Goal: Task Accomplishment & Management: Manage account settings

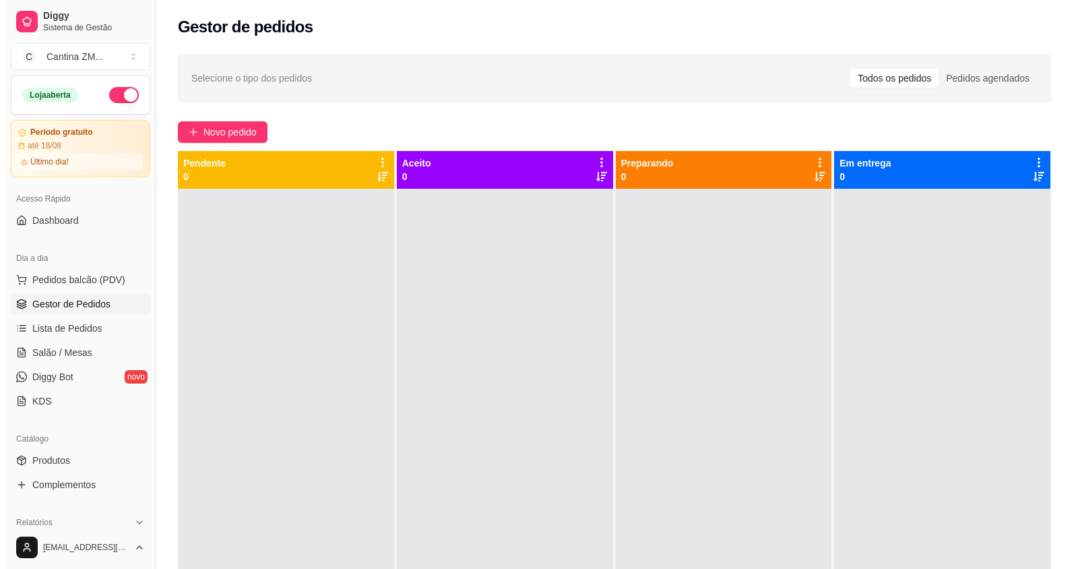
scroll to position [38, 0]
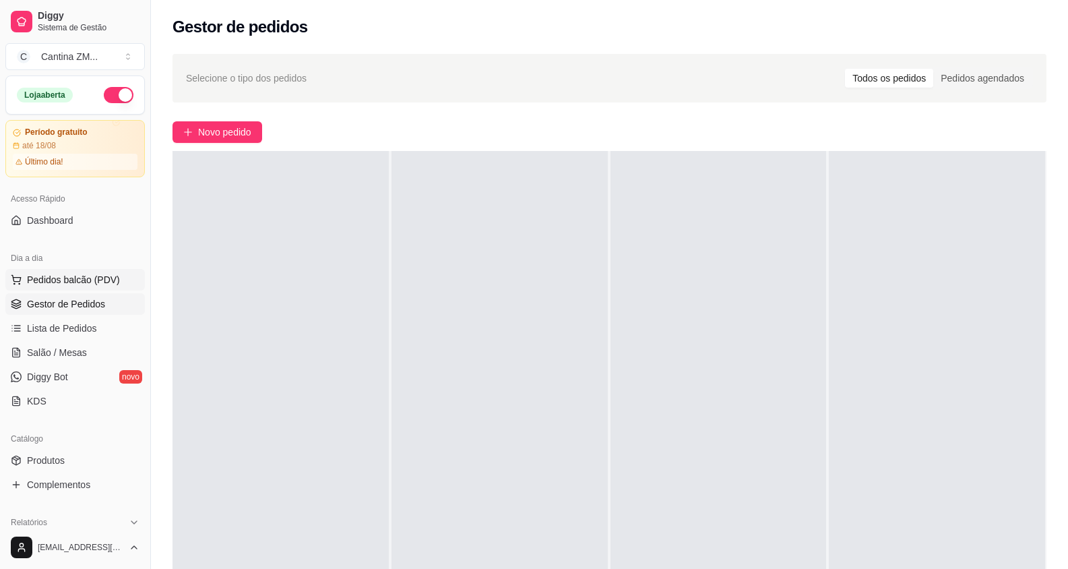
click at [68, 275] on span "Pedidos balcão (PDV)" at bounding box center [73, 279] width 93 height 13
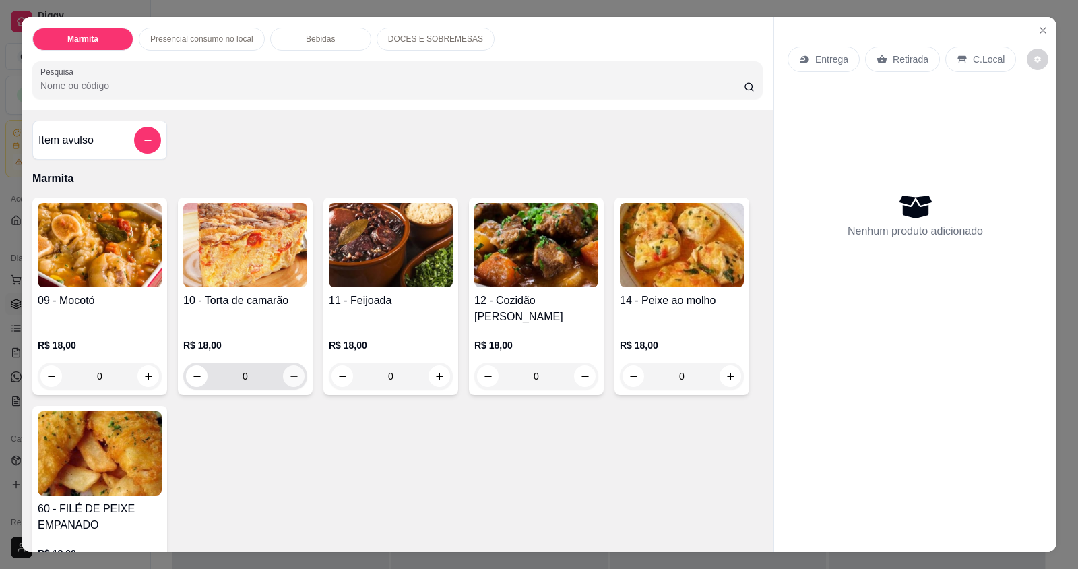
click at [291, 365] on button "increase-product-quantity" at bounding box center [294, 376] width 22 height 22
type input "1"
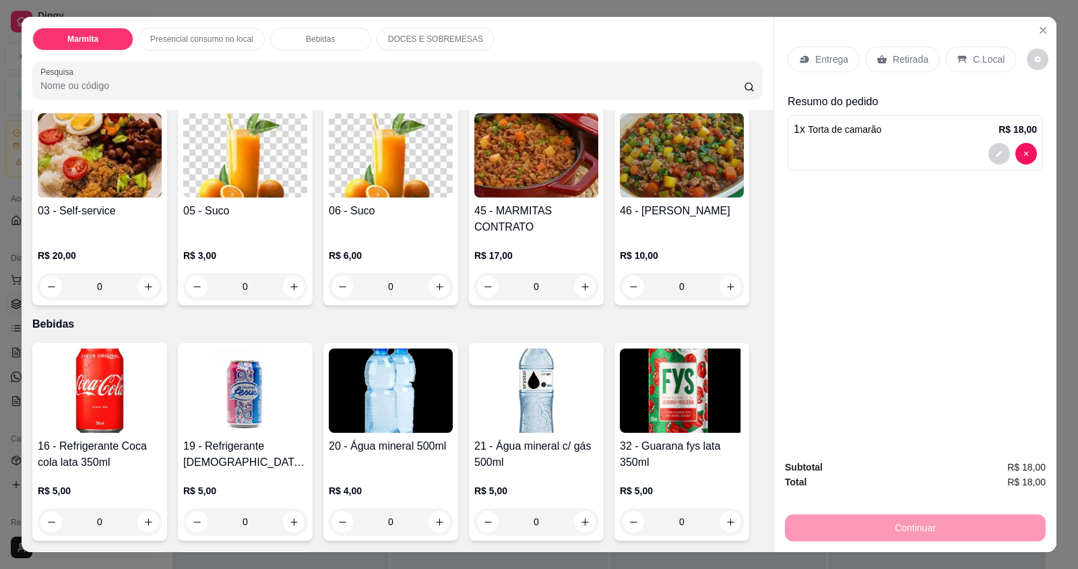
scroll to position [607, 0]
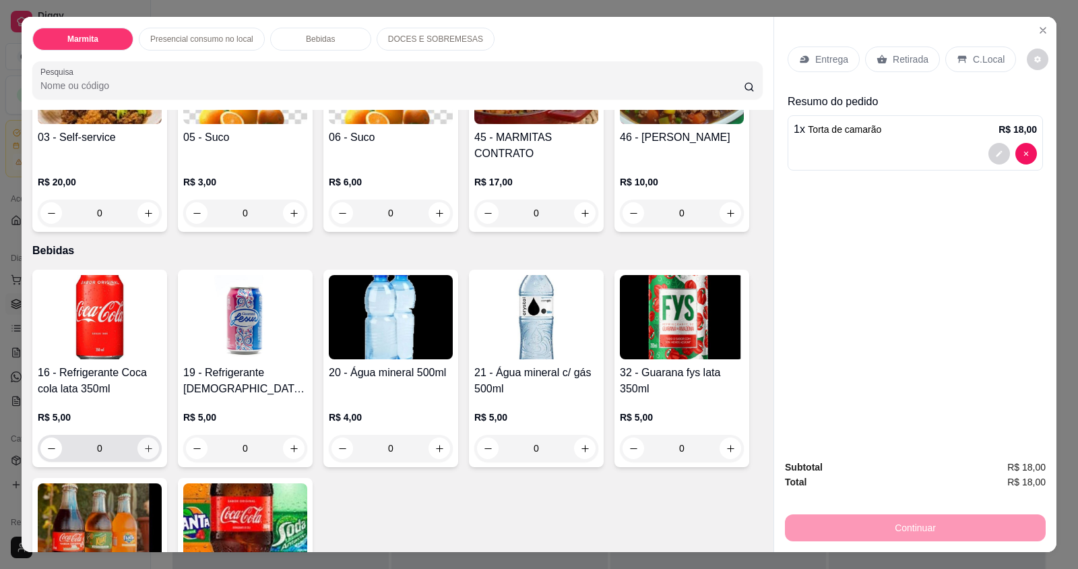
click at [145, 445] on icon "increase-product-quantity" at bounding box center [148, 448] width 7 height 7
type input "1"
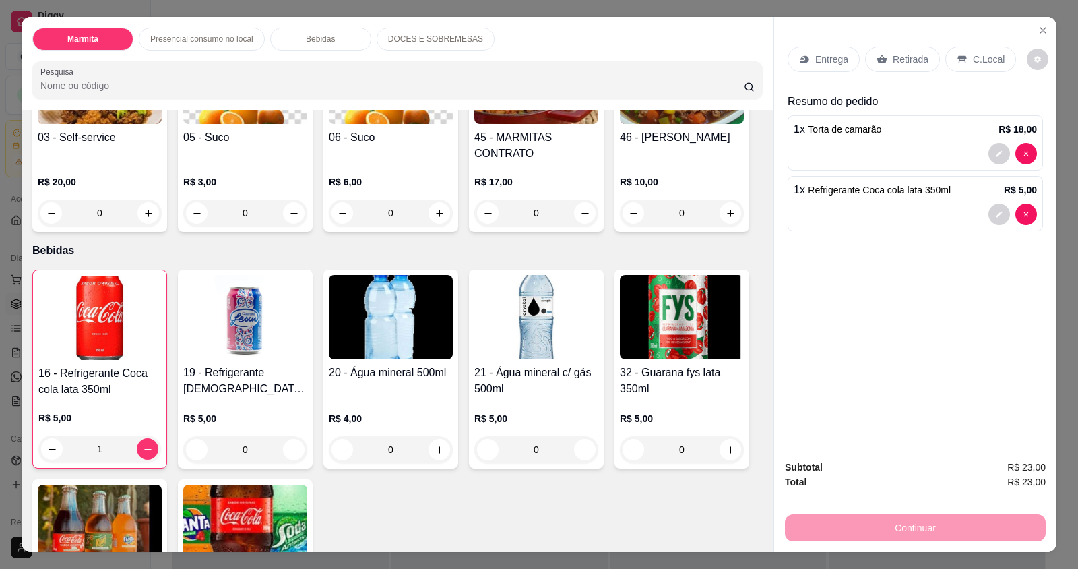
click at [912, 63] on p "Retirada" at bounding box center [911, 59] width 36 height 13
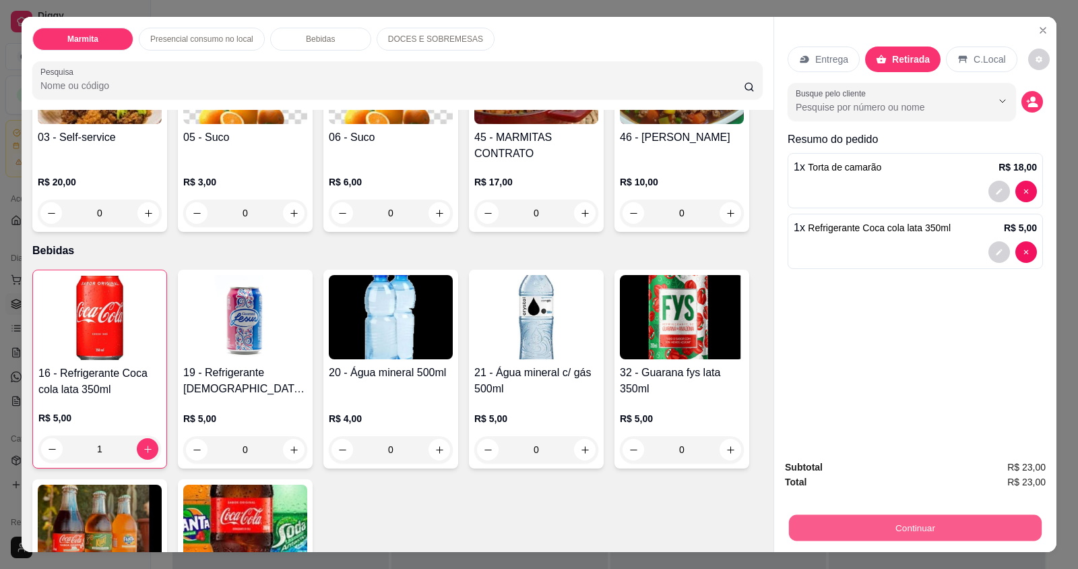
click at [919, 528] on button "Continuar" at bounding box center [915, 527] width 253 height 26
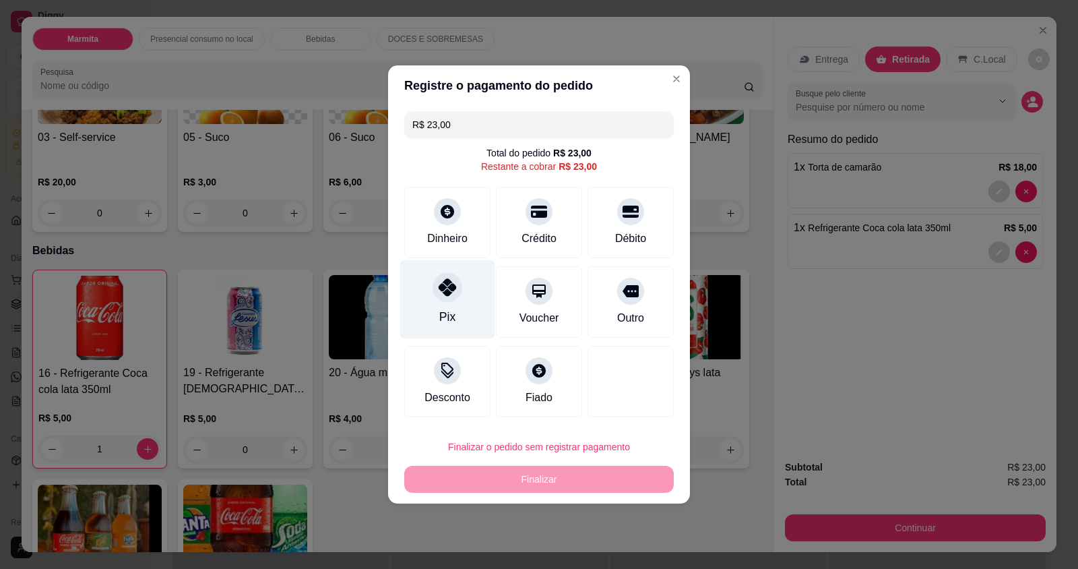
click at [441, 310] on div "Pix" at bounding box center [447, 317] width 16 height 18
type input "R$ 0,00"
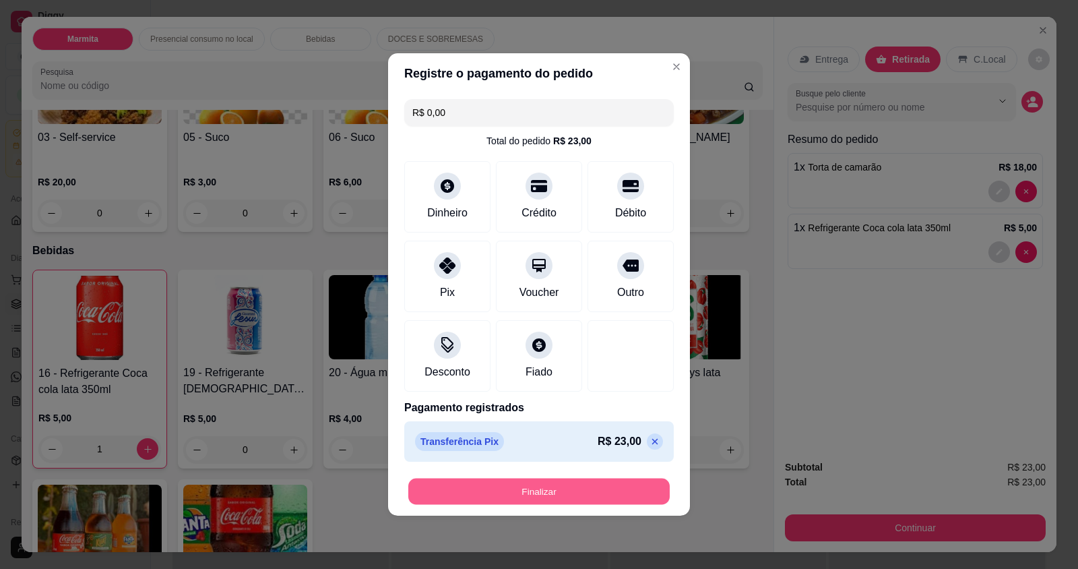
click at [496, 503] on button "Finalizar" at bounding box center [539, 492] width 262 height 26
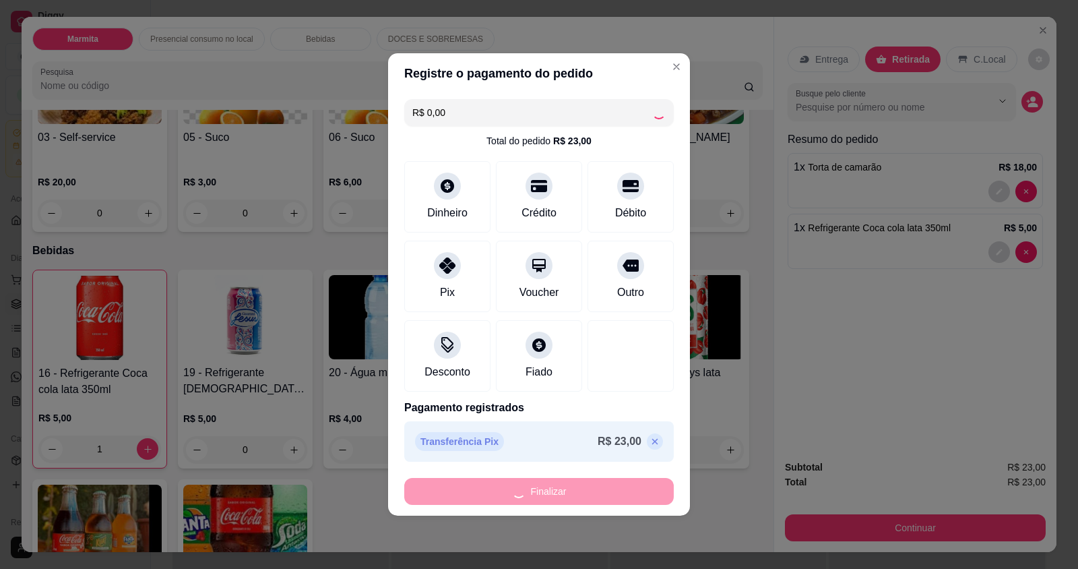
type input "0"
type input "-R$ 23,00"
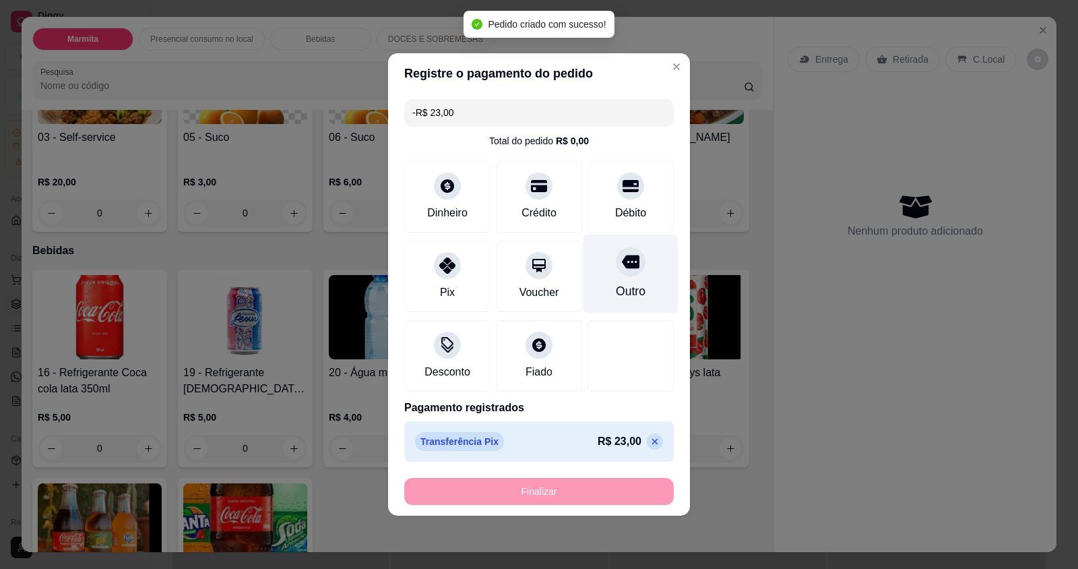
scroll to position [605, 0]
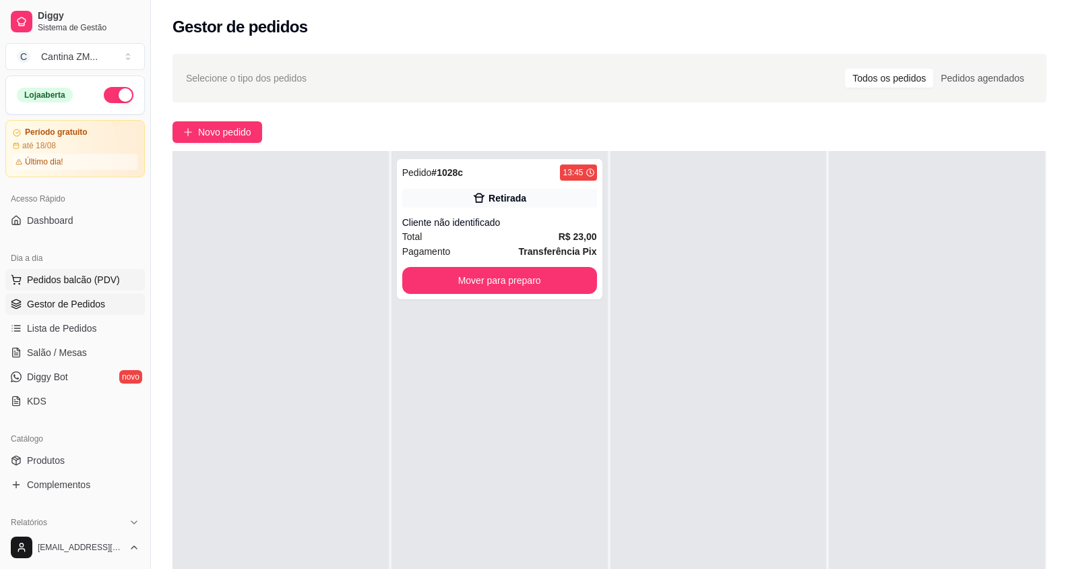
click at [85, 280] on span "Pedidos balcão (PDV)" at bounding box center [73, 279] width 93 height 13
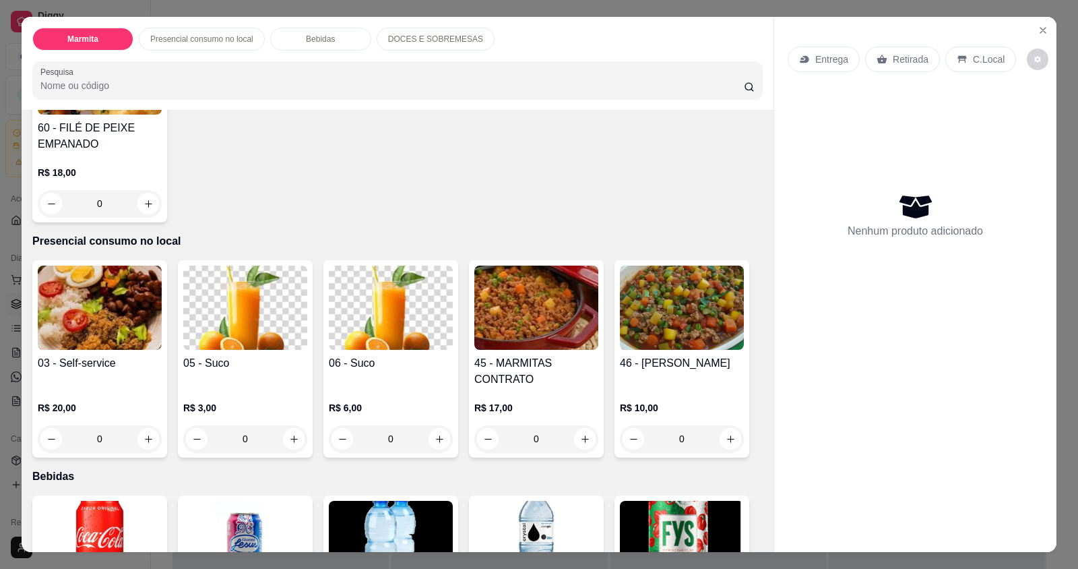
scroll to position [404, 0]
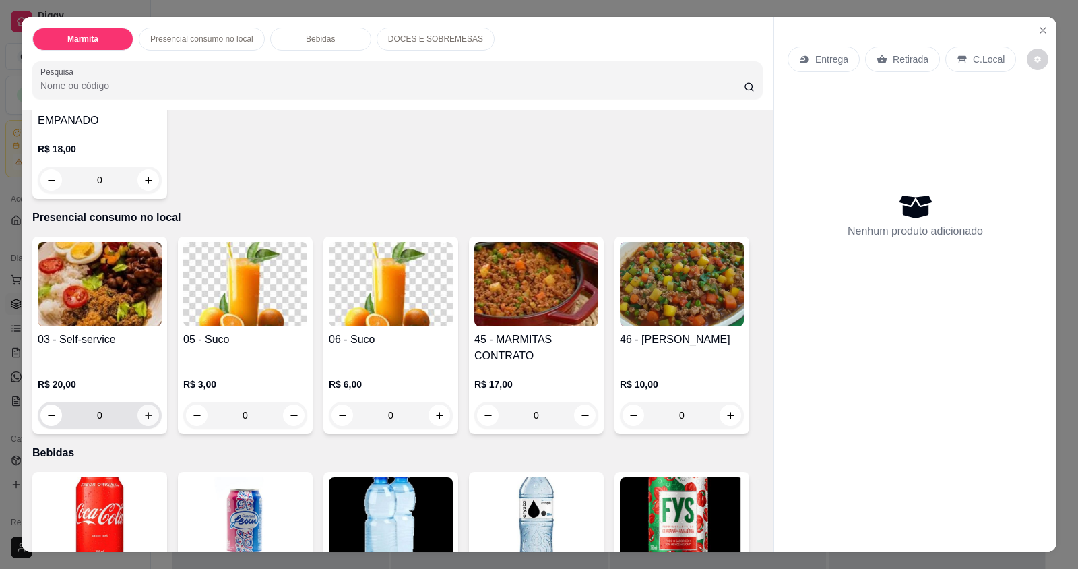
click at [138, 404] on button "increase-product-quantity" at bounding box center [149, 415] width 22 height 22
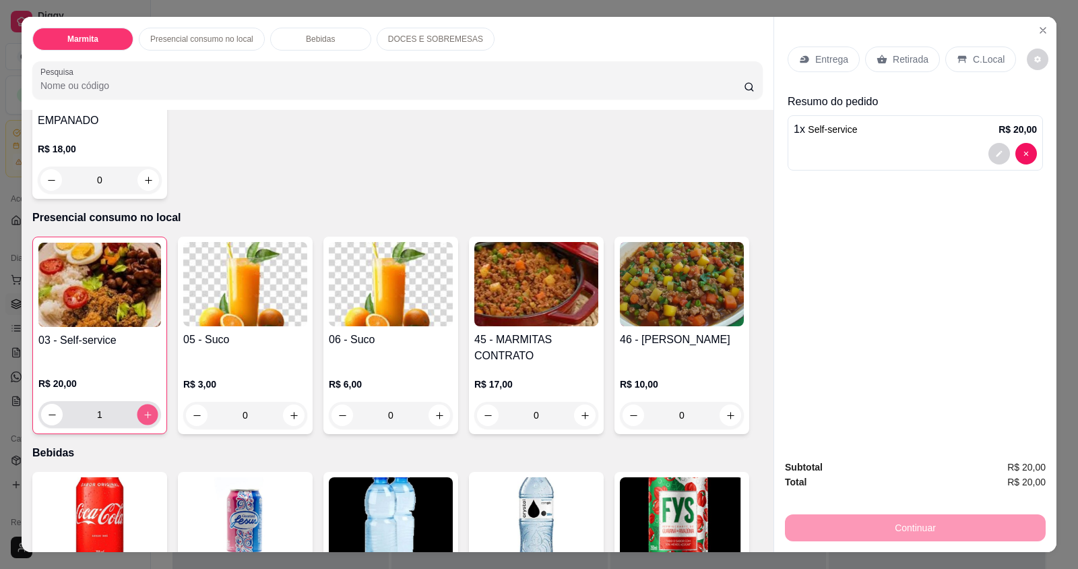
click at [143, 410] on icon "increase-product-quantity" at bounding box center [148, 415] width 10 height 10
click at [139, 404] on button "increase-product-quantity" at bounding box center [148, 415] width 22 height 22
click at [139, 404] on button "increase-product-quantity" at bounding box center [147, 414] width 21 height 21
type input "5"
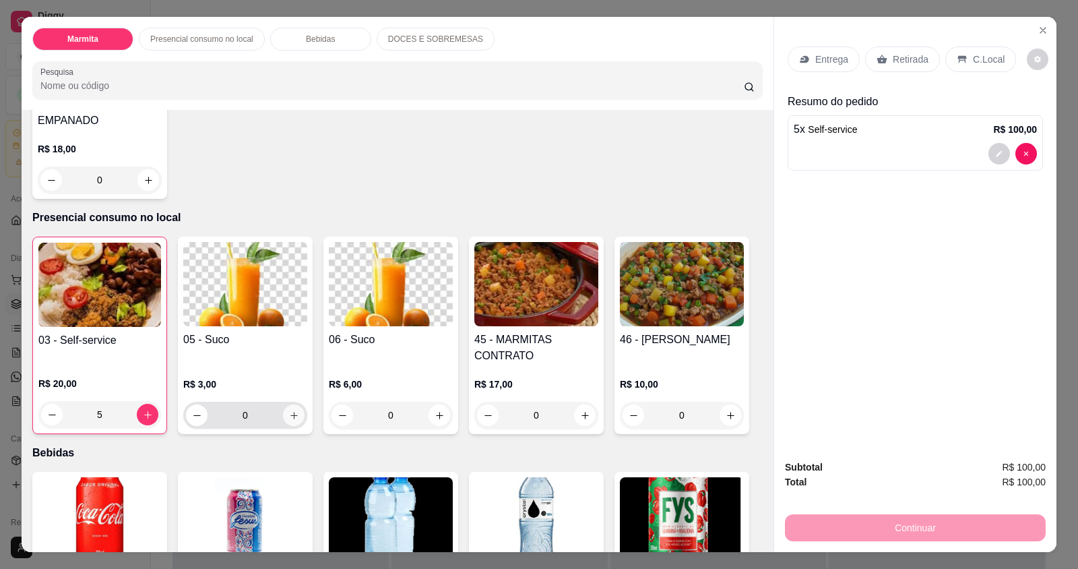
click at [289, 410] on icon "increase-product-quantity" at bounding box center [294, 415] width 10 height 10
type input "1"
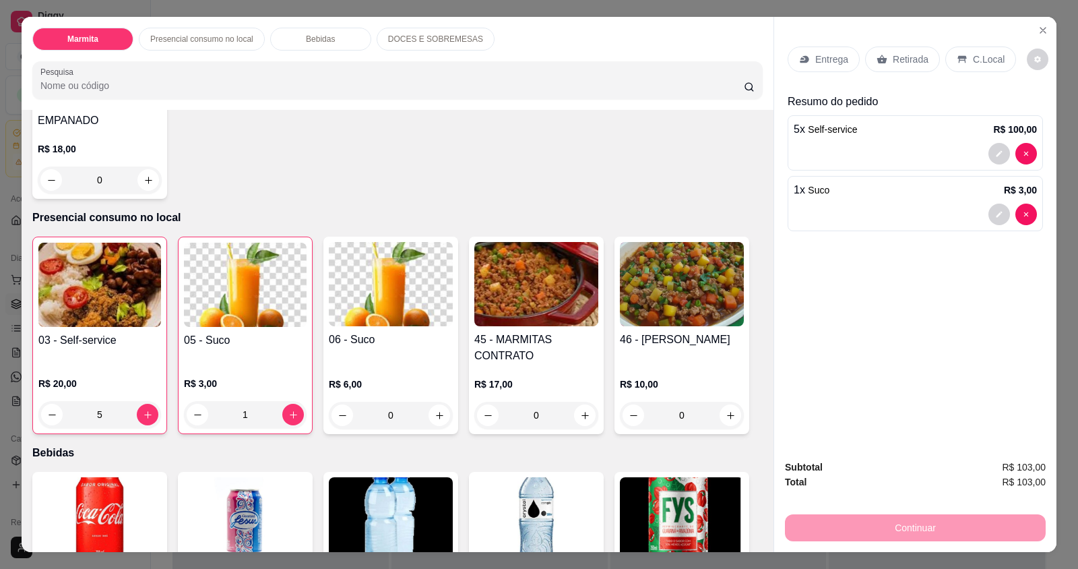
scroll to position [472, 0]
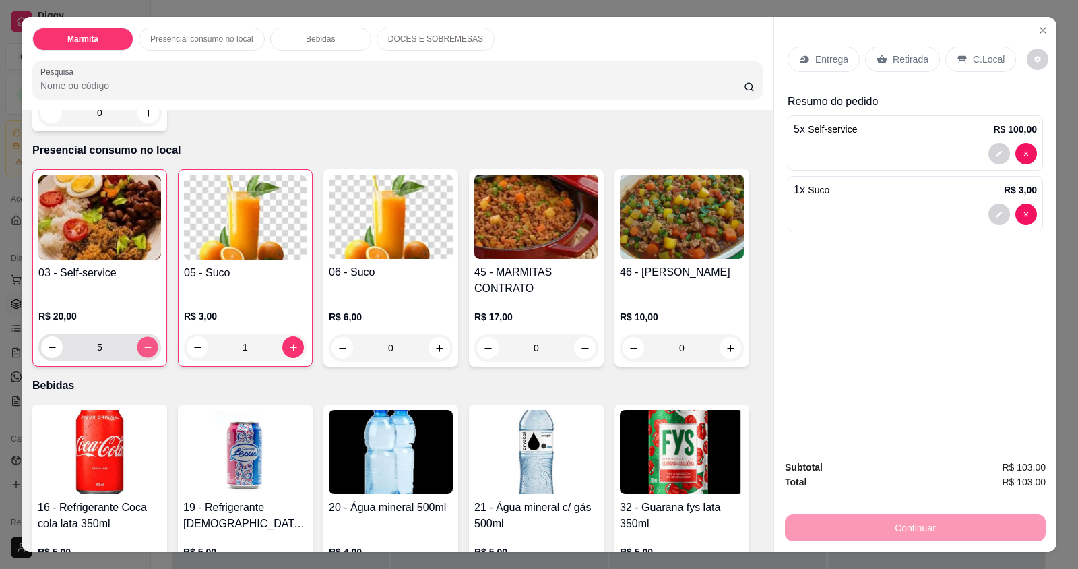
click at [146, 337] on button "increase-product-quantity" at bounding box center [147, 347] width 21 height 21
type input "6"
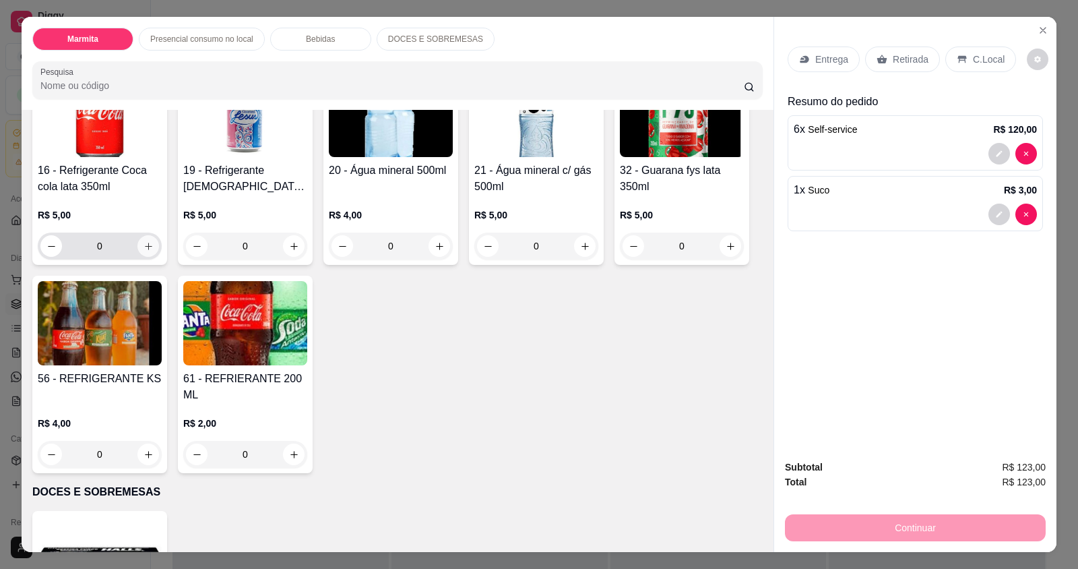
click at [145, 241] on icon "increase-product-quantity" at bounding box center [149, 246] width 10 height 10
type input "1"
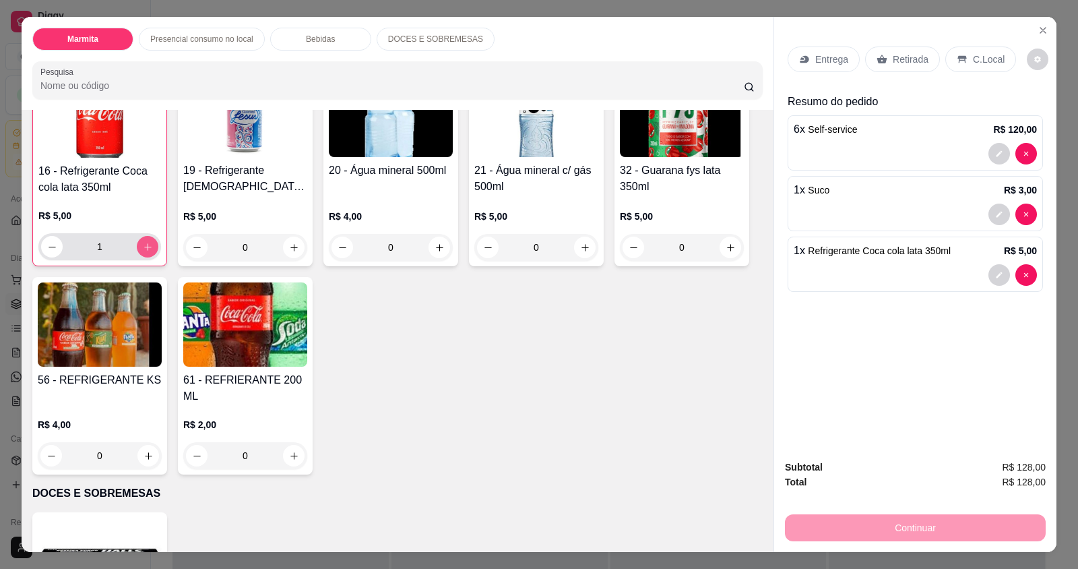
scroll to position [810, 0]
click at [955, 53] on div "C.Local" at bounding box center [981, 60] width 71 height 26
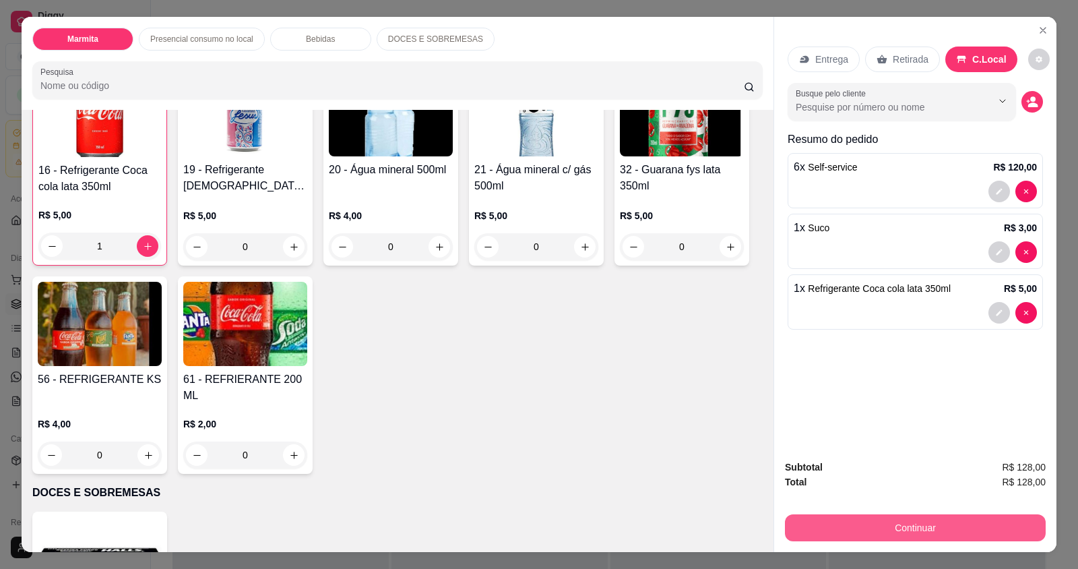
click at [926, 528] on button "Continuar" at bounding box center [915, 527] width 261 height 27
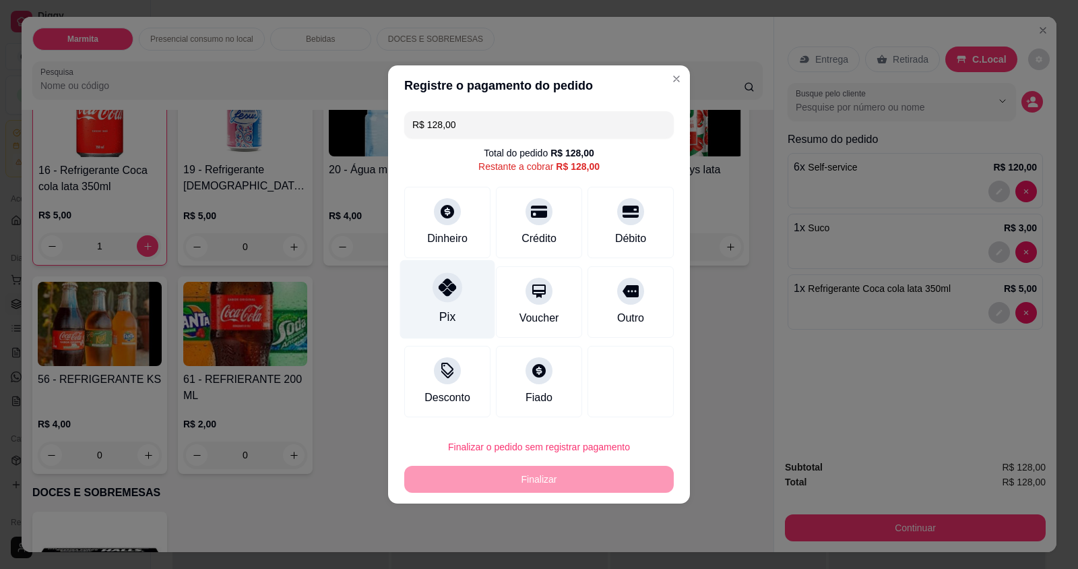
click at [454, 295] on icon at bounding box center [448, 287] width 18 height 18
type input "R$ 0,00"
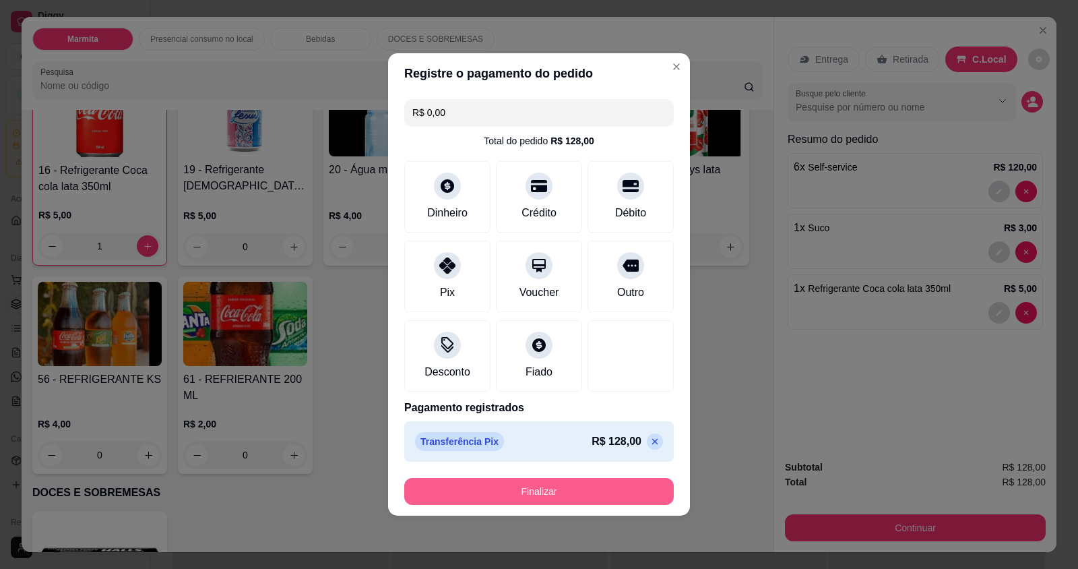
click at [543, 495] on button "Finalizar" at bounding box center [539, 491] width 270 height 27
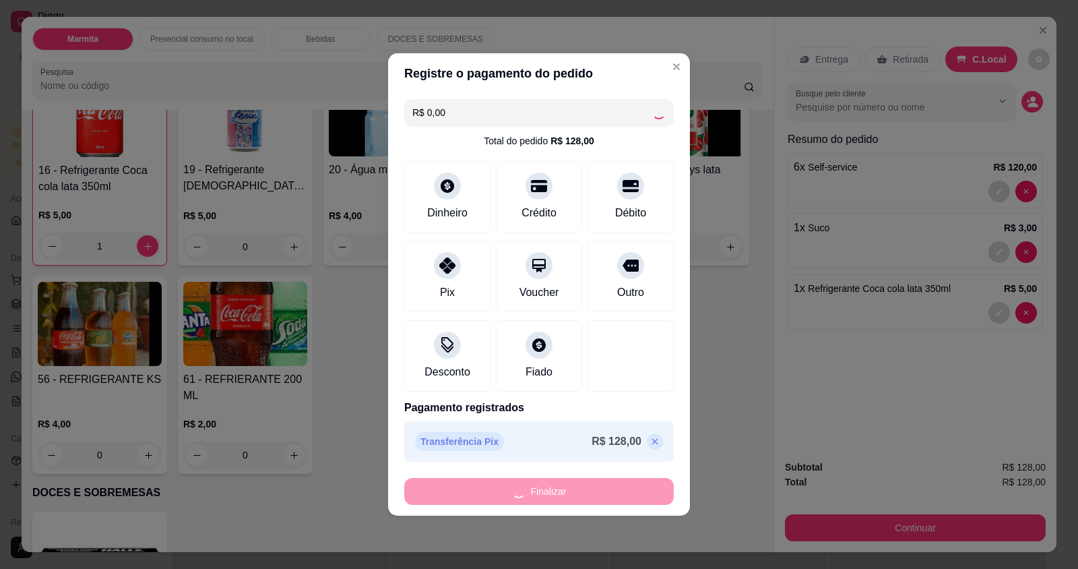
type input "0"
type input "-R$ 128,00"
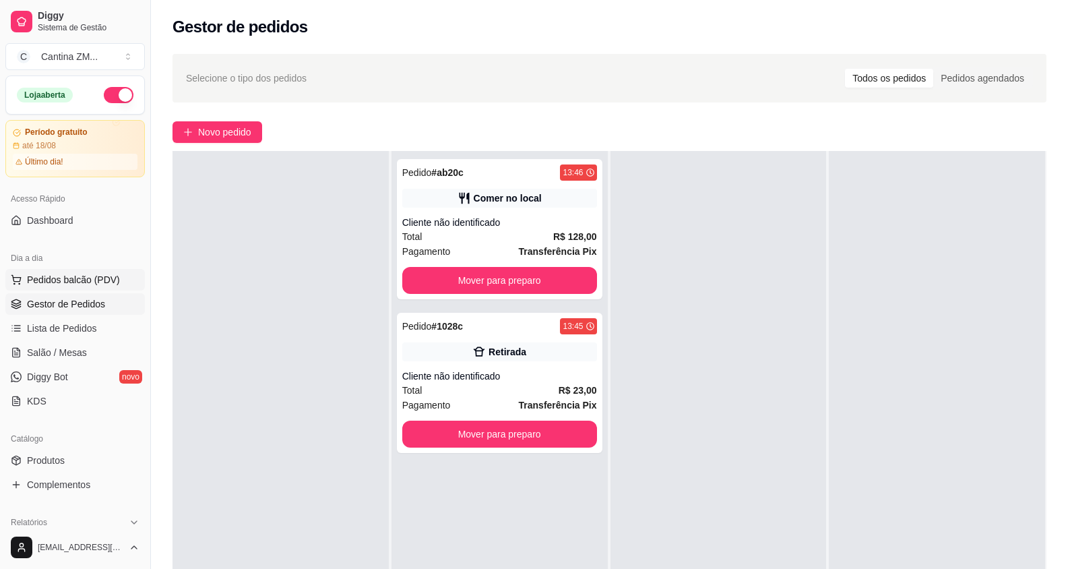
click at [90, 283] on span "Pedidos balcão (PDV)" at bounding box center [73, 279] width 93 height 13
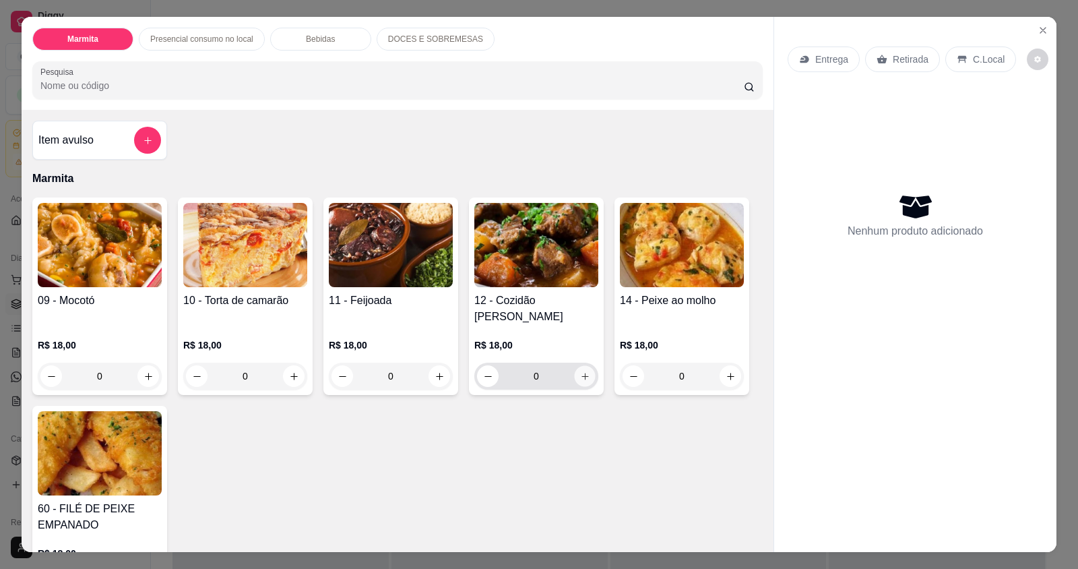
click at [574, 366] on button "increase-product-quantity" at bounding box center [584, 376] width 21 height 21
type input "1"
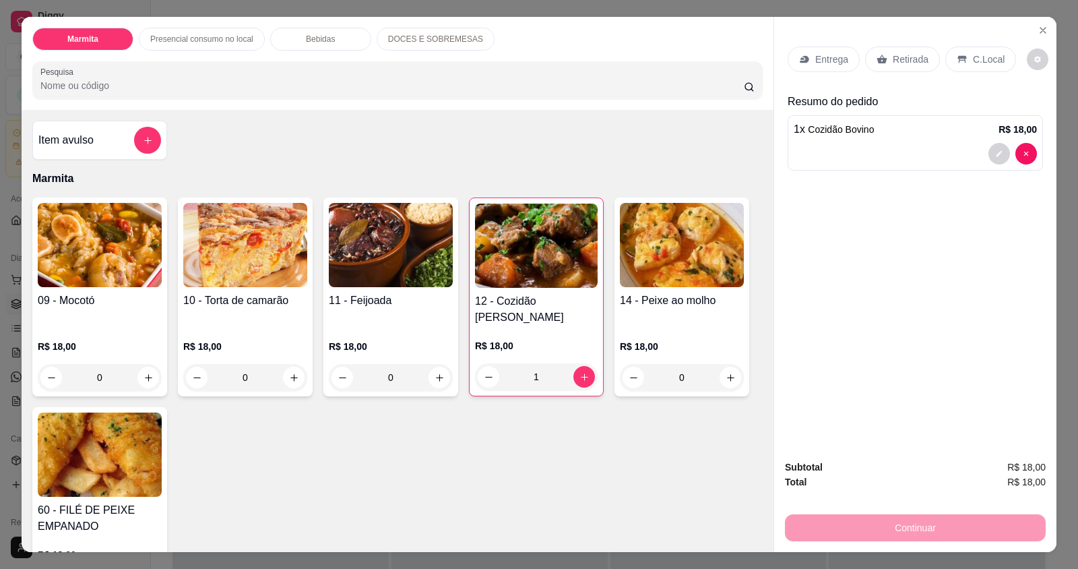
click at [919, 58] on p "Retirada" at bounding box center [911, 59] width 36 height 13
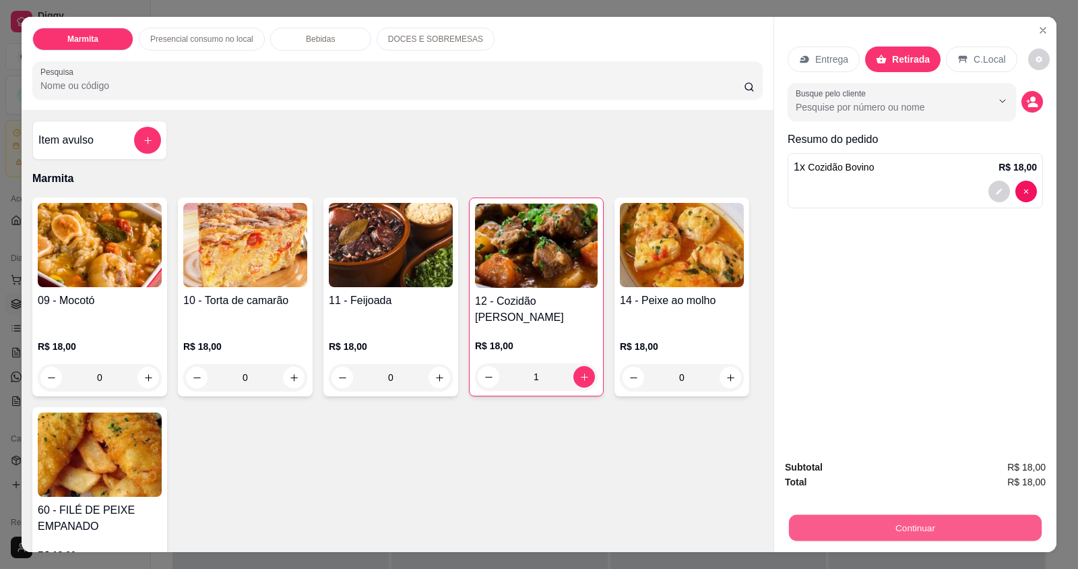
click at [884, 529] on button "Continuar" at bounding box center [915, 527] width 253 height 26
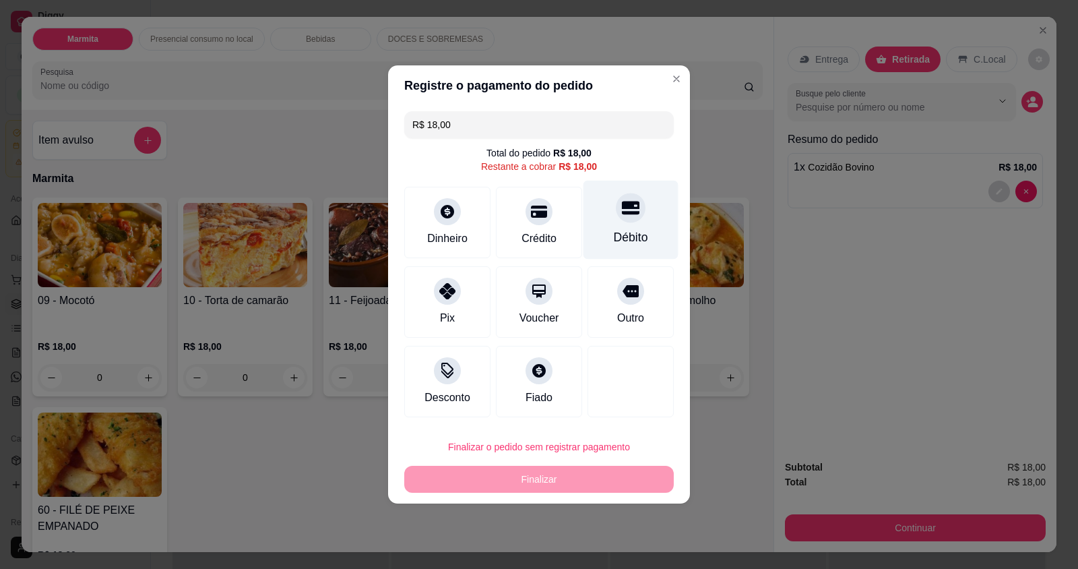
click at [599, 231] on div "Débito" at bounding box center [631, 220] width 95 height 79
type input "R$ 0,00"
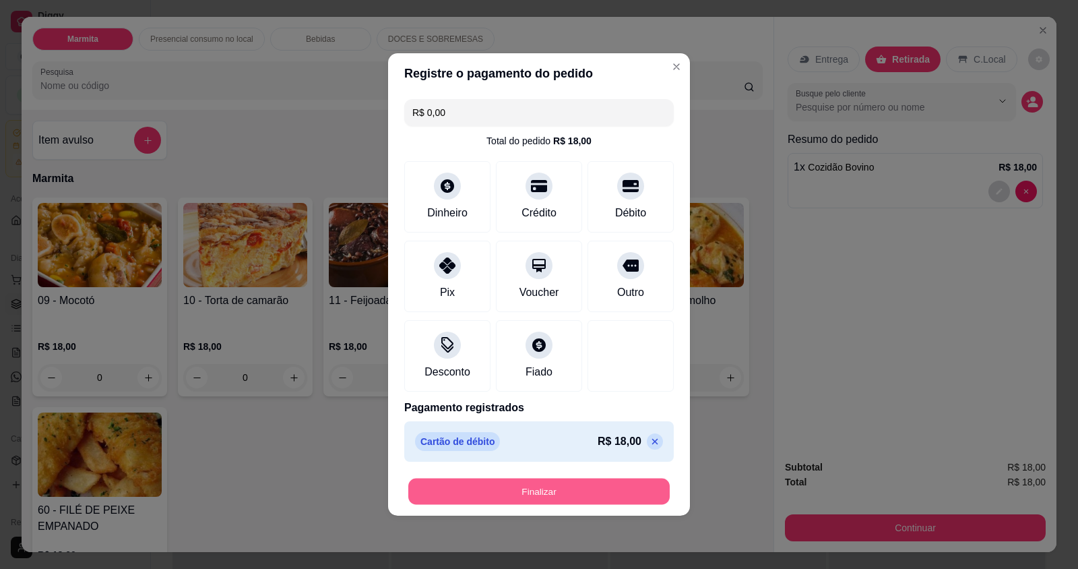
click at [481, 496] on button "Finalizar" at bounding box center [539, 492] width 262 height 26
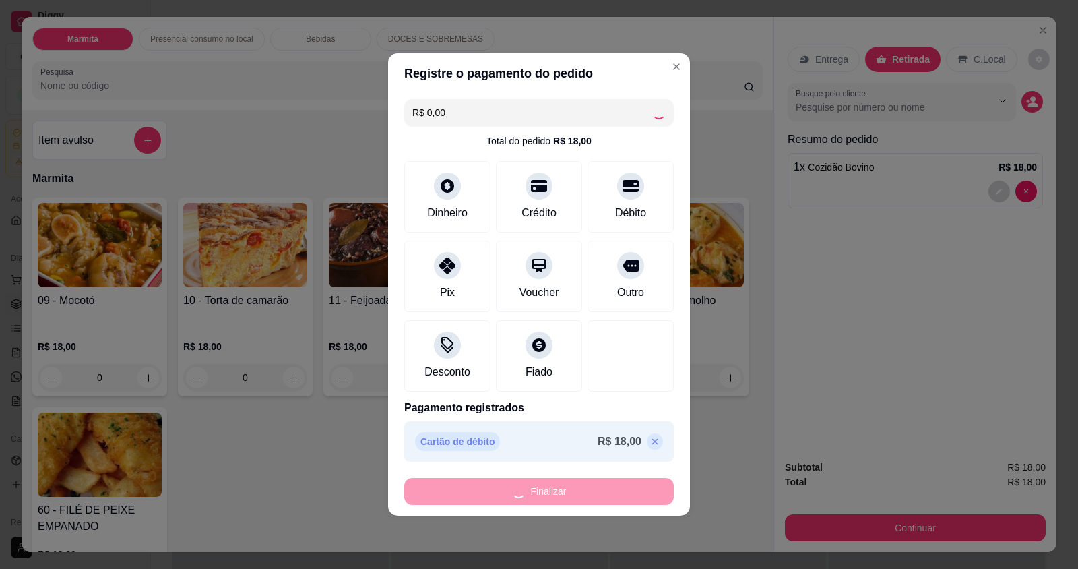
type input "0"
type input "-R$ 18,00"
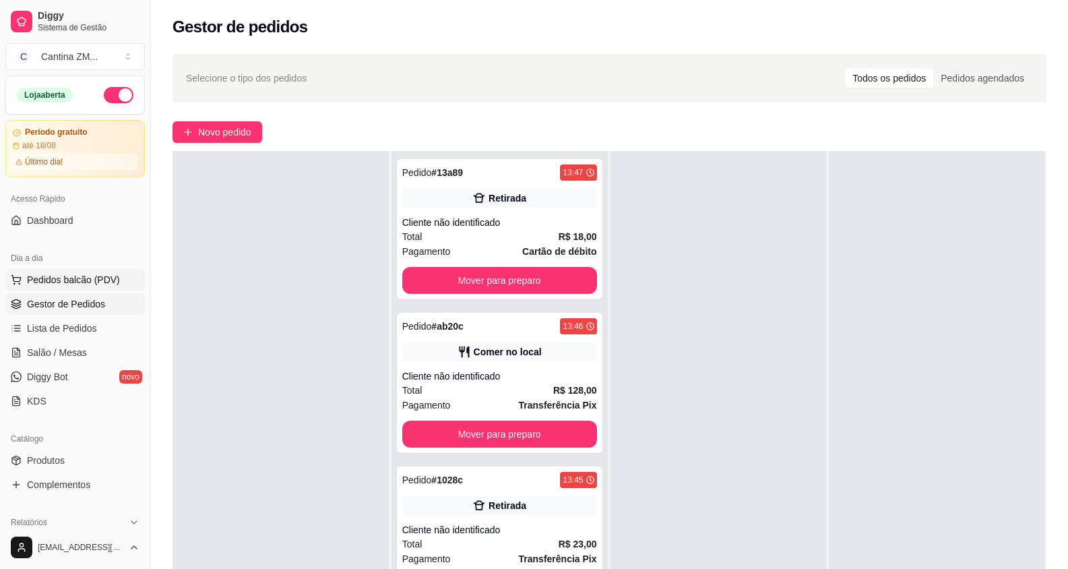
click at [119, 272] on button "Pedidos balcão (PDV)" at bounding box center [75, 280] width 140 height 22
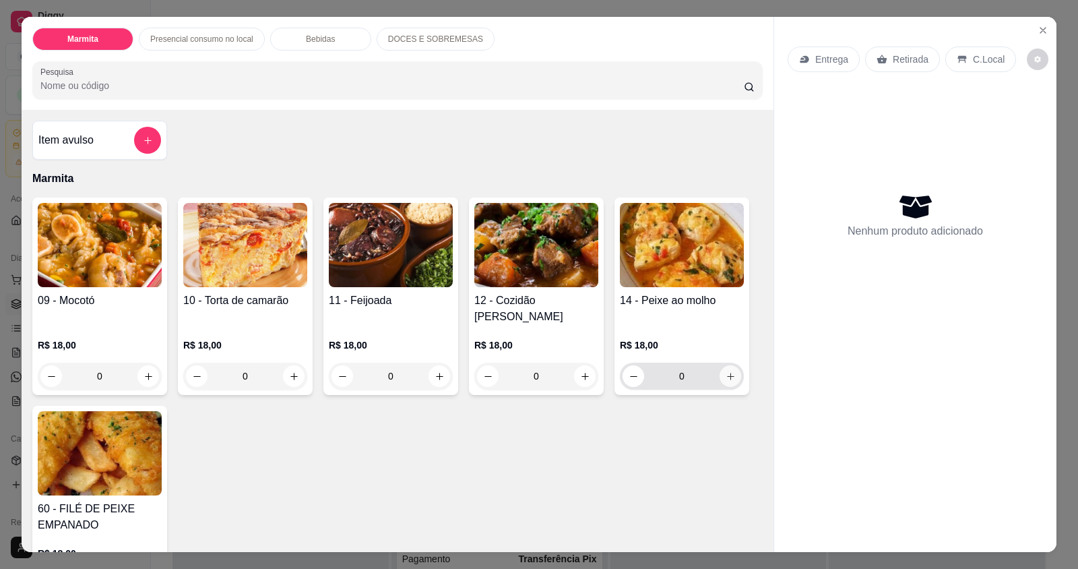
click at [720, 365] on button "increase-product-quantity" at bounding box center [731, 376] width 22 height 22
type input "1"
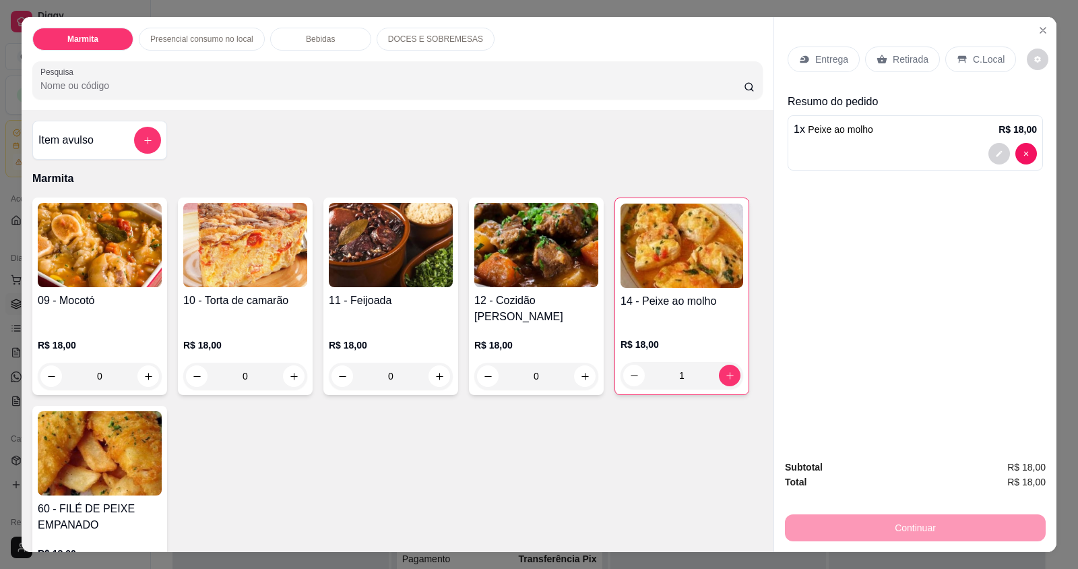
click at [916, 67] on div "Retirada" at bounding box center [902, 60] width 75 height 26
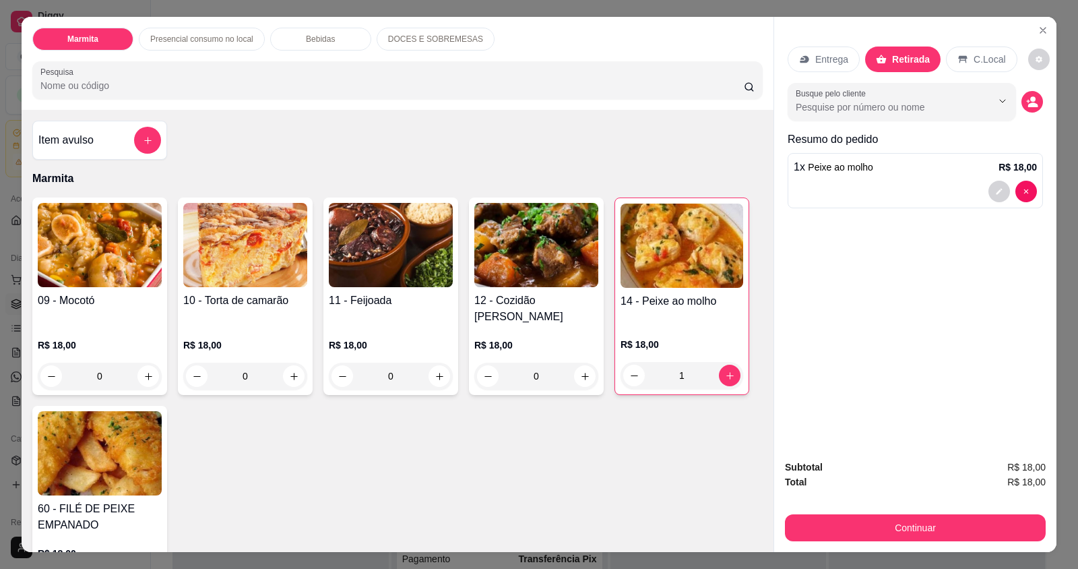
click at [950, 522] on button "Continuar" at bounding box center [915, 527] width 261 height 27
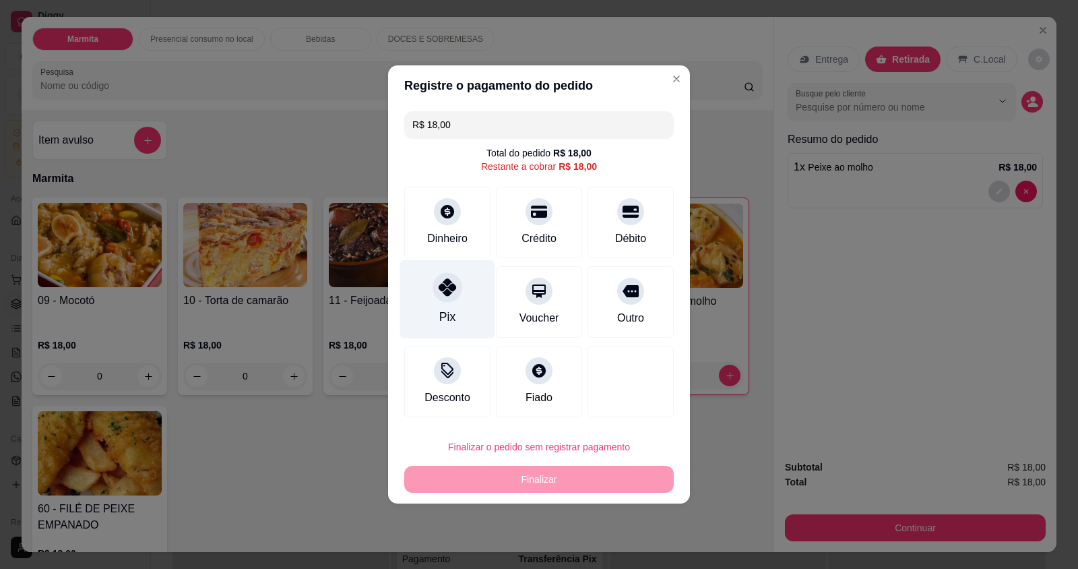
click at [435, 296] on div at bounding box center [448, 287] width 30 height 30
type input "R$ 0,00"
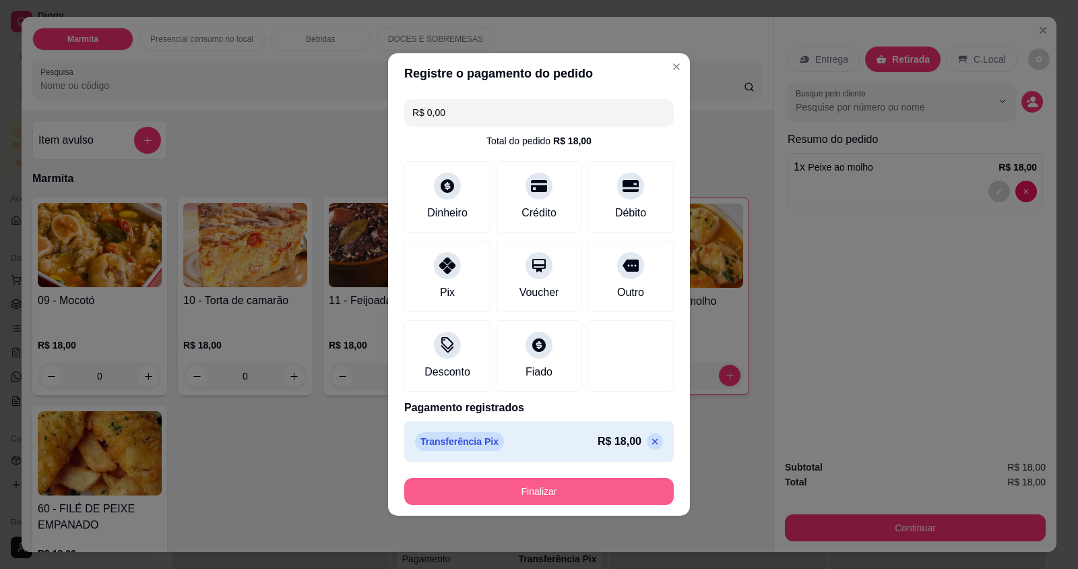
click at [518, 496] on button "Finalizar" at bounding box center [539, 491] width 270 height 27
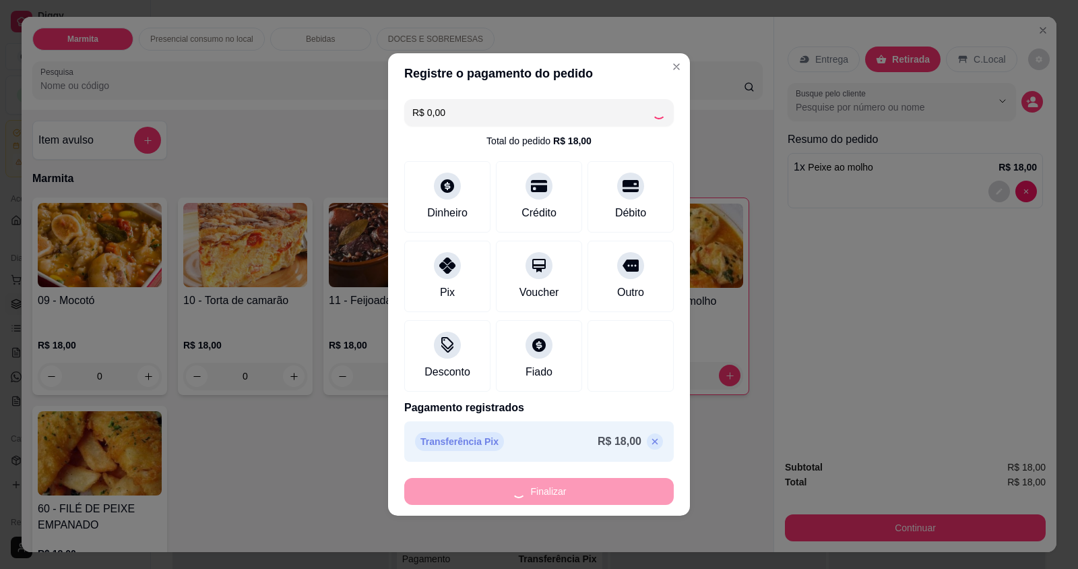
type input "0"
type input "-R$ 18,00"
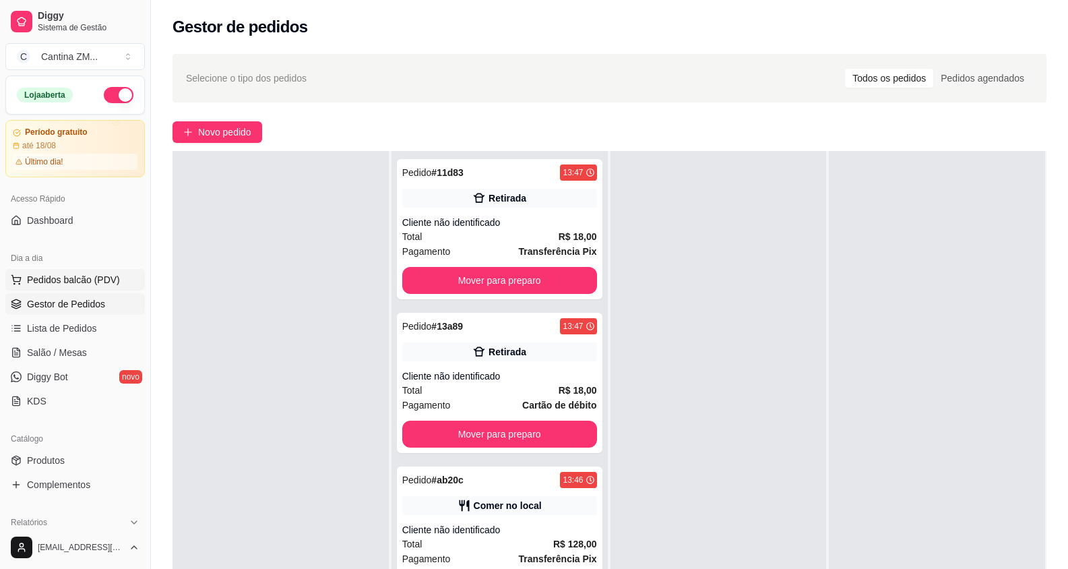
click at [80, 278] on span "Pedidos balcão (PDV)" at bounding box center [73, 279] width 93 height 13
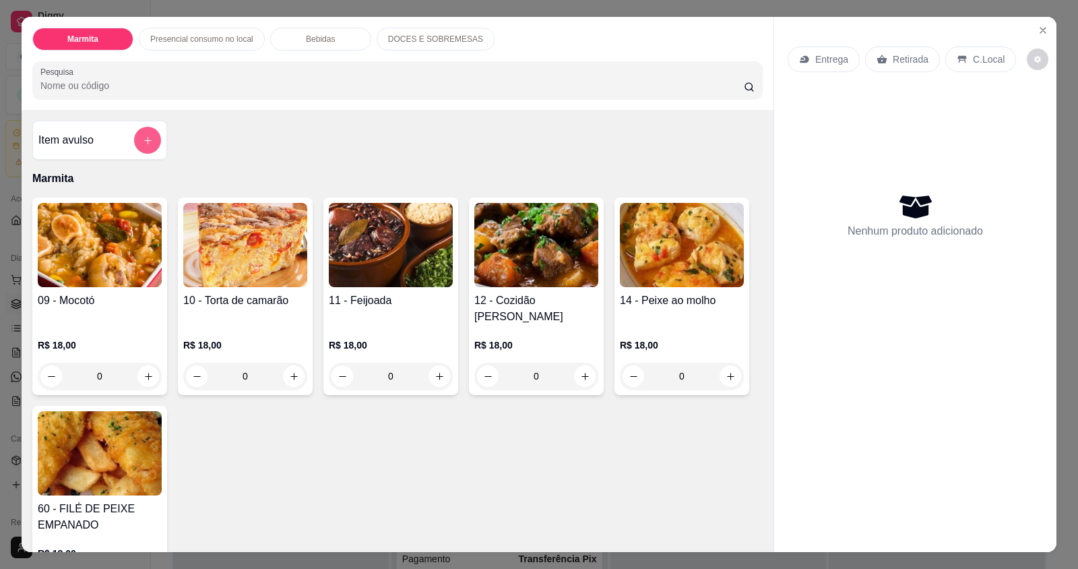
click at [150, 146] on button "add-separate-item" at bounding box center [147, 140] width 27 height 27
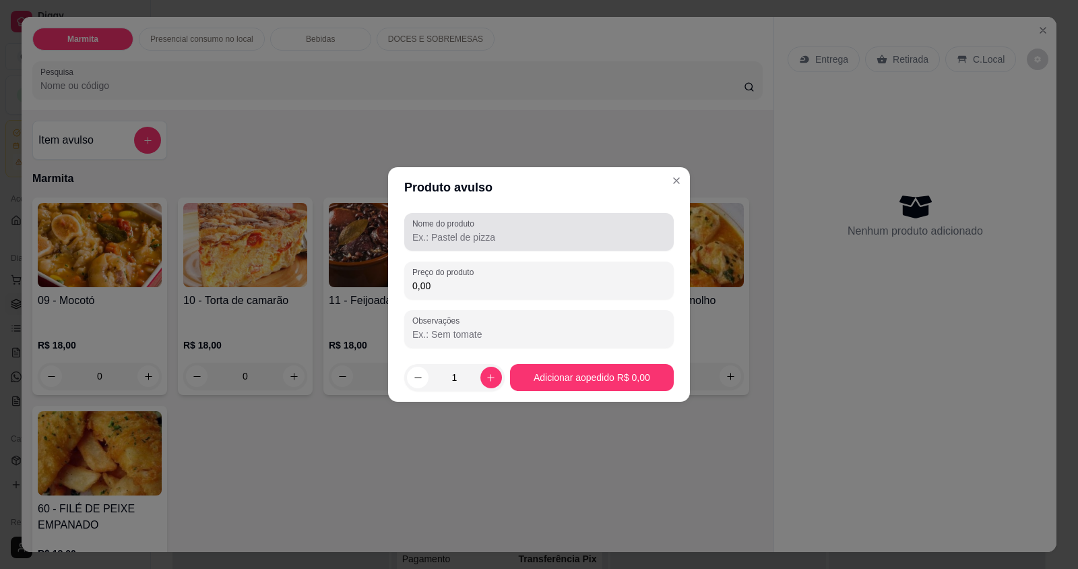
click at [601, 249] on div "Nome do produto" at bounding box center [539, 232] width 270 height 38
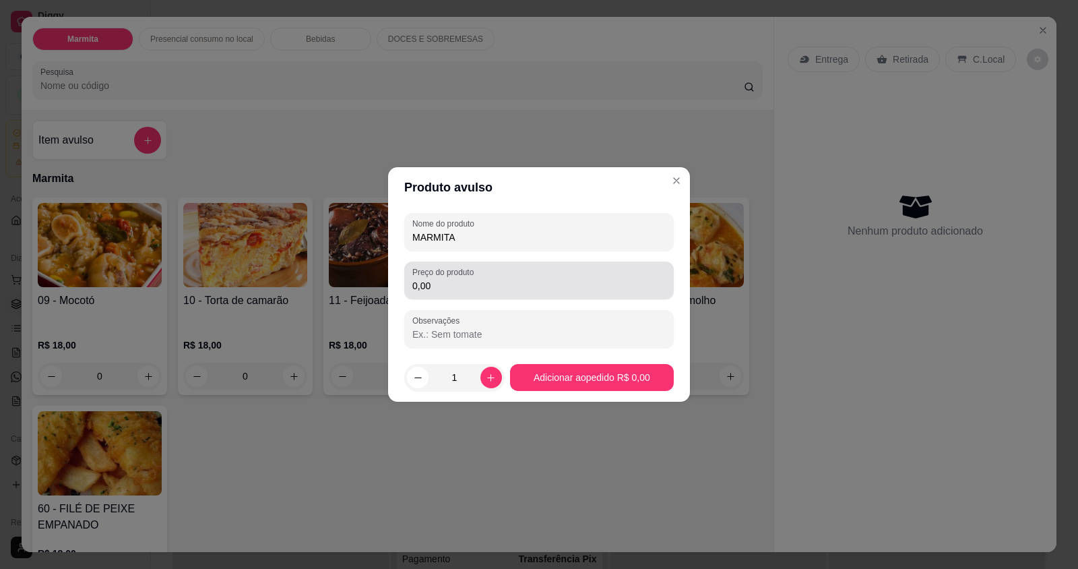
type input "MARMITA"
click at [578, 274] on div "0,00" at bounding box center [539, 280] width 253 height 27
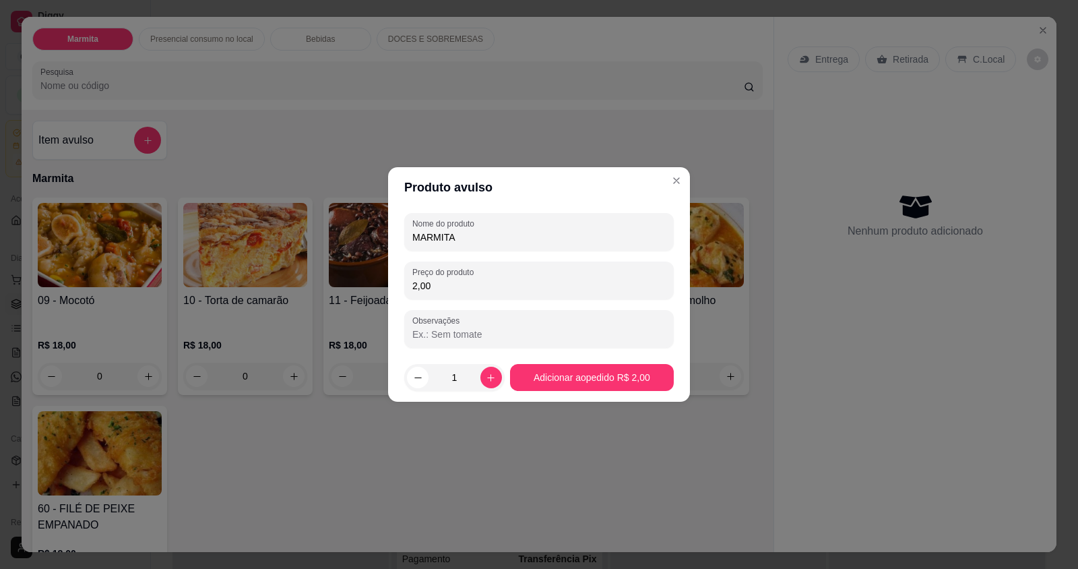
type input "20,00"
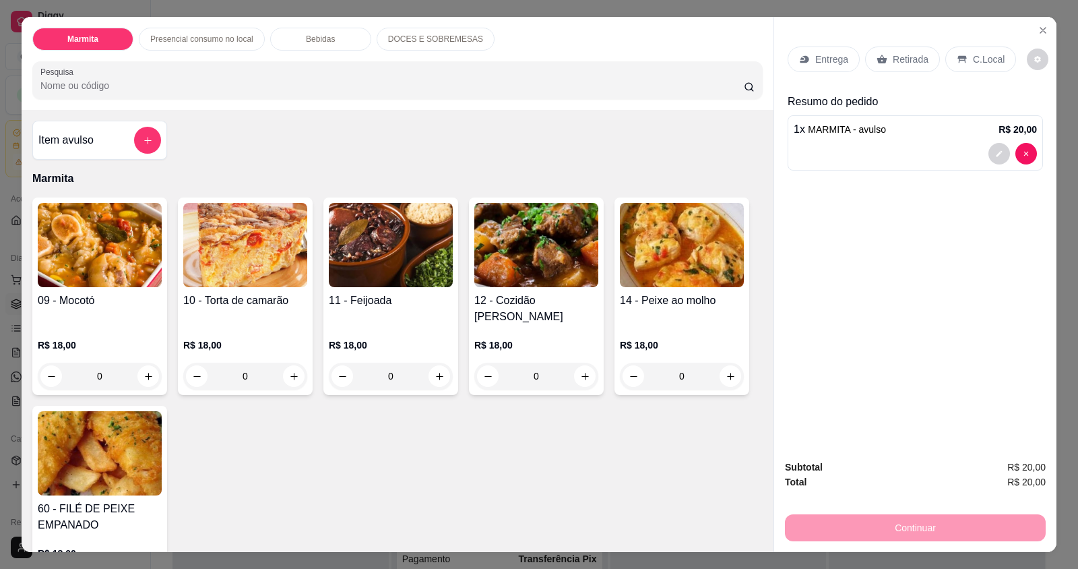
click at [910, 67] on div "Retirada" at bounding box center [902, 60] width 75 height 26
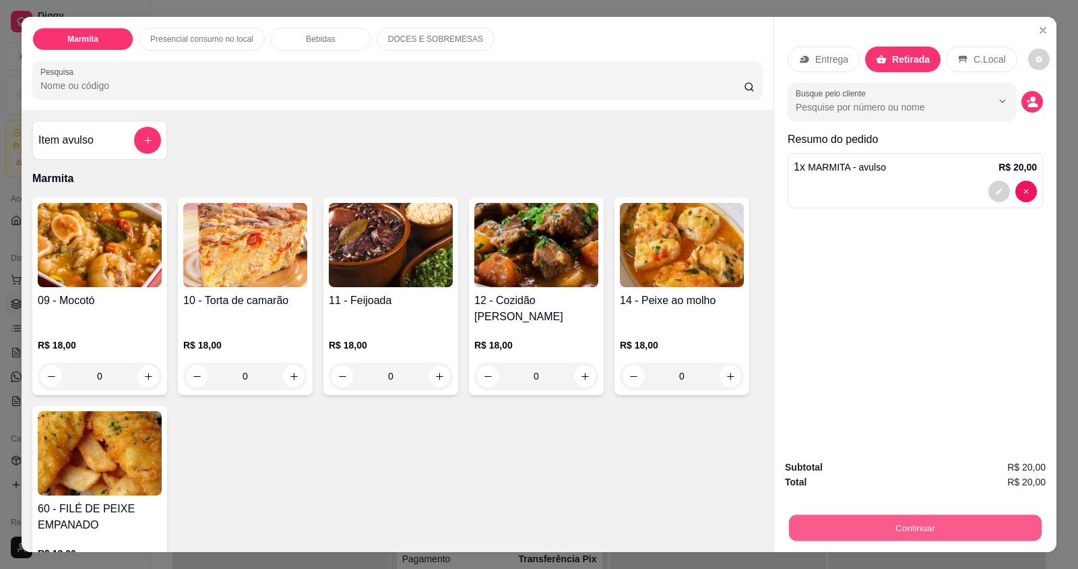
click at [972, 521] on button "Continuar" at bounding box center [915, 527] width 253 height 26
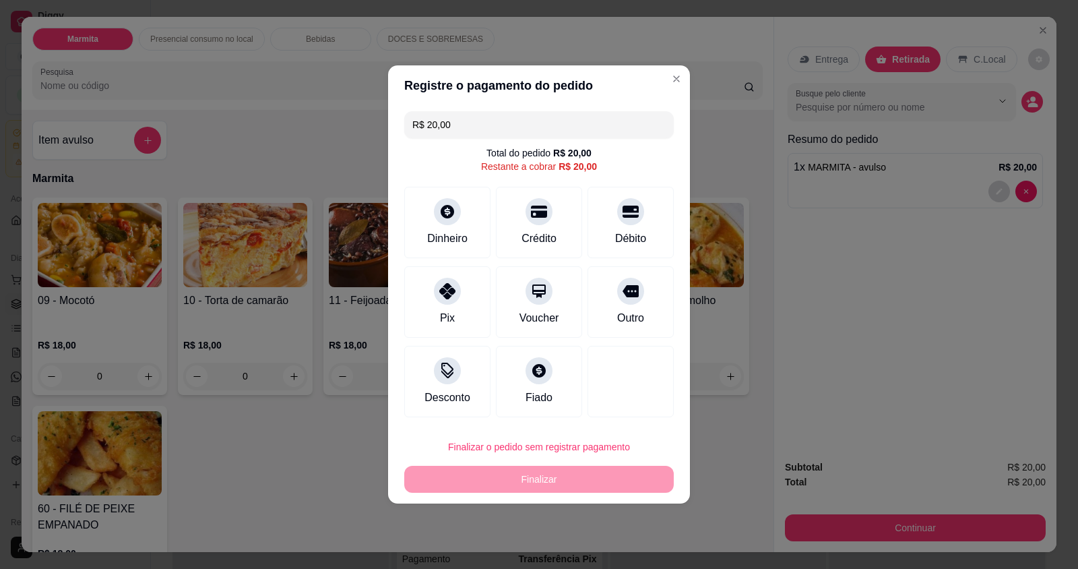
click at [510, 119] on input "R$ 20,00" at bounding box center [539, 124] width 253 height 27
type input "R$ 10,00"
click at [437, 305] on div "Pix" at bounding box center [447, 299] width 95 height 79
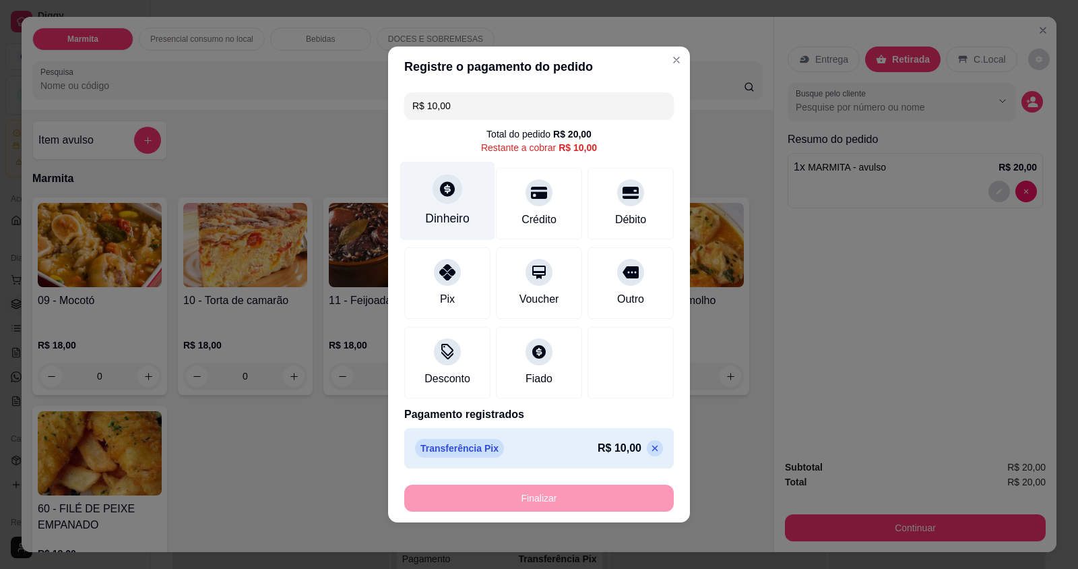
click at [431, 197] on div "Dinheiro" at bounding box center [447, 201] width 95 height 79
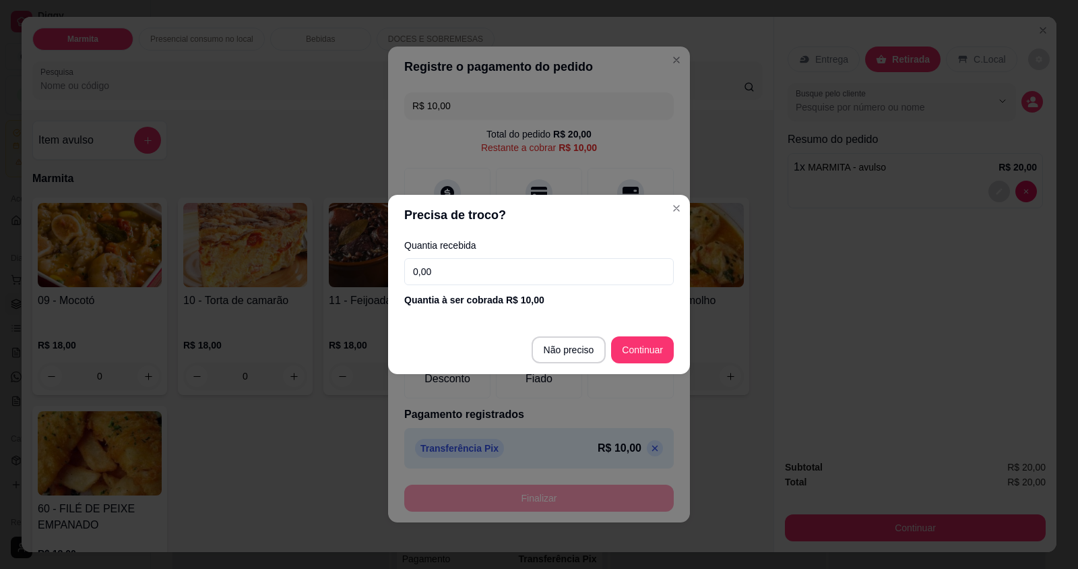
click at [453, 264] on input "0,00" at bounding box center [539, 271] width 270 height 27
type input "10,00"
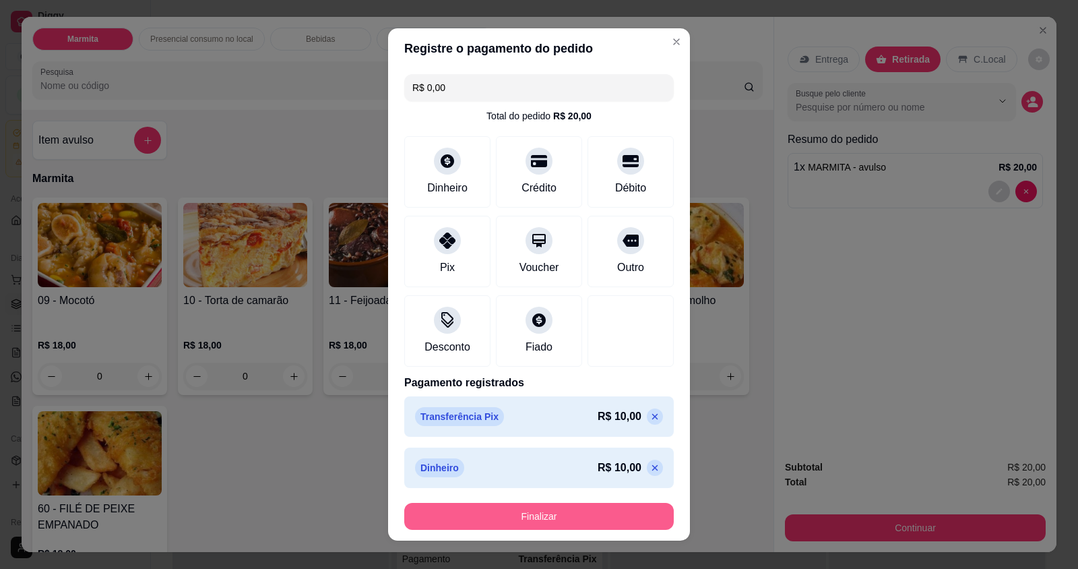
click at [536, 521] on button "Finalizar" at bounding box center [539, 516] width 270 height 27
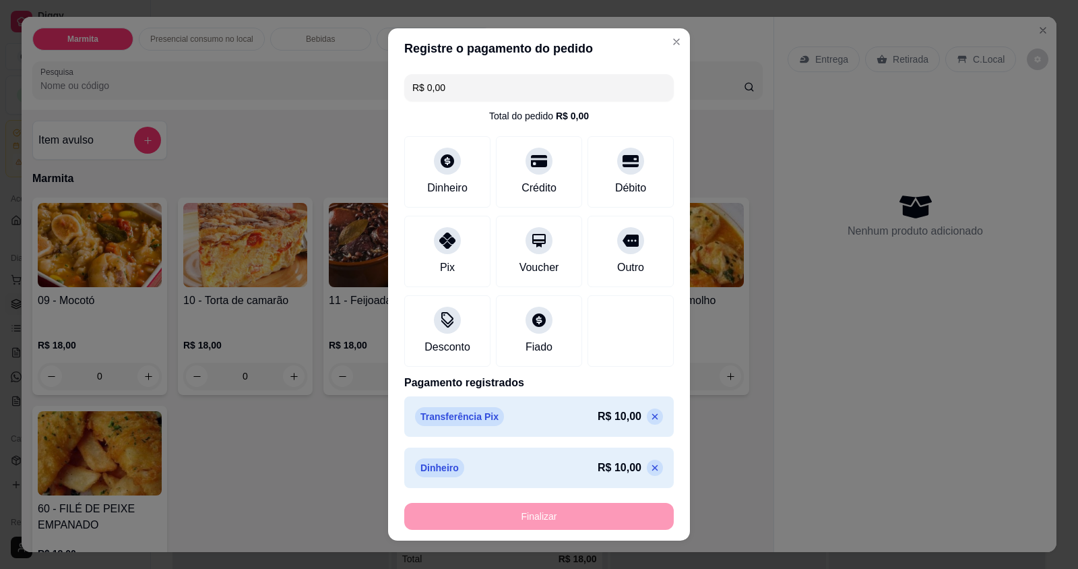
type input "-R$ 20,00"
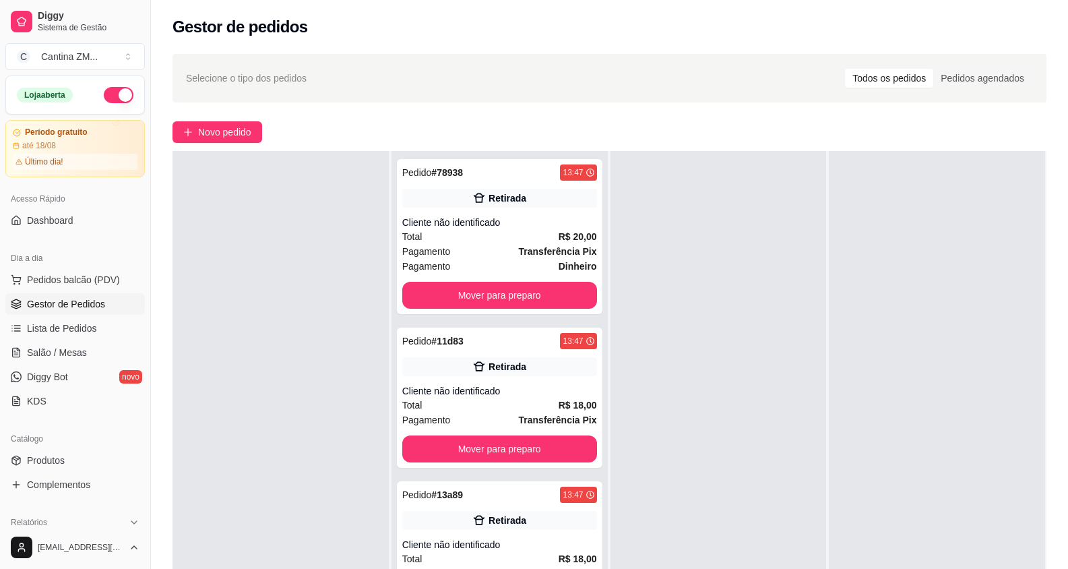
click at [29, 268] on div "Dia a dia" at bounding box center [75, 258] width 140 height 22
click at [33, 280] on span "Pedidos balcão (PDV)" at bounding box center [73, 279] width 93 height 13
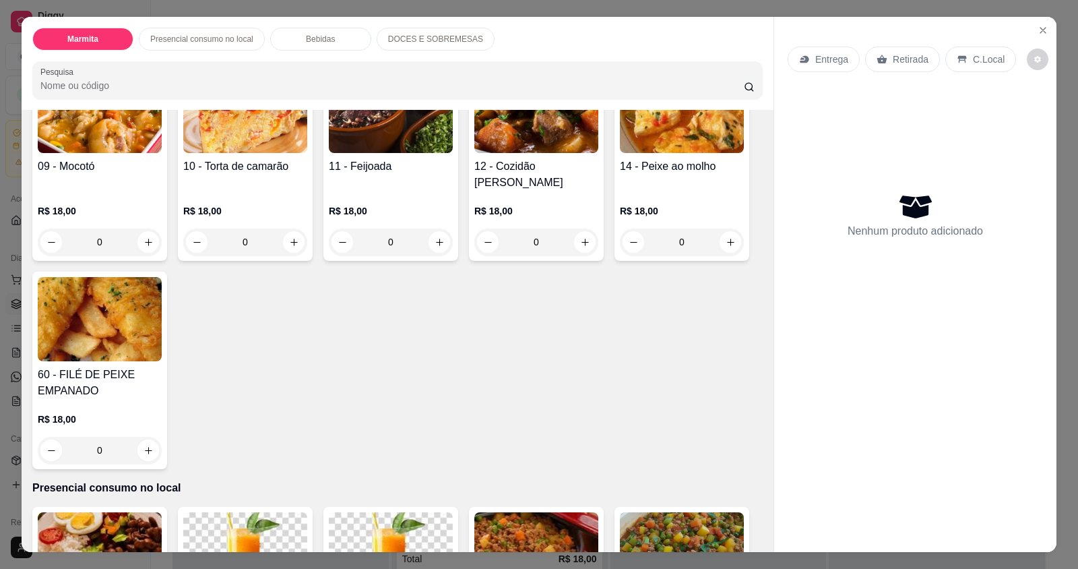
scroll to position [135, 0]
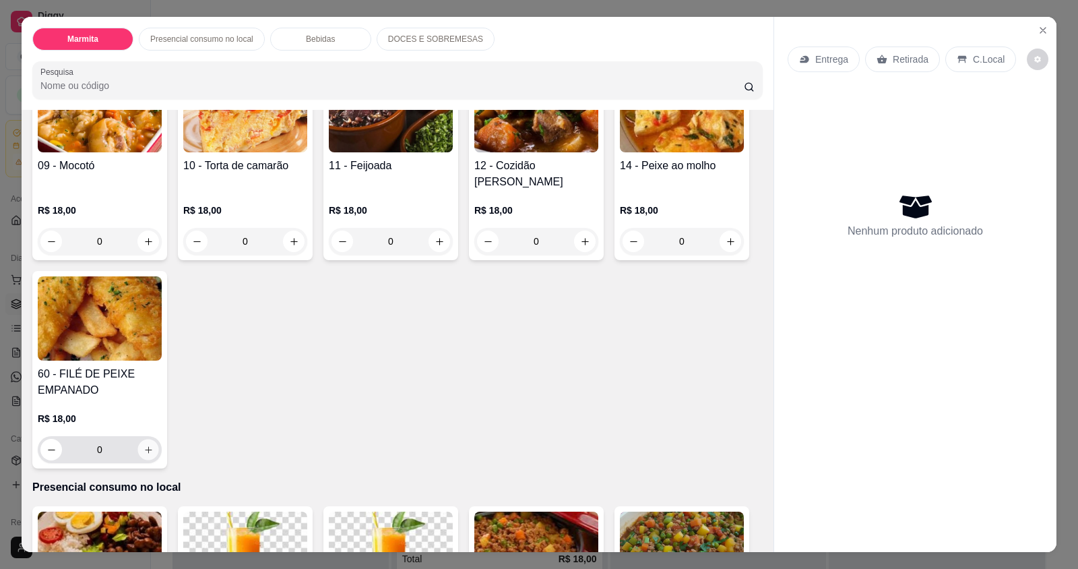
click at [138, 439] on button "increase-product-quantity" at bounding box center [148, 449] width 21 height 21
type input "1"
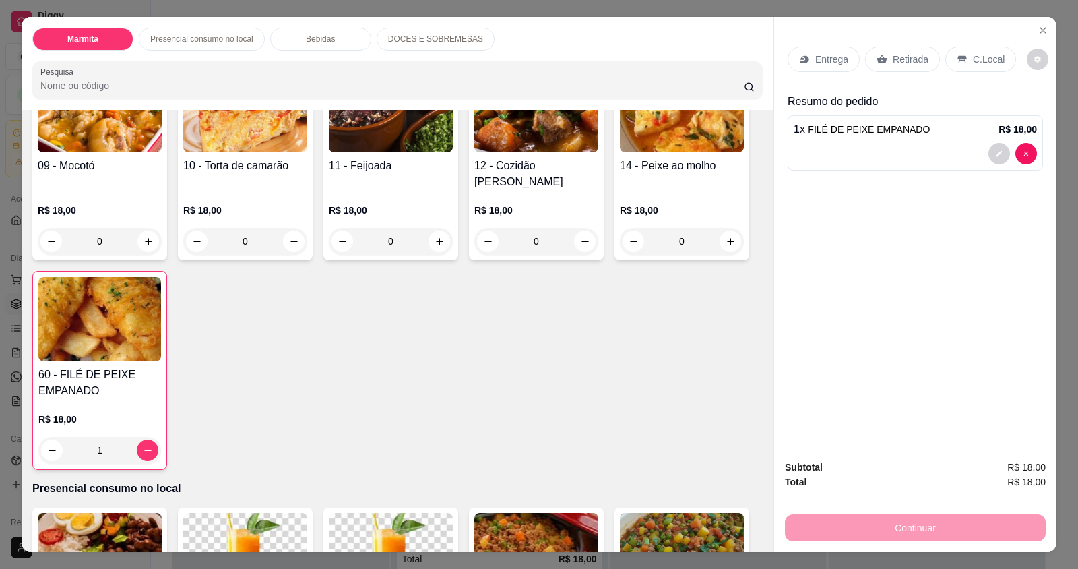
click at [868, 64] on div "Retirada" at bounding box center [902, 60] width 75 height 26
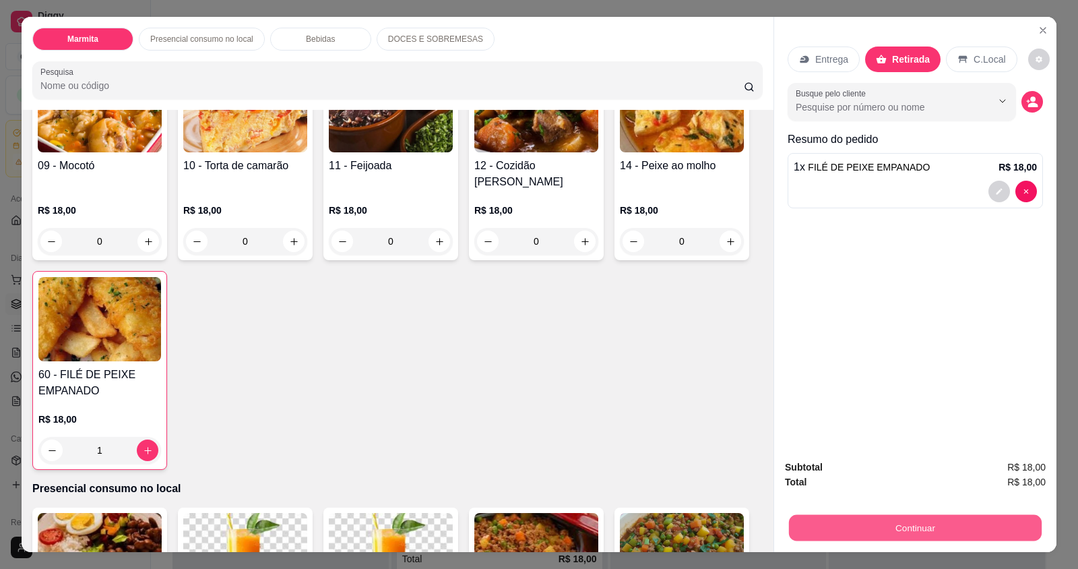
click at [936, 526] on button "Continuar" at bounding box center [915, 527] width 253 height 26
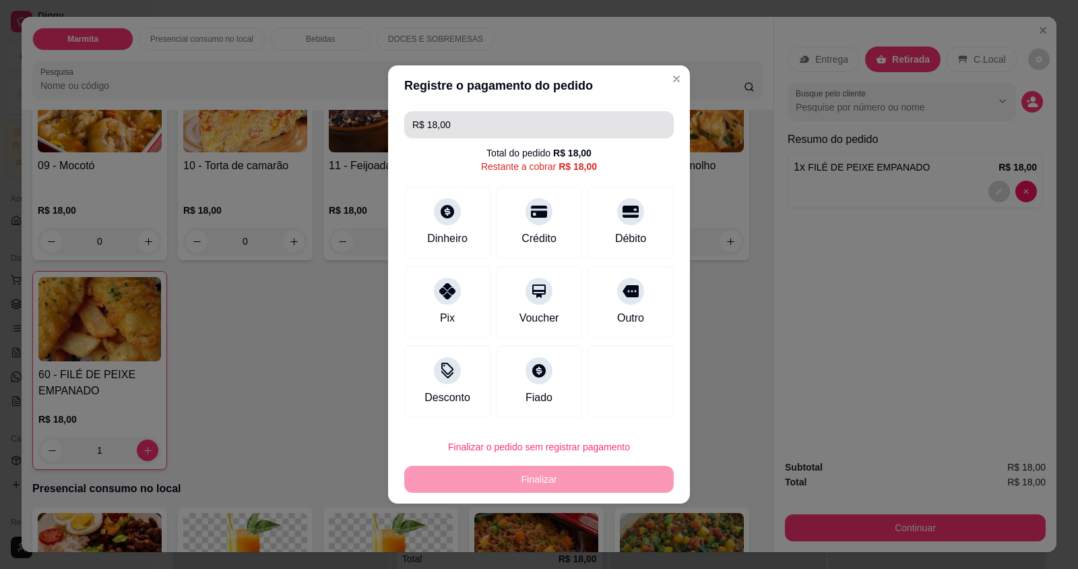
click at [474, 119] on input "R$ 18,00" at bounding box center [539, 124] width 253 height 27
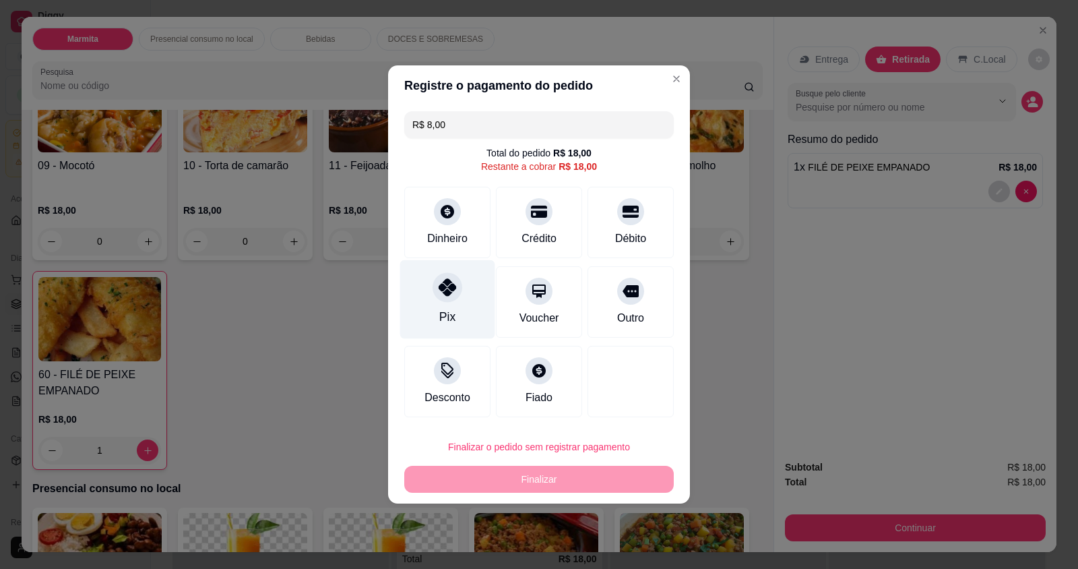
click at [485, 295] on div "Pix" at bounding box center [447, 299] width 95 height 79
type input "R$ 10,00"
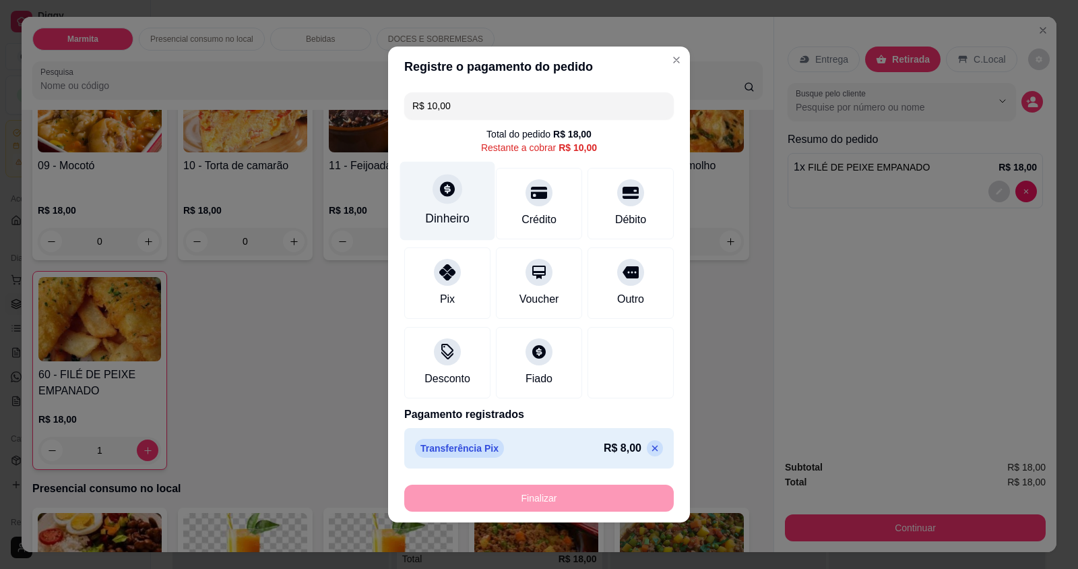
click at [442, 215] on div "Dinheiro" at bounding box center [447, 219] width 44 height 18
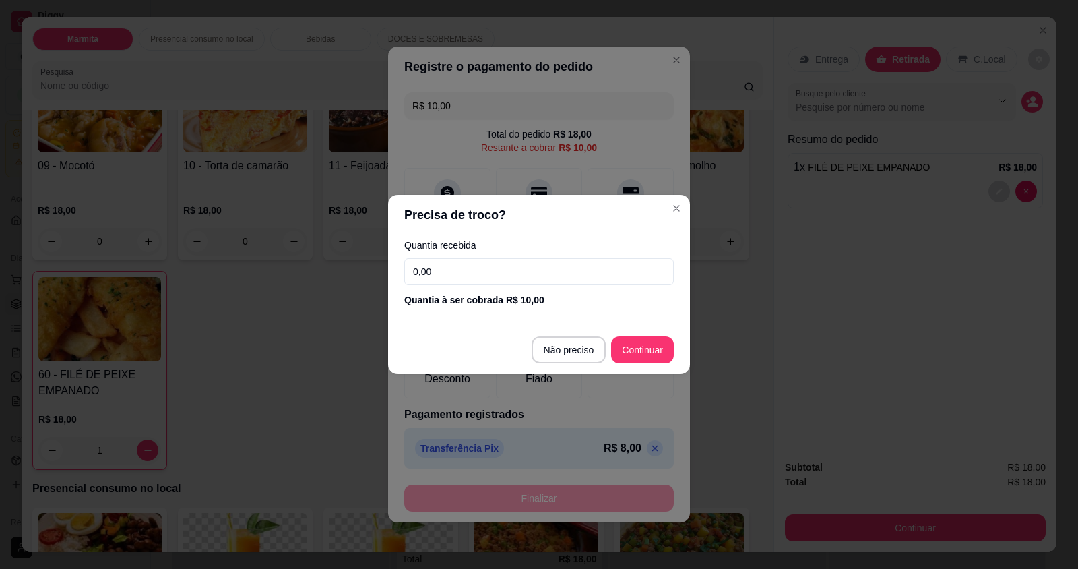
click at [466, 265] on input "0,00" at bounding box center [539, 271] width 270 height 27
type input "10,00"
type input "R$ 0,00"
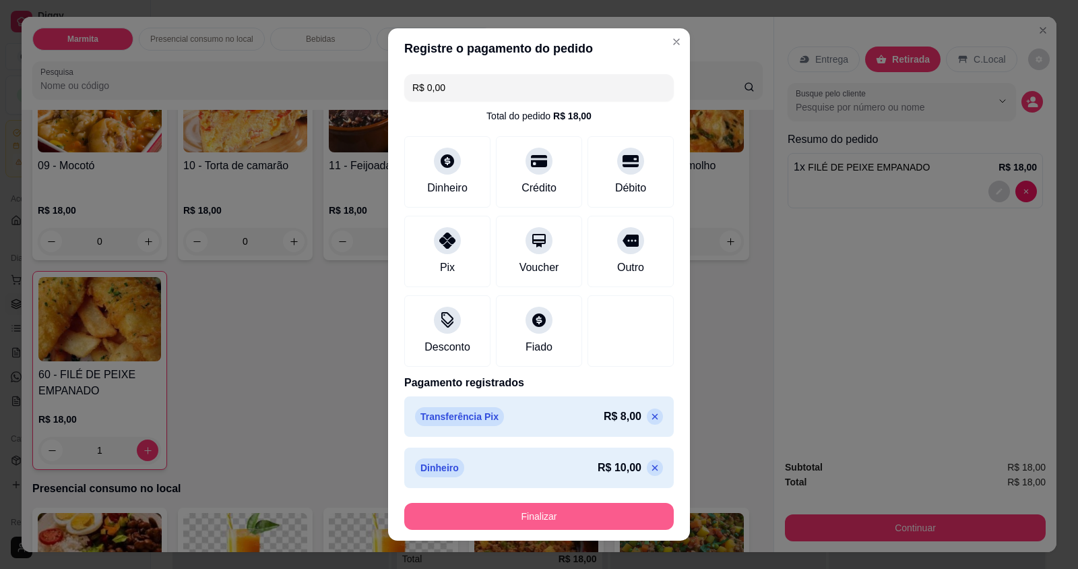
click at [499, 506] on button "Finalizar" at bounding box center [539, 516] width 270 height 27
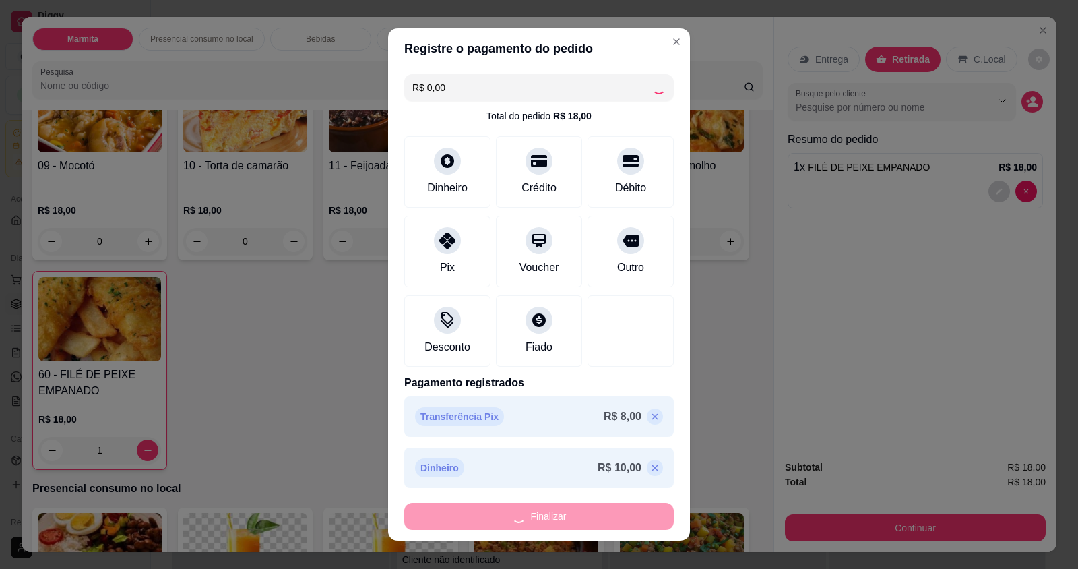
type input "0"
type input "-R$ 18,00"
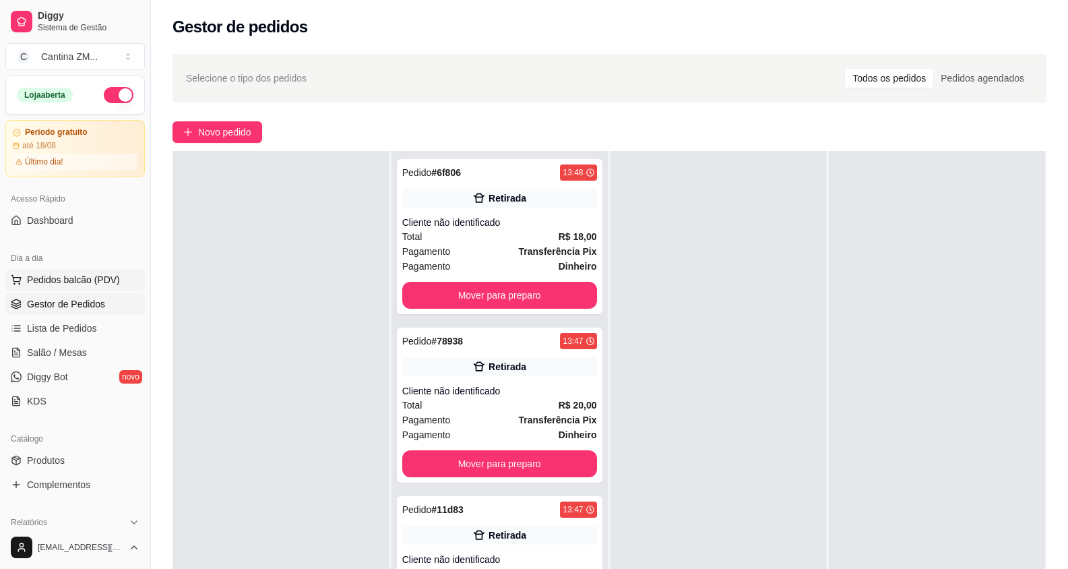
click at [30, 280] on span "Pedidos balcão (PDV)" at bounding box center [73, 279] width 93 height 13
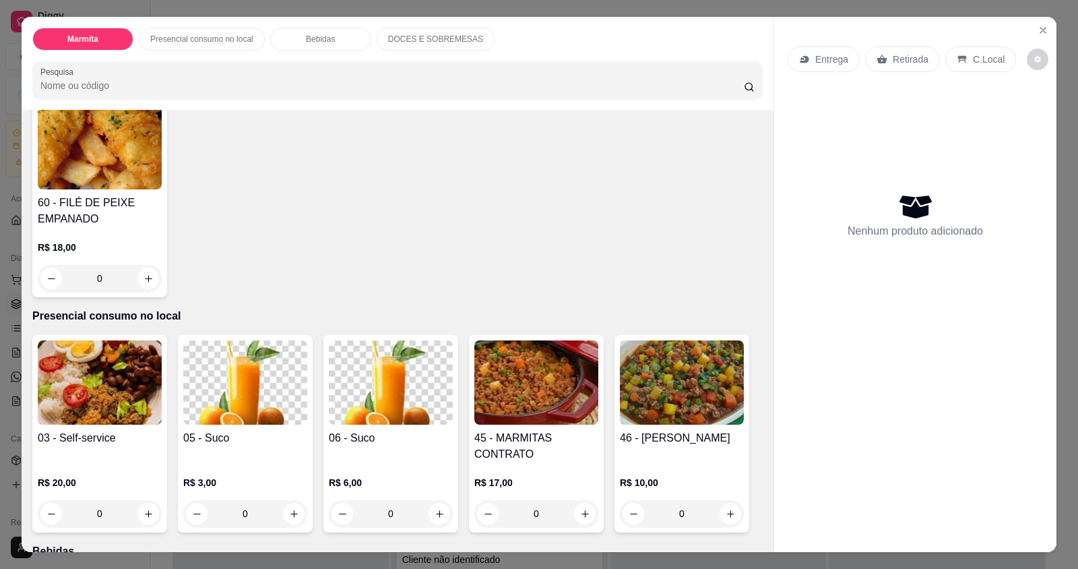
scroll to position [337, 0]
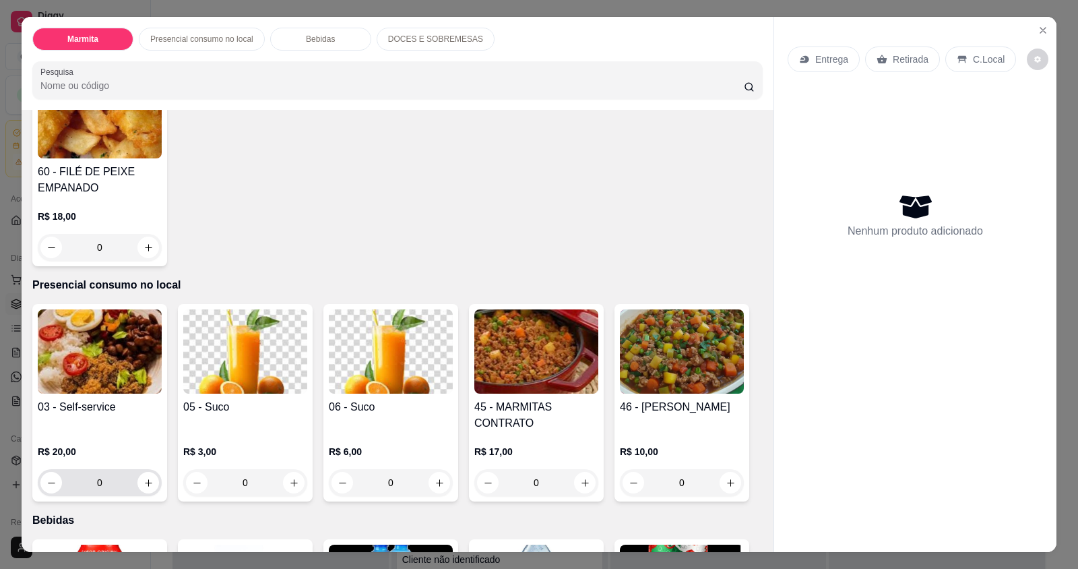
click at [141, 469] on div "0" at bounding box center [99, 482] width 119 height 27
click at [144, 478] on icon "increase-product-quantity" at bounding box center [149, 483] width 10 height 10
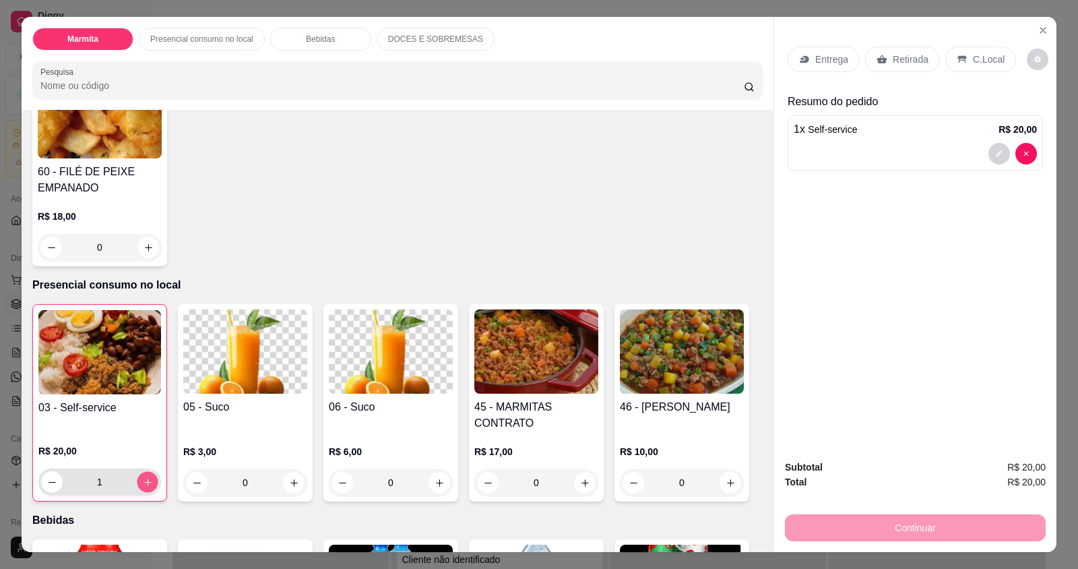
click at [143, 477] on icon "increase-product-quantity" at bounding box center [148, 482] width 10 height 10
click at [47, 477] on icon "decrease-product-quantity" at bounding box center [52, 482] width 10 height 10
type input "2"
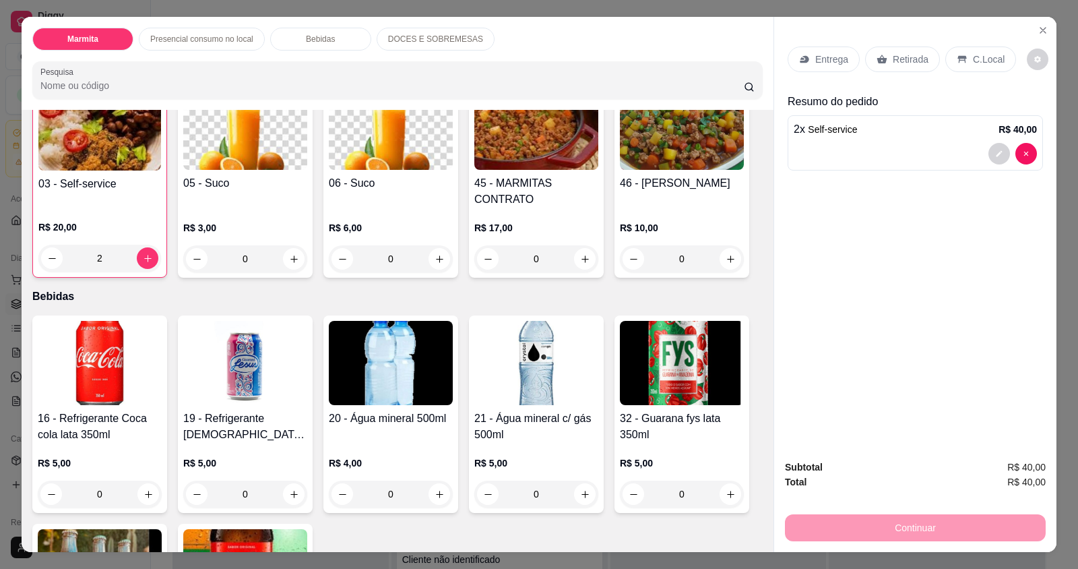
scroll to position [607, 0]
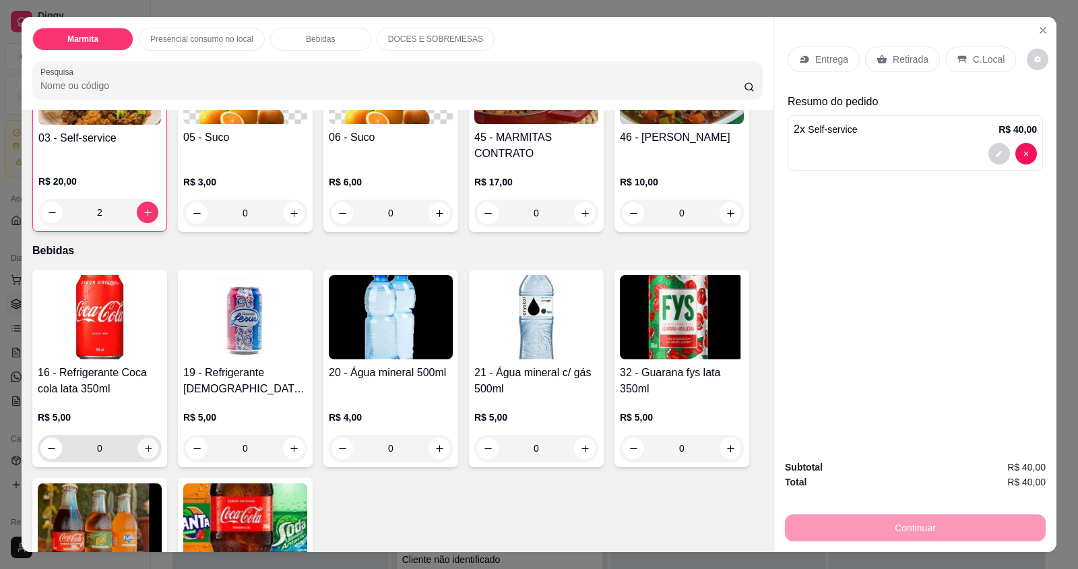
click at [144, 444] on icon "increase-product-quantity" at bounding box center [149, 449] width 10 height 10
type input "1"
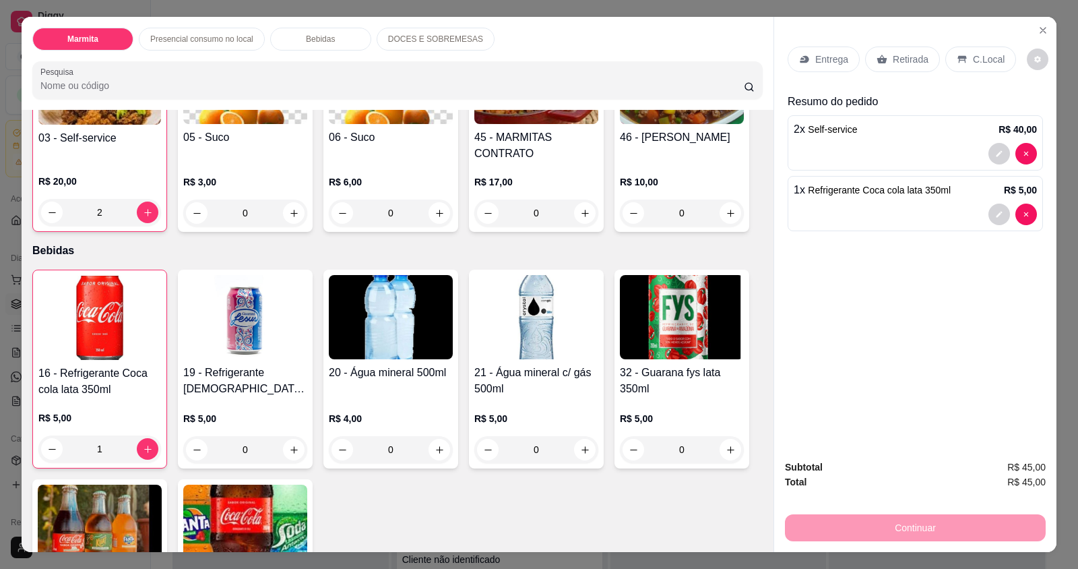
click at [983, 57] on p "C.Local" at bounding box center [989, 59] width 32 height 13
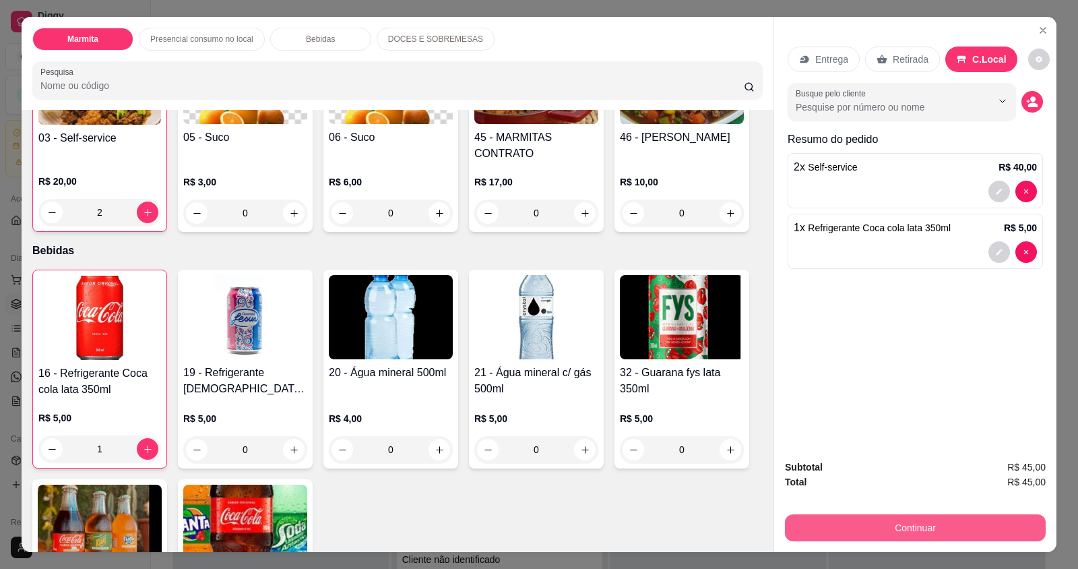
click at [950, 524] on button "Continuar" at bounding box center [915, 527] width 261 height 27
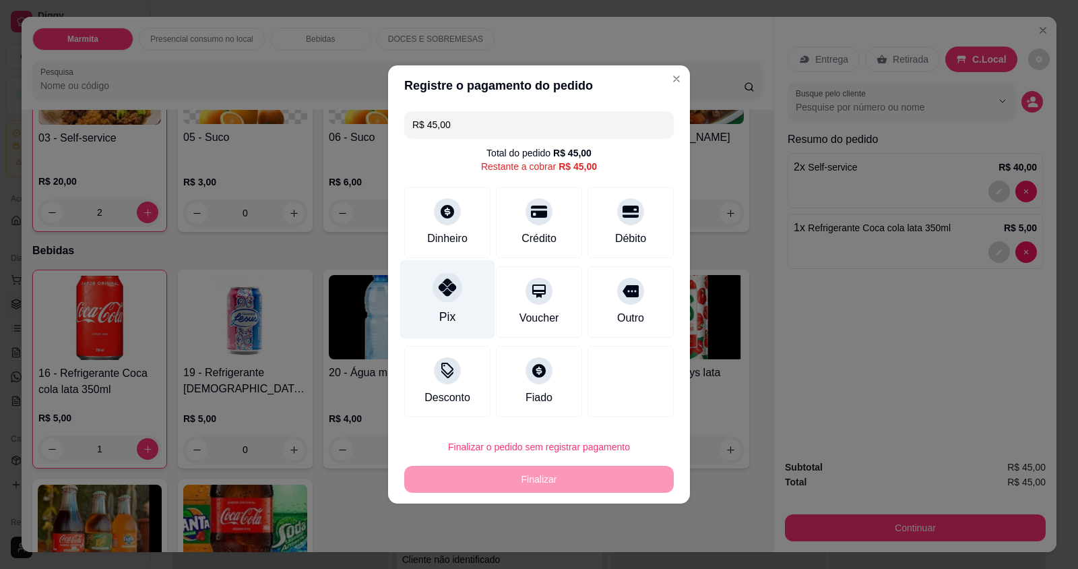
click at [460, 286] on div at bounding box center [448, 287] width 30 height 30
type input "R$ 0,00"
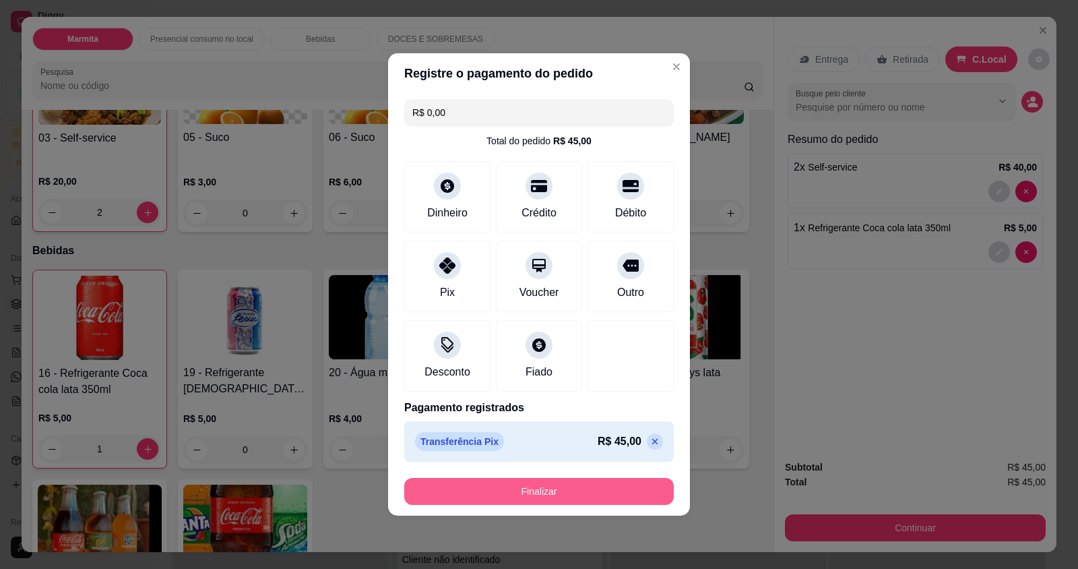
click at [498, 496] on button "Finalizar" at bounding box center [539, 491] width 270 height 27
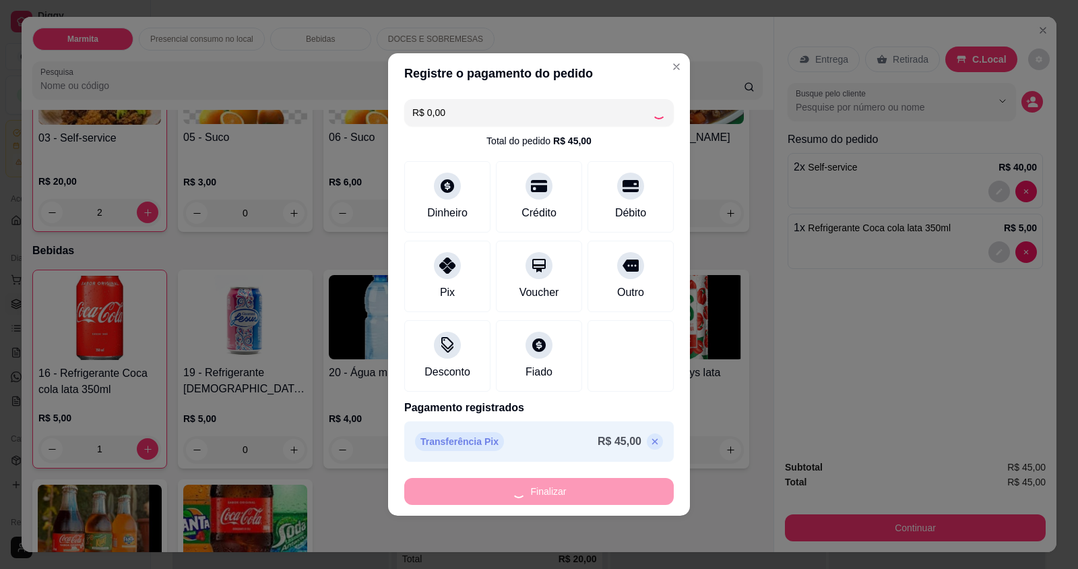
type input "0"
type input "-R$ 45,00"
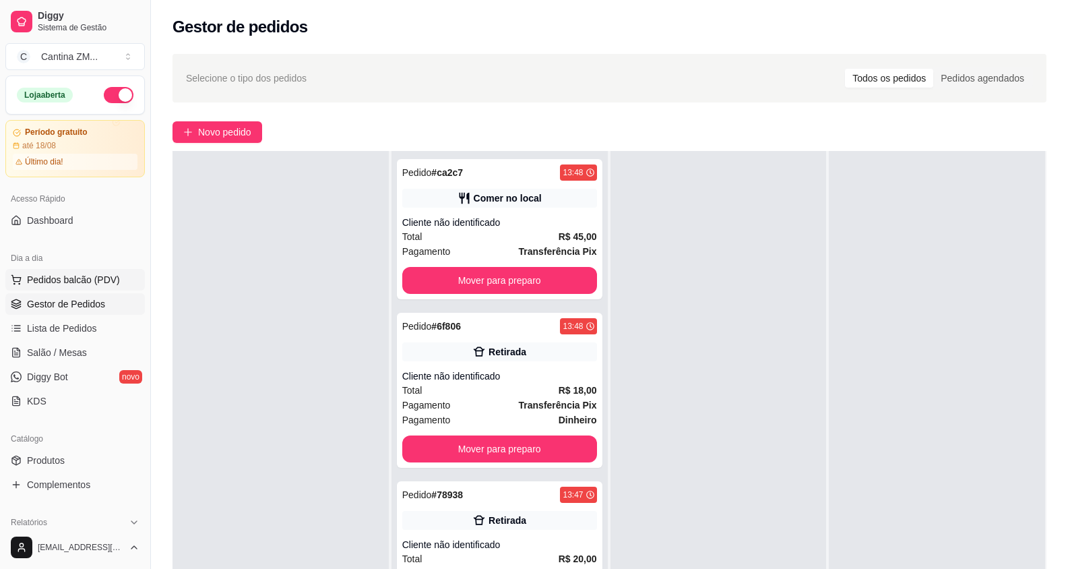
click at [63, 281] on span "Pedidos balcão (PDV)" at bounding box center [73, 279] width 93 height 13
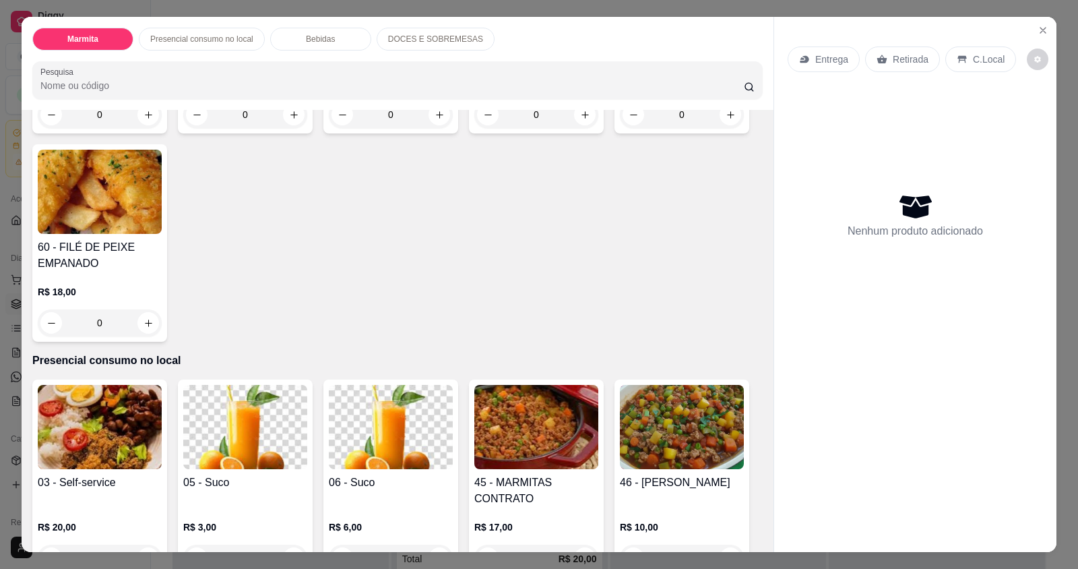
scroll to position [270, 0]
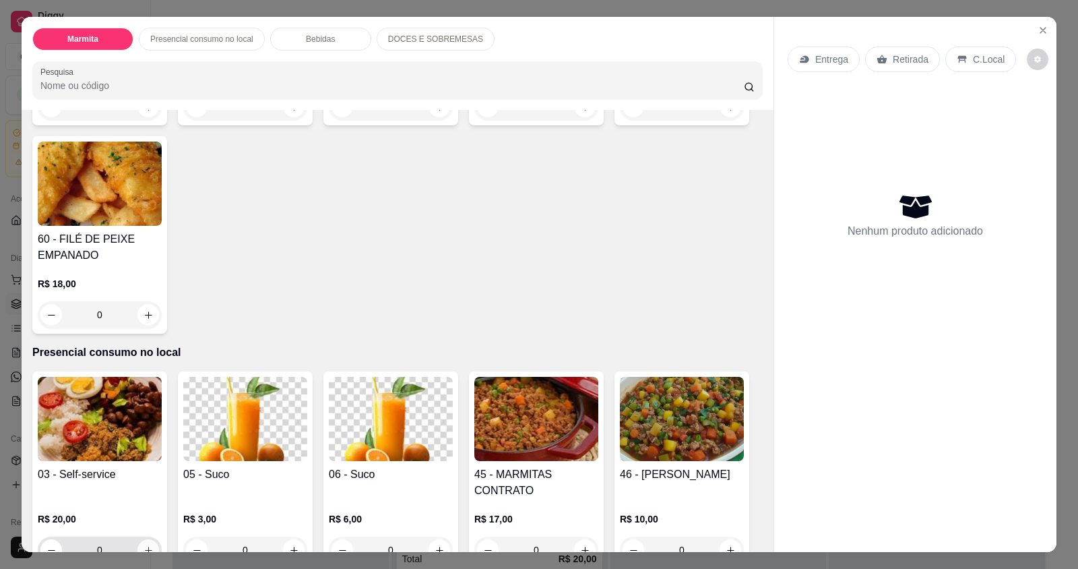
click at [150, 539] on button "increase-product-quantity" at bounding box center [149, 550] width 22 height 22
type input "1"
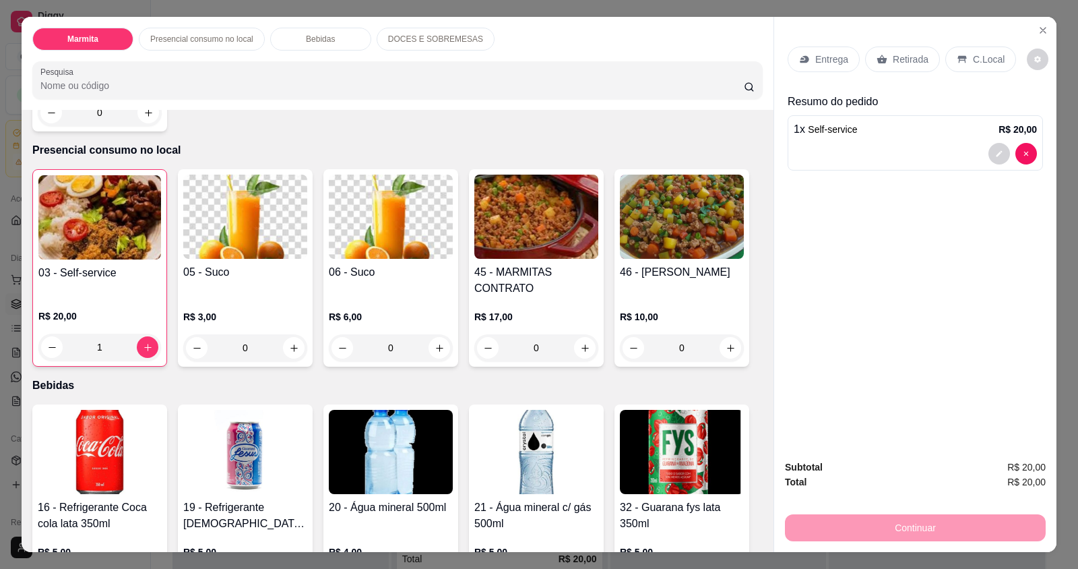
scroll to position [539, 0]
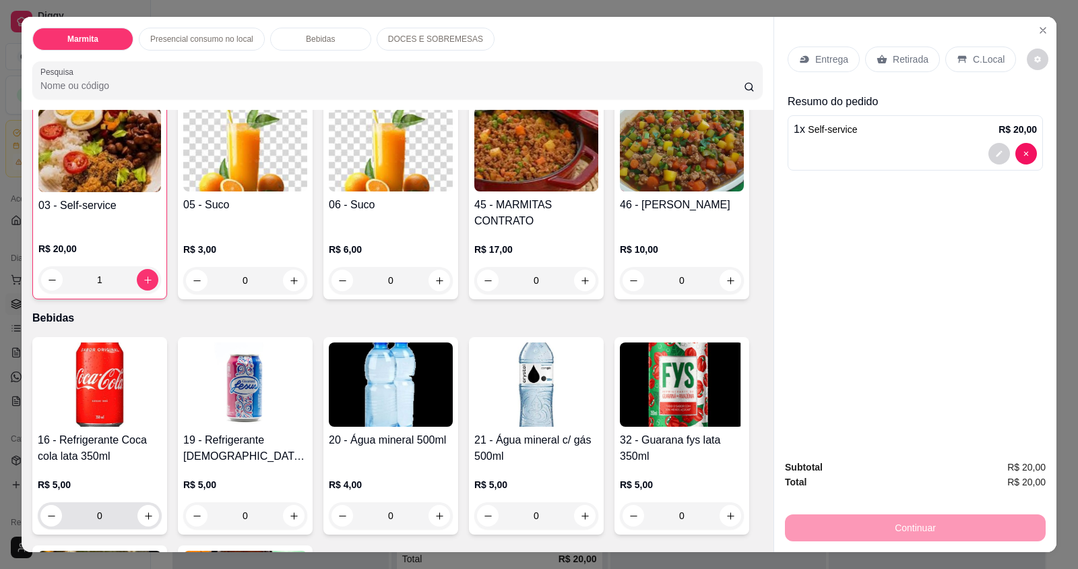
click at [138, 509] on div "0" at bounding box center [99, 515] width 119 height 27
click at [144, 511] on icon "increase-product-quantity" at bounding box center [149, 516] width 10 height 10
type input "1"
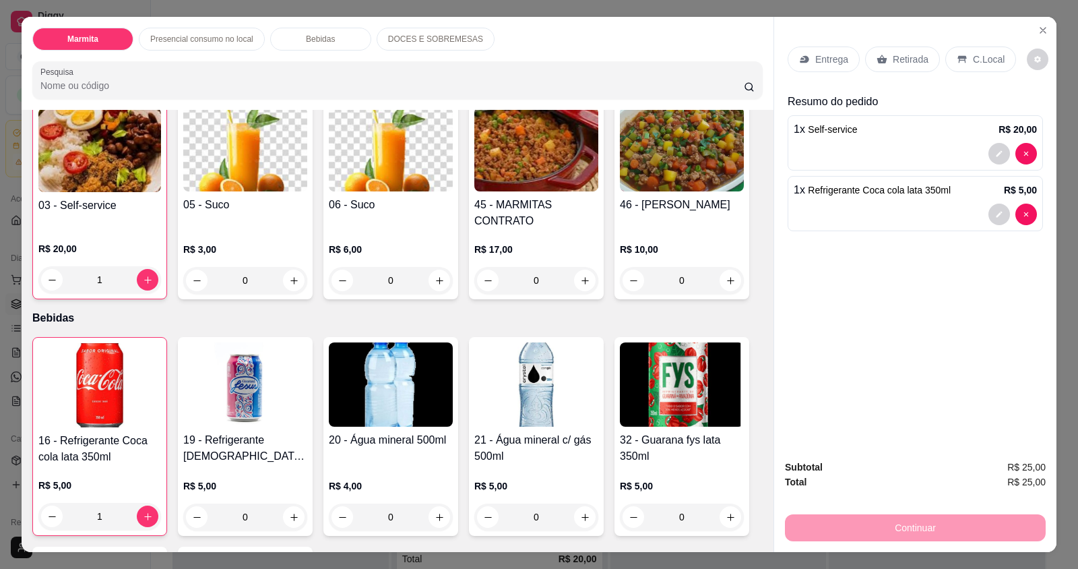
click at [979, 63] on p "C.Local" at bounding box center [989, 59] width 32 height 13
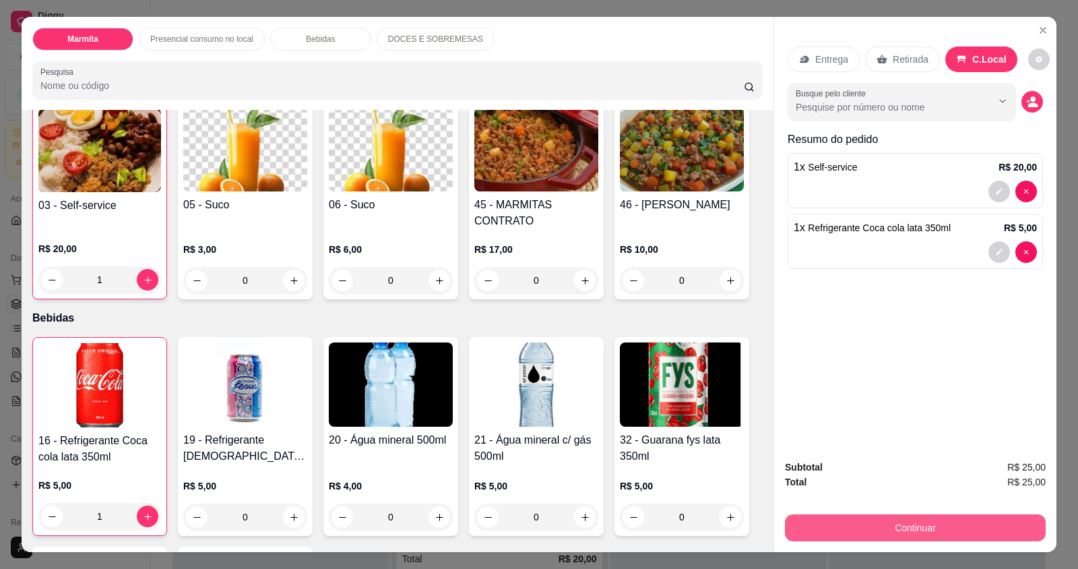
click at [903, 526] on button "Continuar" at bounding box center [915, 527] width 261 height 27
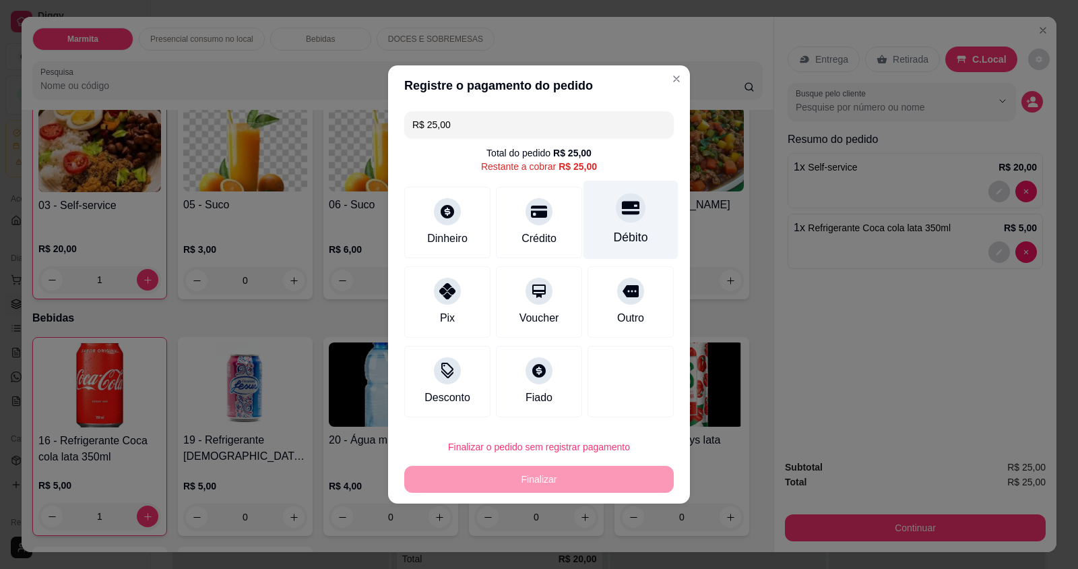
click at [629, 233] on div "Débito" at bounding box center [631, 237] width 34 height 18
type input "R$ 0,00"
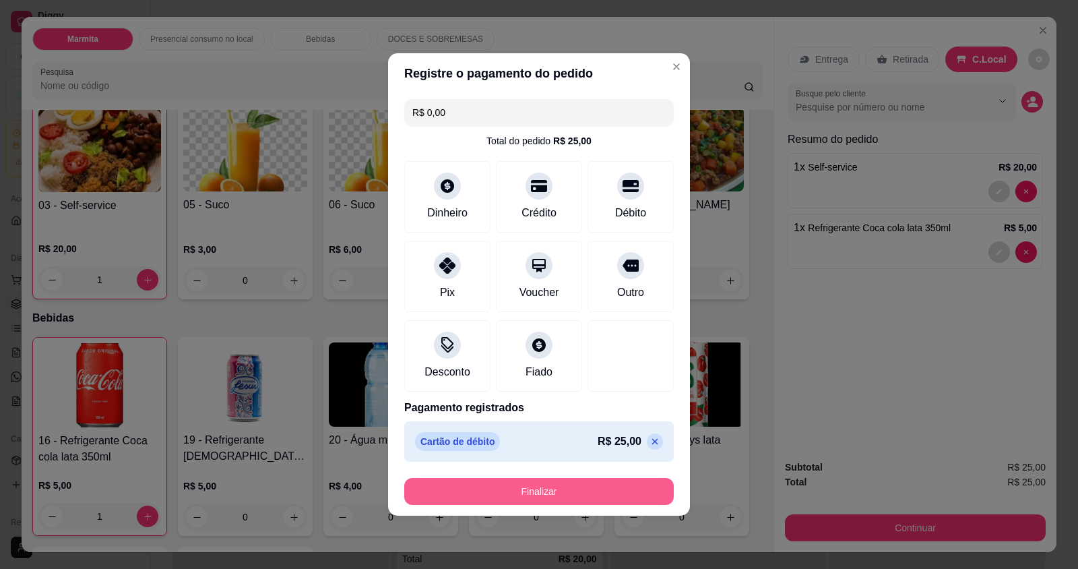
click at [590, 491] on button "Finalizar" at bounding box center [539, 491] width 270 height 27
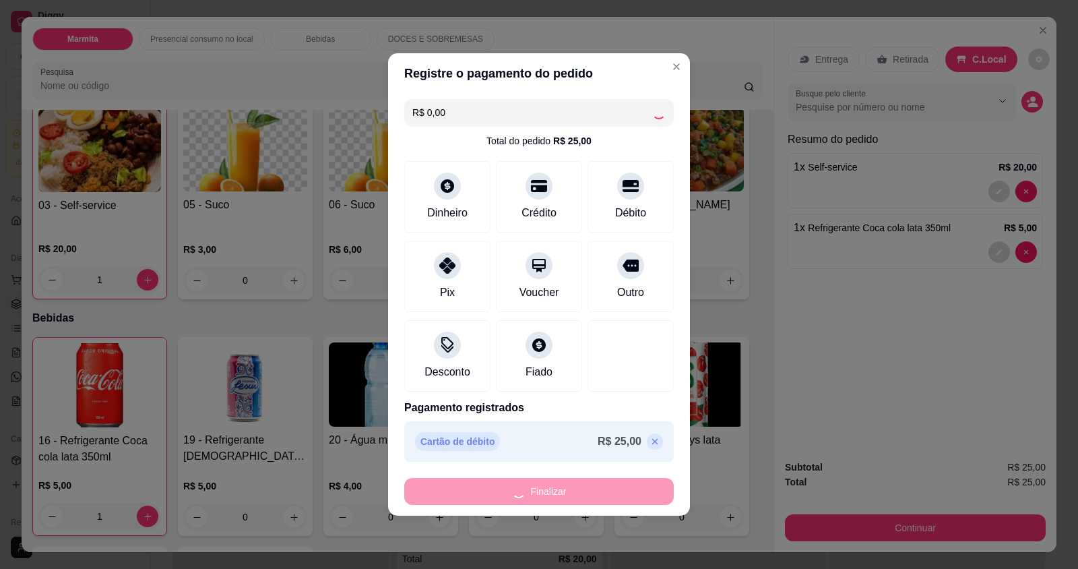
type input "0"
type input "-R$ 25,00"
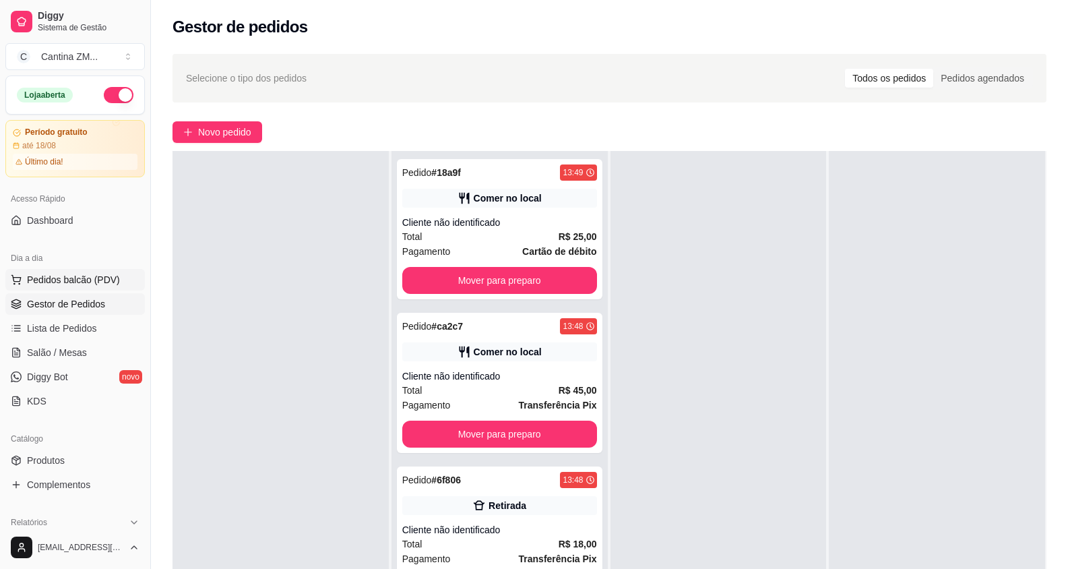
click at [101, 271] on button "Pedidos balcão (PDV)" at bounding box center [75, 280] width 140 height 22
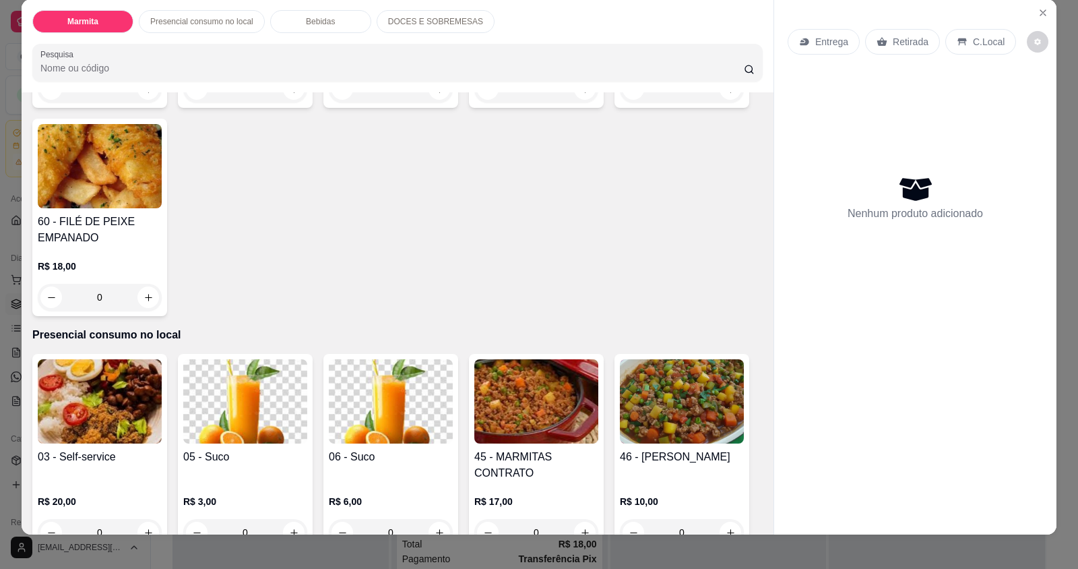
scroll to position [26, 0]
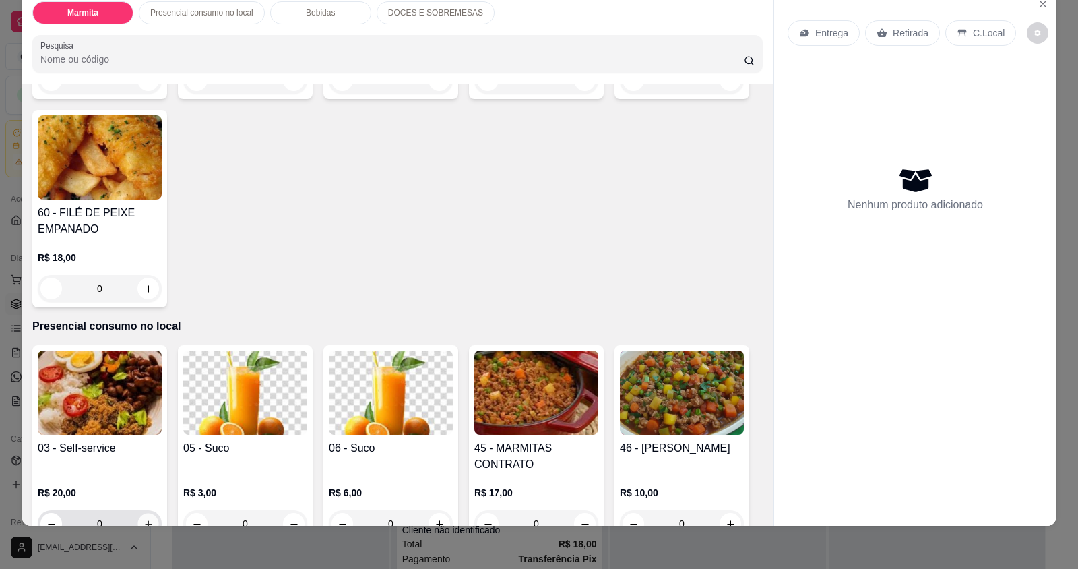
click at [146, 519] on icon "increase-product-quantity" at bounding box center [149, 524] width 10 height 10
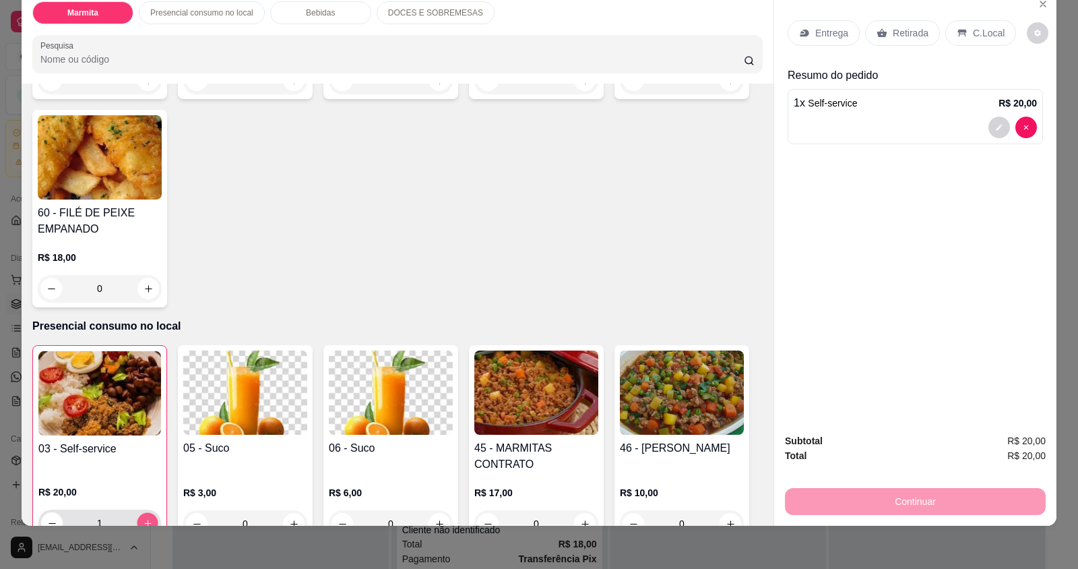
click at [146, 518] on icon "increase-product-quantity" at bounding box center [148, 523] width 10 height 10
type input "3"
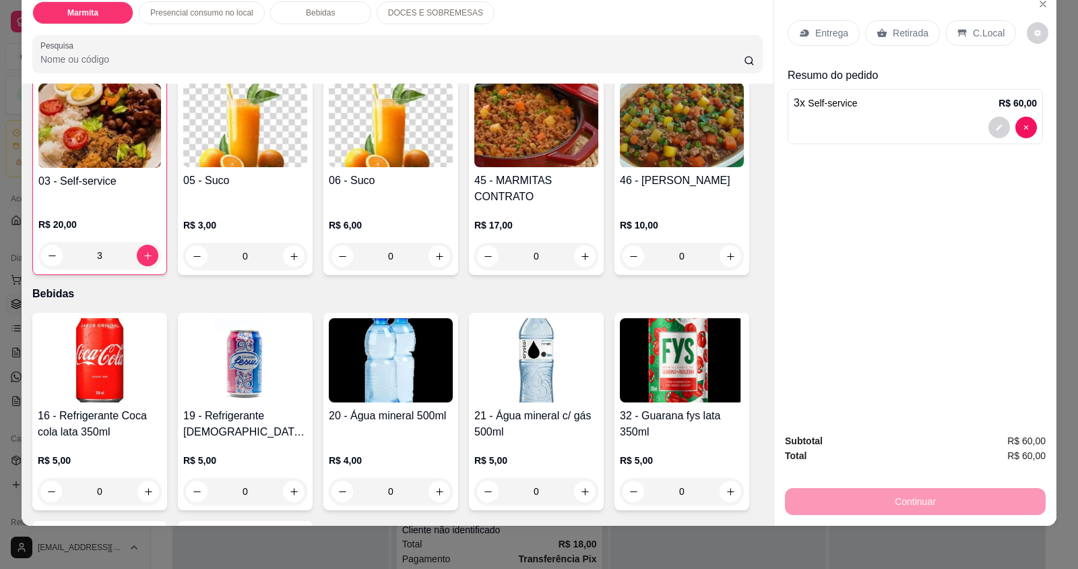
scroll to position [539, 0]
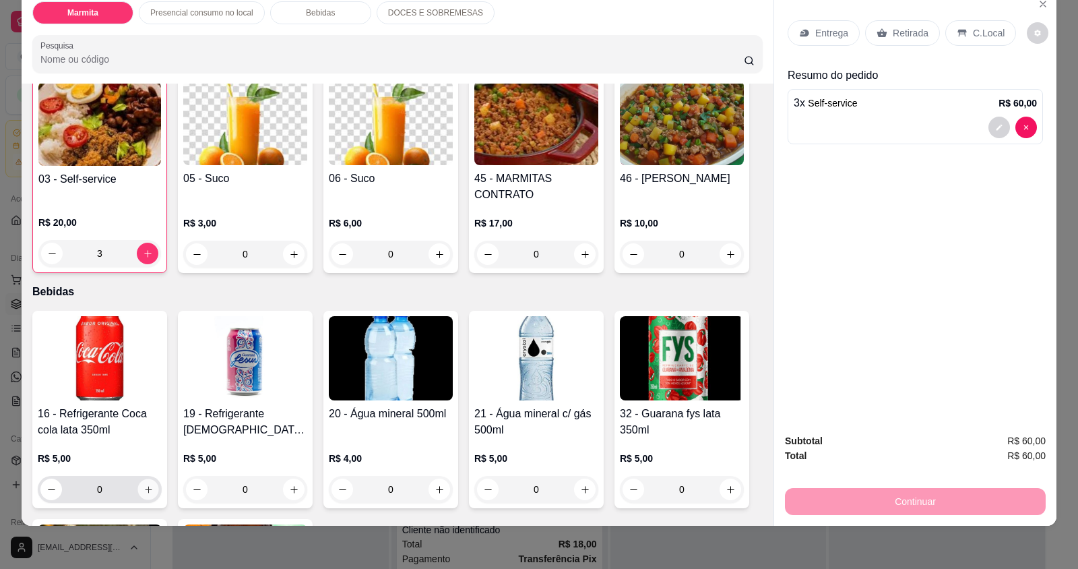
click at [146, 485] on icon "increase-product-quantity" at bounding box center [149, 490] width 10 height 10
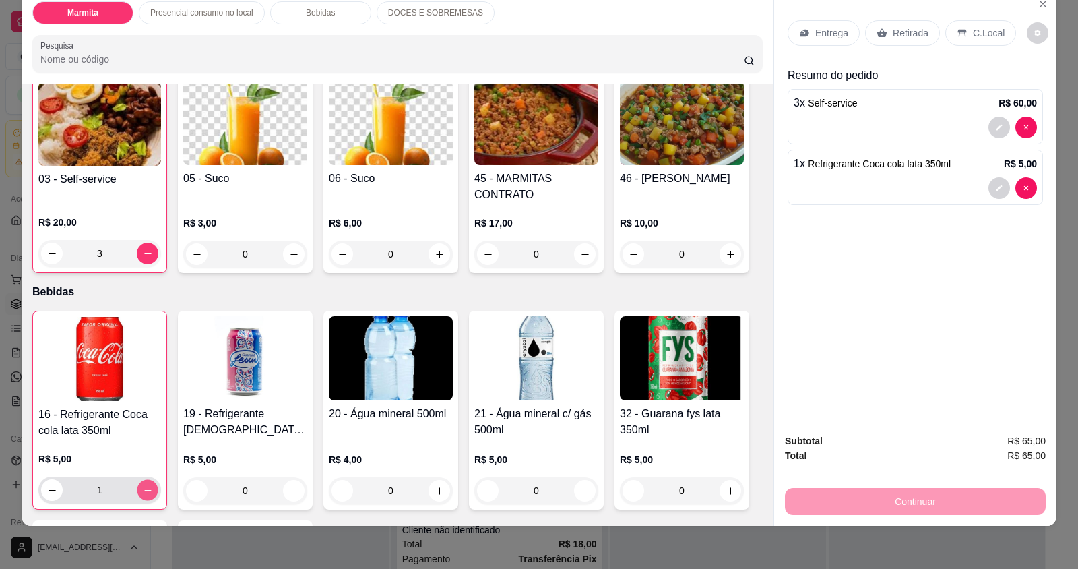
click at [146, 485] on icon "increase-product-quantity" at bounding box center [148, 490] width 10 height 10
type input "2"
click at [946, 25] on div "C.Local" at bounding box center [981, 33] width 71 height 26
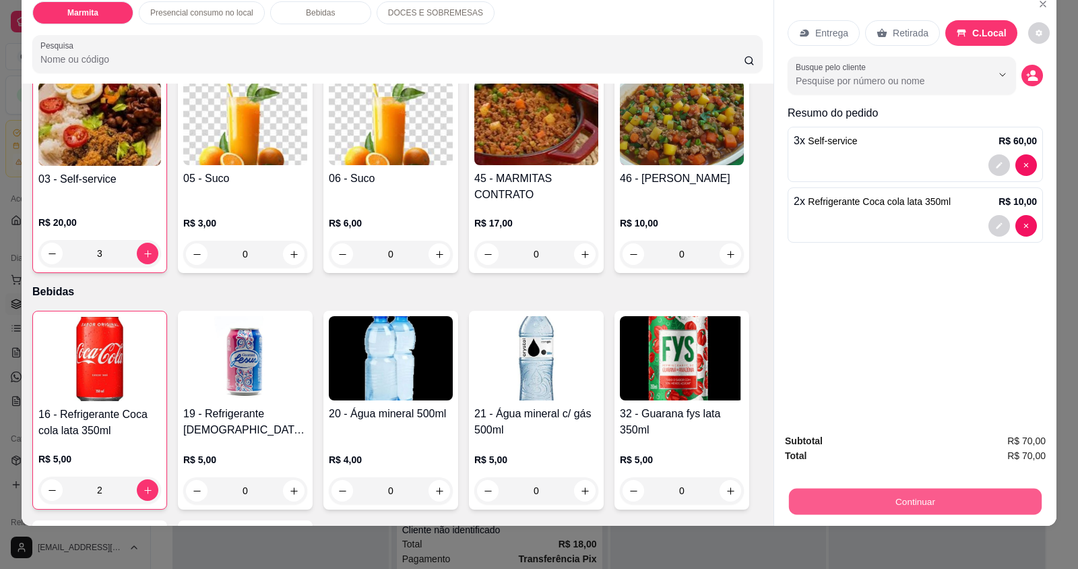
click at [946, 504] on button "Continuar" at bounding box center [915, 501] width 253 height 26
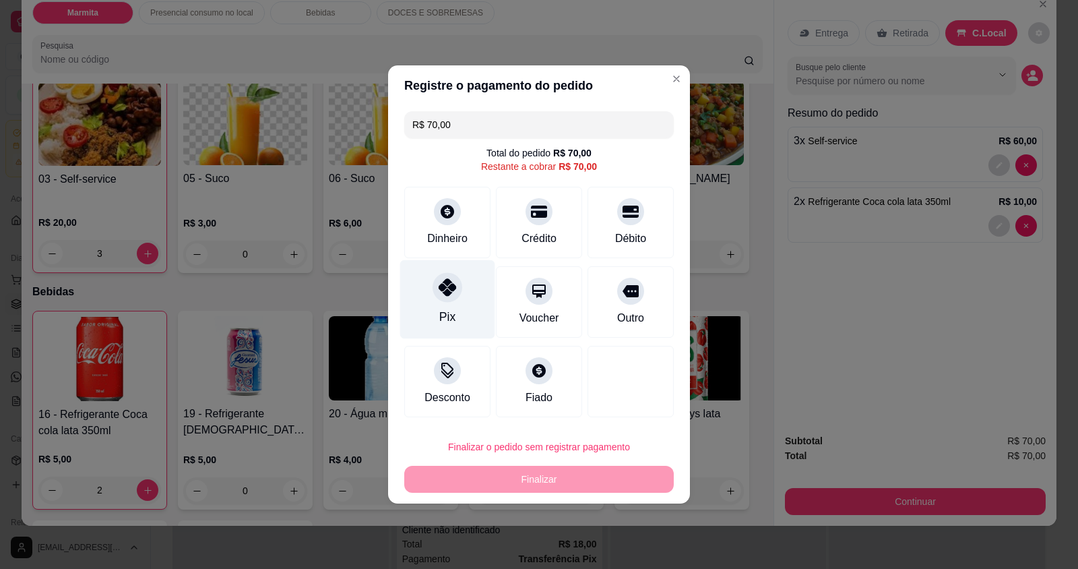
click at [433, 291] on div at bounding box center [448, 287] width 30 height 30
type input "R$ 0,00"
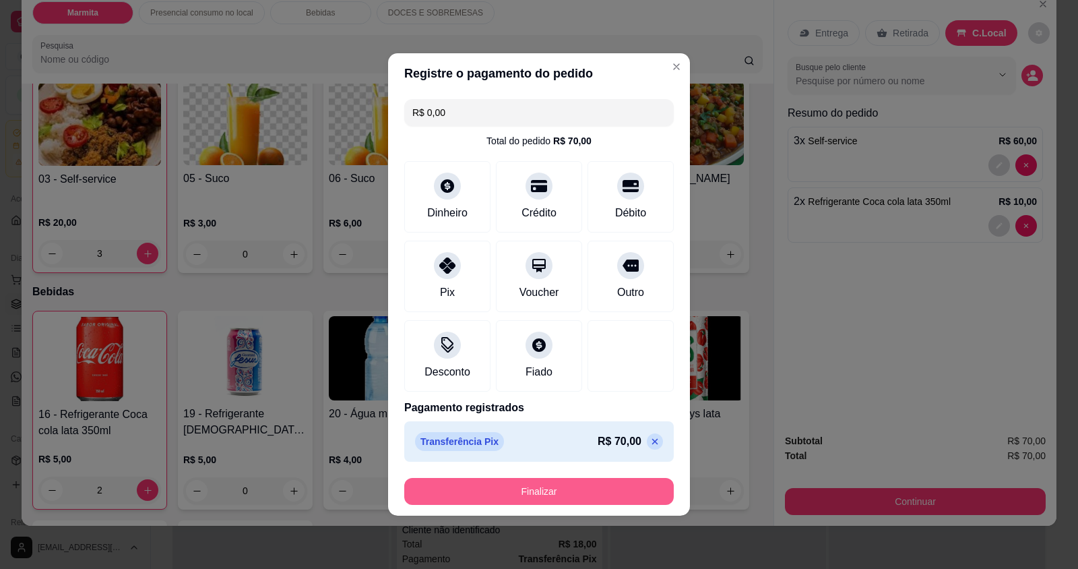
click at [493, 489] on button "Finalizar" at bounding box center [539, 491] width 270 height 27
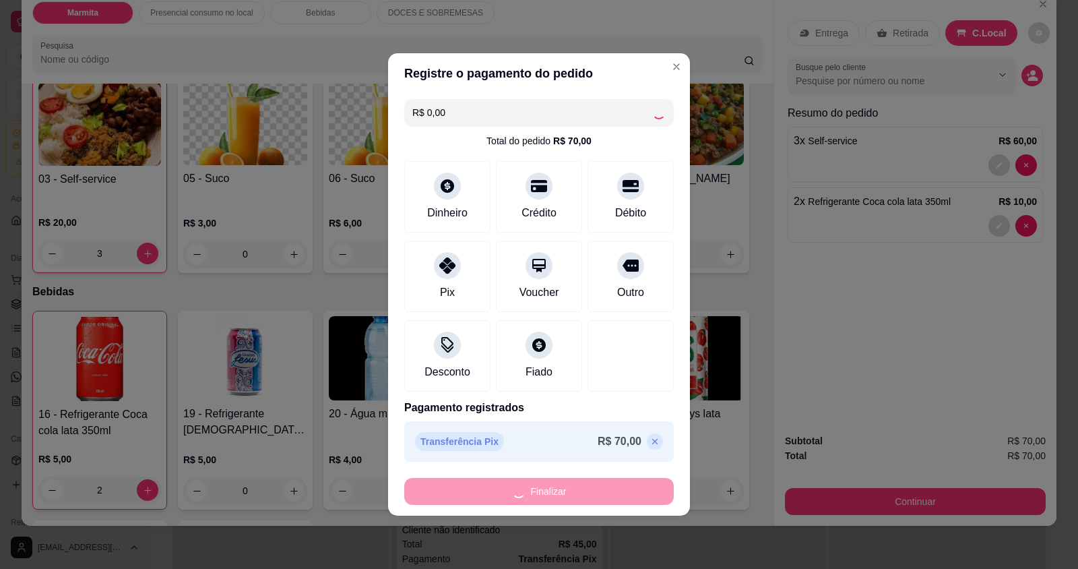
type input "0"
type input "-R$ 70,00"
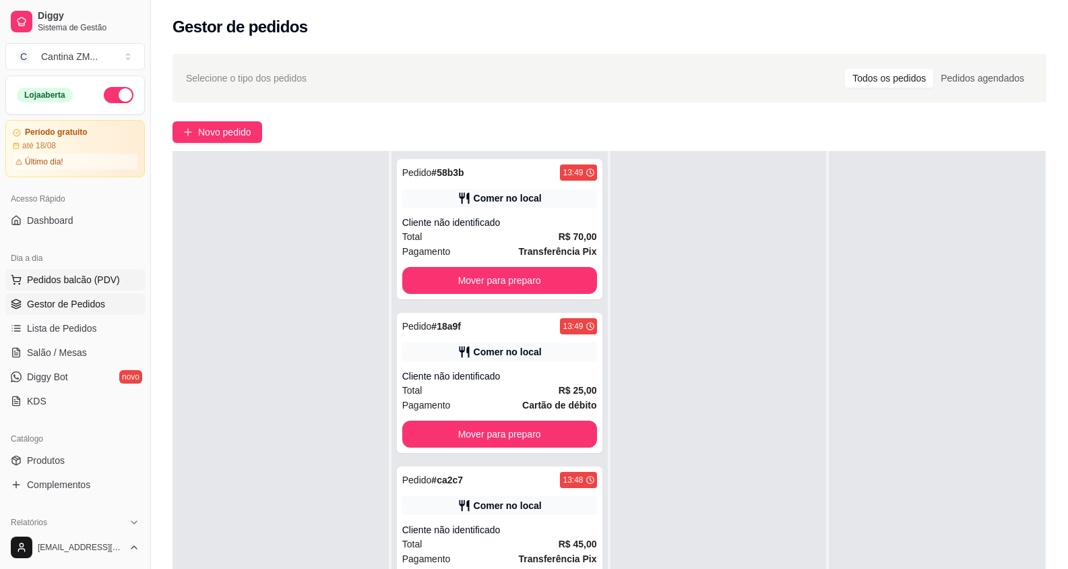
click at [125, 282] on button "Pedidos balcão (PDV)" at bounding box center [75, 280] width 140 height 22
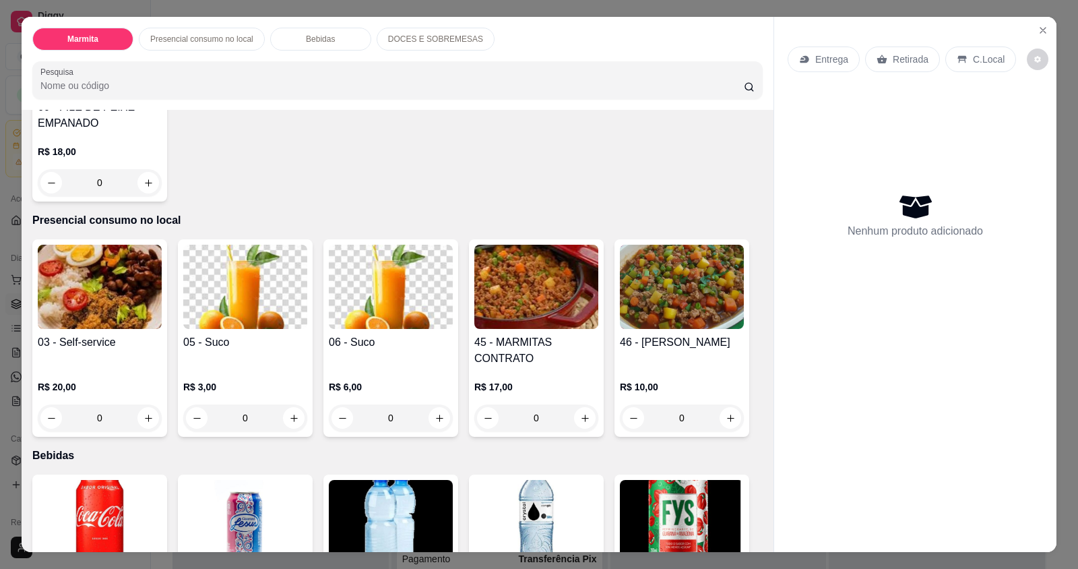
scroll to position [404, 0]
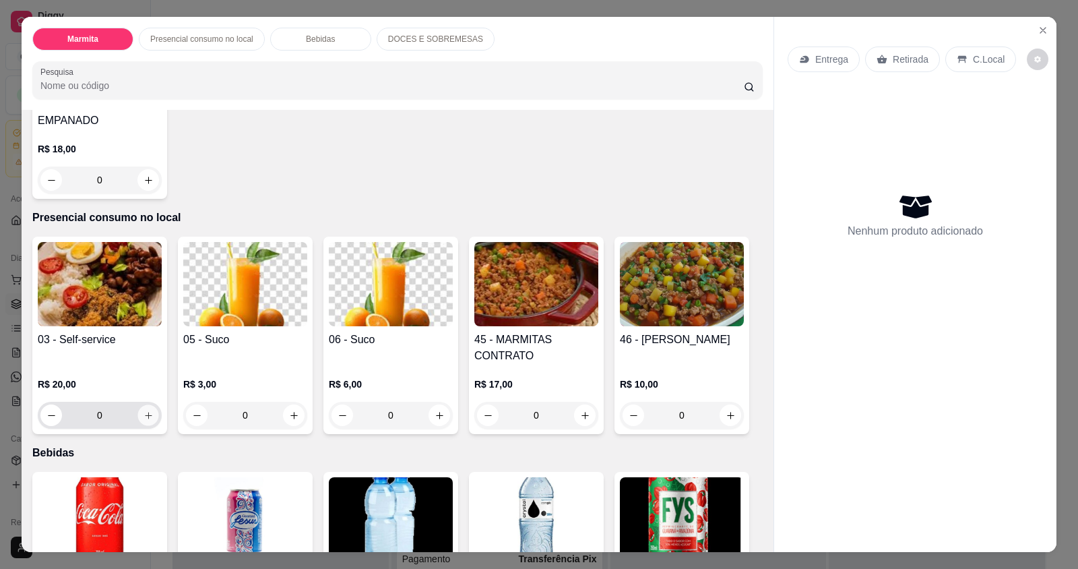
click at [145, 412] on icon "increase-product-quantity" at bounding box center [148, 415] width 7 height 7
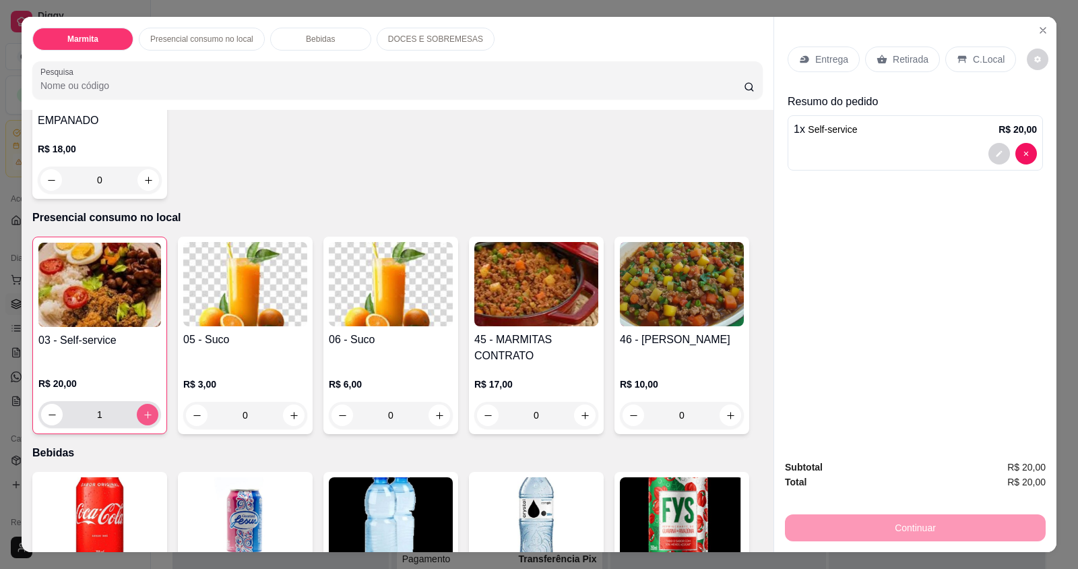
click at [144, 410] on icon "increase-product-quantity" at bounding box center [148, 415] width 10 height 10
type input "2"
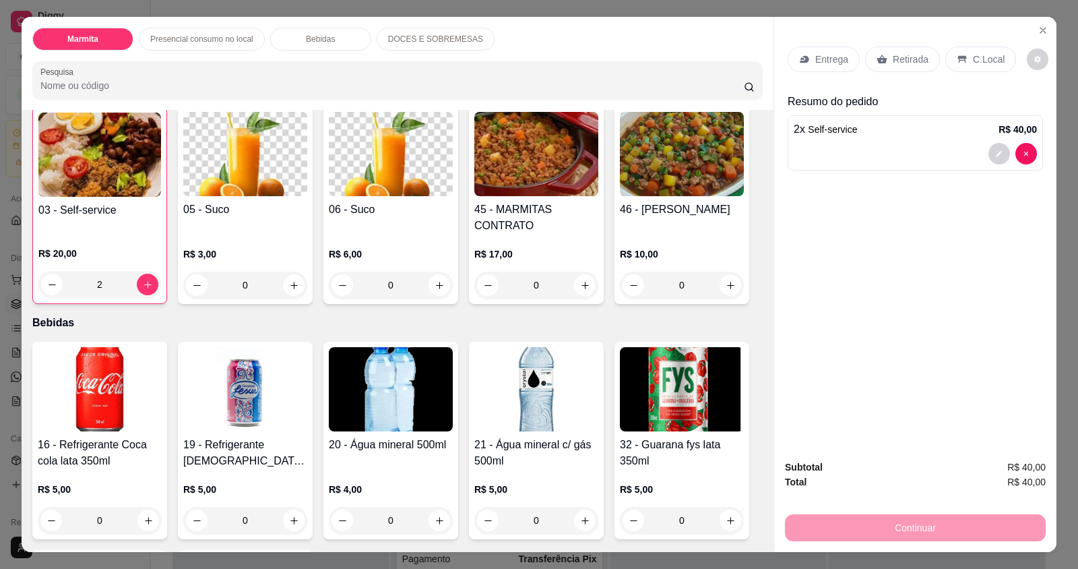
scroll to position [539, 0]
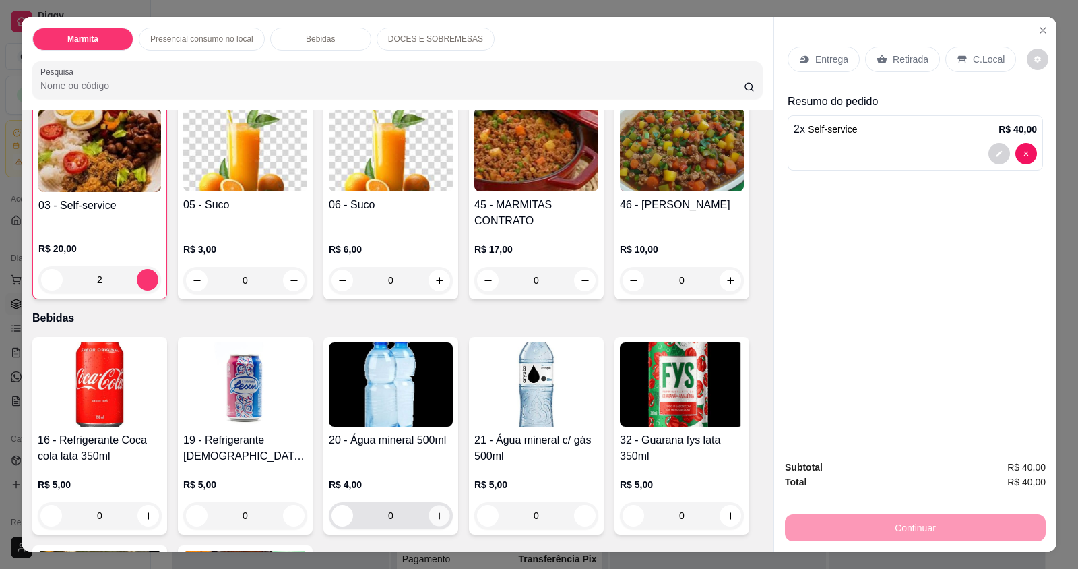
click at [439, 506] on button "increase-product-quantity" at bounding box center [439, 516] width 21 height 21
type input "1"
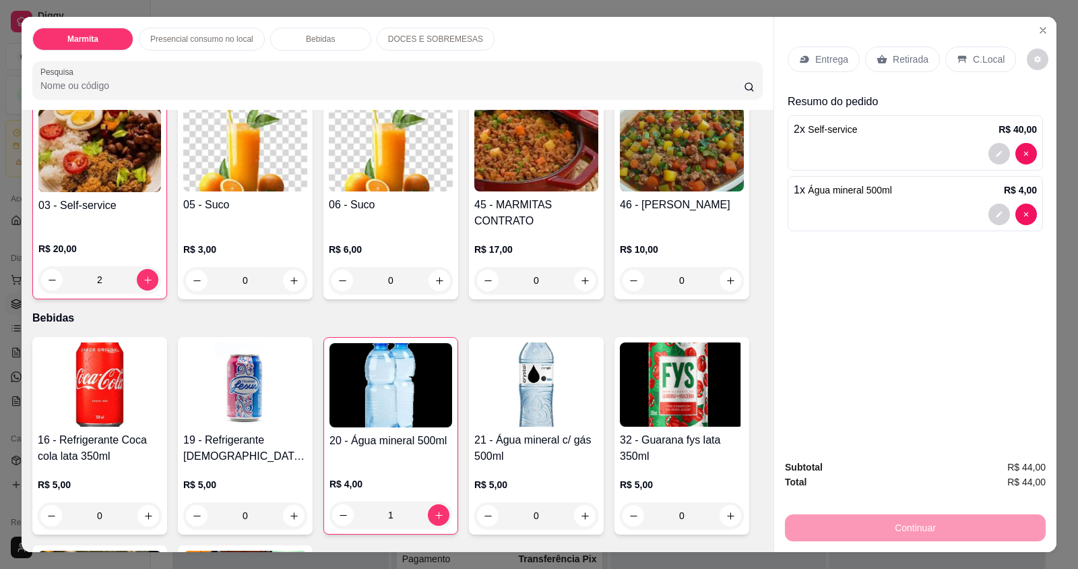
click at [958, 57] on icon at bounding box center [962, 59] width 9 height 7
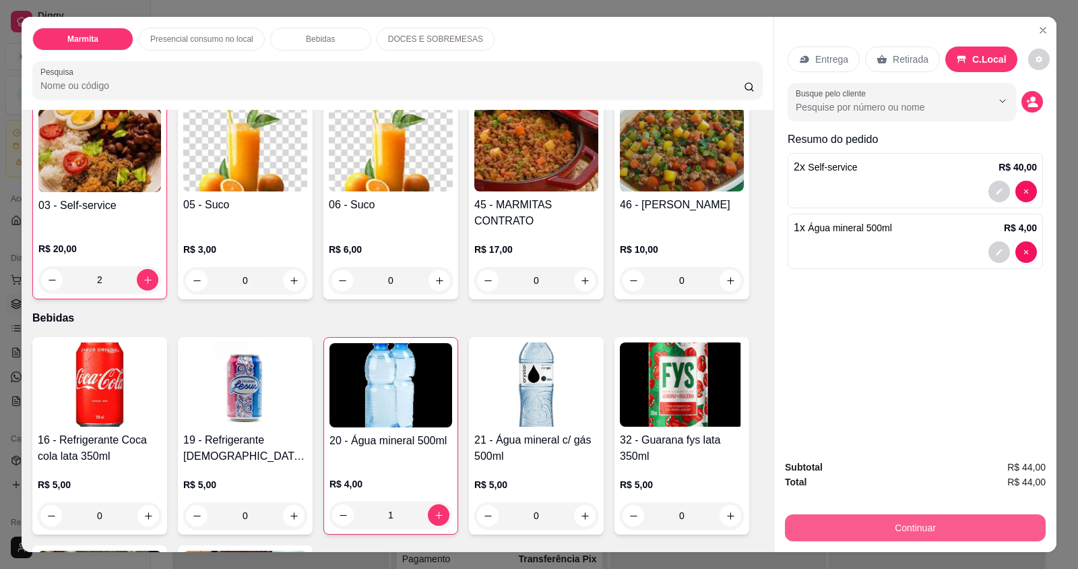
click at [950, 526] on button "Continuar" at bounding box center [915, 527] width 261 height 27
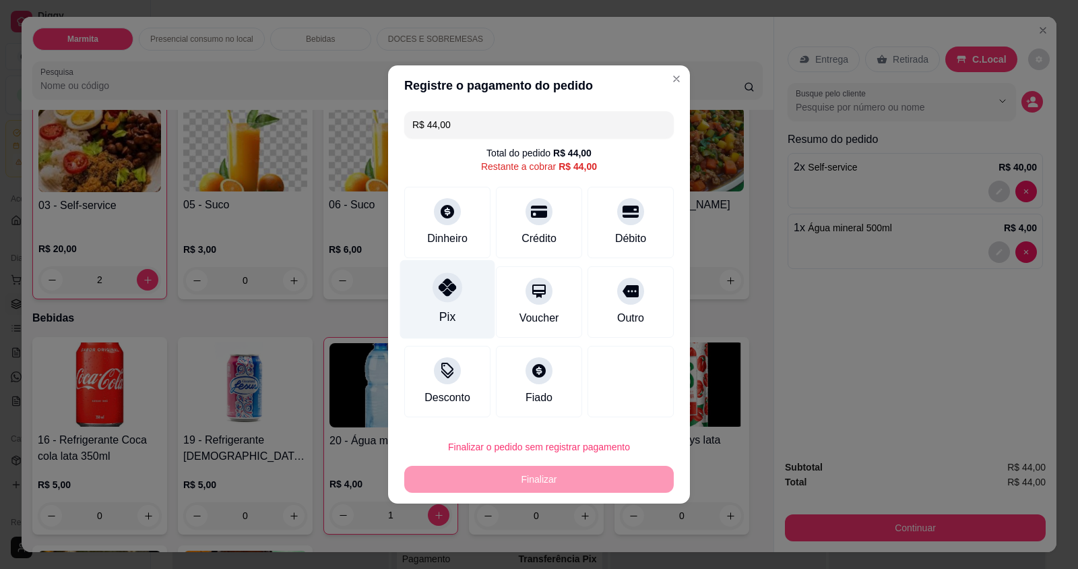
click at [461, 287] on div "Pix" at bounding box center [447, 299] width 95 height 79
type input "R$ 0,00"
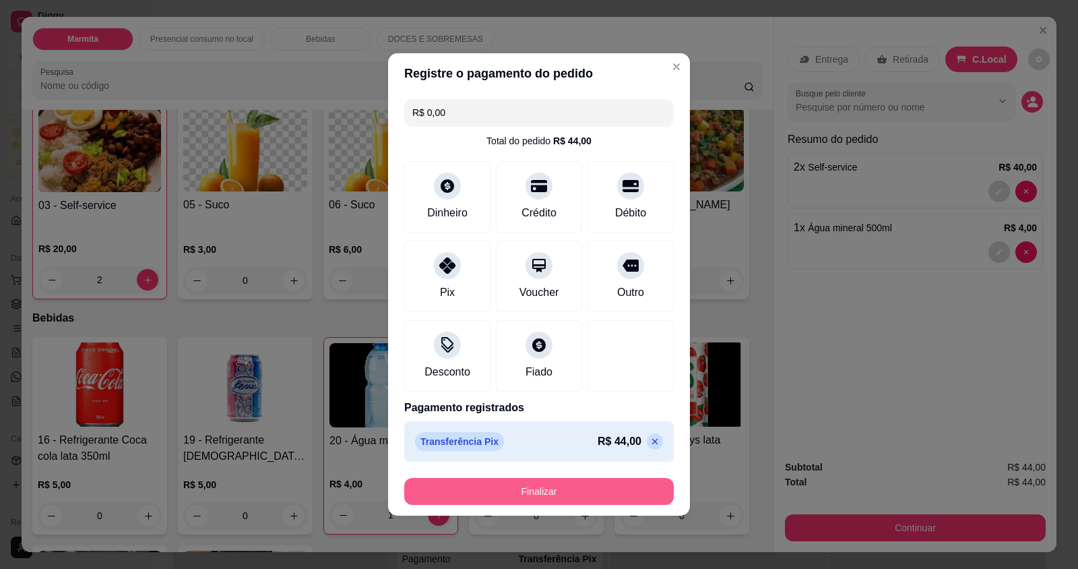
click at [532, 493] on button "Finalizar" at bounding box center [539, 491] width 270 height 27
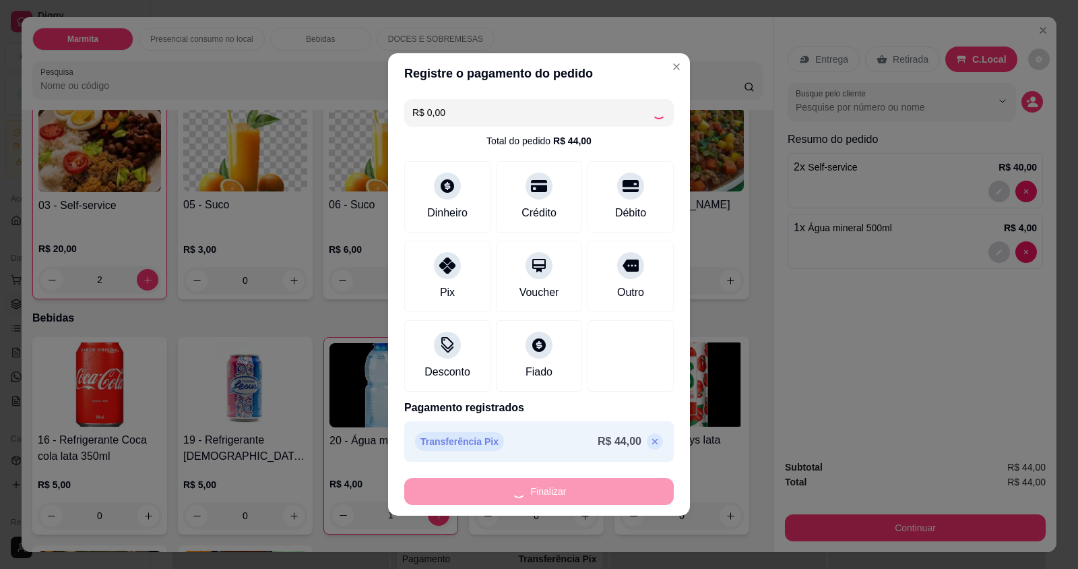
type input "0"
type input "-R$ 44,00"
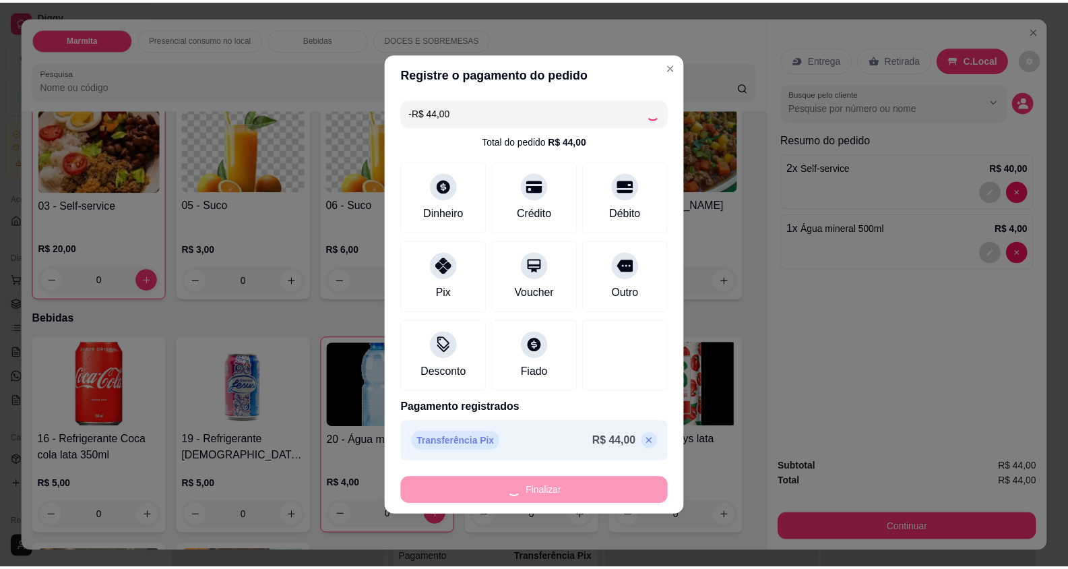
scroll to position [539, 0]
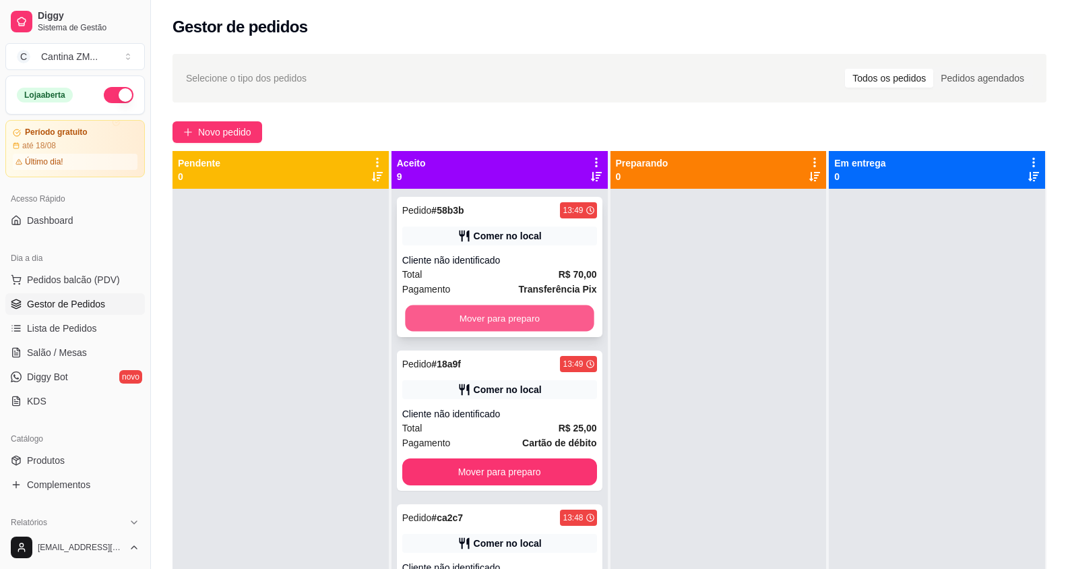
click at [438, 316] on button "Mover para preparo" at bounding box center [499, 318] width 189 height 26
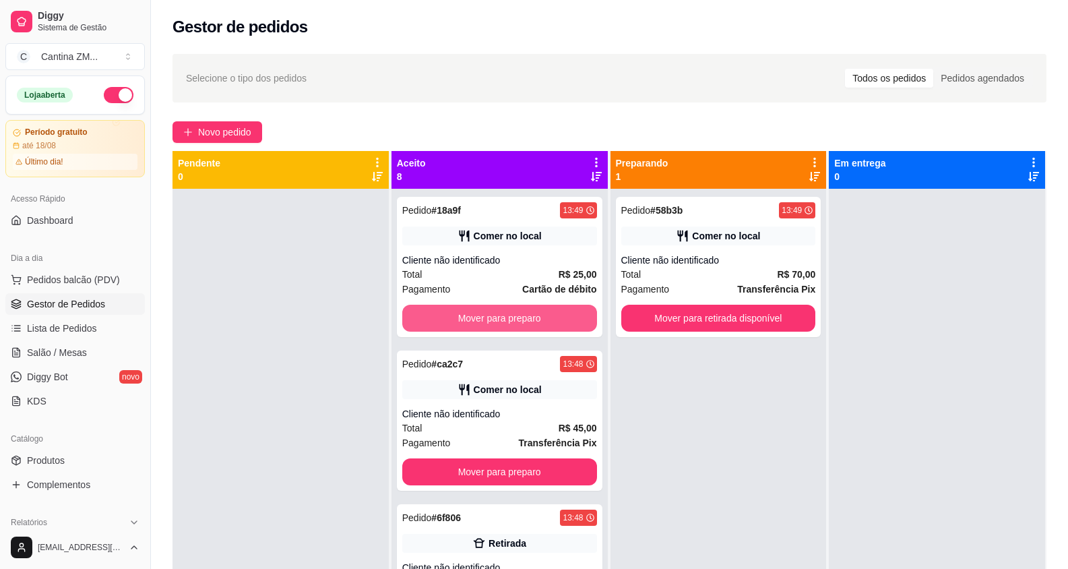
click at [438, 316] on button "Mover para preparo" at bounding box center [499, 318] width 195 height 27
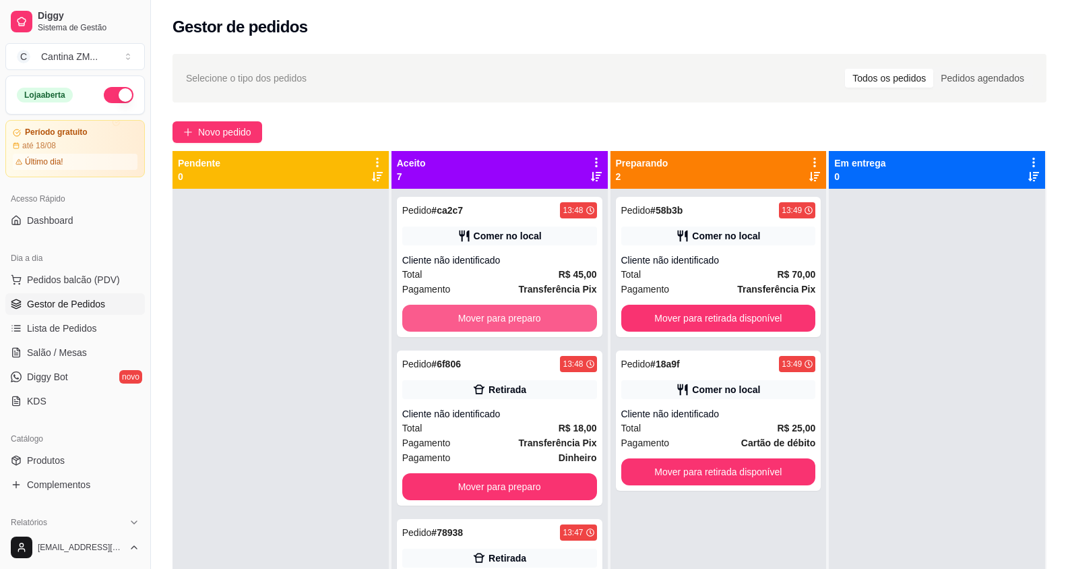
click at [438, 316] on button "Mover para preparo" at bounding box center [499, 318] width 195 height 27
click at [438, 350] on div "Pedido # 6f806 13:48 Retirada Cliente não identificado Total R$ 18,00 Pagamento…" at bounding box center [500, 427] width 206 height 155
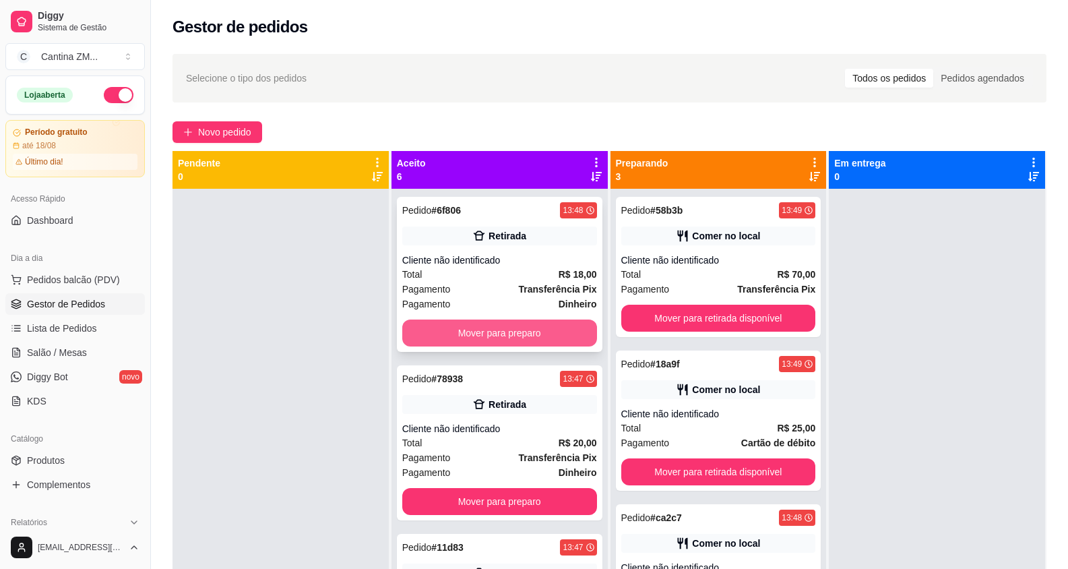
click at [555, 329] on button "Mover para preparo" at bounding box center [499, 332] width 195 height 27
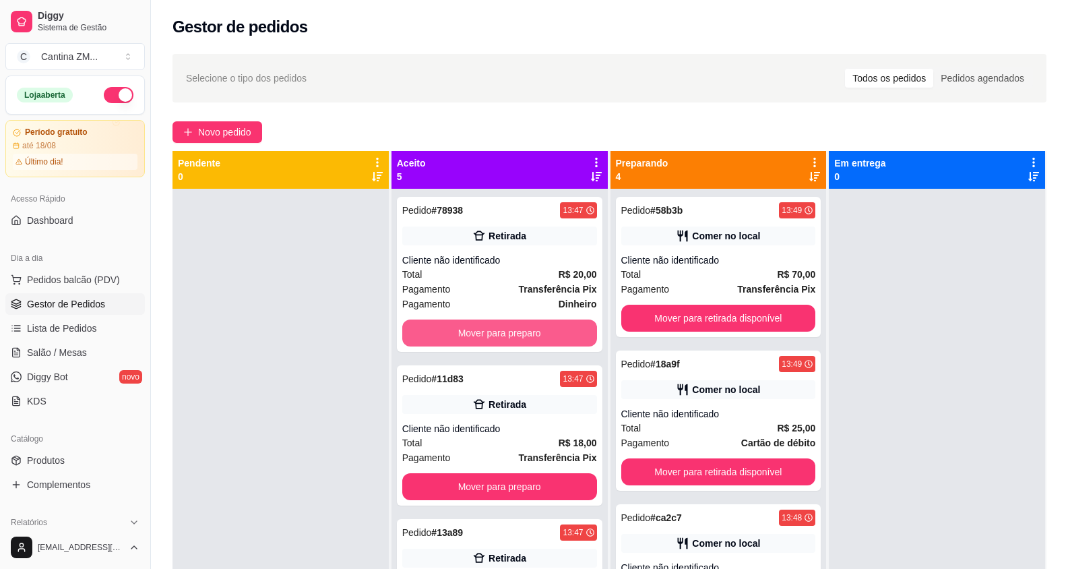
click at [555, 329] on button "Mover para preparo" at bounding box center [499, 332] width 195 height 27
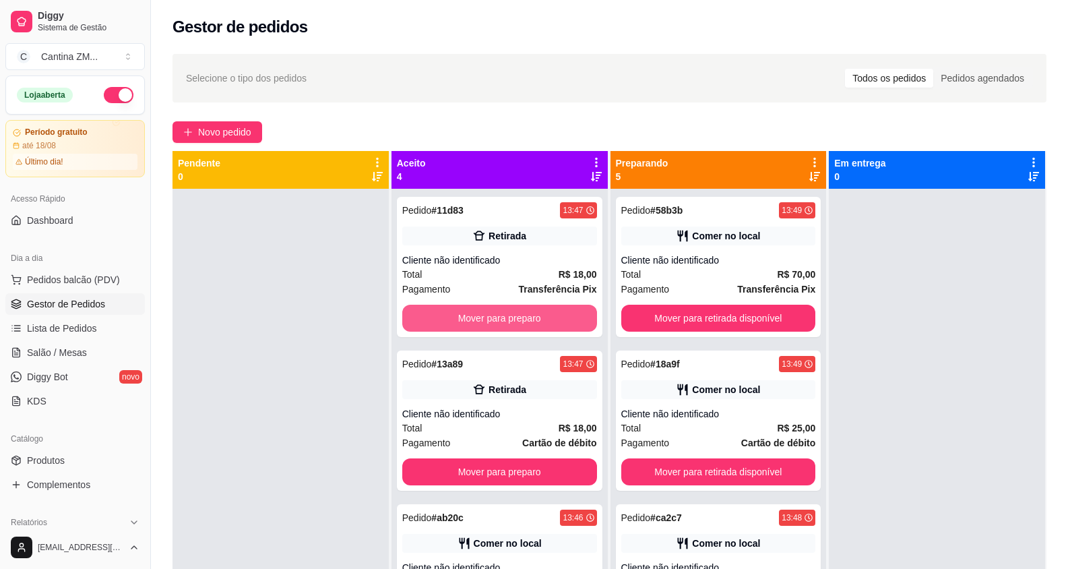
click at [555, 329] on button "Mover para preparo" at bounding box center [499, 318] width 195 height 27
click at [557, 319] on button "Mover para preparo" at bounding box center [499, 318] width 195 height 27
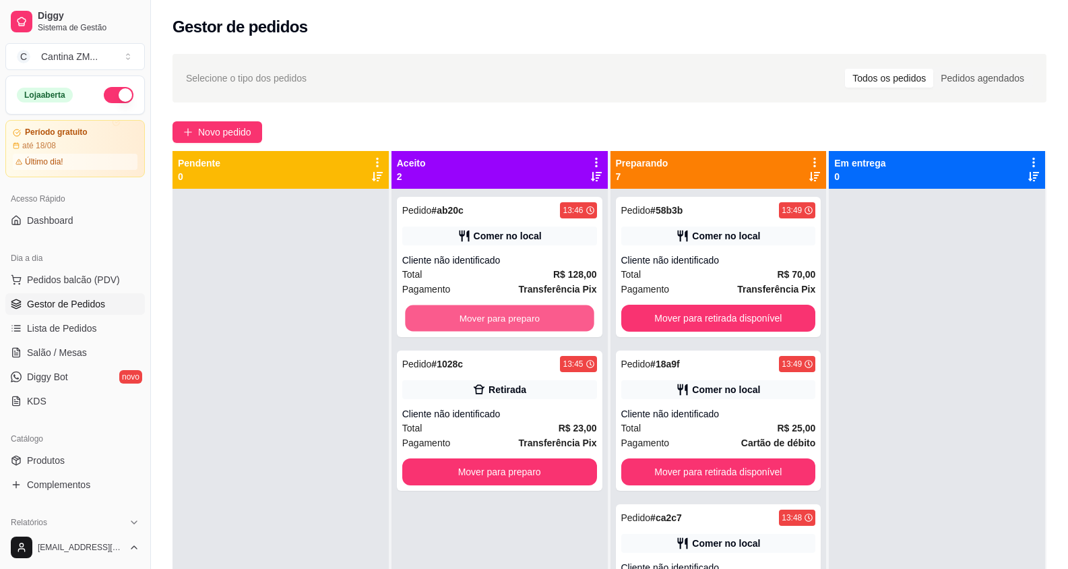
click at [557, 319] on button "Mover para preparo" at bounding box center [499, 318] width 189 height 26
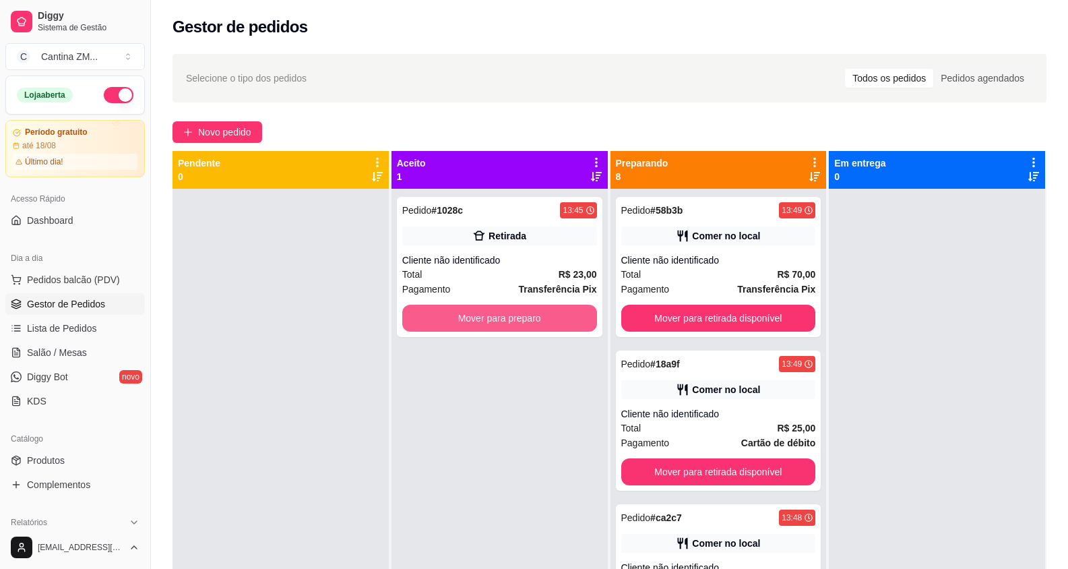
click at [557, 319] on button "Mover para preparo" at bounding box center [499, 318] width 195 height 27
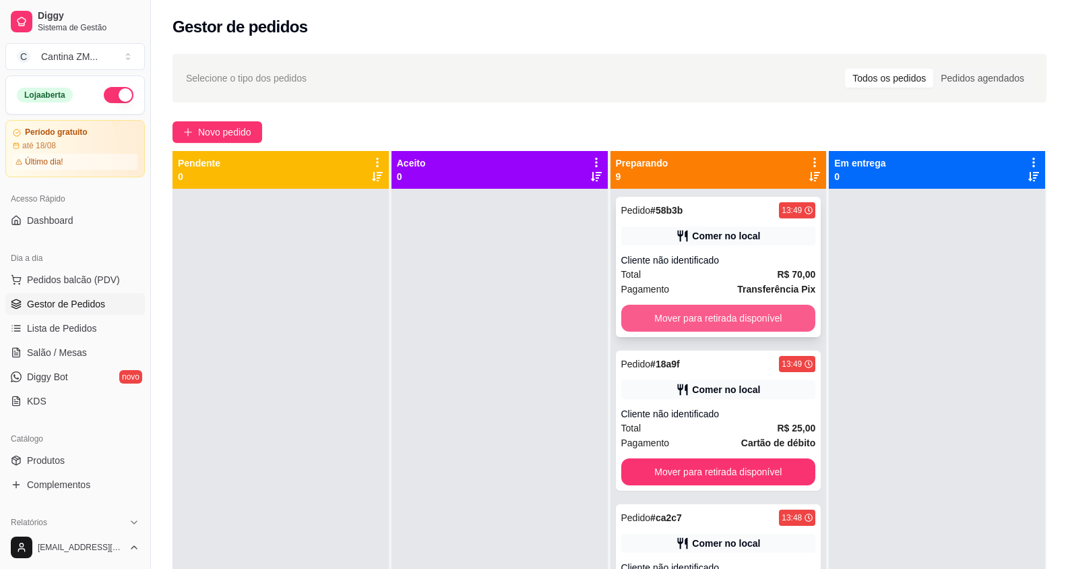
click at [677, 319] on button "Mover para retirada disponível" at bounding box center [718, 318] width 195 height 27
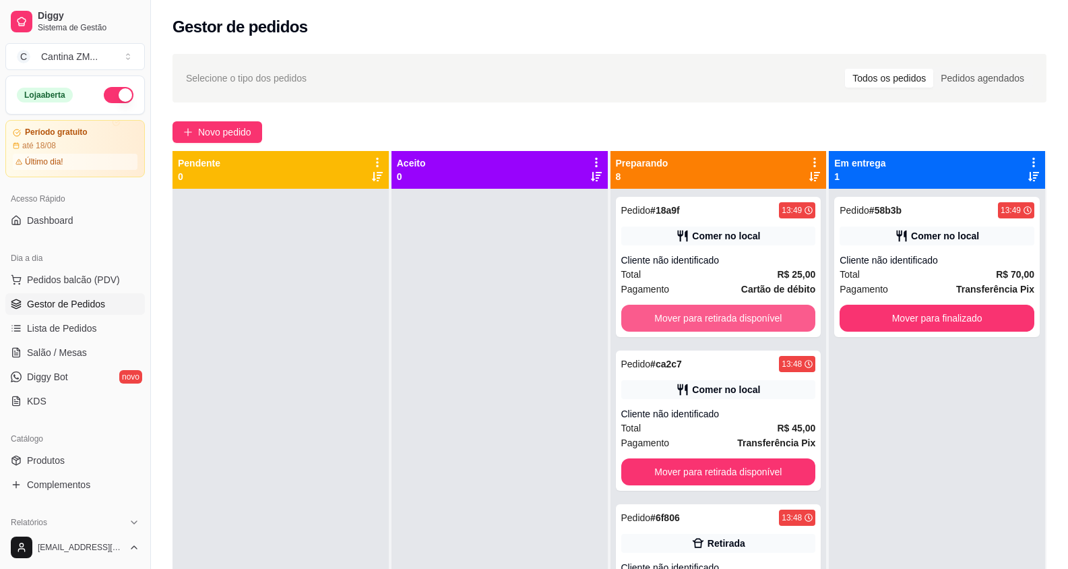
click at [677, 319] on button "Mover para retirada disponível" at bounding box center [718, 318] width 195 height 27
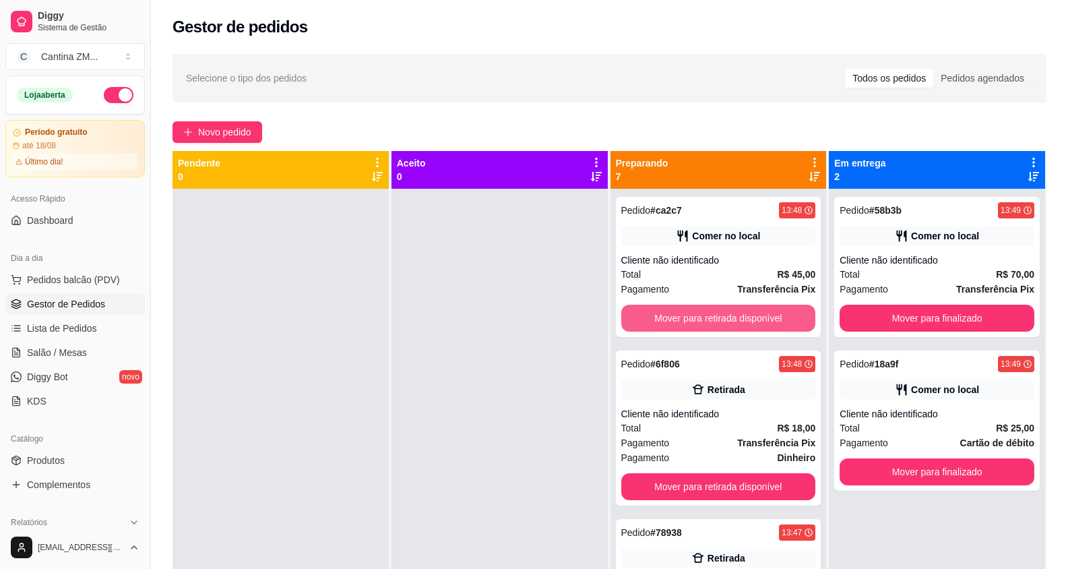
click at [677, 319] on button "Mover para retirada disponível" at bounding box center [718, 318] width 195 height 27
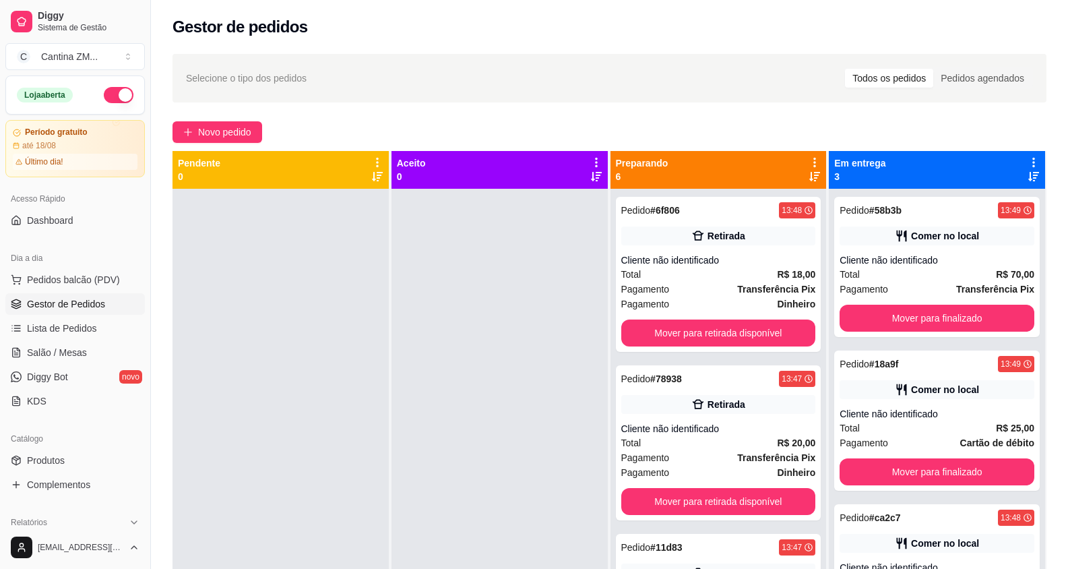
click at [677, 319] on div "Pedido # 6f806 13:48 Retirada Cliente não identificado Total R$ 18,00 Pagamento…" at bounding box center [719, 274] width 206 height 155
click at [754, 329] on button "Mover para retirada disponível" at bounding box center [718, 332] width 195 height 27
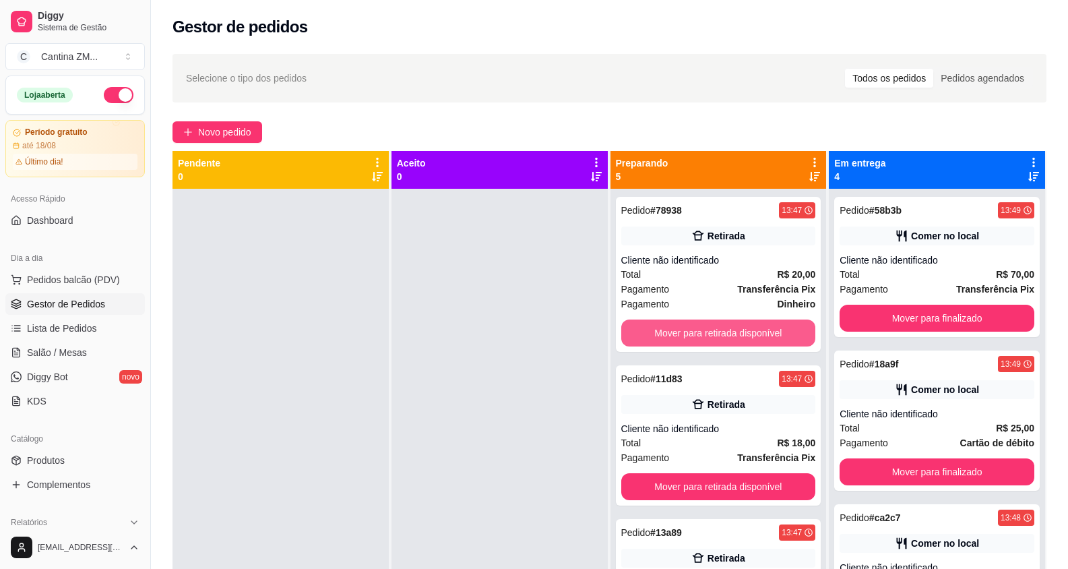
click at [754, 329] on button "Mover para retirada disponível" at bounding box center [718, 332] width 195 height 27
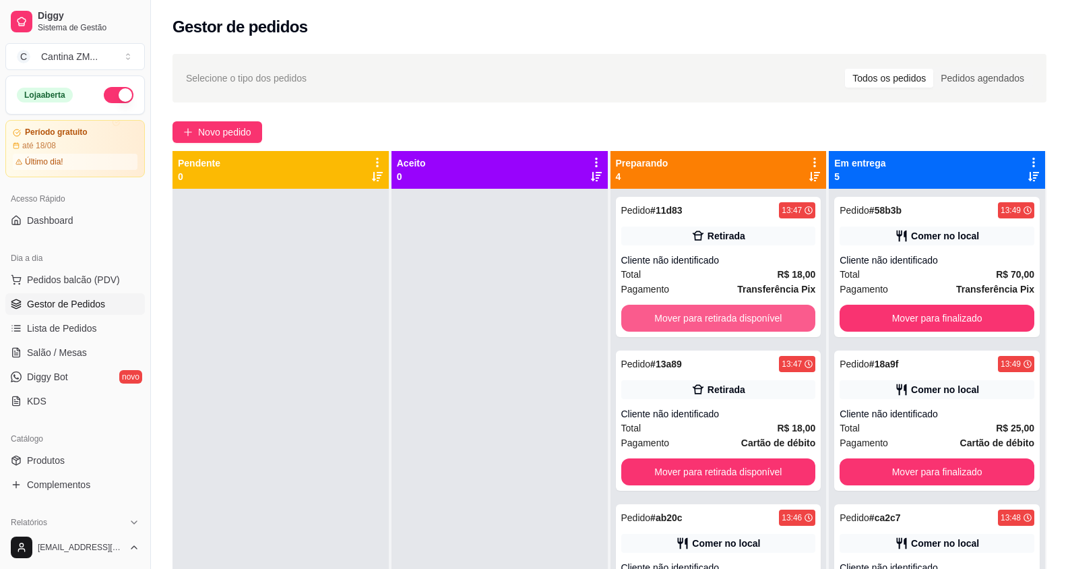
click at [754, 329] on button "Mover para retirada disponível" at bounding box center [718, 318] width 195 height 27
click at [739, 323] on button "Mover para retirada disponível" at bounding box center [718, 318] width 189 height 26
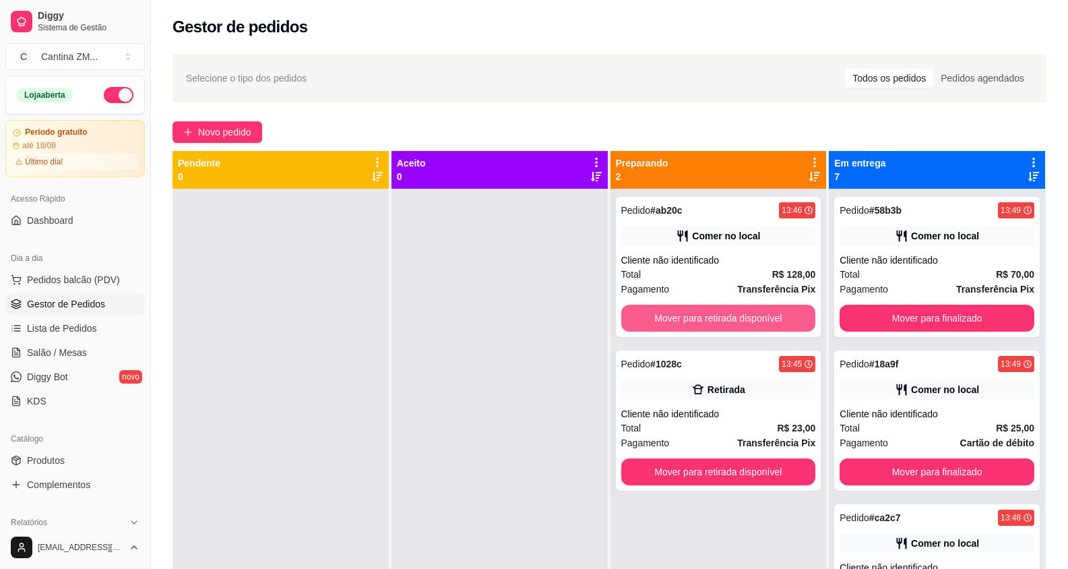
click at [737, 313] on button "Mover para retirada disponível" at bounding box center [718, 318] width 195 height 27
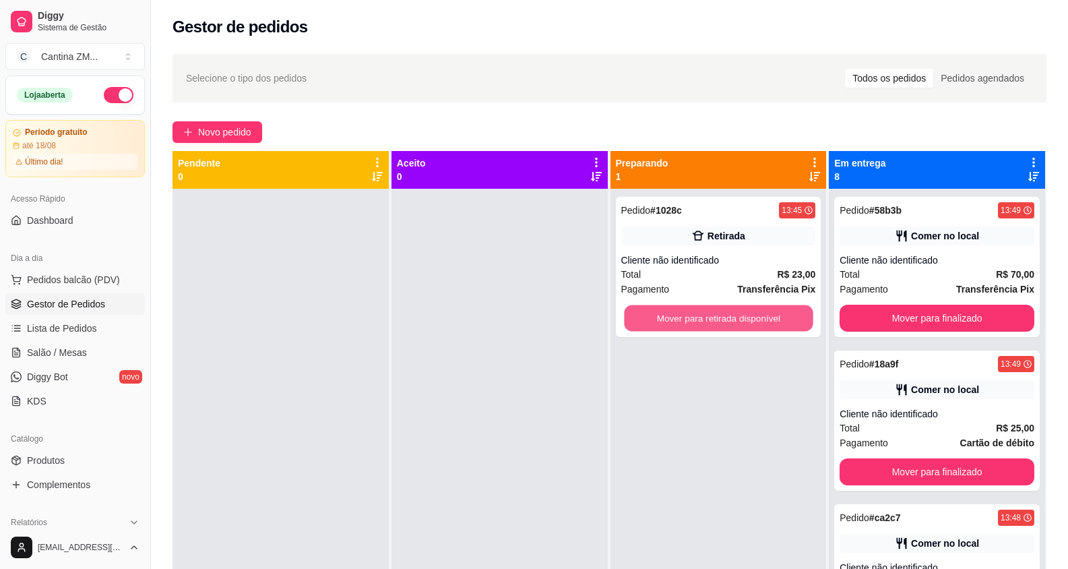
click at [737, 313] on button "Mover para retirada disponível" at bounding box center [718, 318] width 189 height 26
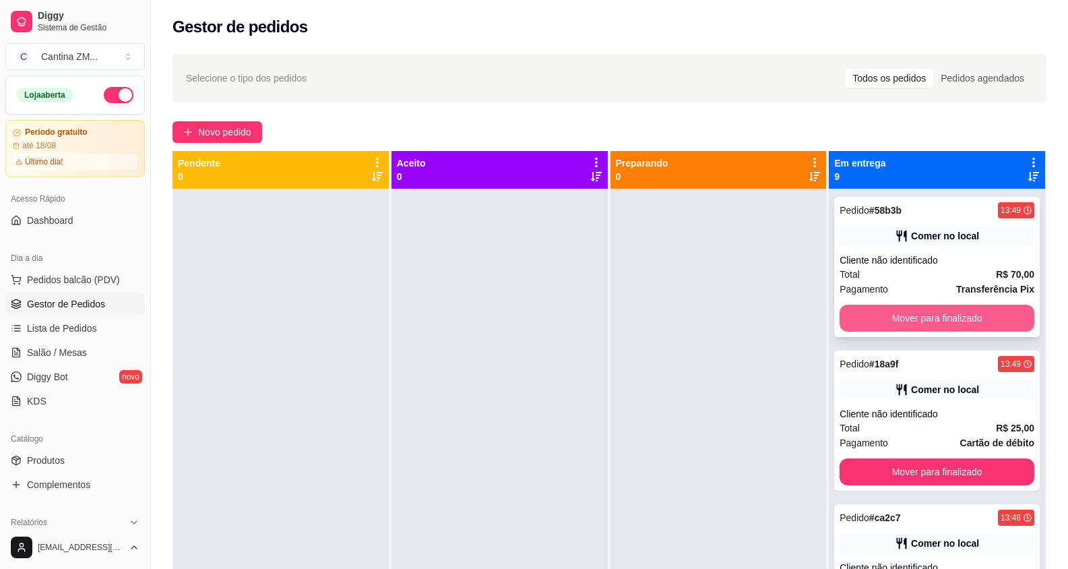
click at [849, 326] on button "Mover para finalizado" at bounding box center [937, 318] width 195 height 27
click at [863, 319] on button "Mover para finalizado" at bounding box center [937, 318] width 189 height 26
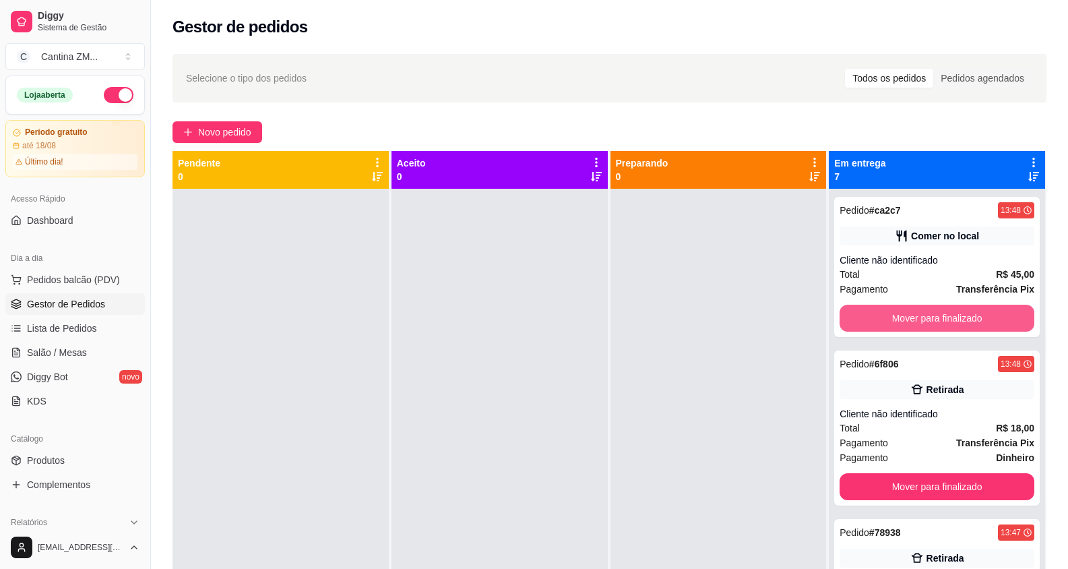
click at [863, 319] on button "Mover para finalizado" at bounding box center [937, 318] width 195 height 27
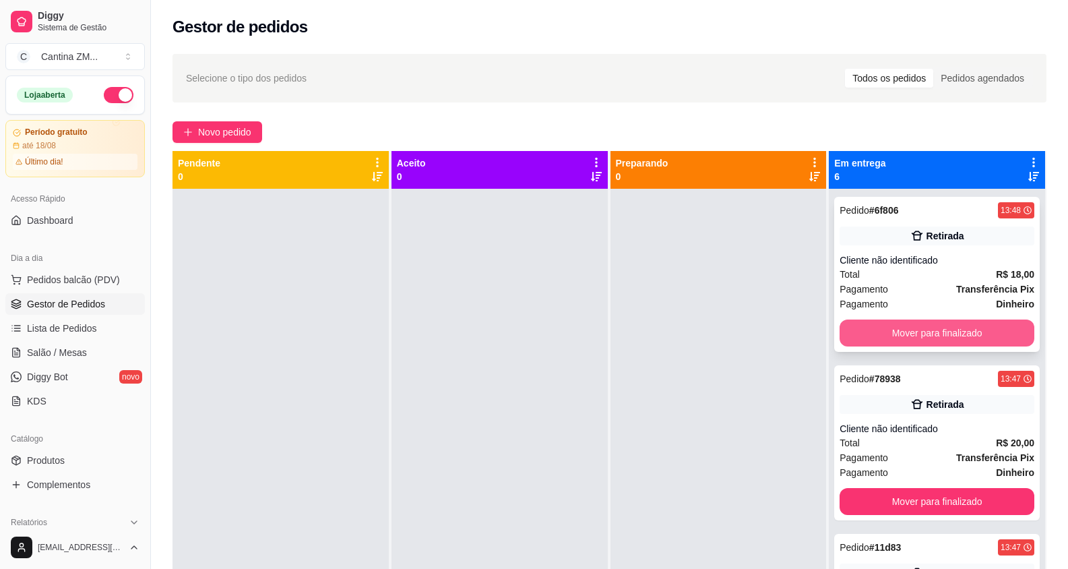
click at [867, 325] on button "Mover para finalizado" at bounding box center [937, 332] width 195 height 27
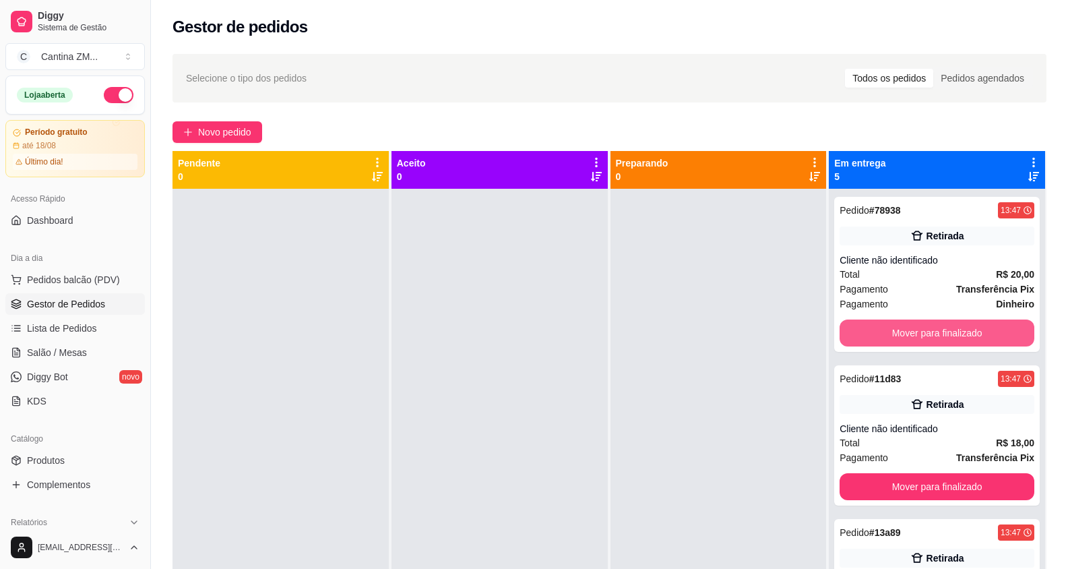
click at [867, 325] on button "Mover para finalizado" at bounding box center [937, 332] width 195 height 27
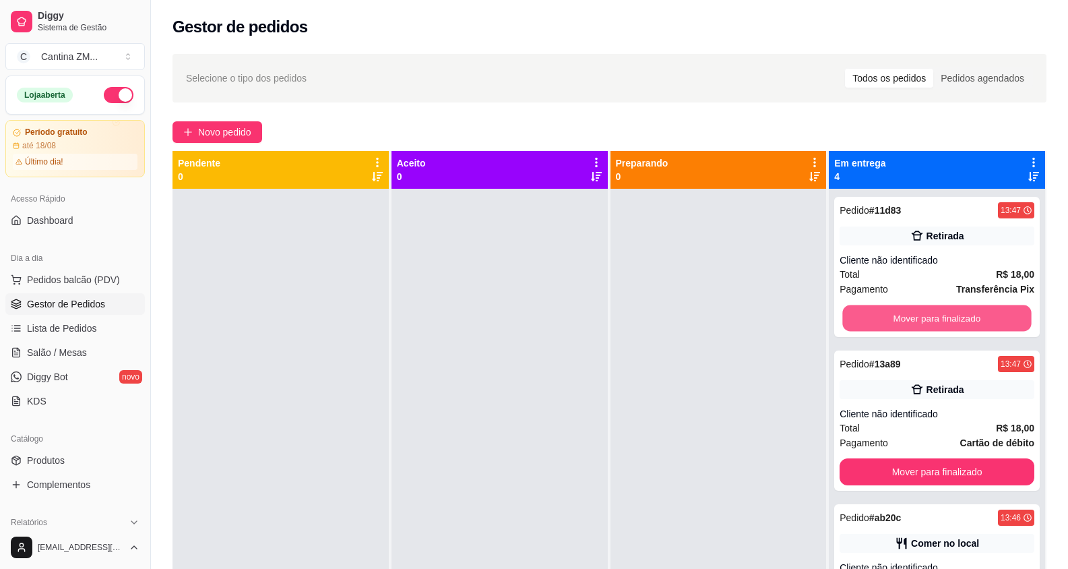
click at [867, 325] on button "Mover para finalizado" at bounding box center [937, 318] width 189 height 26
click at [868, 319] on button "Mover para finalizado" at bounding box center [937, 318] width 195 height 27
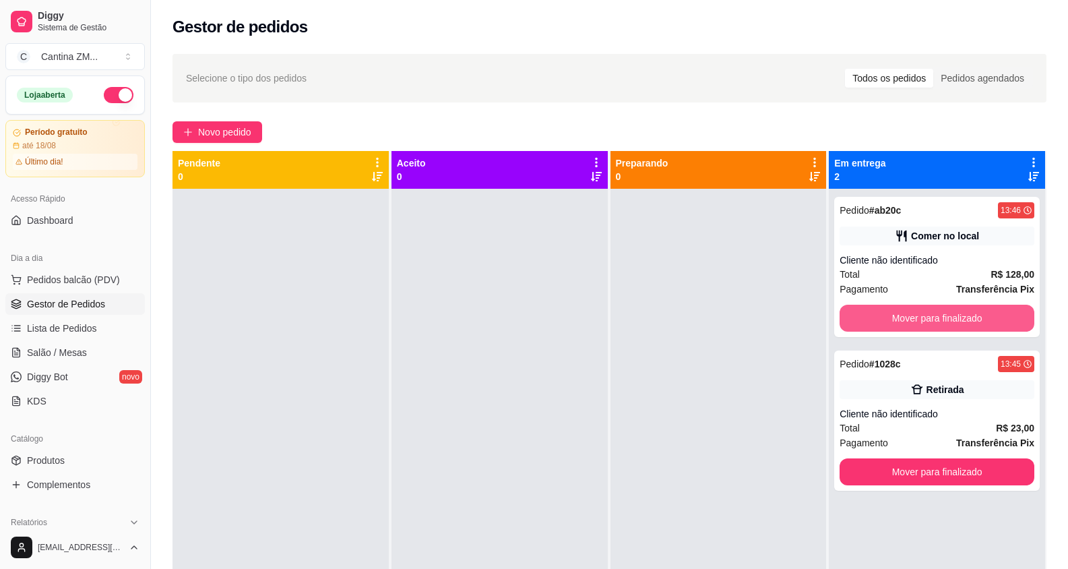
click at [868, 319] on button "Mover para finalizado" at bounding box center [937, 318] width 195 height 27
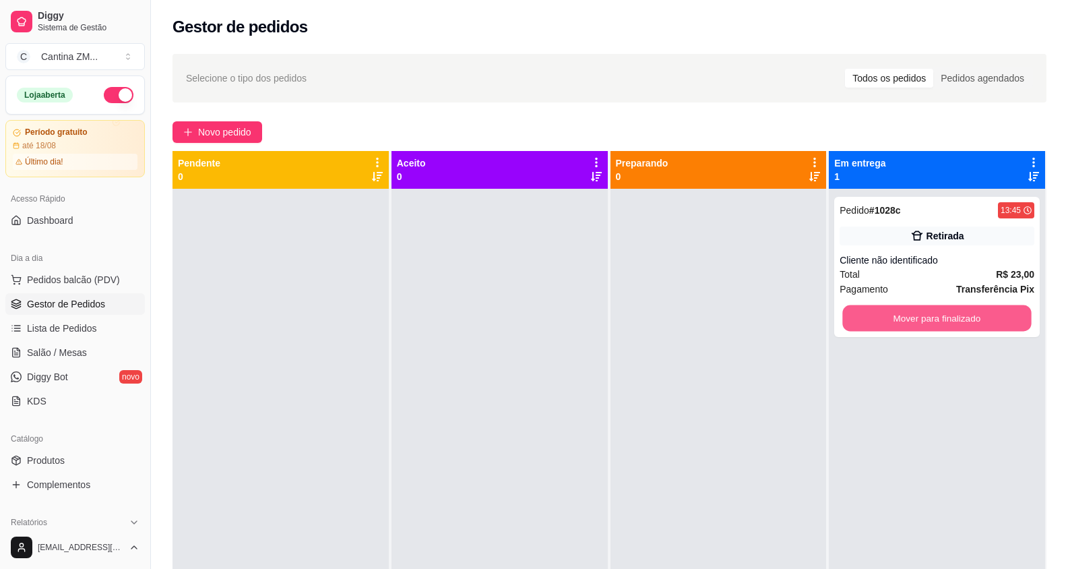
click at [868, 319] on button "Mover para finalizado" at bounding box center [937, 318] width 189 height 26
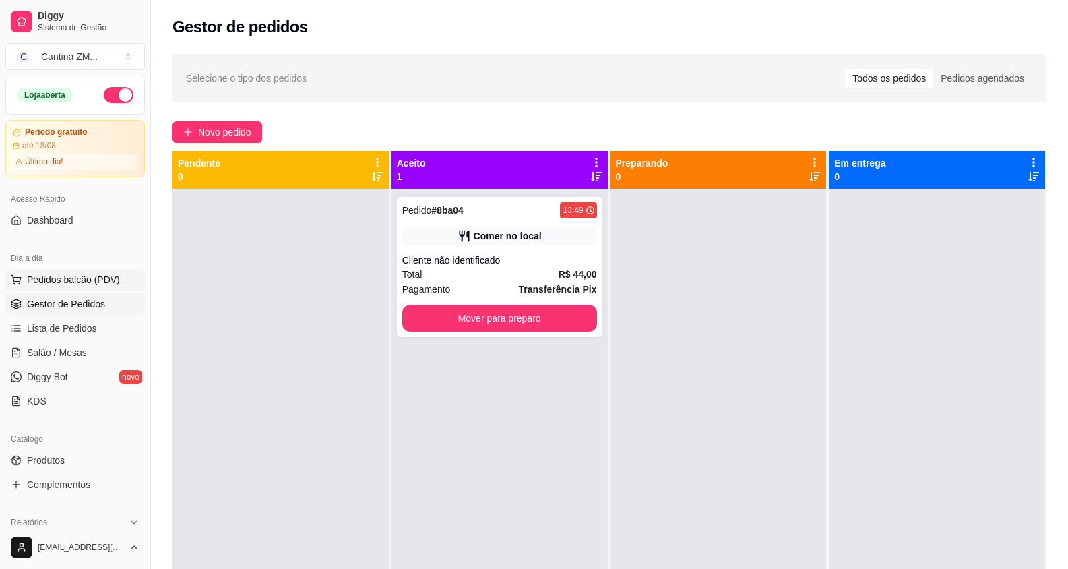
click at [77, 270] on button "Pedidos balcão (PDV)" at bounding box center [75, 280] width 140 height 22
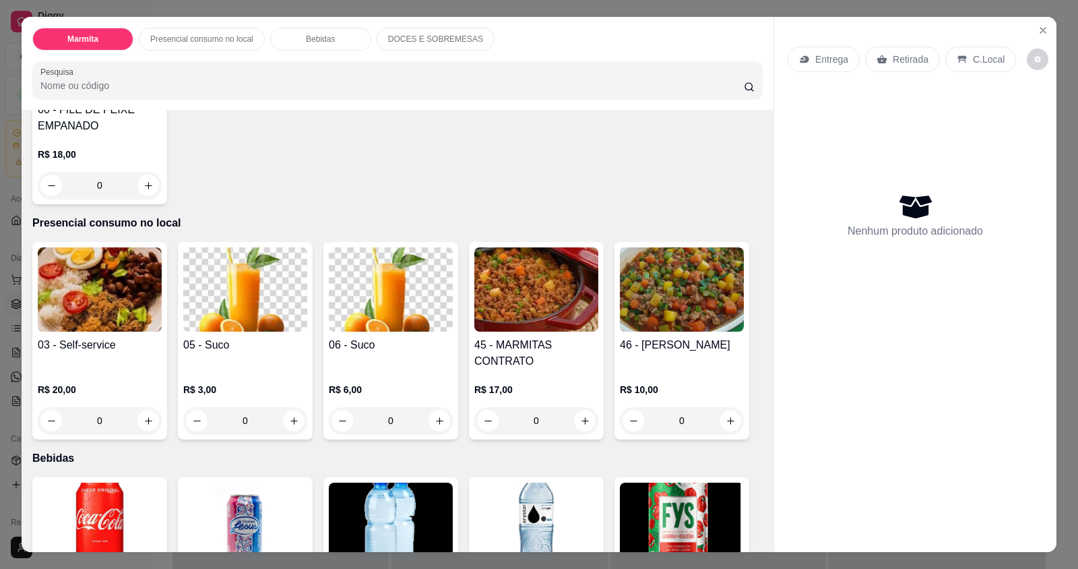
scroll to position [404, 0]
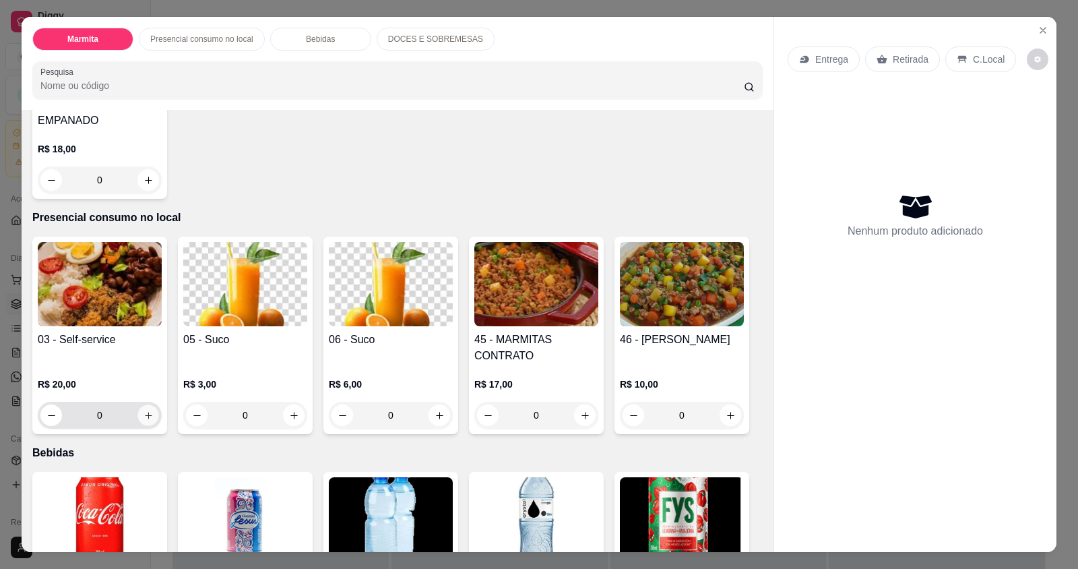
click at [146, 410] on icon "increase-product-quantity" at bounding box center [149, 415] width 10 height 10
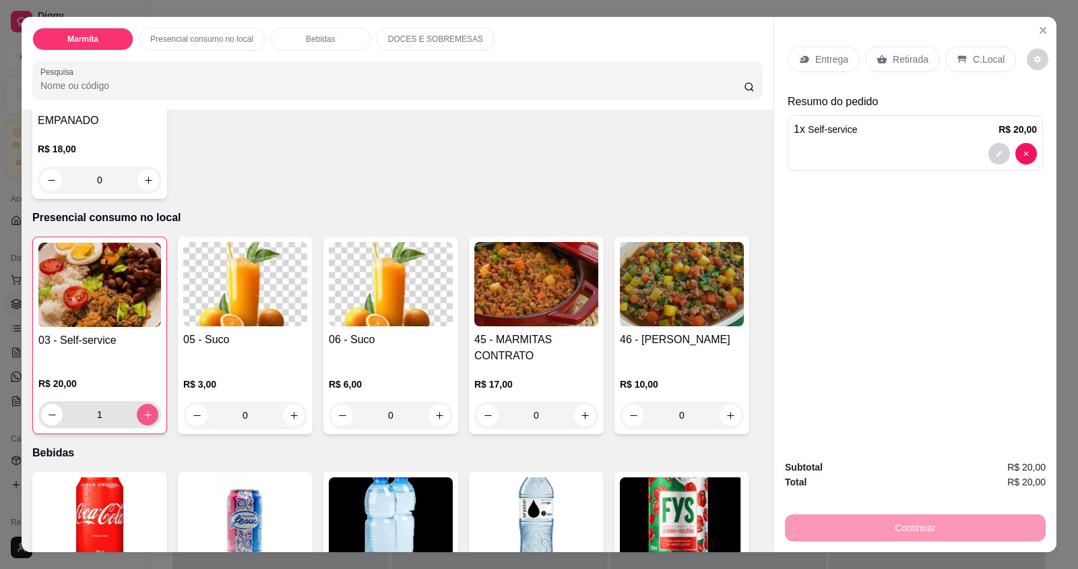
click at [146, 410] on icon "increase-product-quantity" at bounding box center [148, 415] width 10 height 10
type input "3"
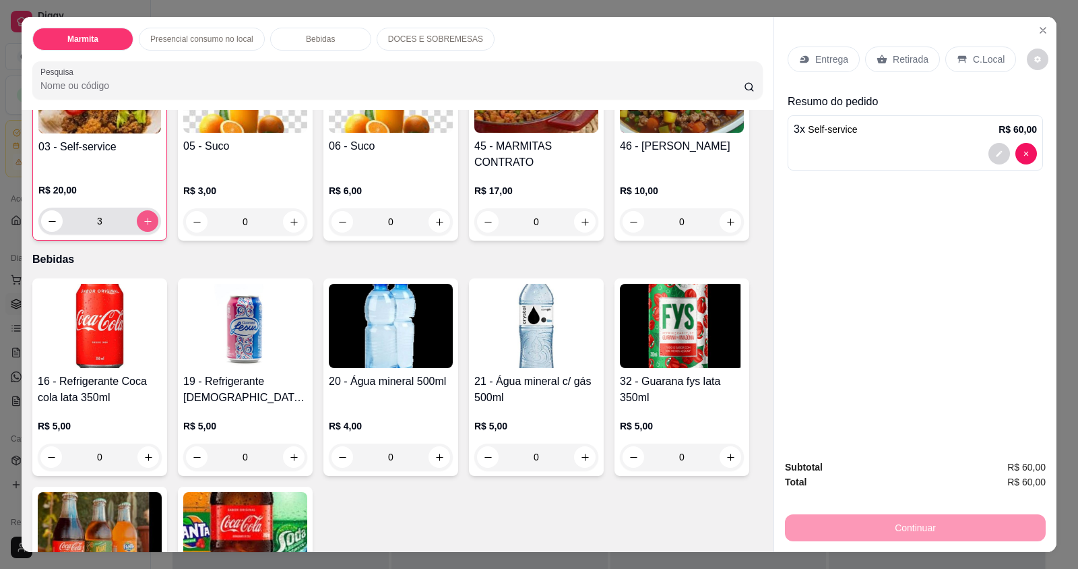
scroll to position [607, 0]
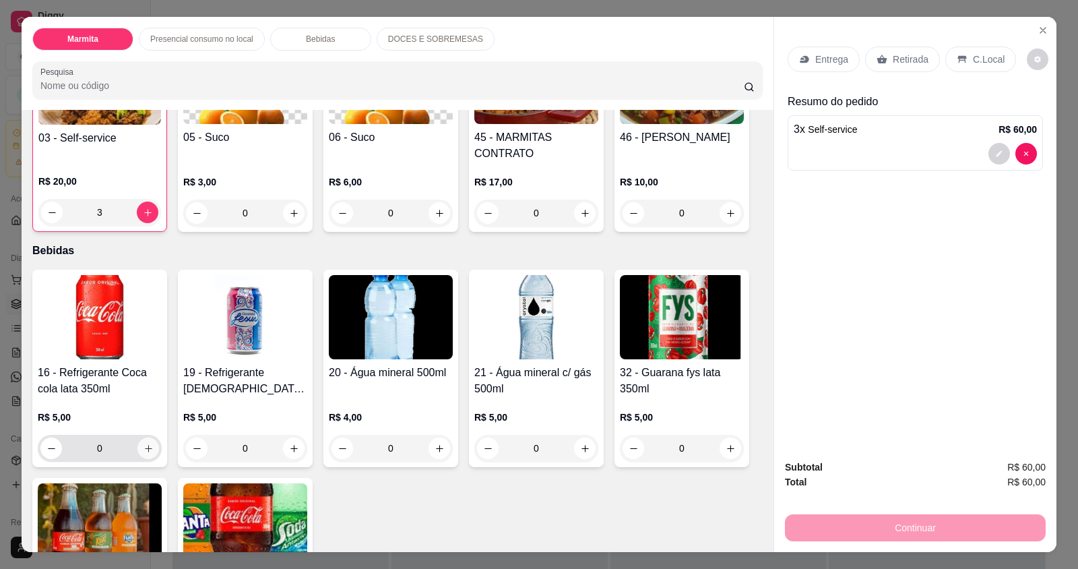
click at [150, 437] on button "increase-product-quantity" at bounding box center [149, 448] width 22 height 22
type input "1"
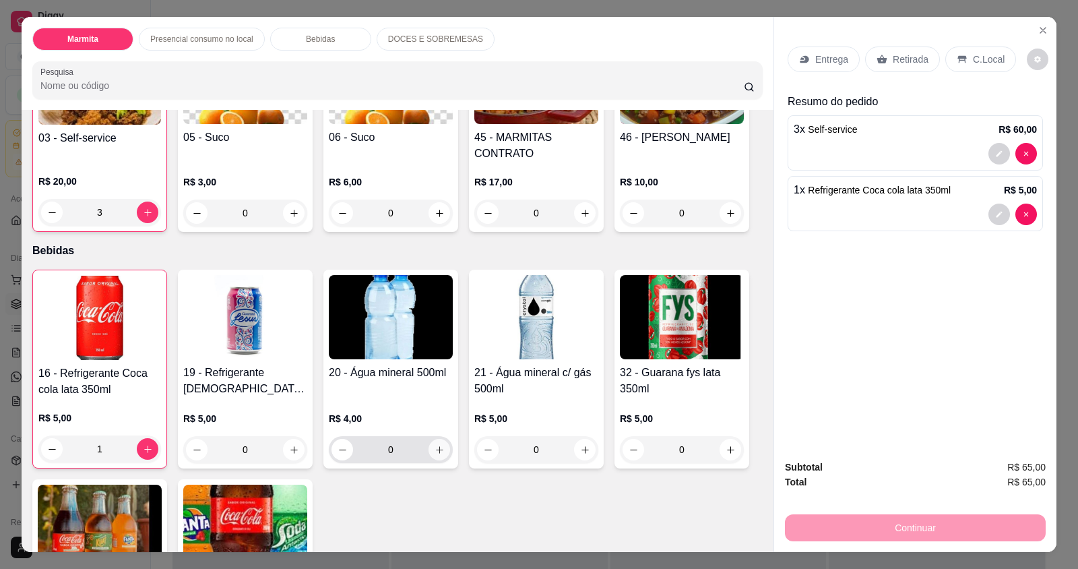
click at [436, 446] on icon "increase-product-quantity" at bounding box center [439, 449] width 7 height 7
type input "1"
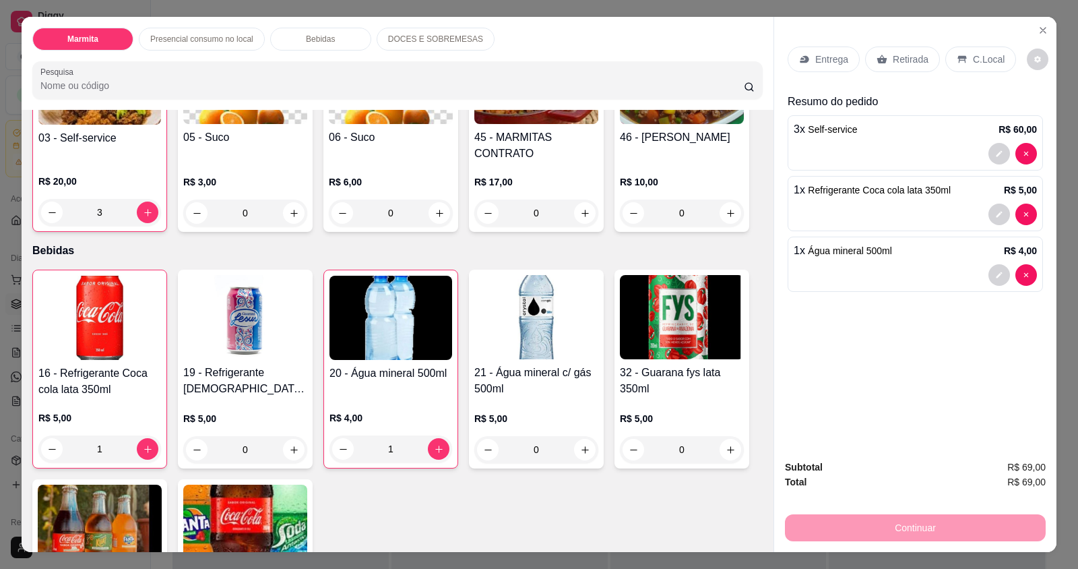
click at [976, 67] on div "C.Local" at bounding box center [981, 60] width 71 height 26
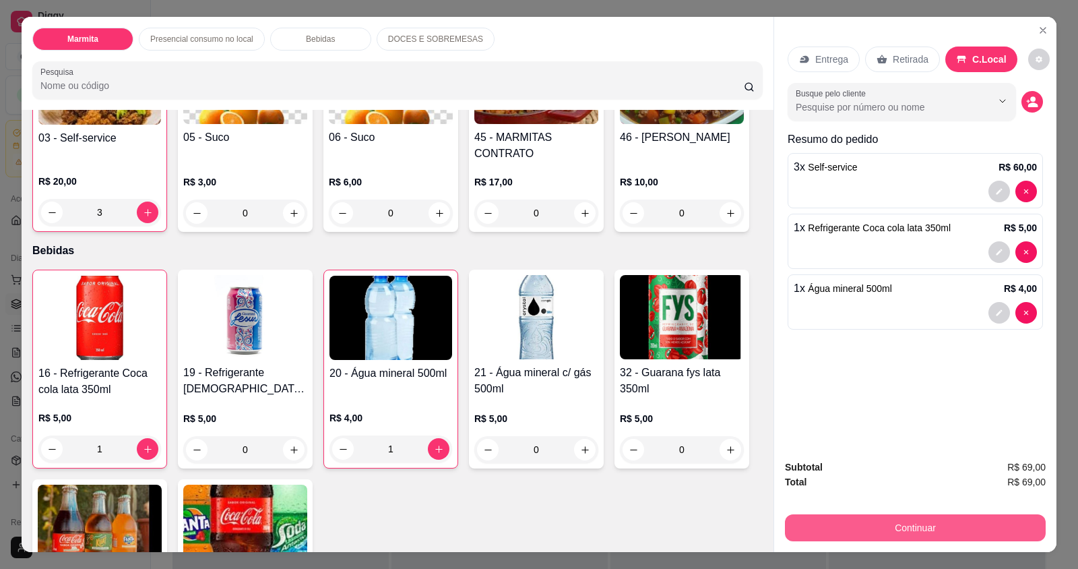
click at [914, 528] on button "Continuar" at bounding box center [915, 527] width 261 height 27
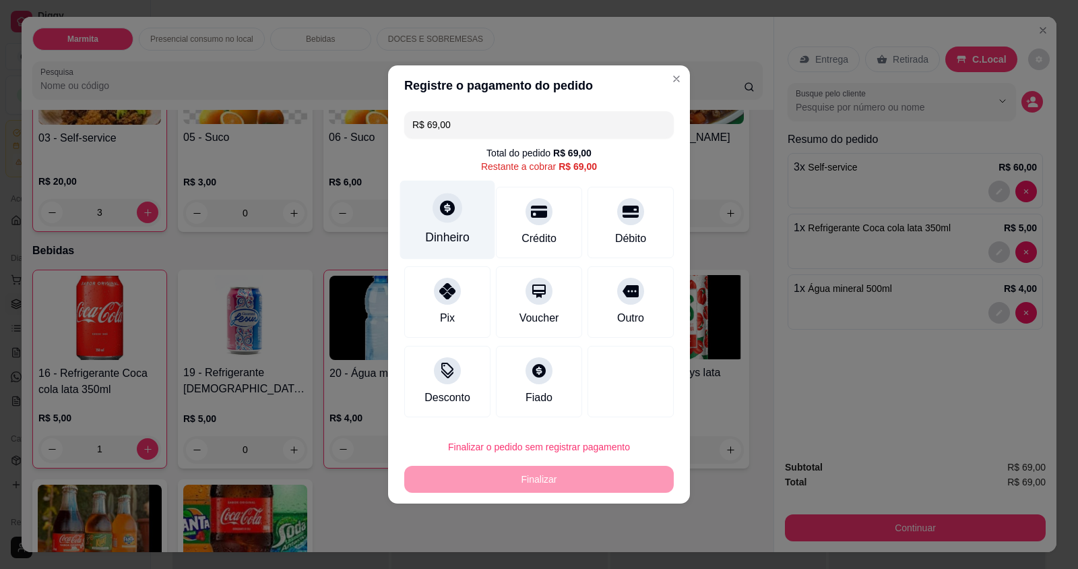
click at [444, 228] on div "Dinheiro" at bounding box center [447, 220] width 95 height 79
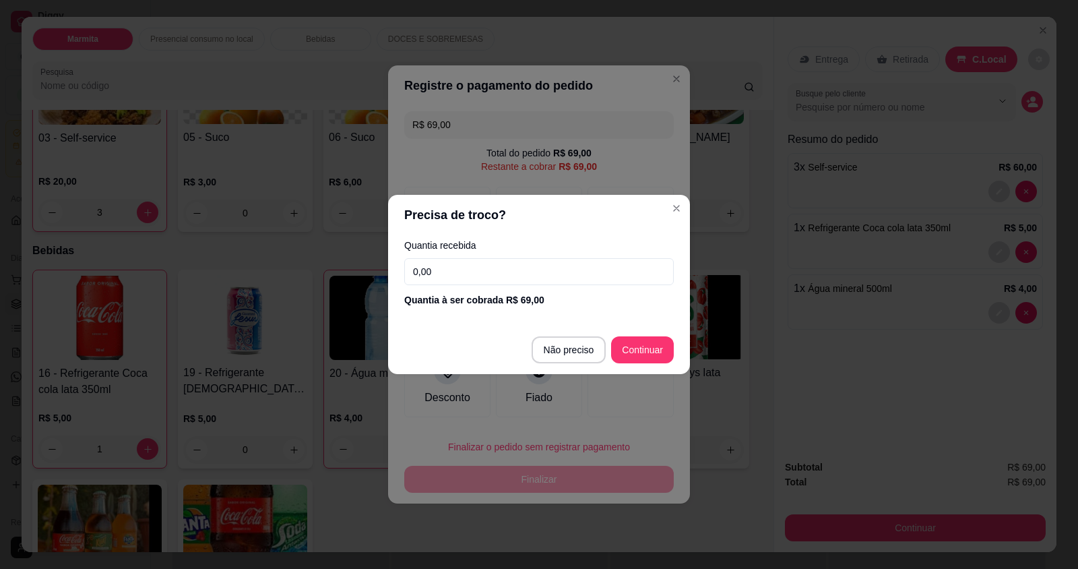
click at [522, 282] on input "0,00" at bounding box center [539, 271] width 270 height 27
type input "69,00"
type input "R$ 0,00"
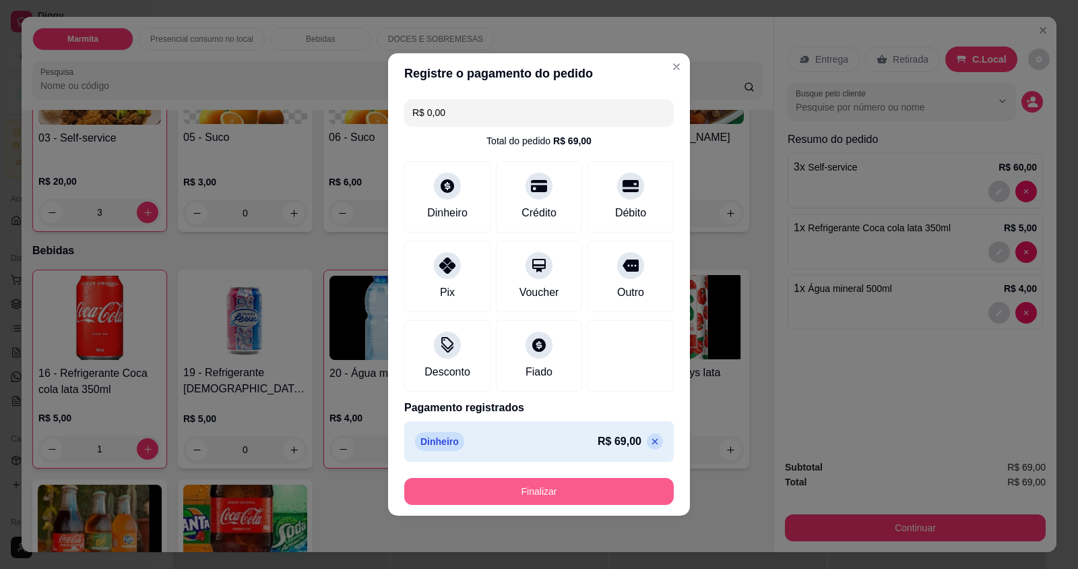
click at [534, 491] on button "Finalizar" at bounding box center [539, 491] width 270 height 27
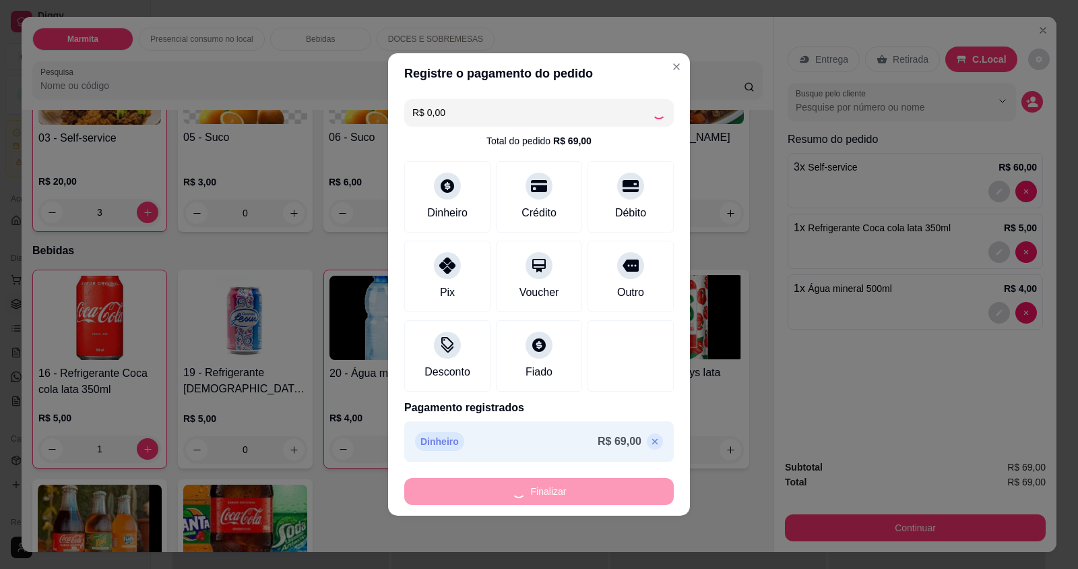
type input "0"
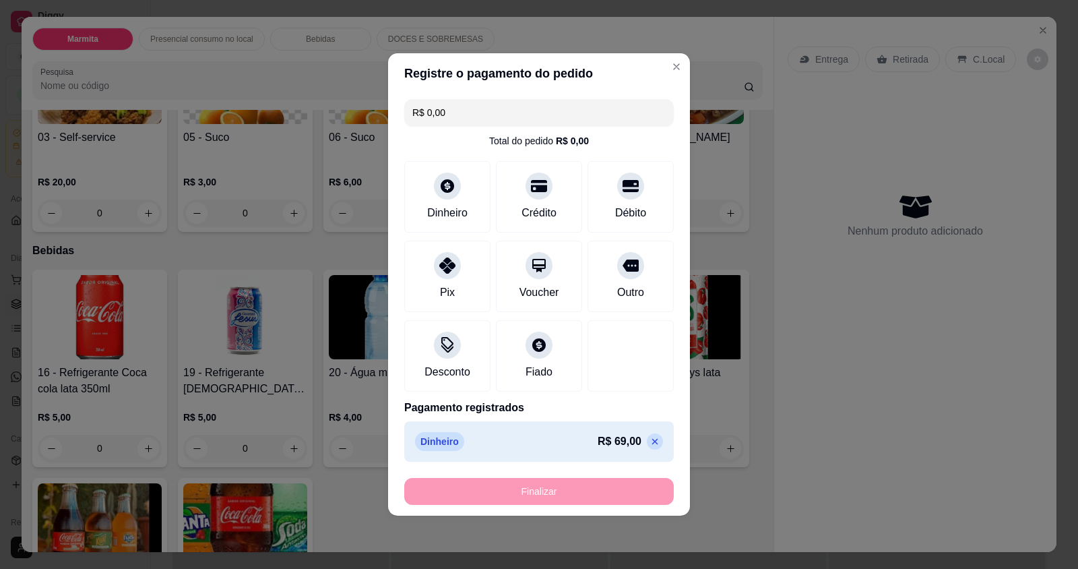
type input "-R$ 69,00"
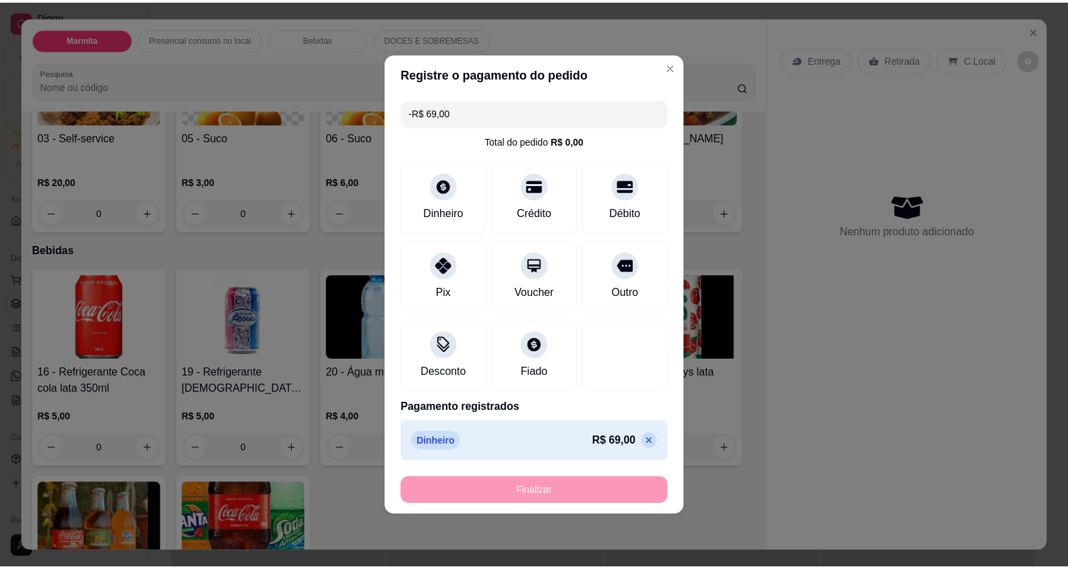
scroll to position [606, 0]
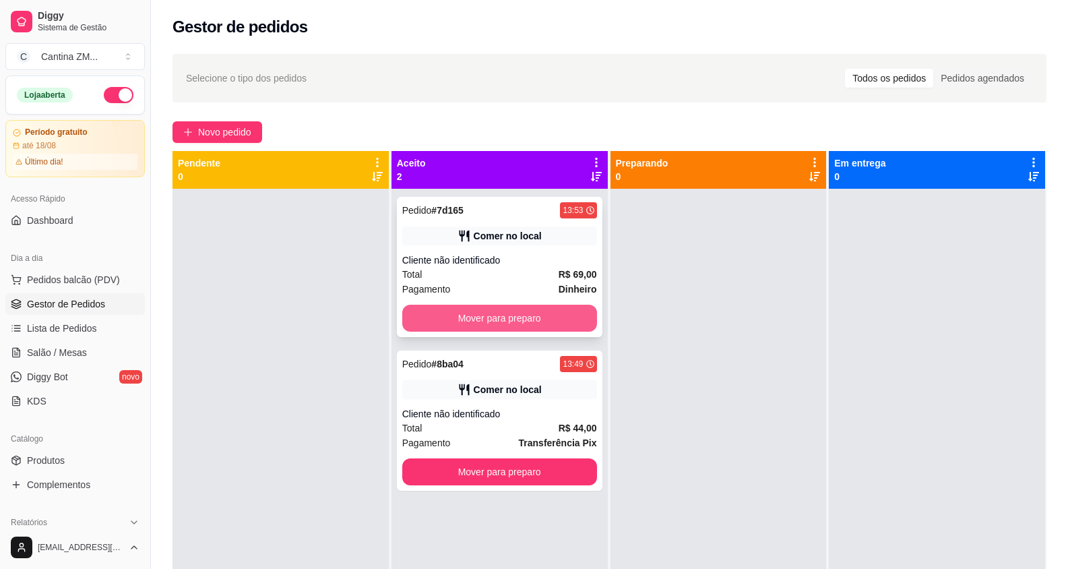
click at [421, 317] on button "Mover para preparo" at bounding box center [499, 318] width 195 height 27
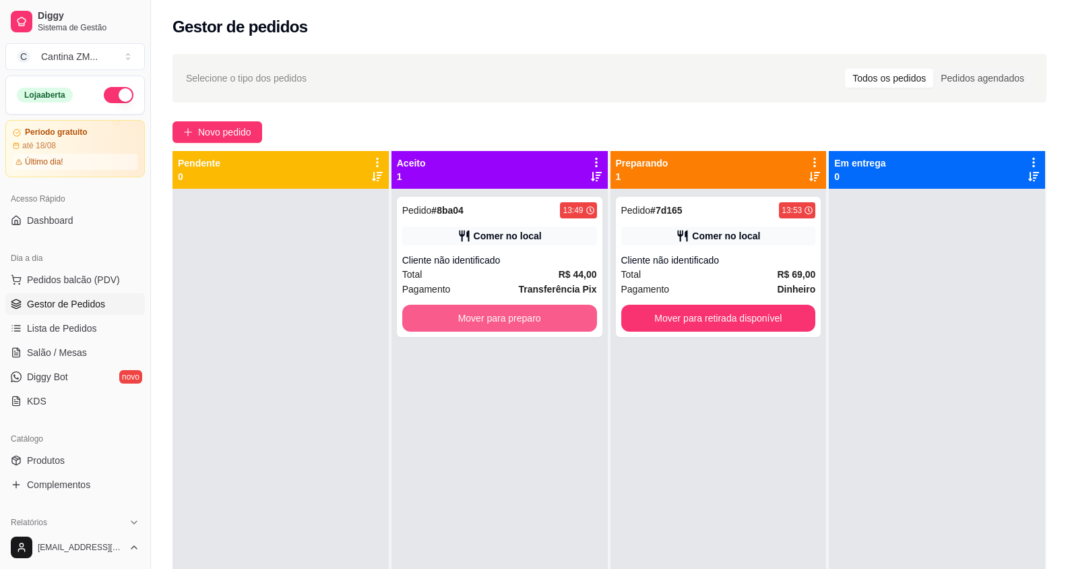
click at [423, 317] on button "Mover para preparo" at bounding box center [499, 318] width 195 height 27
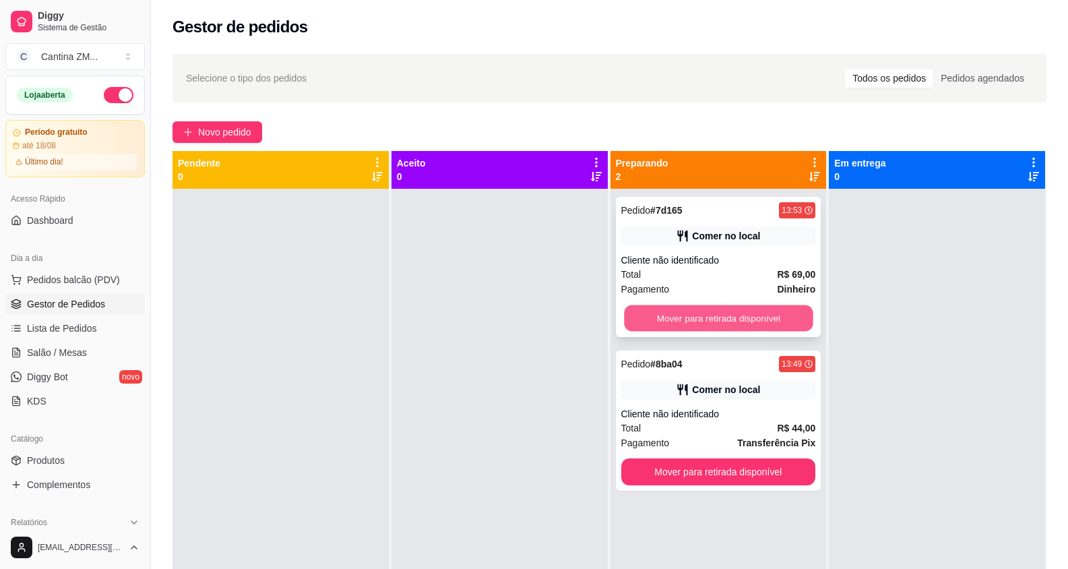
click at [676, 309] on button "Mover para retirada disponível" at bounding box center [718, 318] width 189 height 26
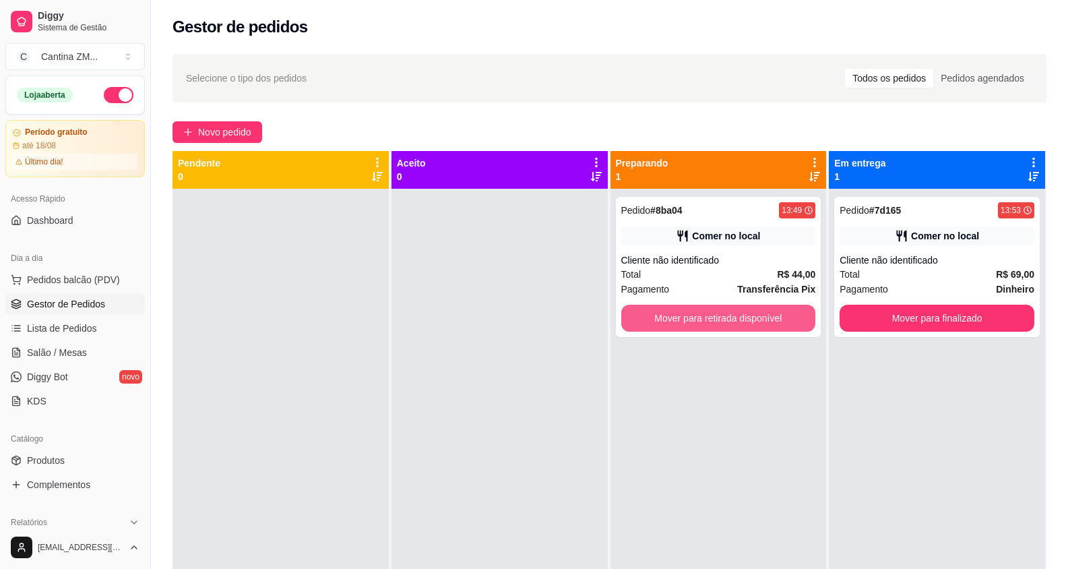
click at [676, 309] on button "Mover para retirada disponível" at bounding box center [718, 318] width 195 height 27
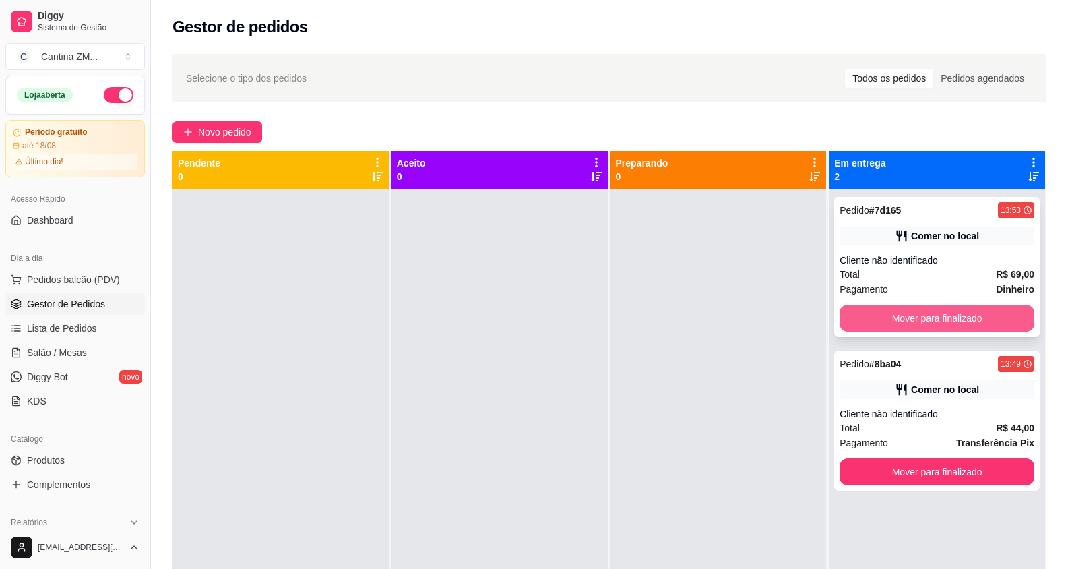
click at [851, 324] on button "Mover para finalizado" at bounding box center [937, 318] width 195 height 27
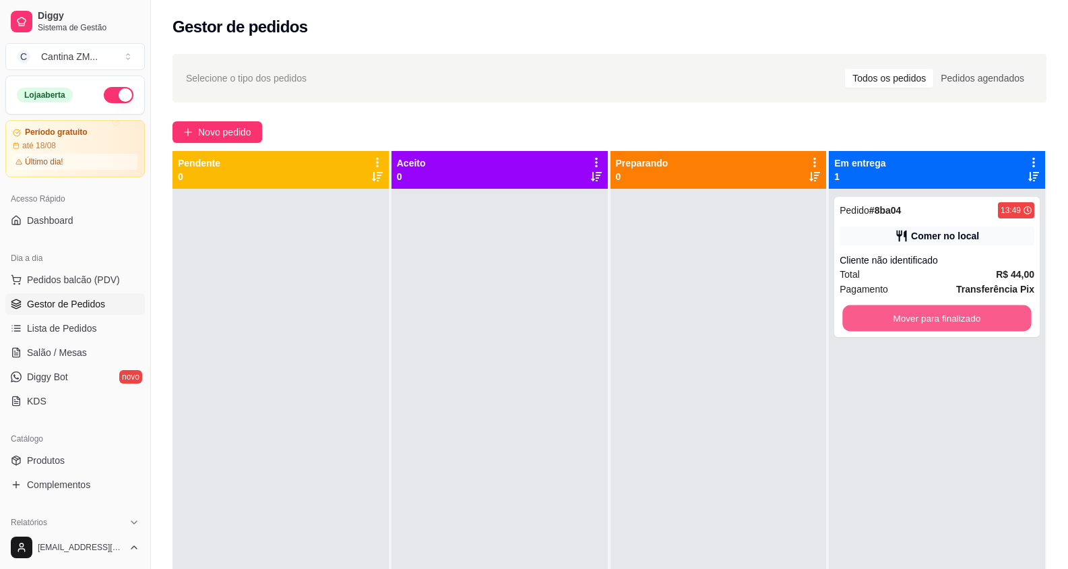
click at [851, 324] on button "Mover para finalizado" at bounding box center [937, 318] width 189 height 26
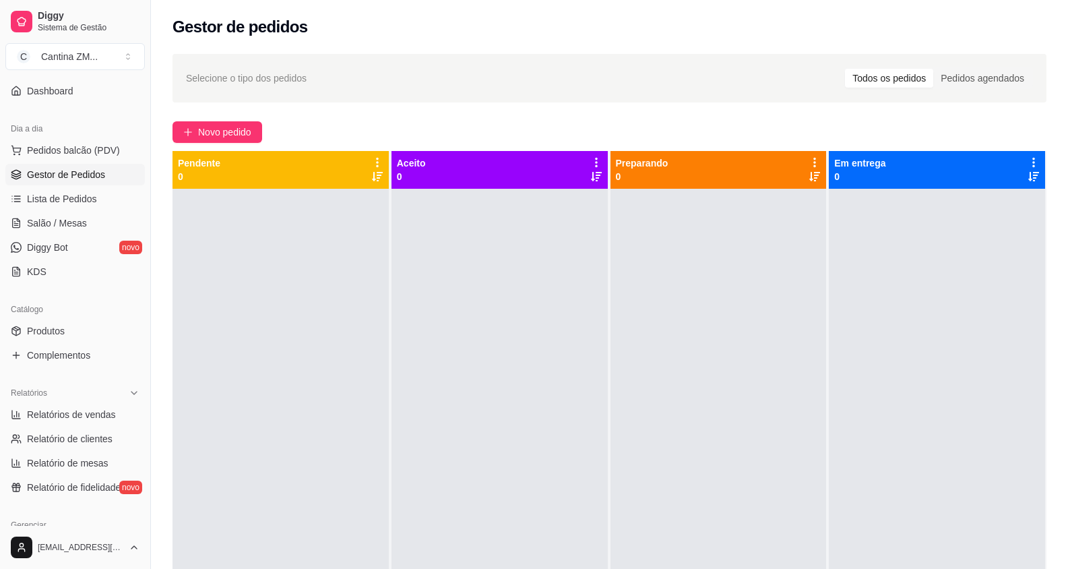
scroll to position [135, 0]
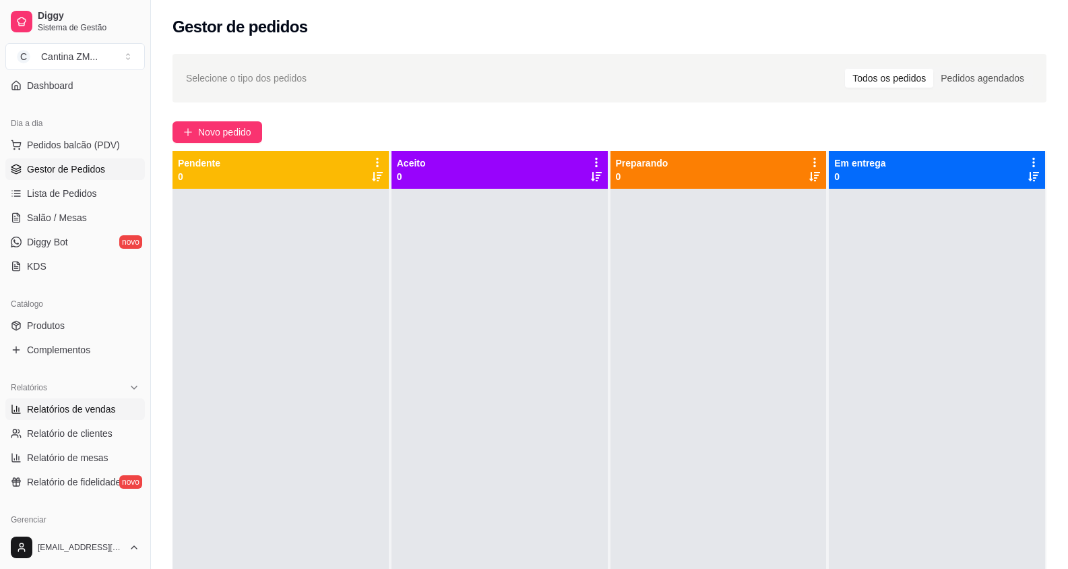
click at [53, 404] on span "Relatórios de vendas" at bounding box center [71, 408] width 89 height 13
select select "ALL"
select select "0"
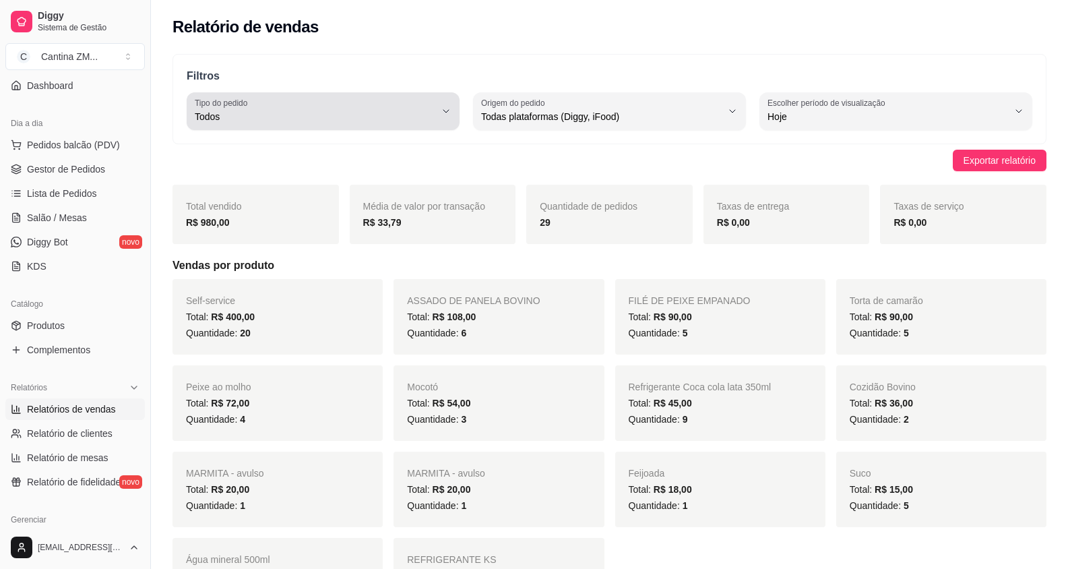
click at [317, 107] on div "Todos" at bounding box center [315, 111] width 241 height 27
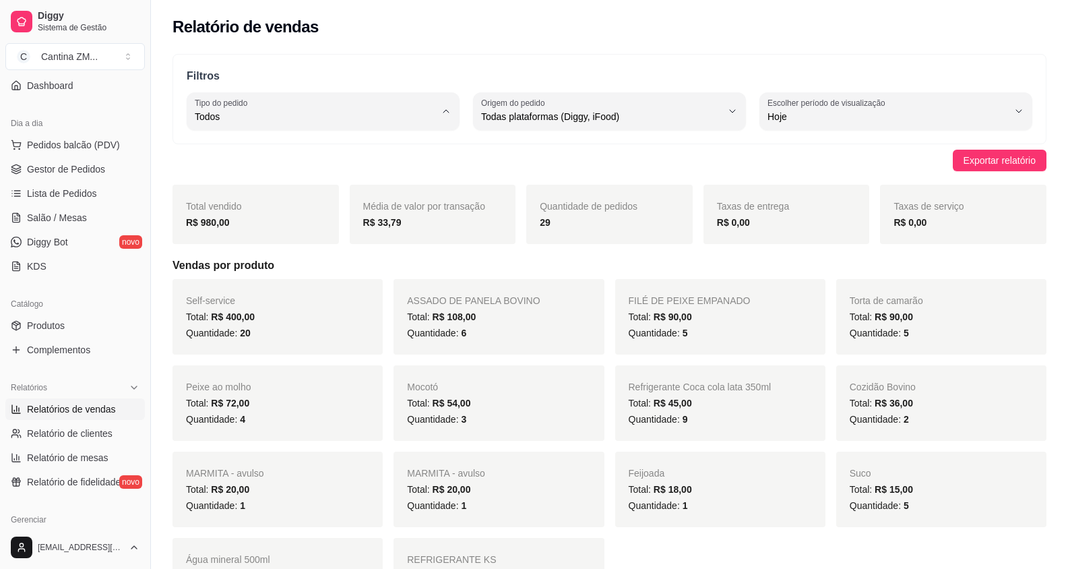
click at [274, 177] on span "Entrega" at bounding box center [316, 170] width 228 height 13
type input "DELIVERY"
select select "DELIVERY"
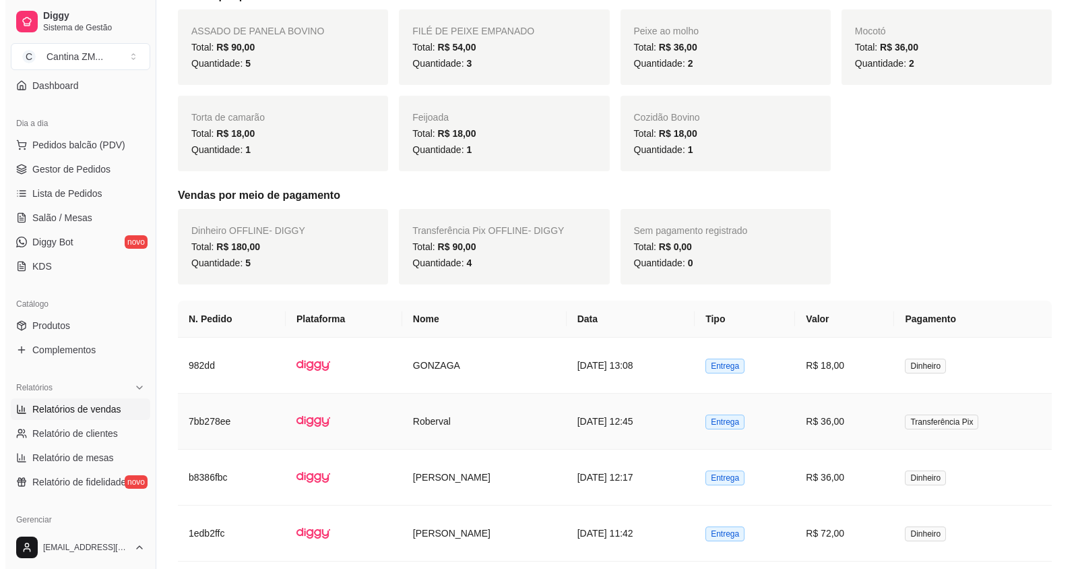
scroll to position [404, 0]
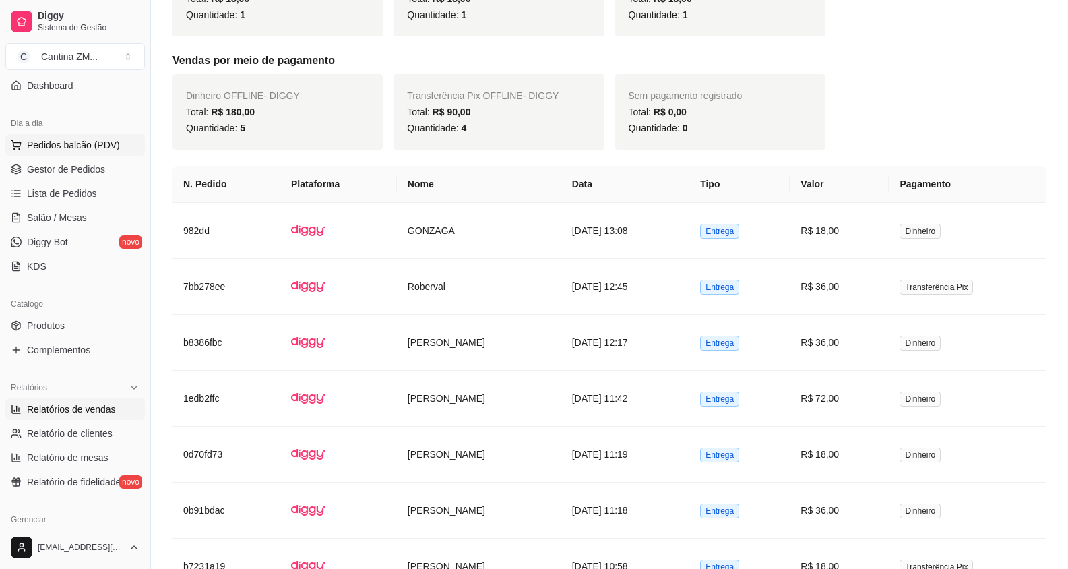
click at [84, 152] on button "Pedidos balcão (PDV)" at bounding box center [75, 145] width 140 height 22
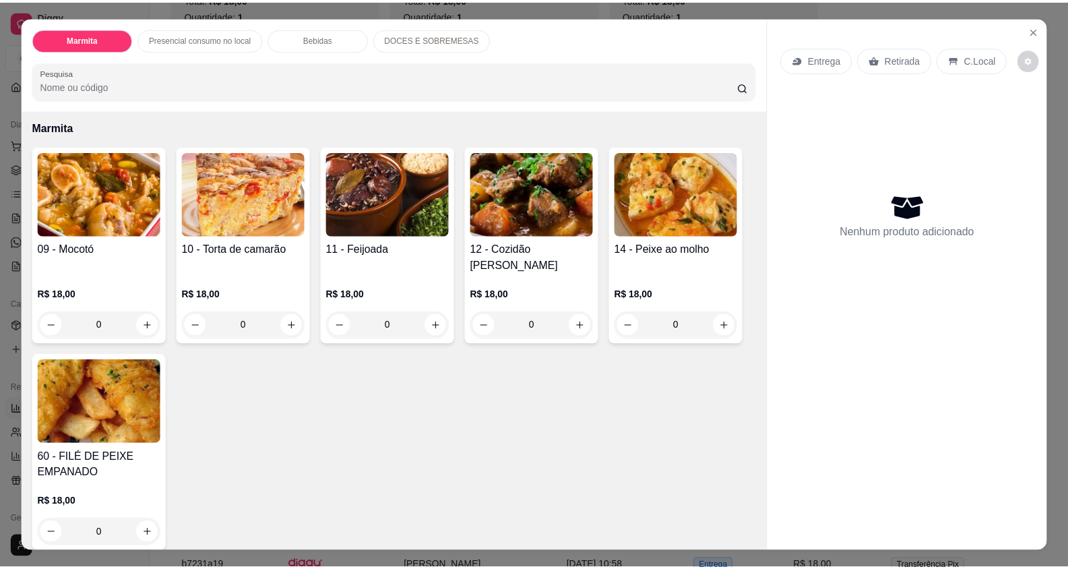
scroll to position [270, 0]
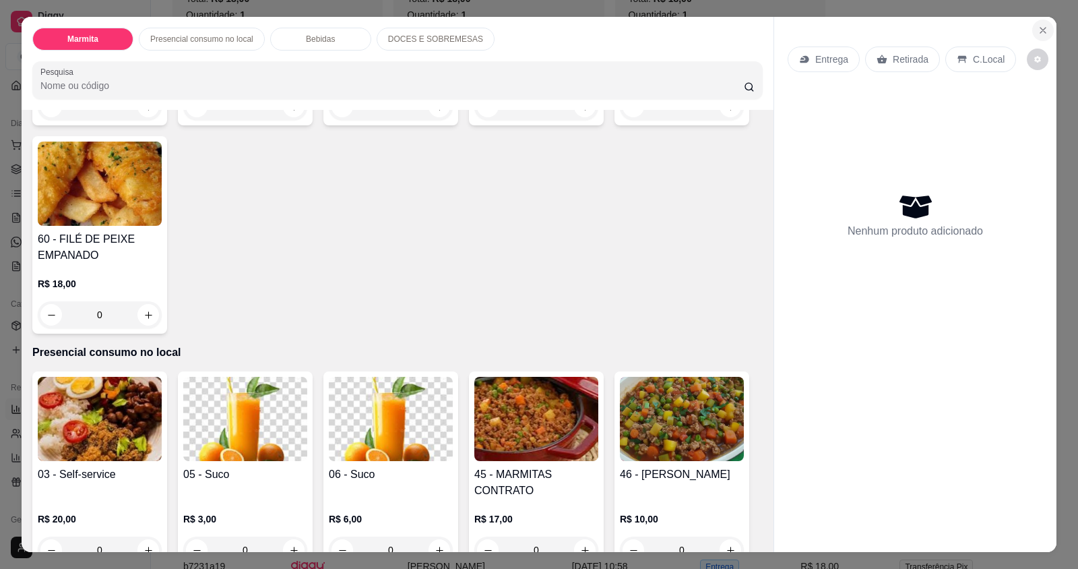
click at [1038, 30] on icon "Close" at bounding box center [1043, 30] width 11 height 11
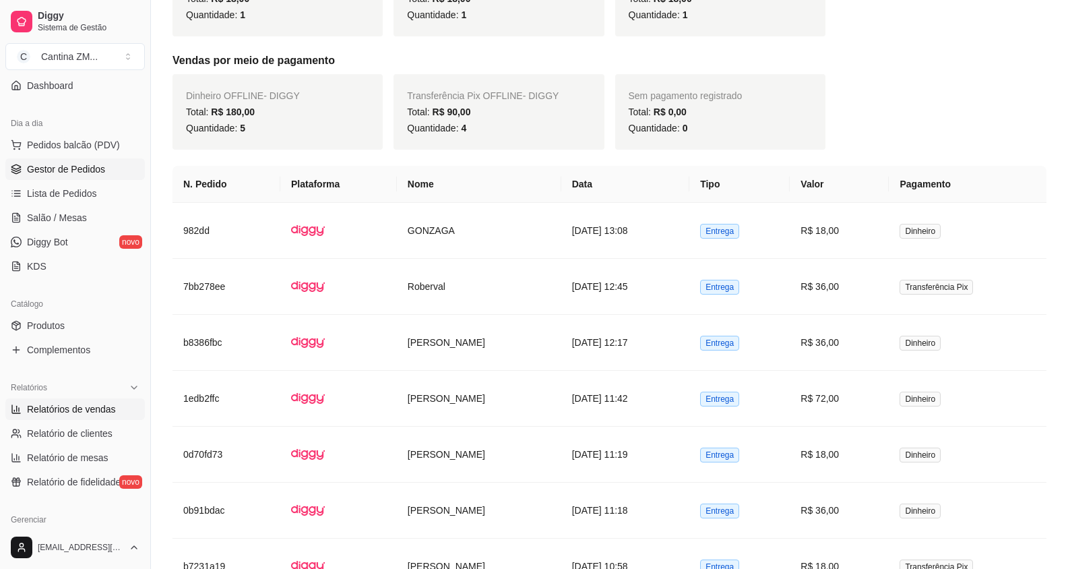
click at [98, 174] on span "Gestor de Pedidos" at bounding box center [66, 168] width 78 height 13
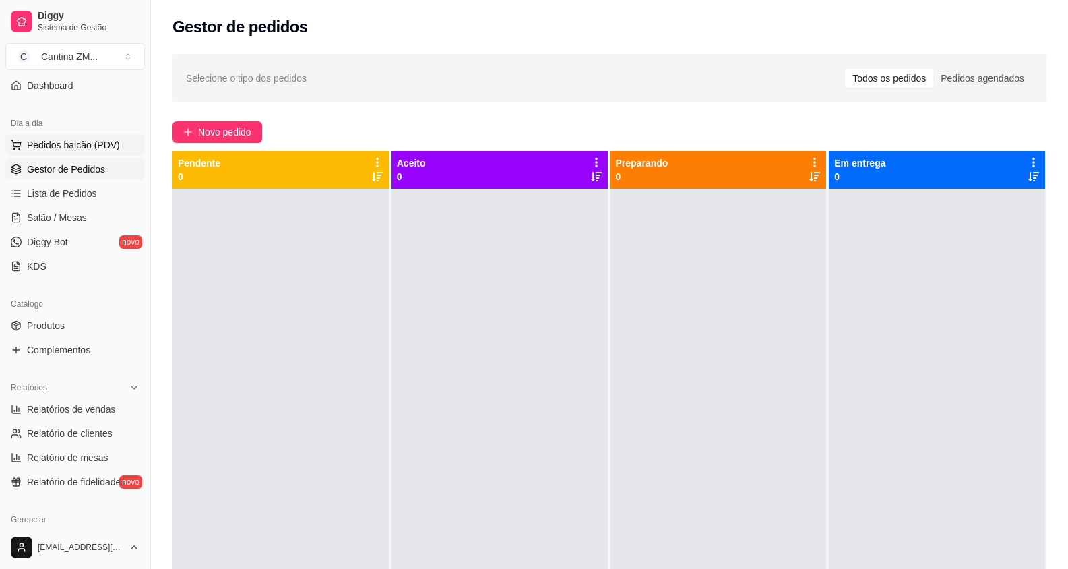
click at [105, 145] on span "Pedidos balcão (PDV)" at bounding box center [73, 144] width 93 height 13
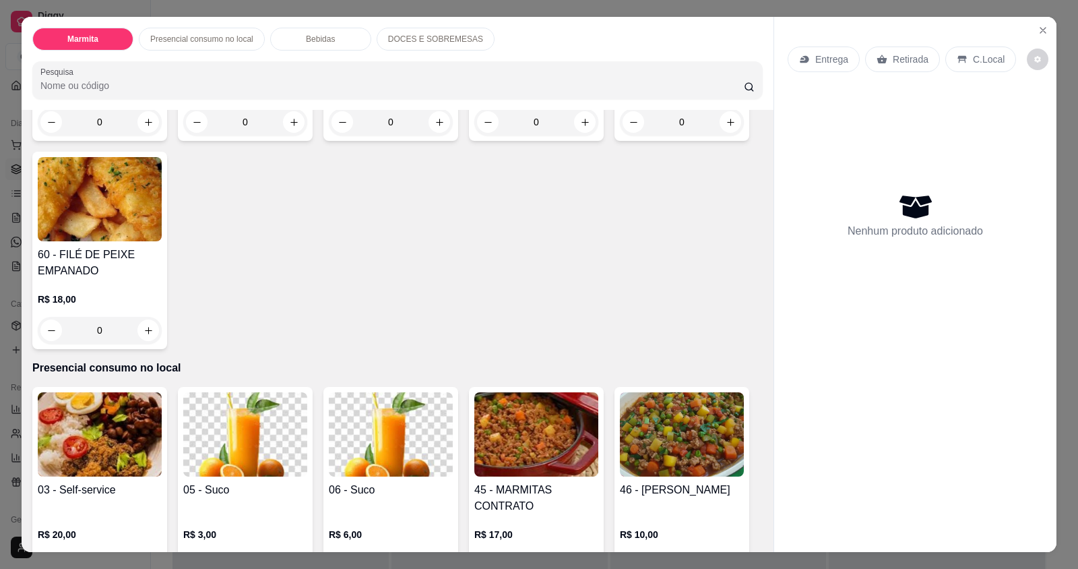
scroll to position [337, 0]
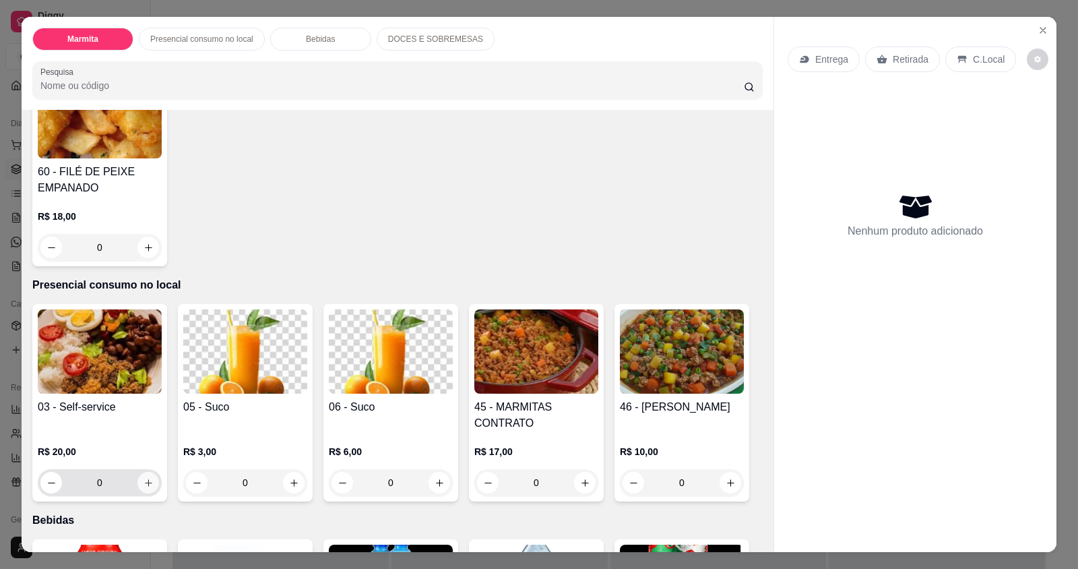
click at [148, 478] on icon "increase-product-quantity" at bounding box center [149, 483] width 10 height 10
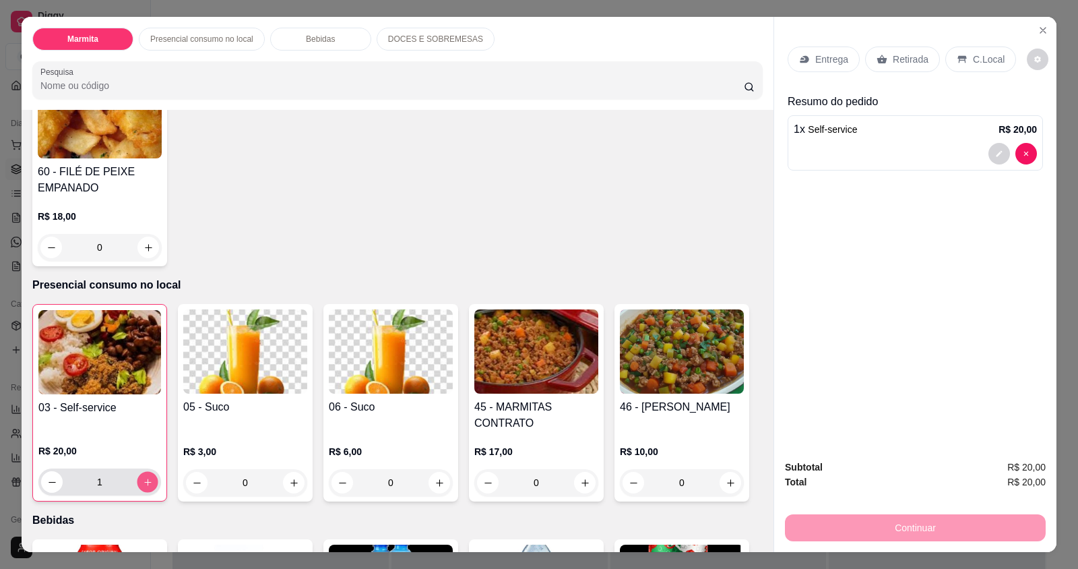
click at [148, 472] on button "increase-product-quantity" at bounding box center [147, 482] width 21 height 21
type input "2"
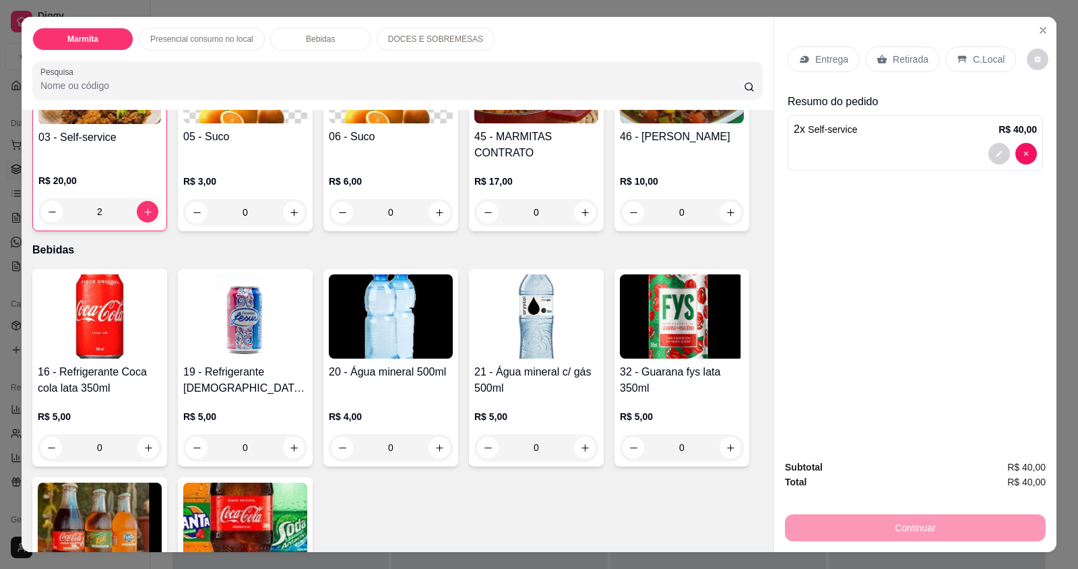
scroll to position [674, 0]
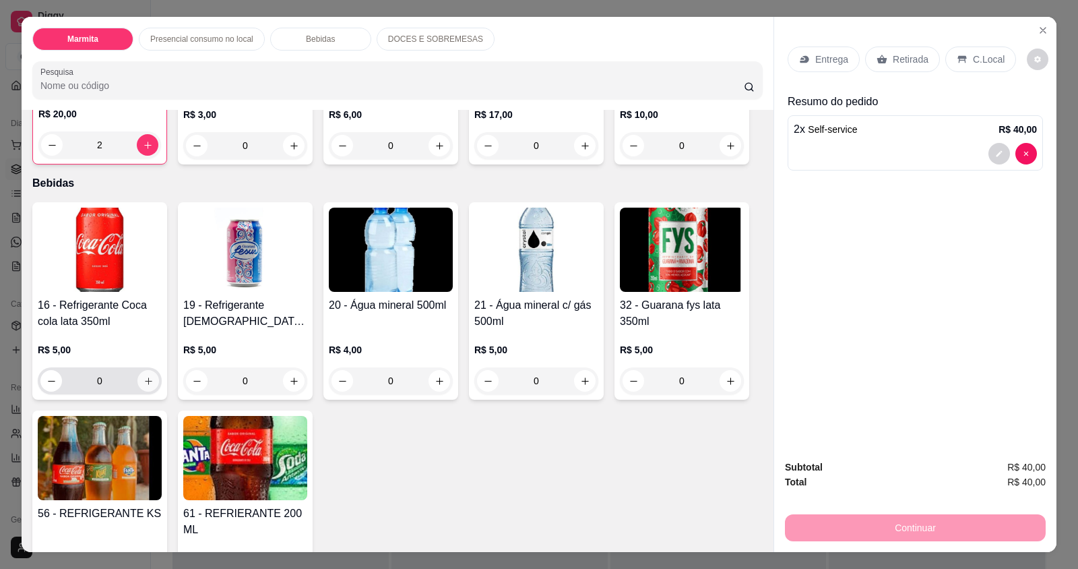
click at [144, 376] on icon "increase-product-quantity" at bounding box center [149, 381] width 10 height 10
type input "1"
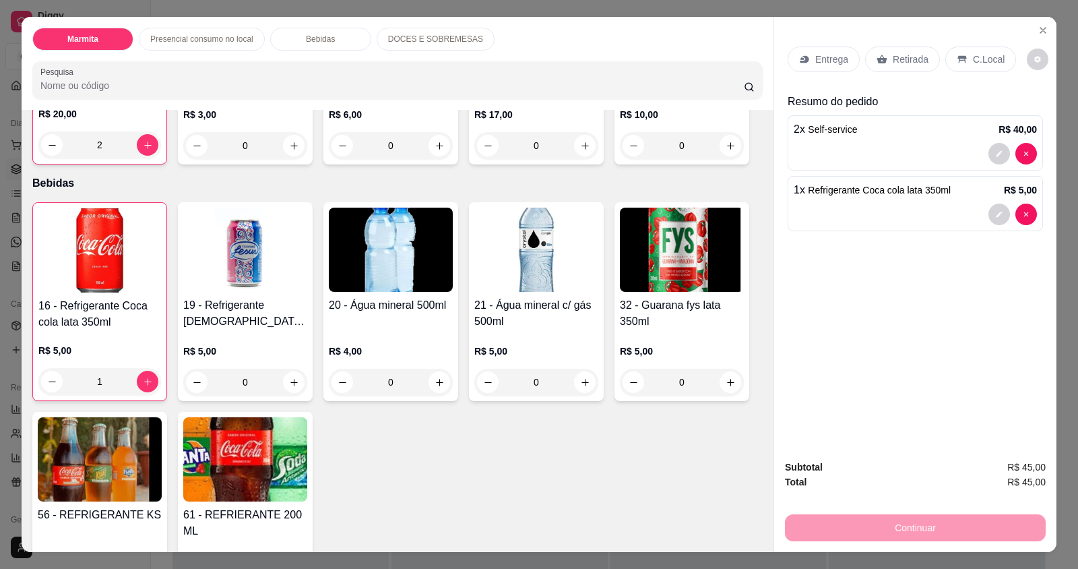
click at [958, 59] on icon at bounding box center [962, 59] width 9 height 7
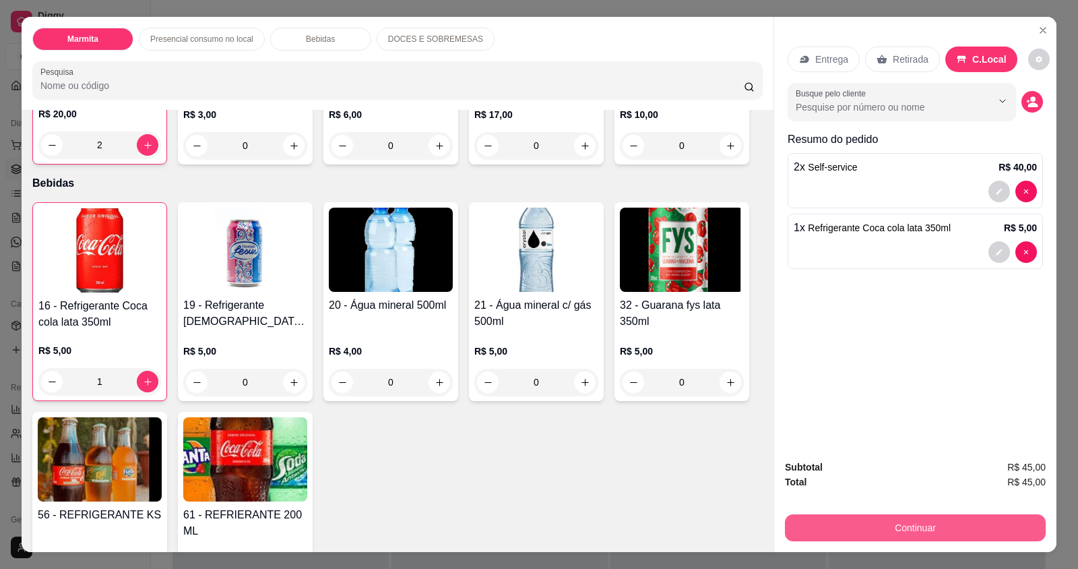
click at [887, 528] on button "Continuar" at bounding box center [915, 527] width 261 height 27
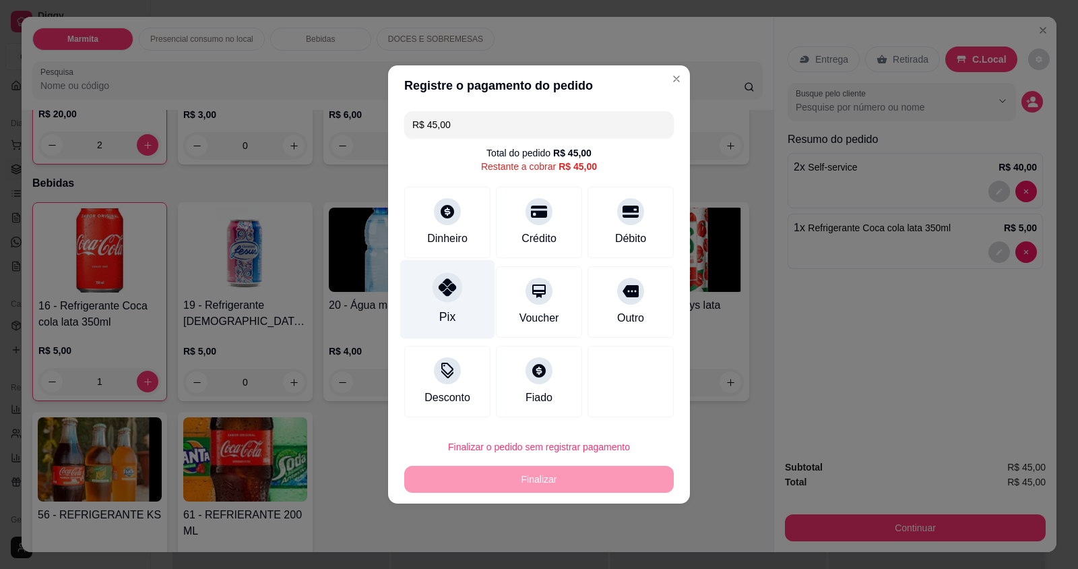
click at [428, 299] on div "Pix" at bounding box center [447, 299] width 95 height 79
type input "R$ 0,00"
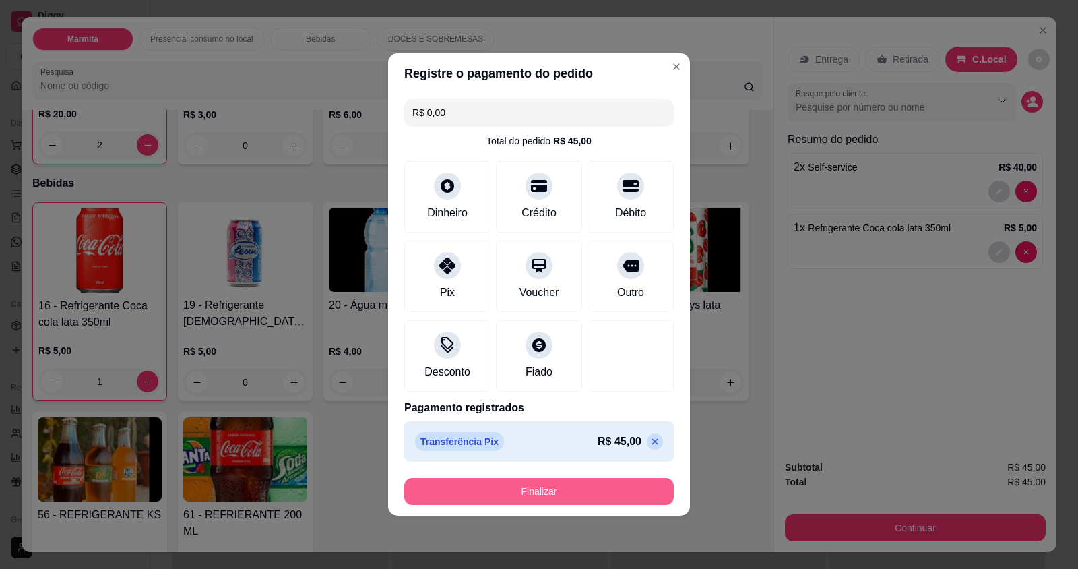
click at [452, 493] on button "Finalizar" at bounding box center [539, 491] width 270 height 27
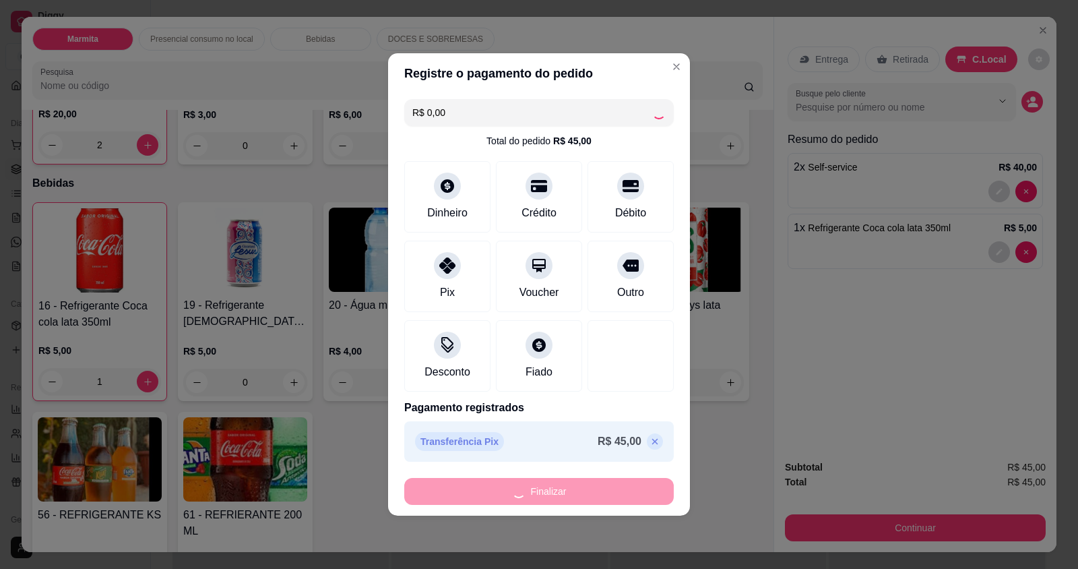
type input "0"
type input "-R$ 45,00"
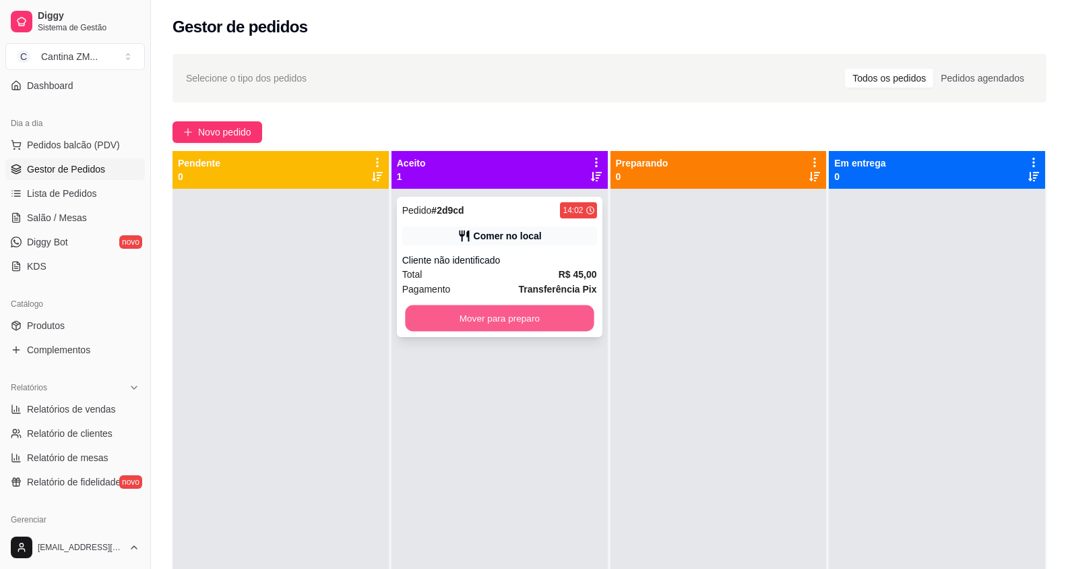
click at [437, 328] on button "Mover para preparo" at bounding box center [499, 318] width 189 height 26
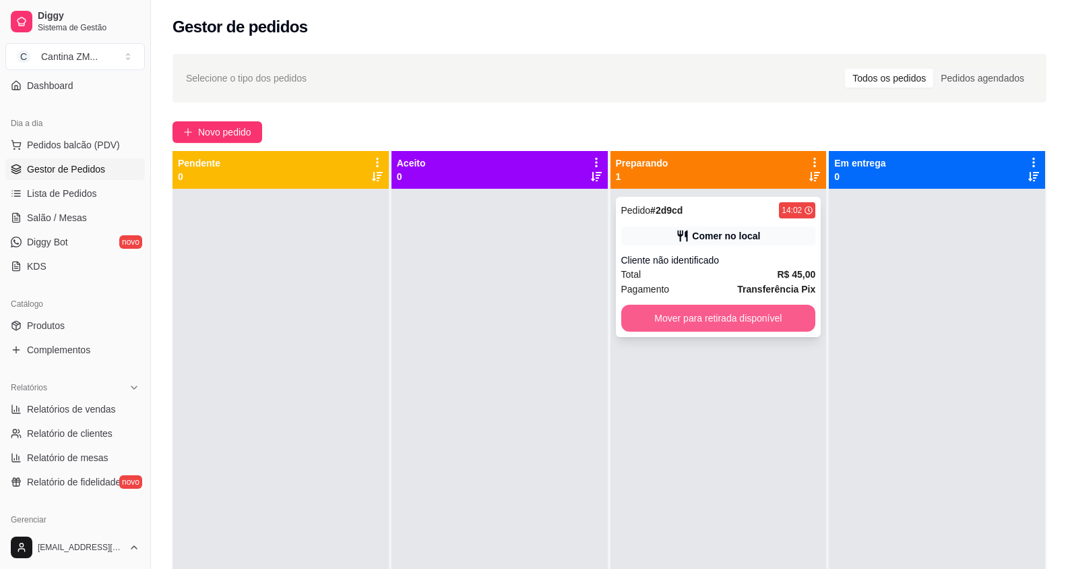
click at [630, 313] on button "Mover para retirada disponível" at bounding box center [718, 318] width 195 height 27
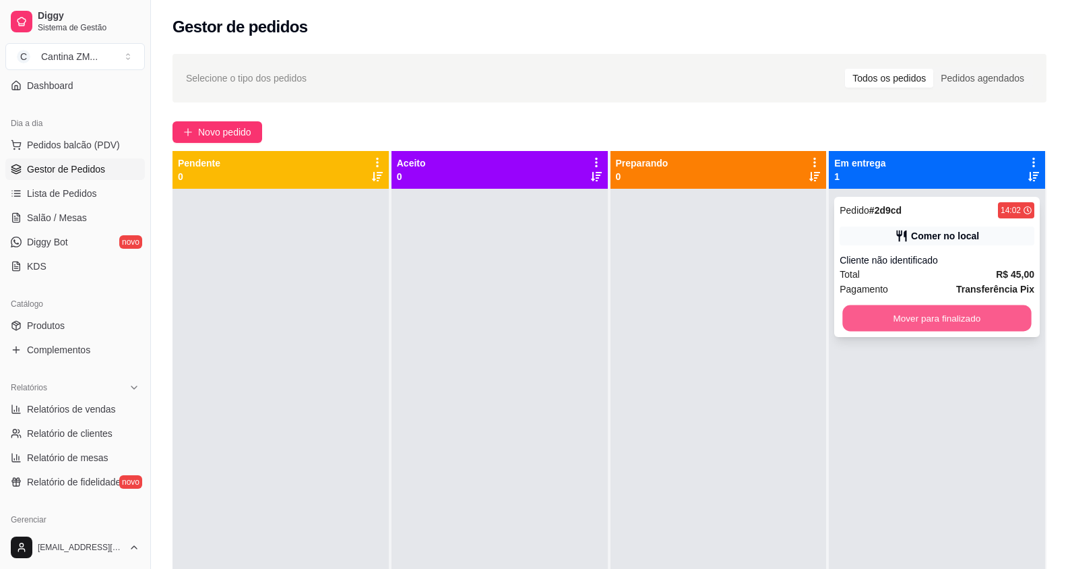
click at [843, 321] on button "Mover para finalizado" at bounding box center [937, 318] width 189 height 26
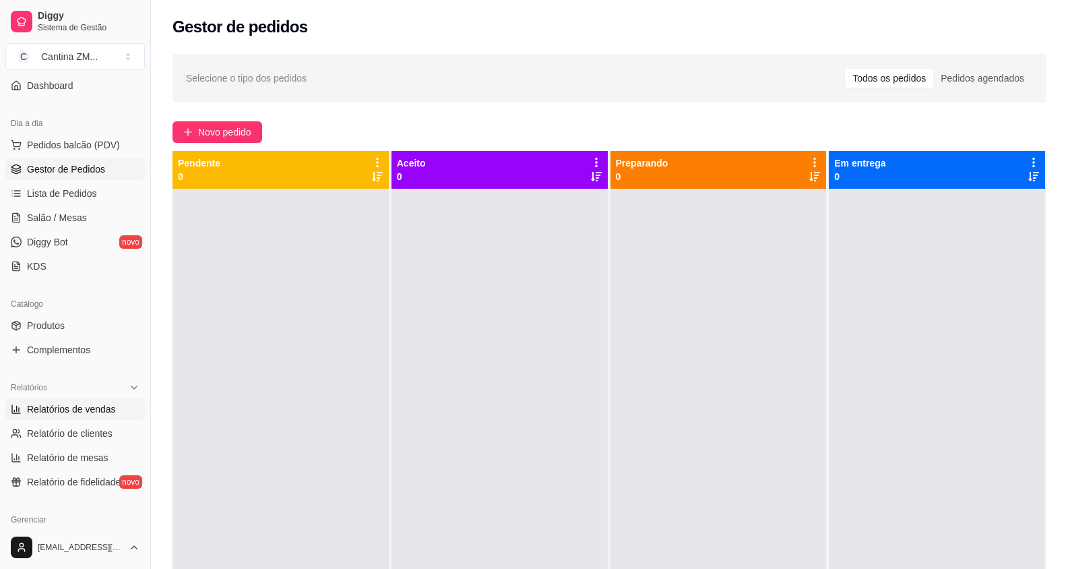
click at [78, 402] on span "Relatórios de vendas" at bounding box center [71, 408] width 89 height 13
select select "ALL"
select select "0"
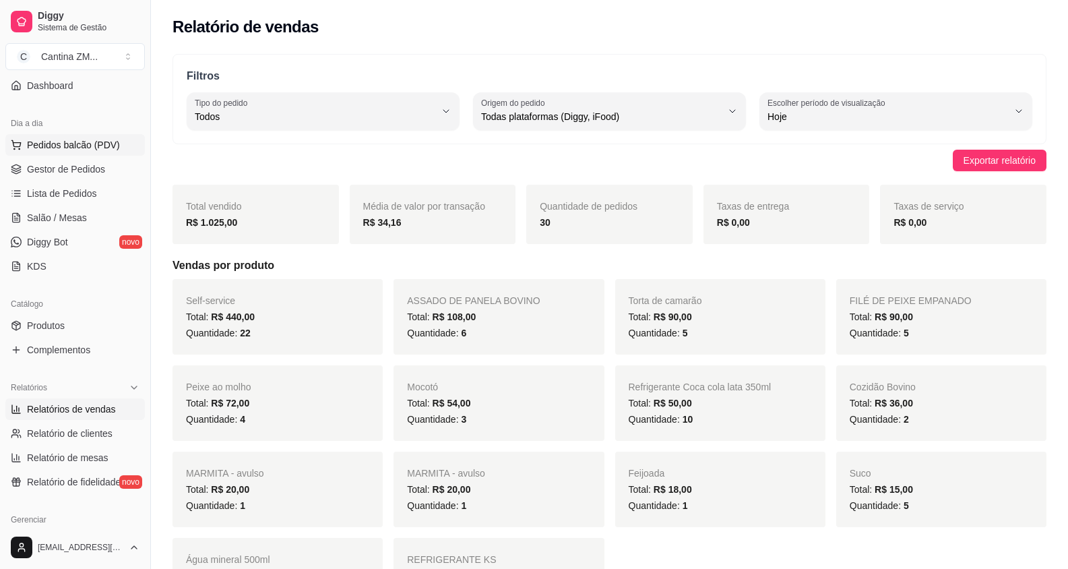
click at [79, 150] on span "Pedidos balcão (PDV)" at bounding box center [73, 144] width 93 height 13
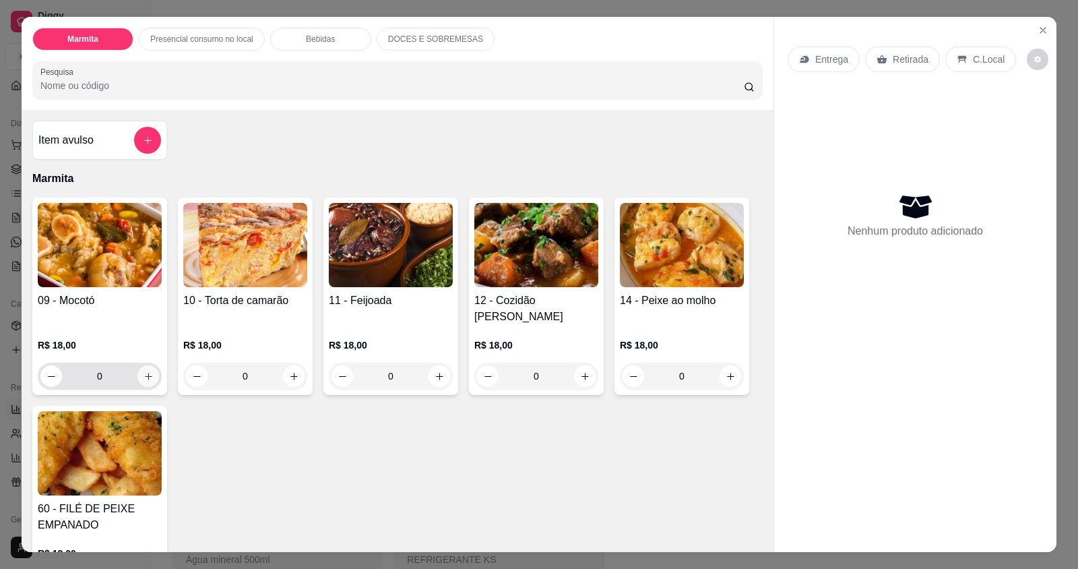
click at [148, 371] on icon "increase-product-quantity" at bounding box center [149, 376] width 10 height 10
type input "1"
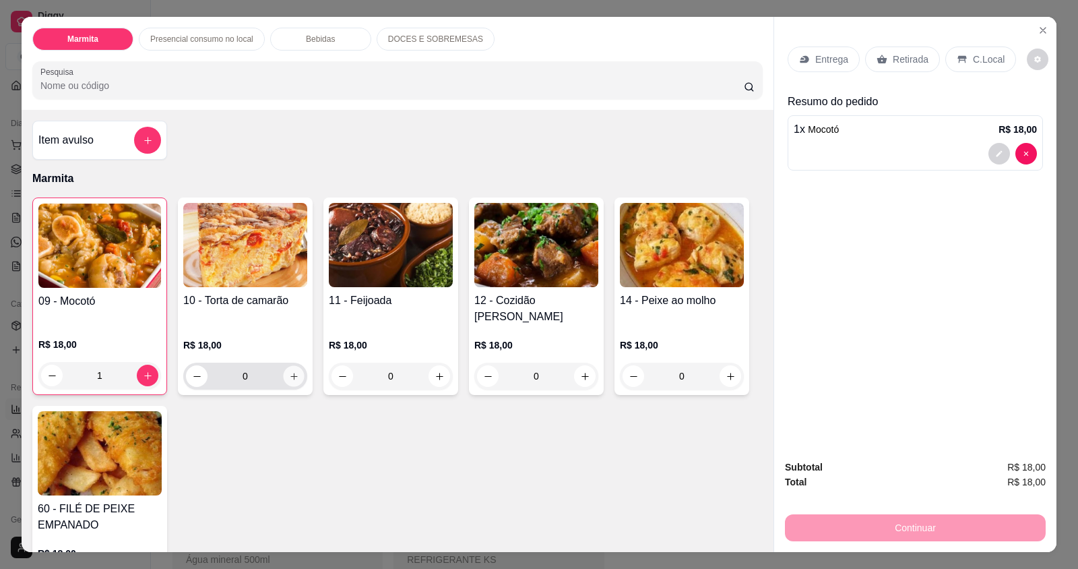
click at [286, 367] on button "increase-product-quantity" at bounding box center [293, 376] width 21 height 21
type input "1"
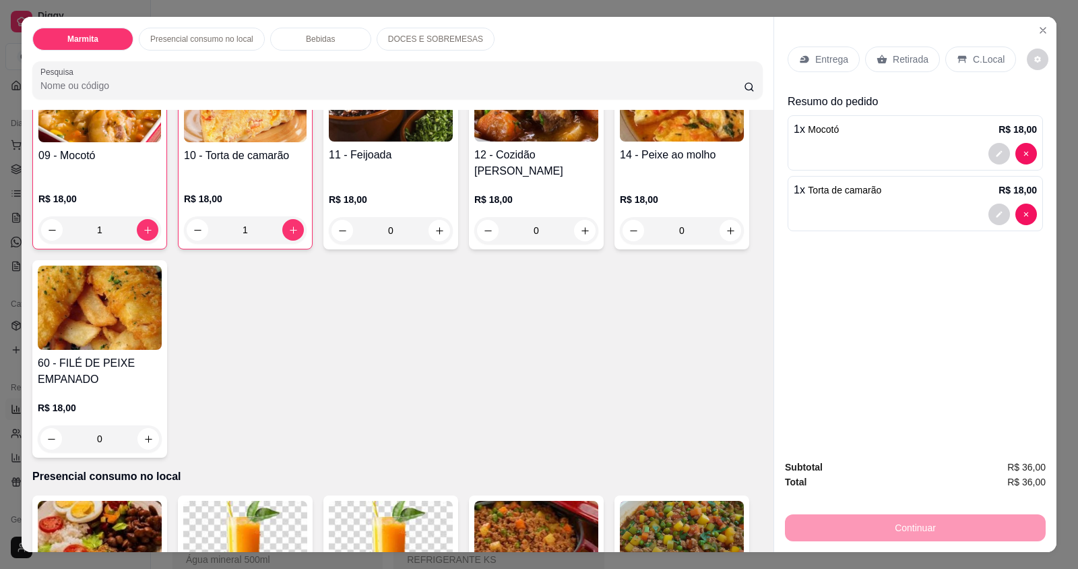
scroll to position [202, 0]
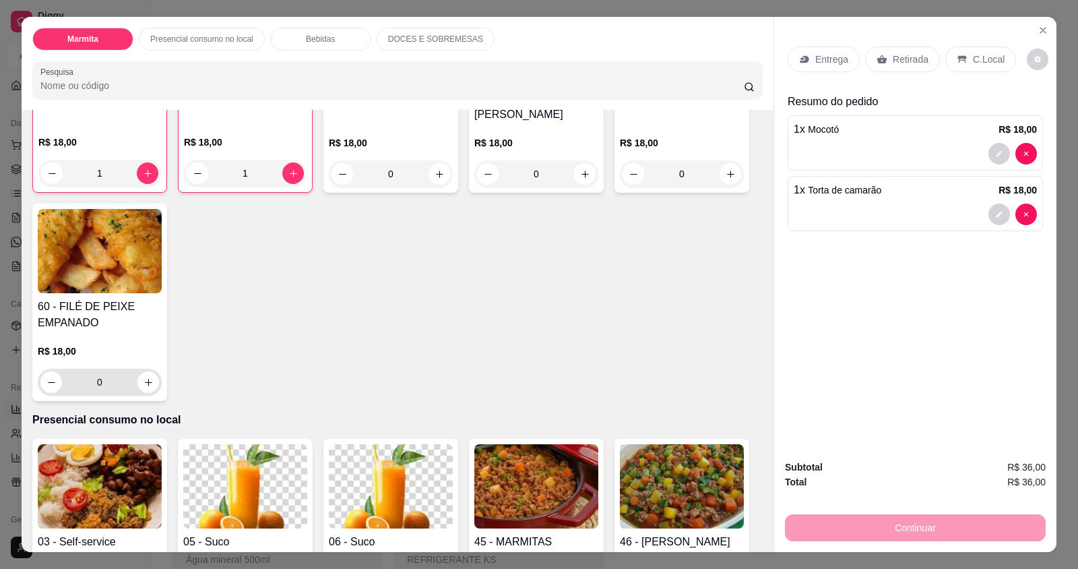
click at [150, 369] on div "0" at bounding box center [99, 382] width 119 height 27
click at [146, 383] on div "60 - FILÉ DE PEIXE EMPANADO R$ 18,00 0" at bounding box center [99, 302] width 135 height 197
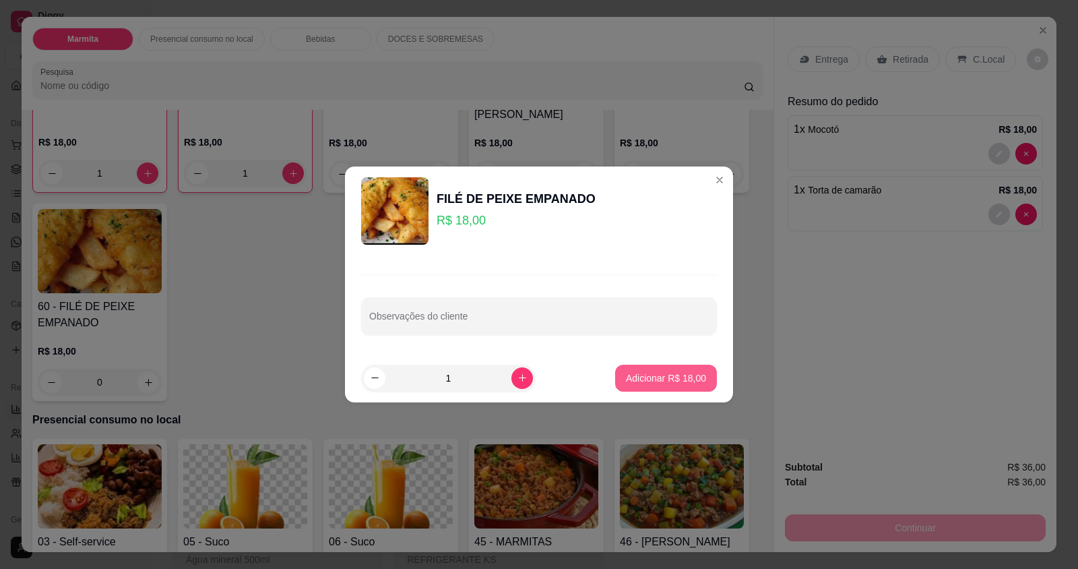
click at [683, 373] on p "Adicionar R$ 18,00" at bounding box center [666, 377] width 80 height 13
type input "1"
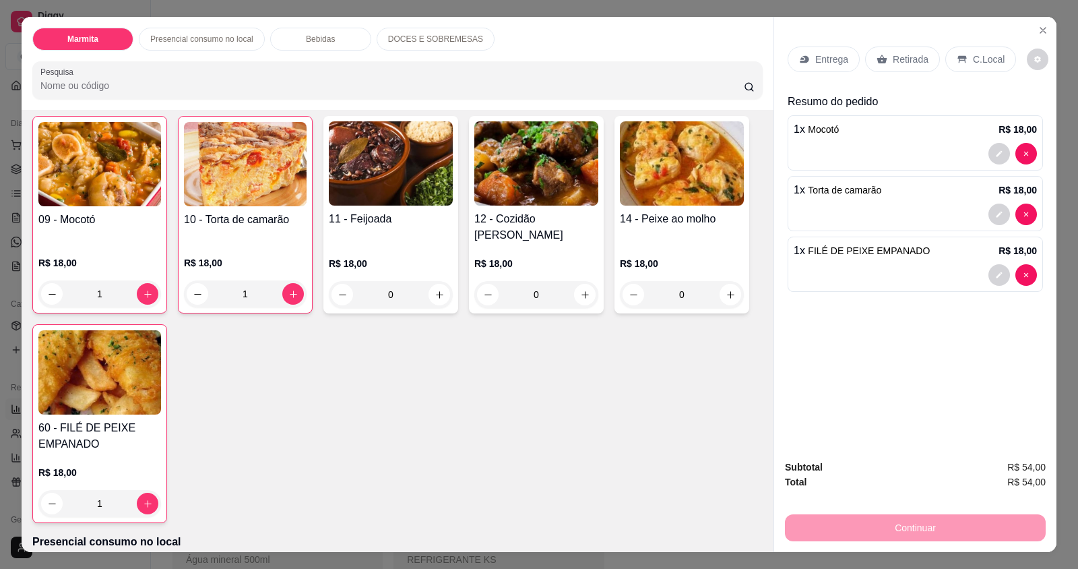
scroll to position [67, 0]
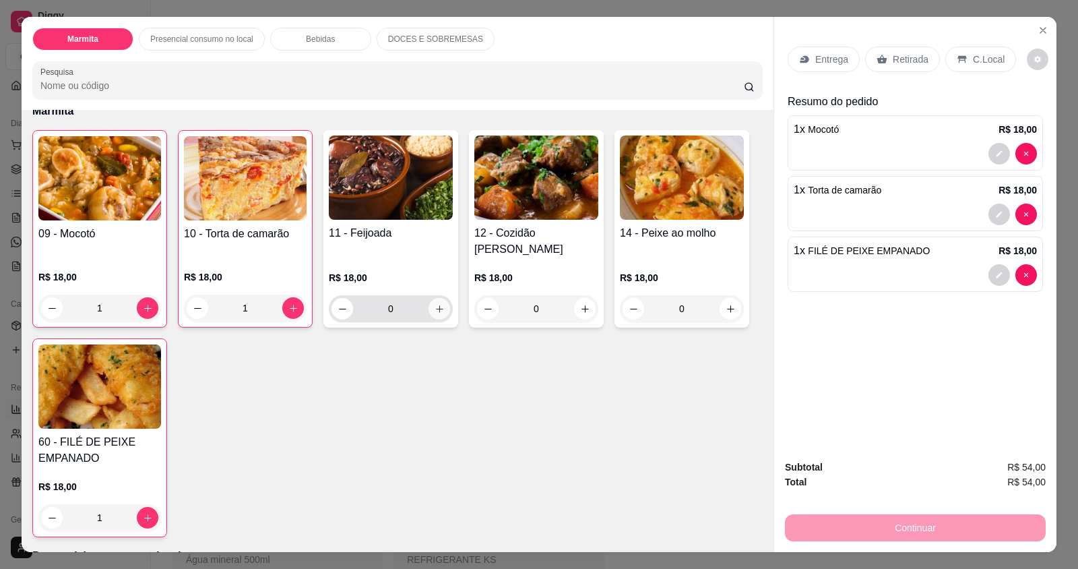
click at [440, 298] on button "increase-product-quantity" at bounding box center [440, 309] width 22 height 22
type input "1"
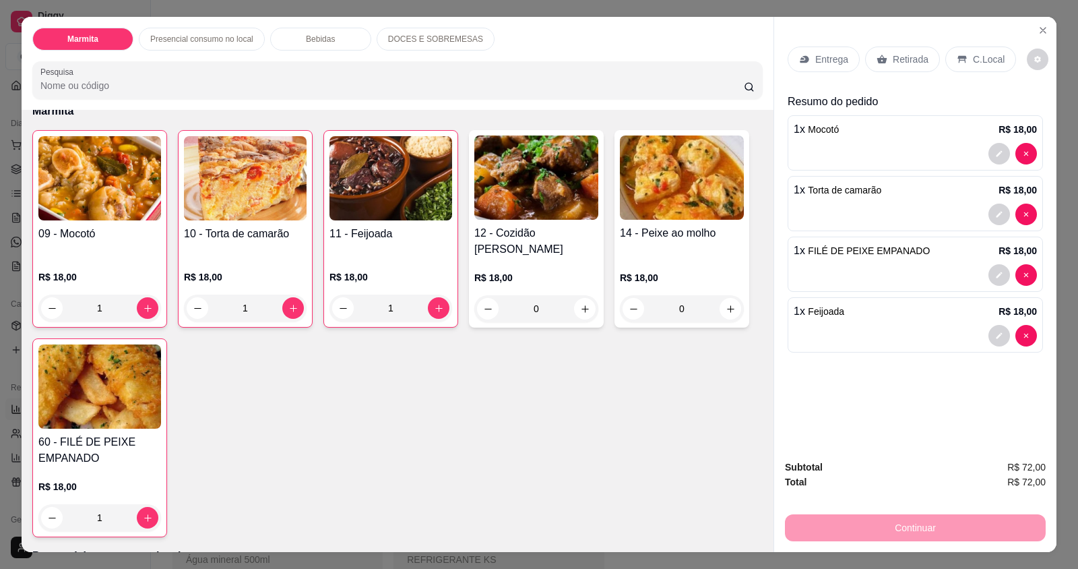
click at [826, 59] on p "Entrega" at bounding box center [832, 59] width 33 height 13
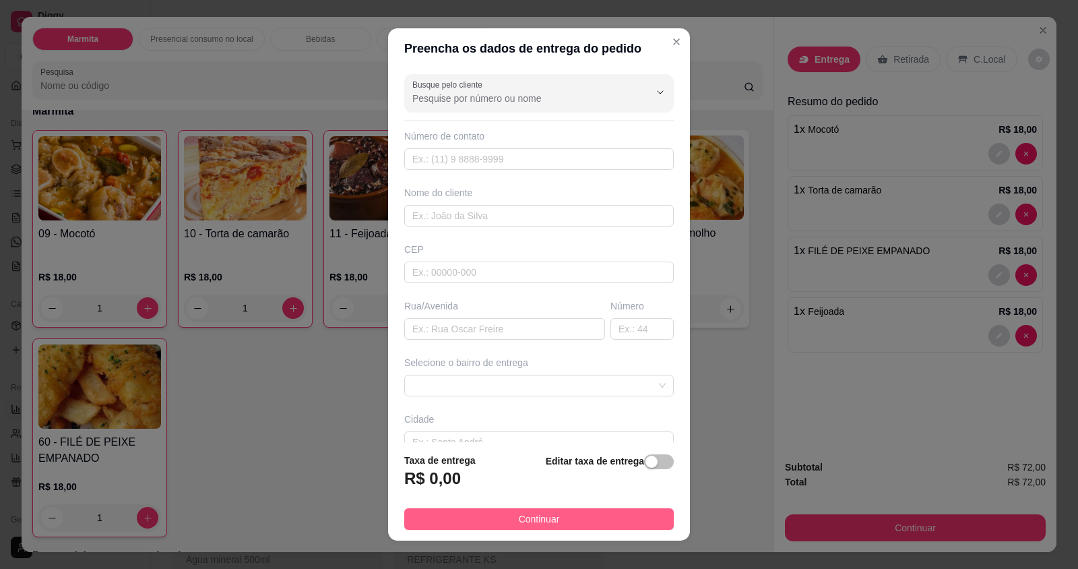
click at [499, 513] on button "Continuar" at bounding box center [539, 519] width 270 height 22
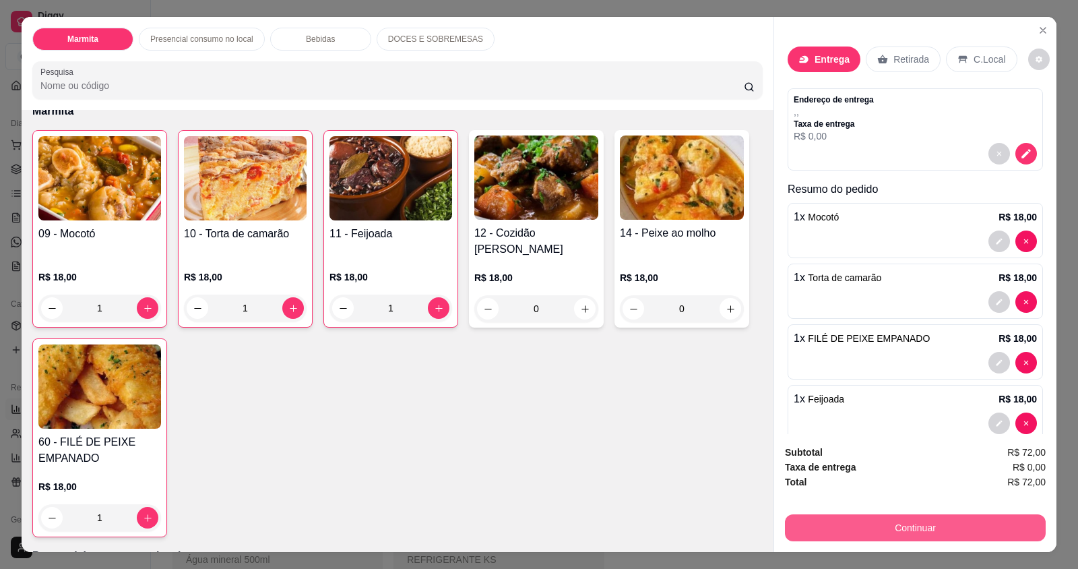
click at [885, 527] on button "Continuar" at bounding box center [915, 527] width 261 height 27
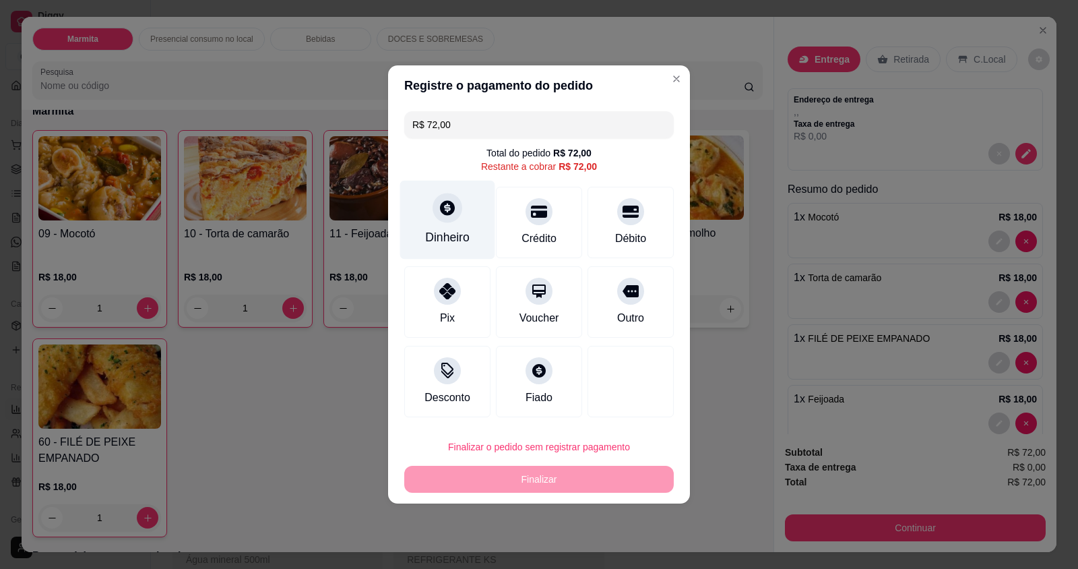
click at [455, 249] on div "Dinheiro" at bounding box center [447, 220] width 95 height 79
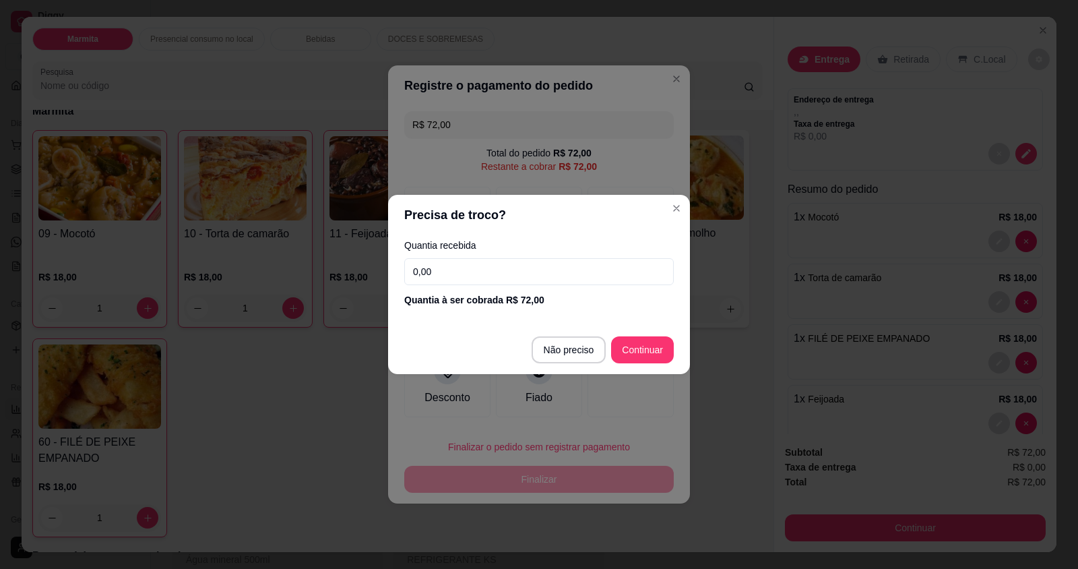
click at [453, 272] on input "0,00" at bounding box center [539, 271] width 270 height 27
type input "72,00"
type input "R$ 0,00"
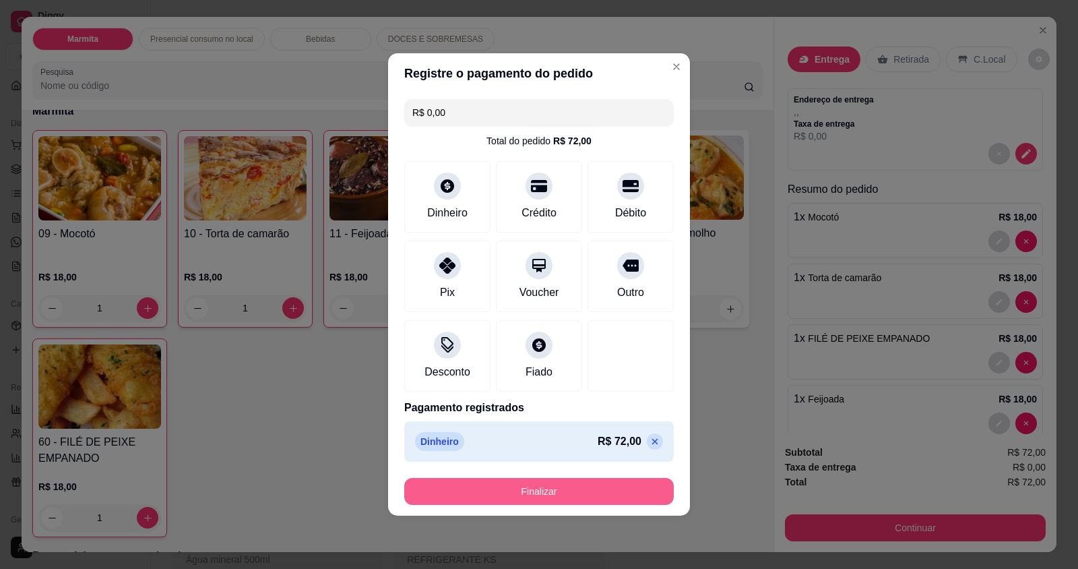
click at [584, 489] on button "Finalizar" at bounding box center [539, 491] width 270 height 27
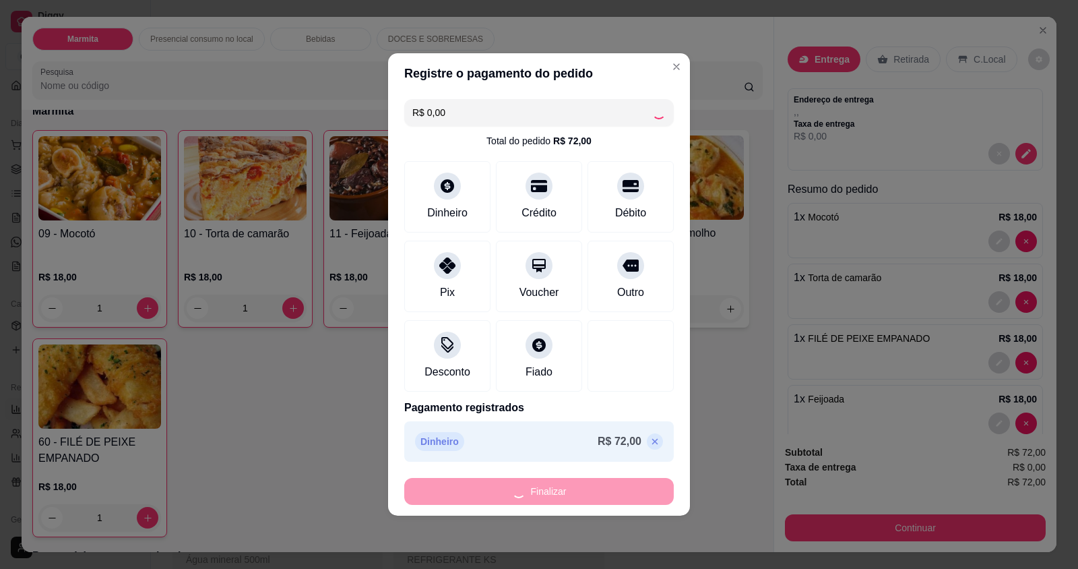
type input "0"
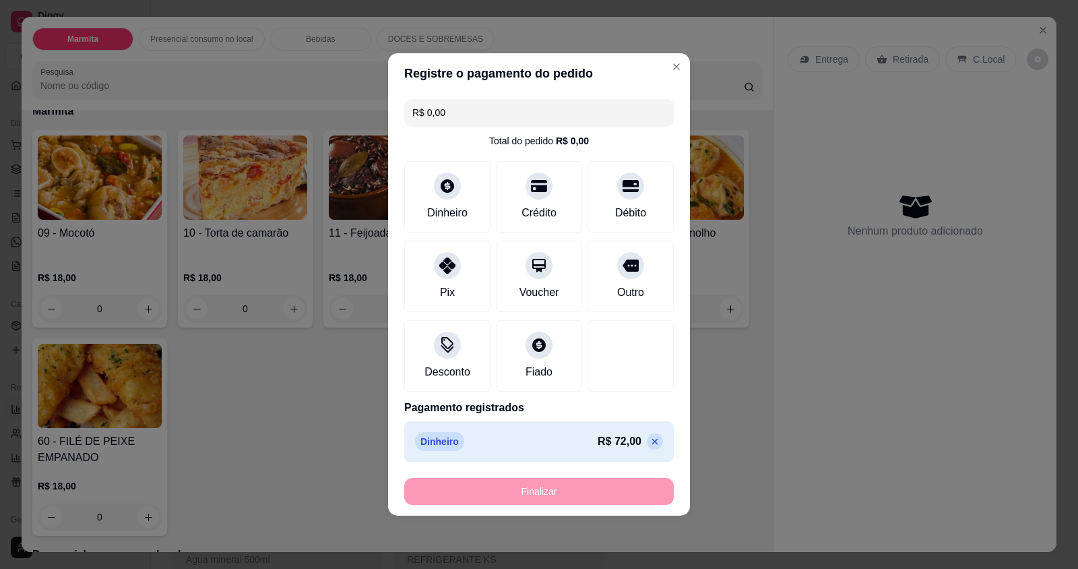
type input "-R$ 72,00"
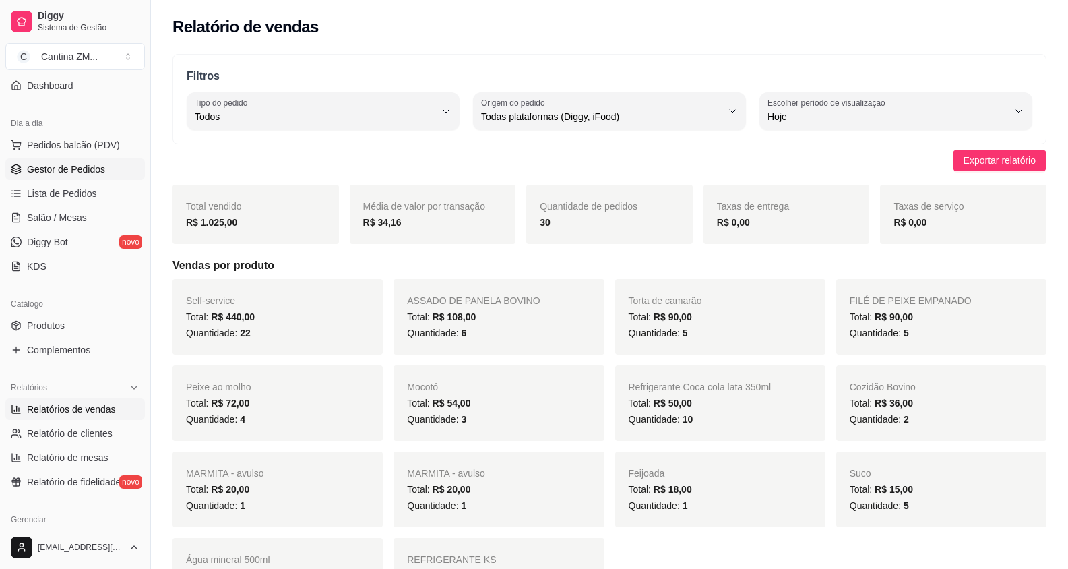
click at [92, 171] on span "Gestor de Pedidos" at bounding box center [66, 168] width 78 height 13
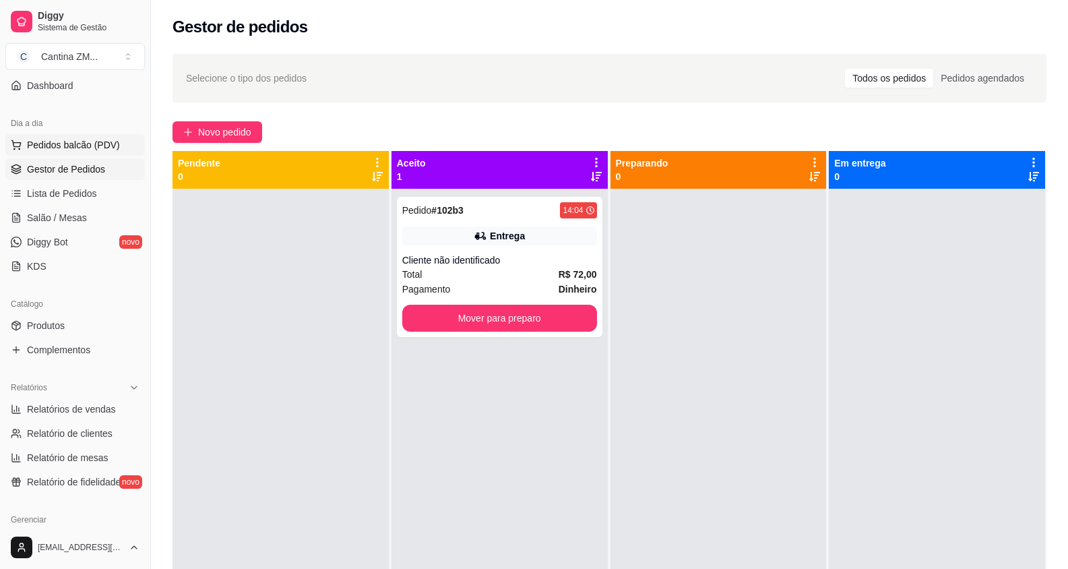
click at [119, 138] on button "Pedidos balcão (PDV)" at bounding box center [75, 145] width 140 height 22
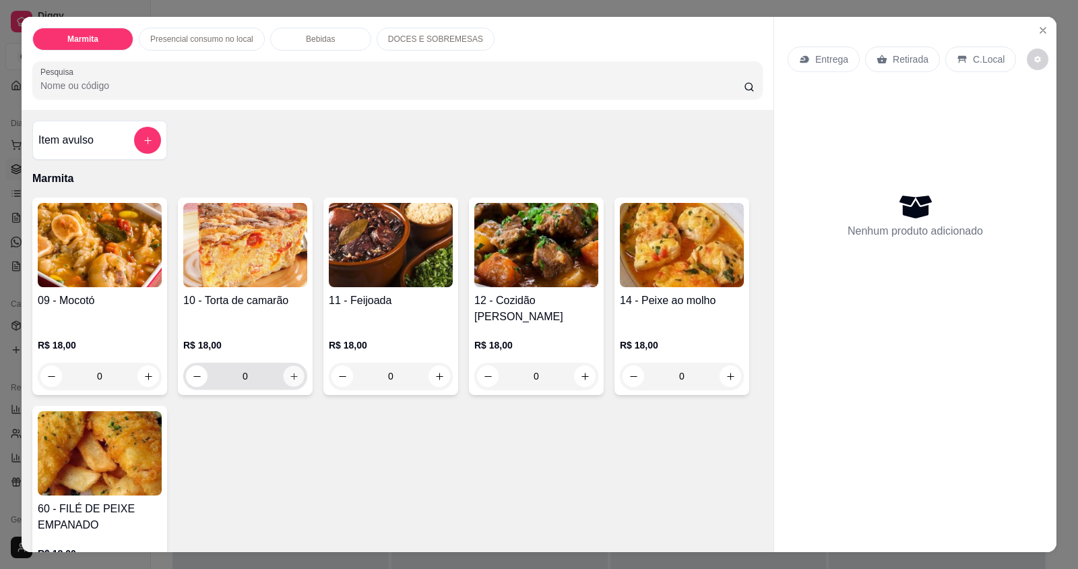
click at [289, 371] on icon "increase-product-quantity" at bounding box center [294, 376] width 10 height 10
type input "1"
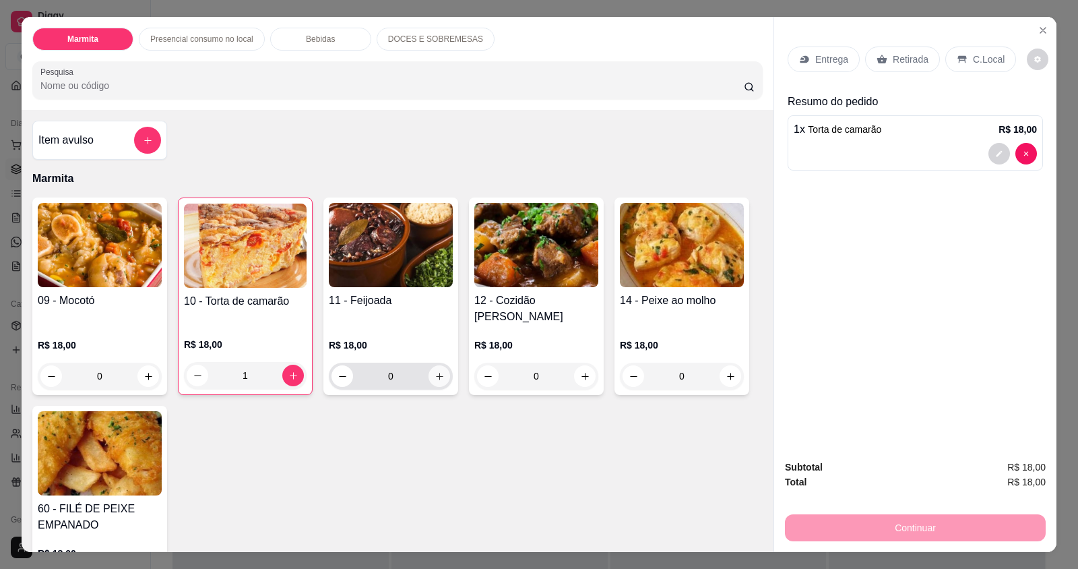
click at [433, 369] on button "increase-product-quantity" at bounding box center [440, 376] width 22 height 22
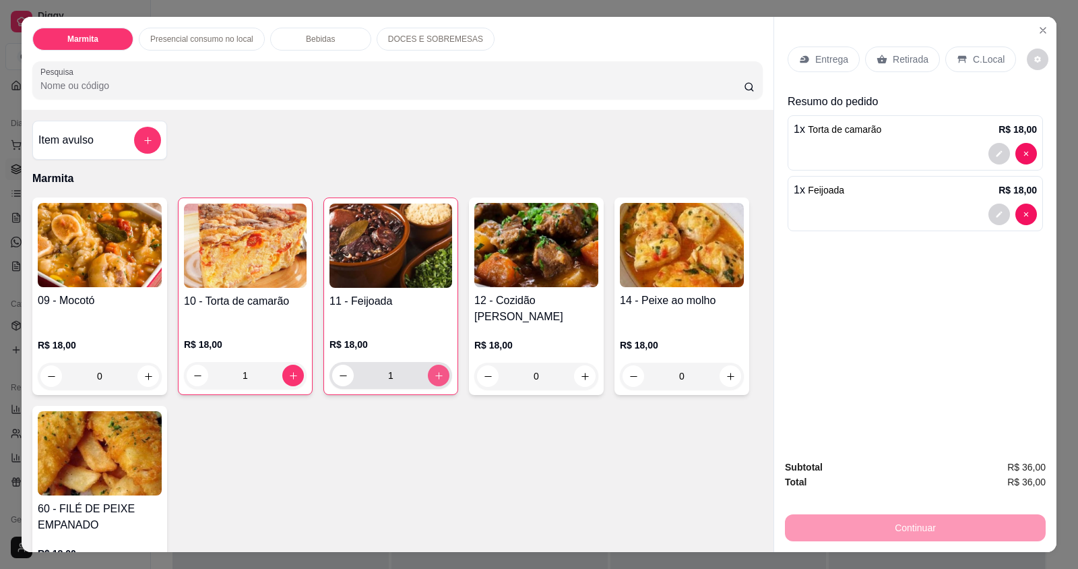
type input "1"
click at [577, 369] on button "increase-product-quantity" at bounding box center [584, 376] width 21 height 21
type input "1"
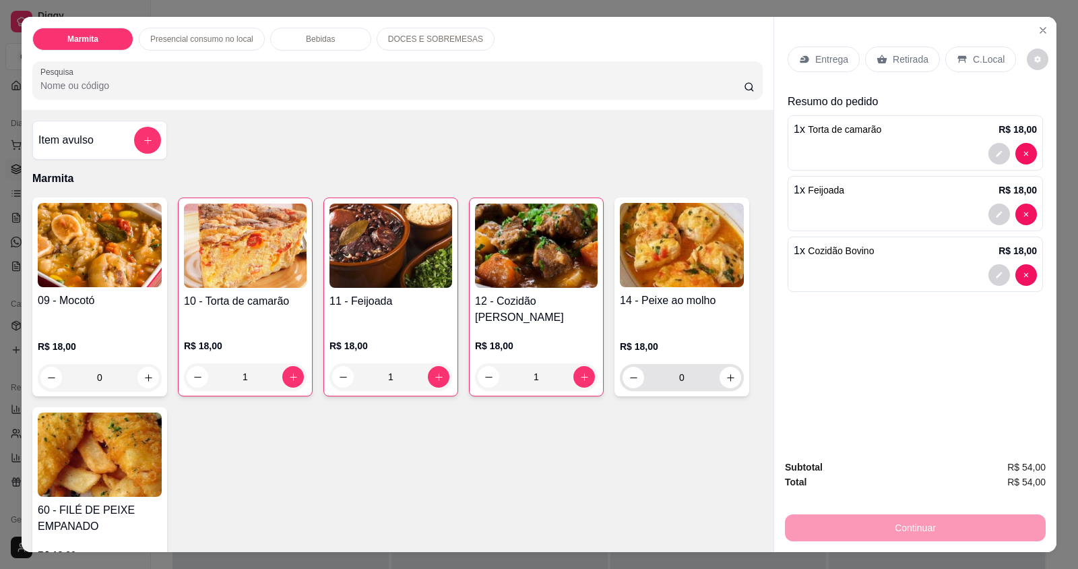
click at [734, 368] on button "increase-product-quantity" at bounding box center [731, 378] width 22 height 22
type input "1"
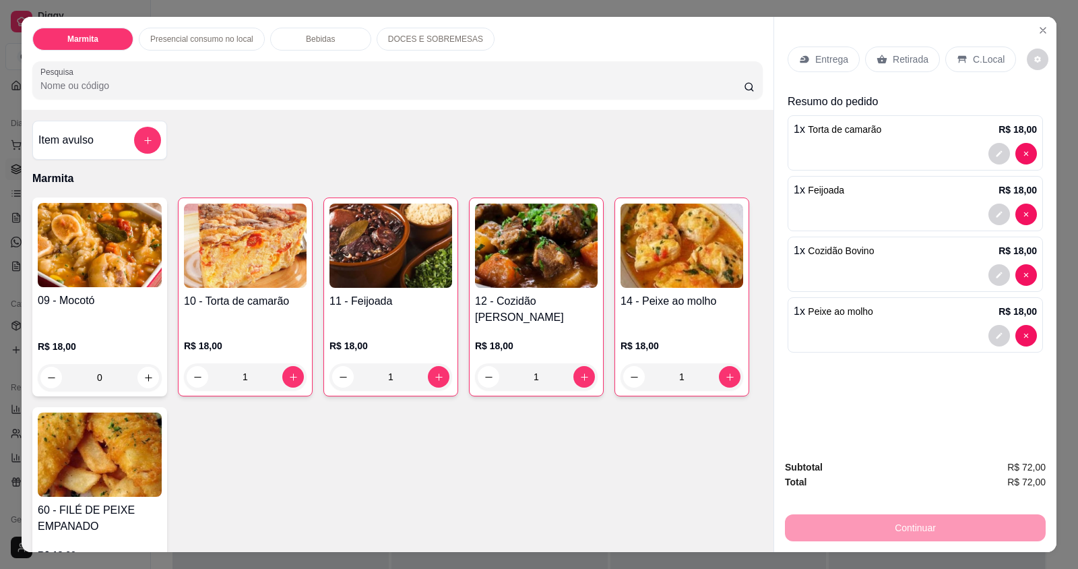
click at [841, 63] on p "Entrega" at bounding box center [832, 59] width 33 height 13
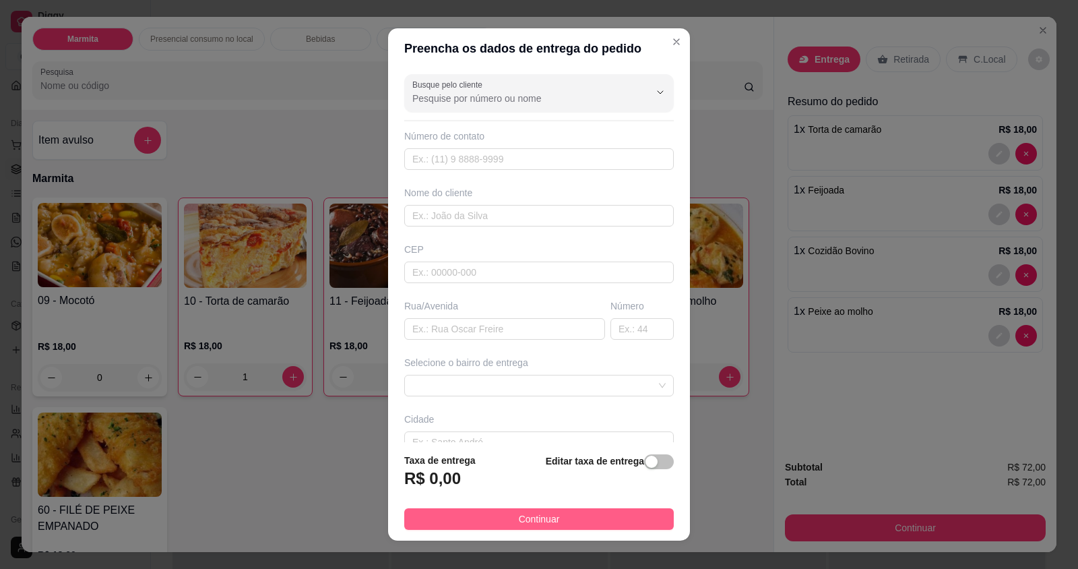
click at [440, 518] on button "Continuar" at bounding box center [539, 519] width 270 height 22
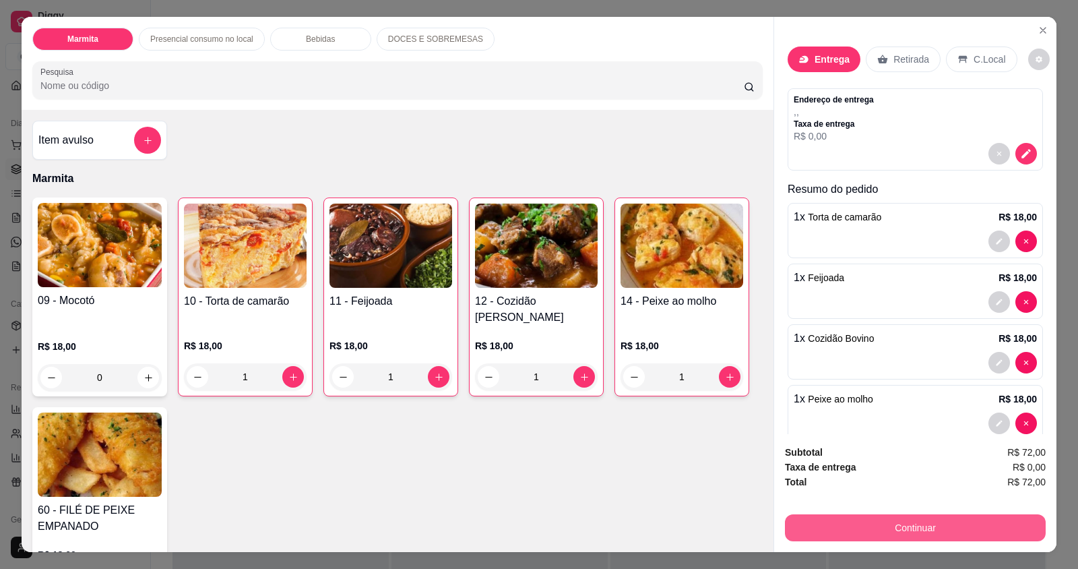
click at [811, 528] on button "Continuar" at bounding box center [915, 527] width 261 height 27
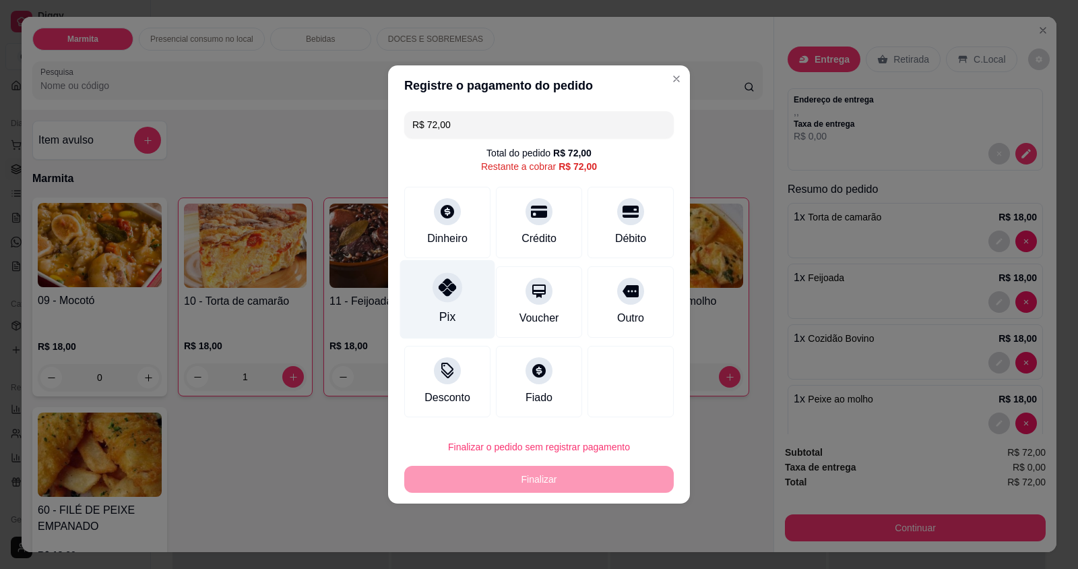
click at [429, 297] on div "Pix" at bounding box center [447, 299] width 95 height 79
type input "R$ 0,00"
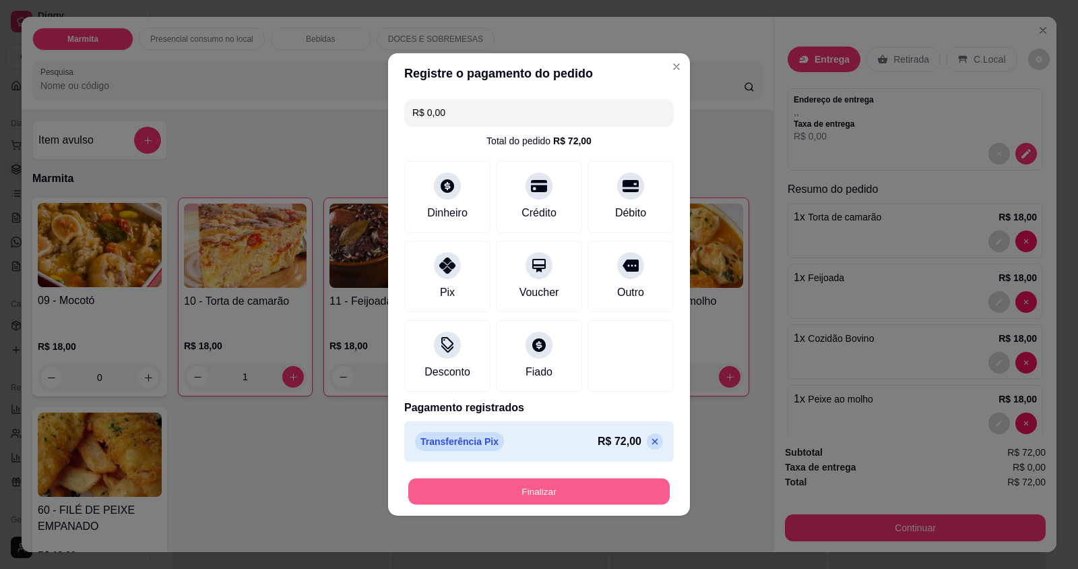
click at [467, 487] on button "Finalizar" at bounding box center [539, 492] width 262 height 26
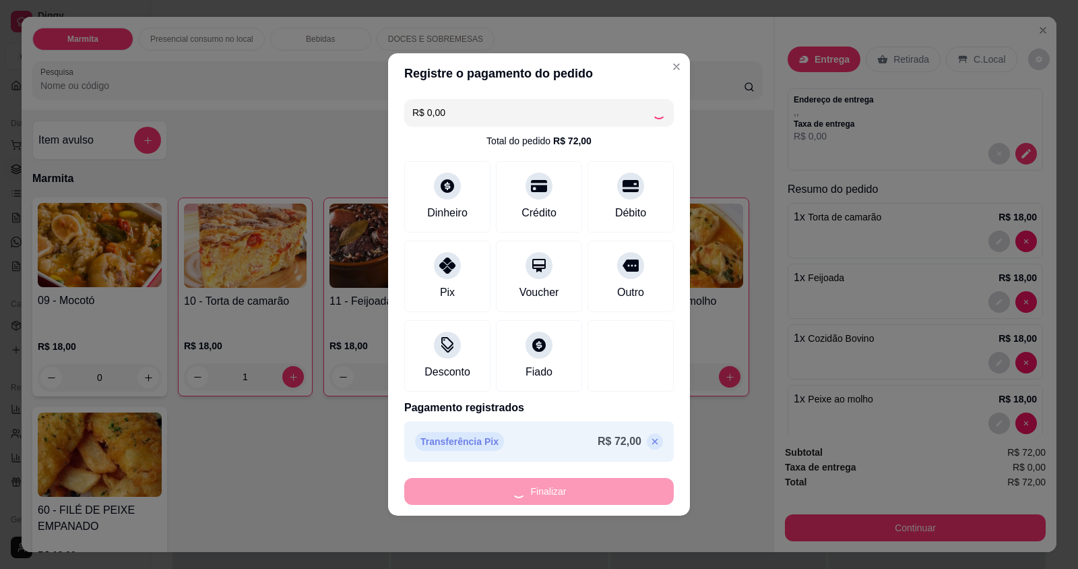
type input "0"
type input "-R$ 72,00"
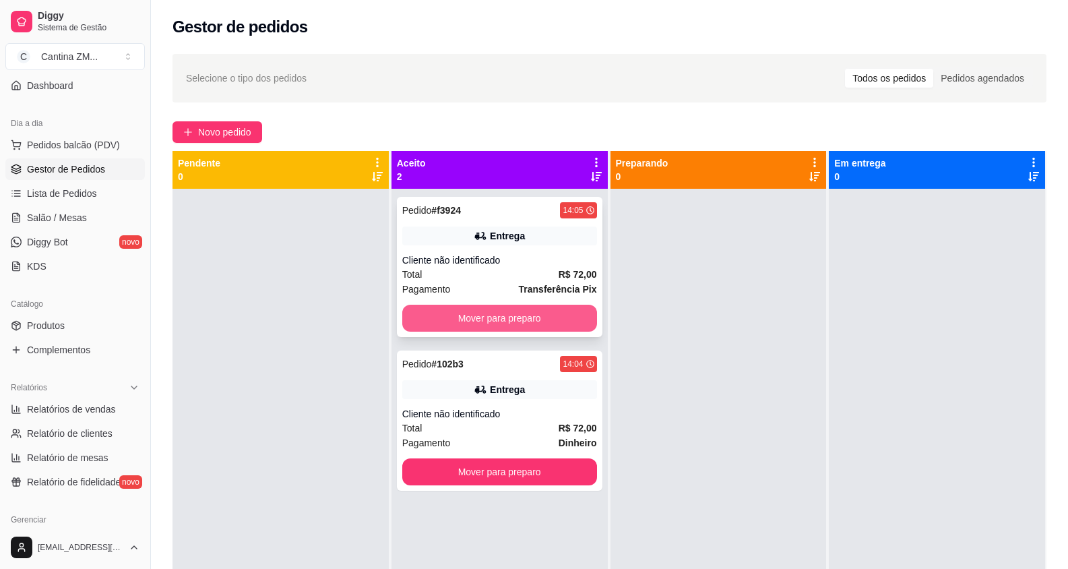
click at [495, 327] on button "Mover para preparo" at bounding box center [499, 318] width 195 height 27
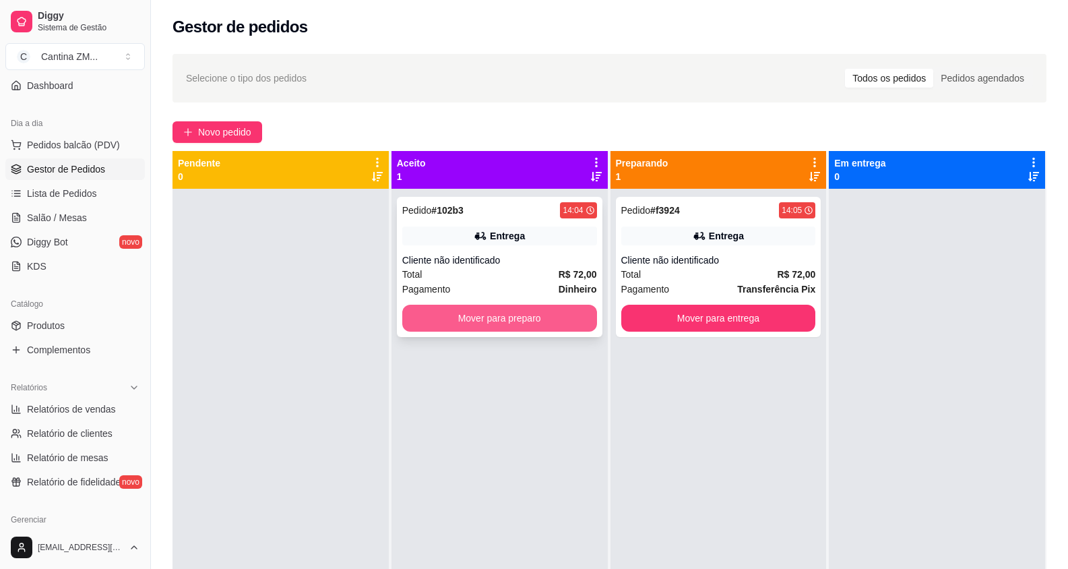
click at [496, 319] on button "Mover para preparo" at bounding box center [499, 318] width 195 height 27
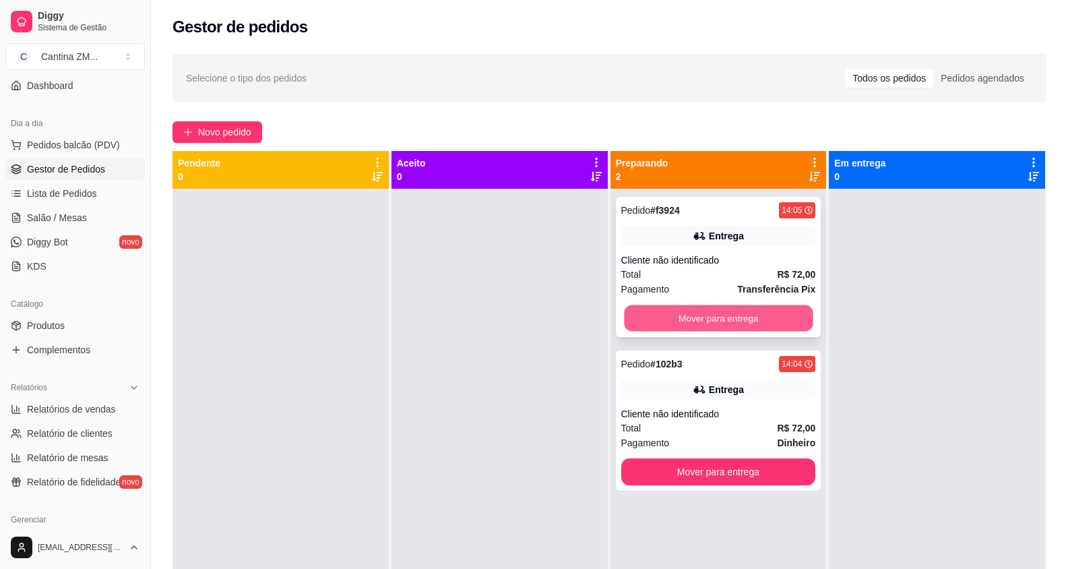
click at [714, 317] on button "Mover para entrega" at bounding box center [718, 318] width 189 height 26
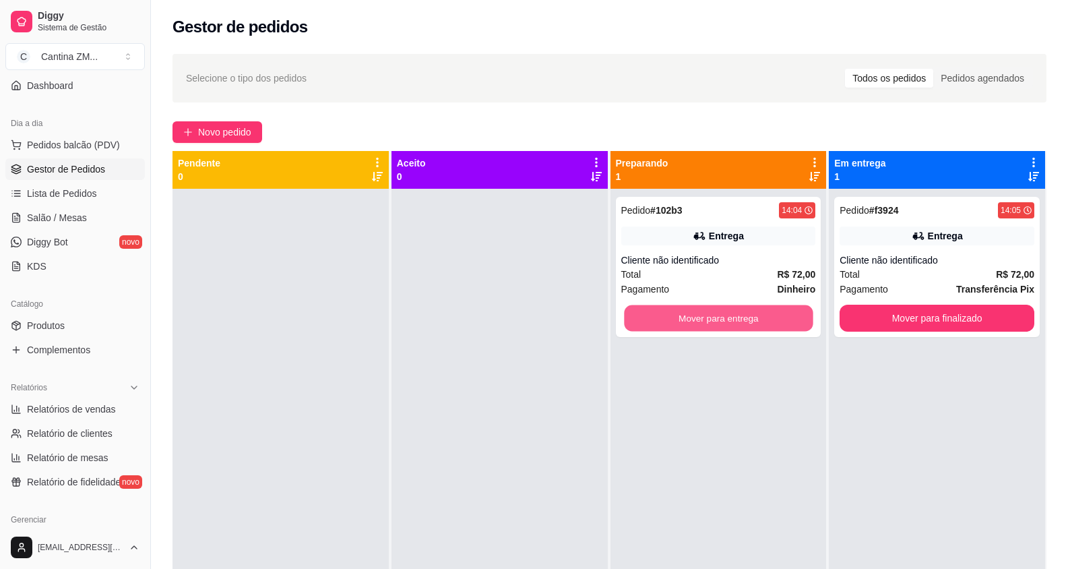
click at [714, 317] on button "Mover para entrega" at bounding box center [718, 318] width 189 height 26
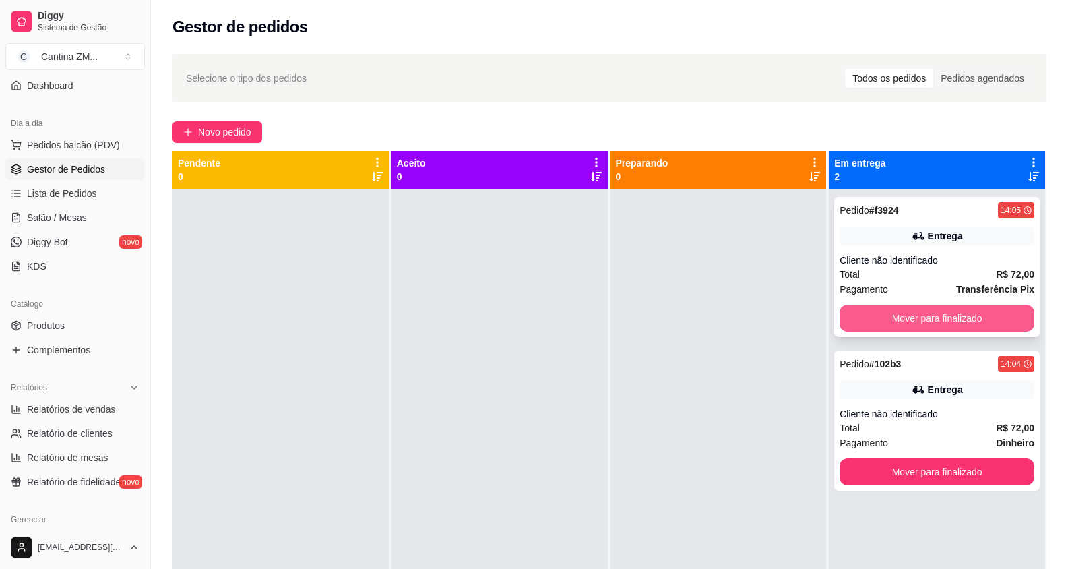
click at [866, 319] on button "Mover para finalizado" at bounding box center [937, 318] width 195 height 27
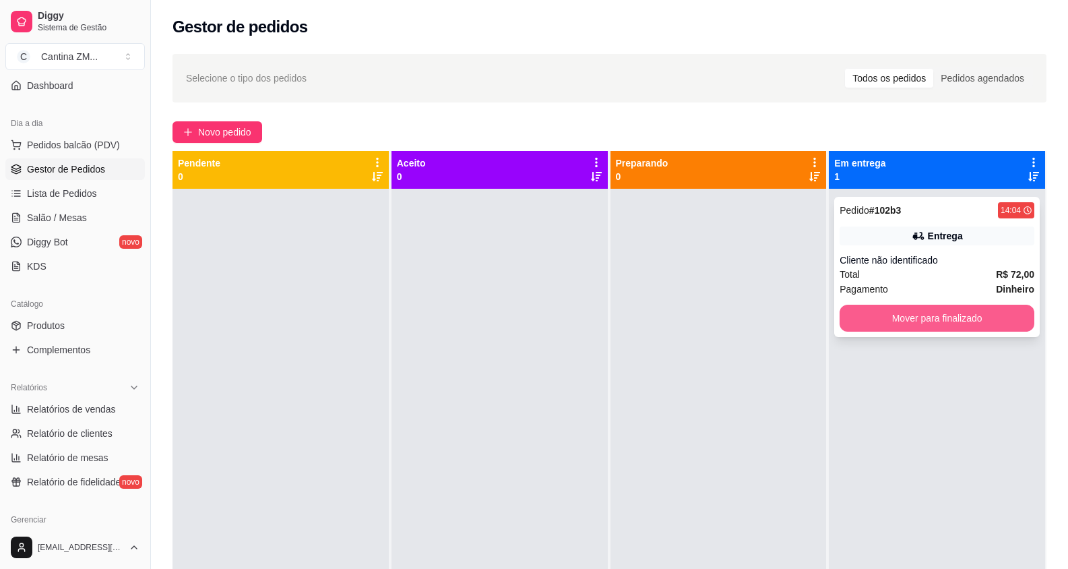
click at [878, 315] on button "Mover para finalizado" at bounding box center [937, 318] width 195 height 27
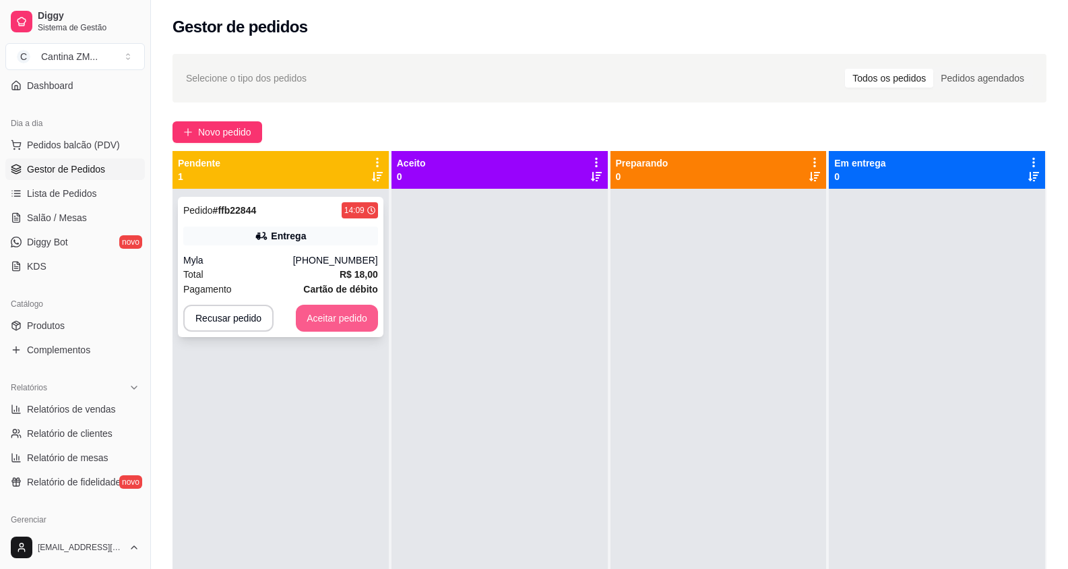
click at [334, 305] on button "Aceitar pedido" at bounding box center [337, 318] width 82 height 27
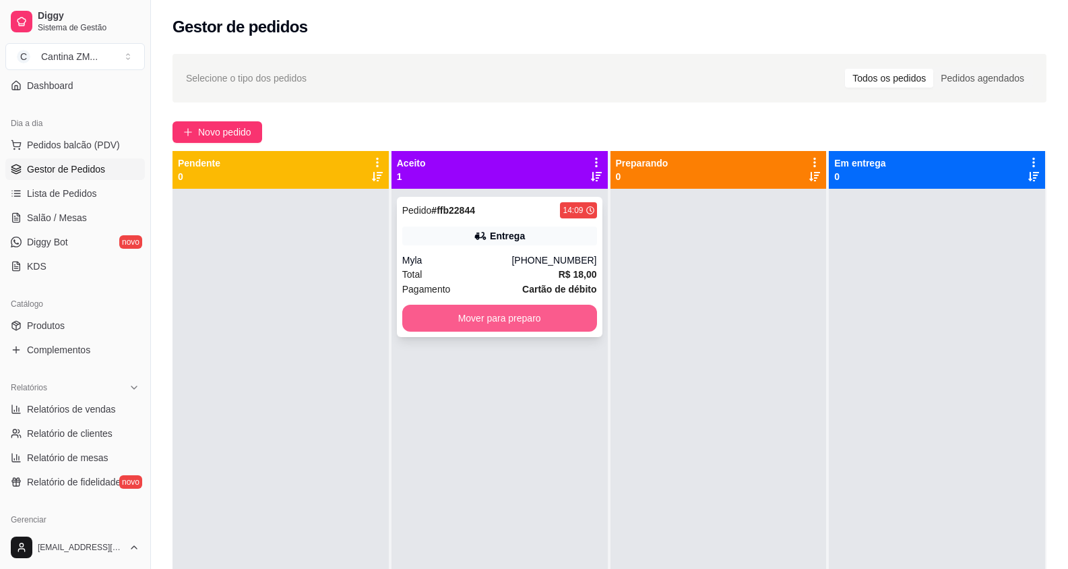
click at [440, 323] on button "Mover para preparo" at bounding box center [499, 318] width 195 height 27
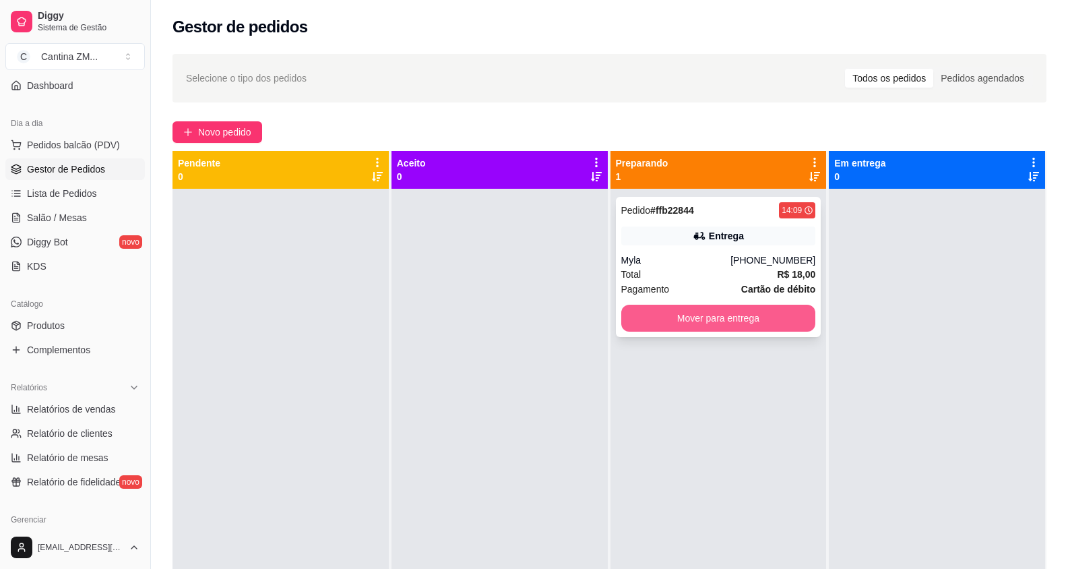
click at [687, 324] on button "Mover para entrega" at bounding box center [718, 318] width 195 height 27
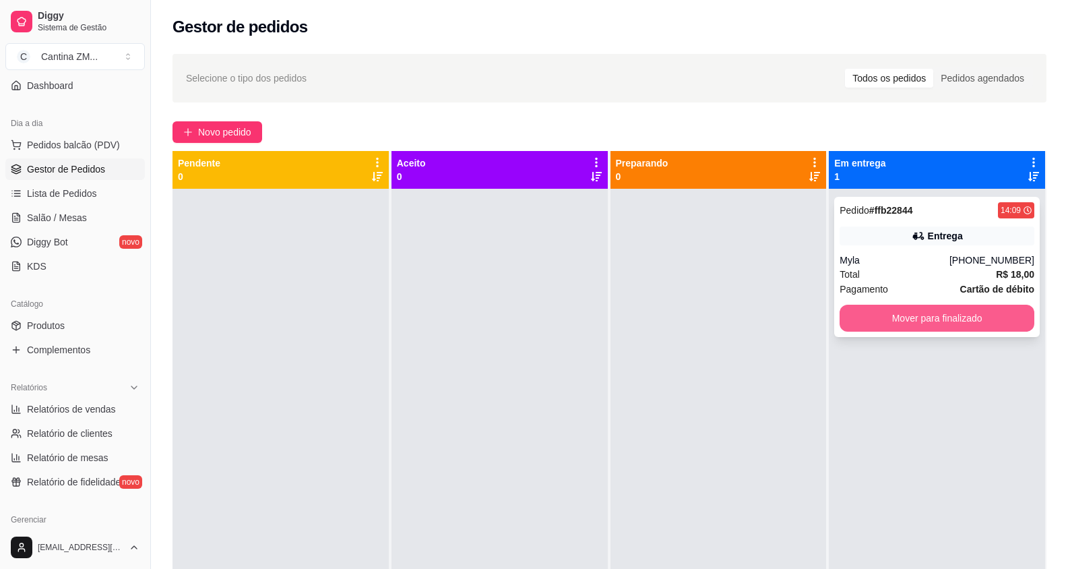
click at [889, 317] on button "Mover para finalizado" at bounding box center [937, 318] width 195 height 27
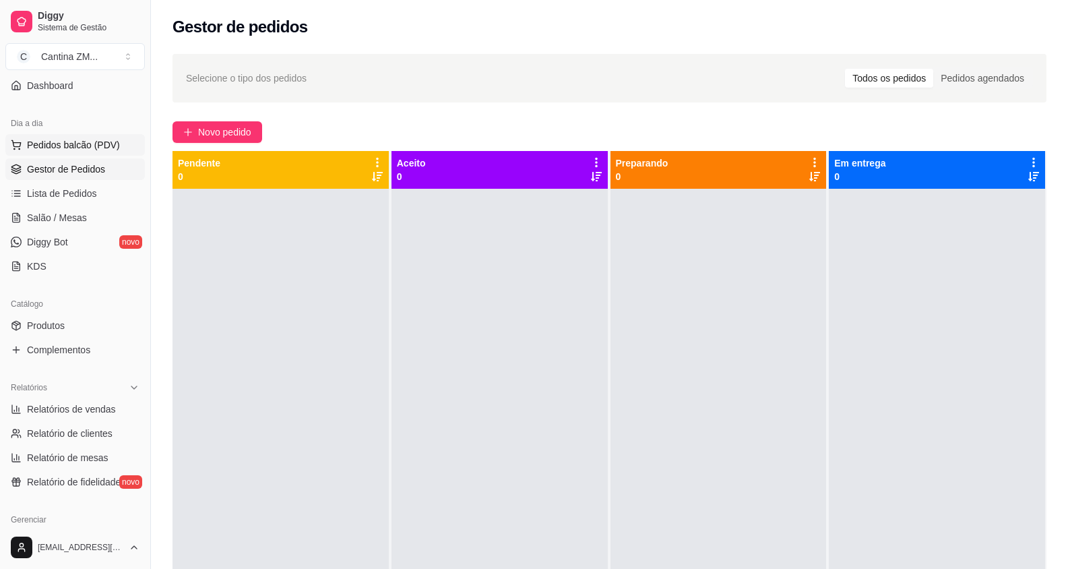
click at [106, 139] on span "Pedidos balcão (PDV)" at bounding box center [73, 144] width 93 height 13
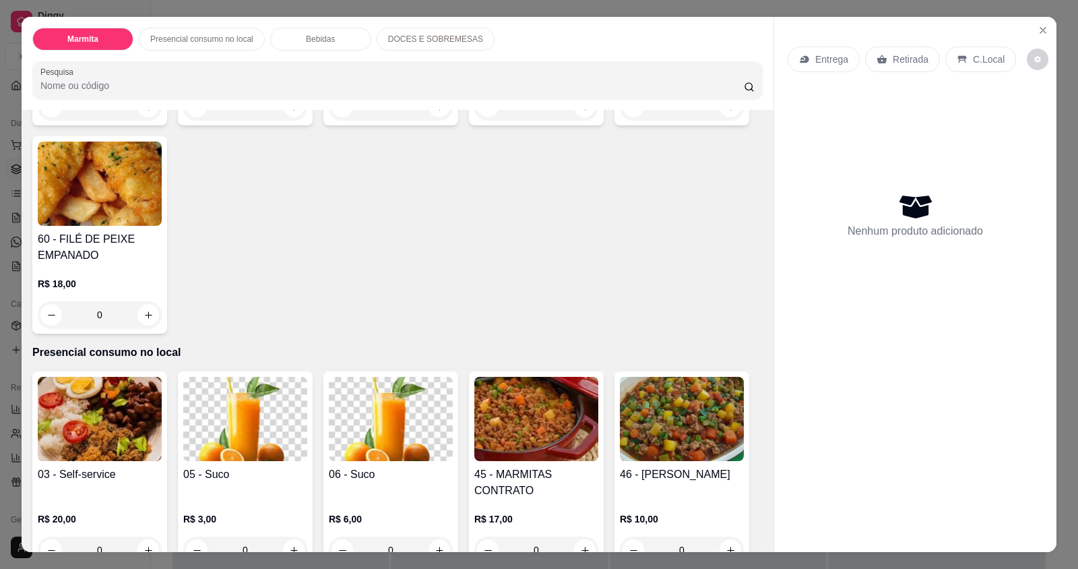
scroll to position [337, 0]
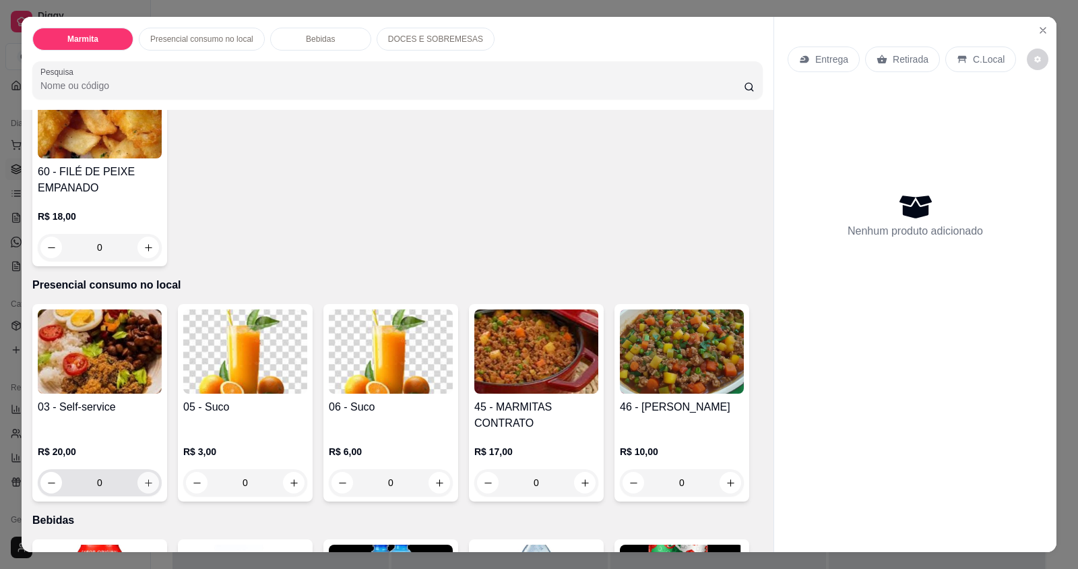
click at [144, 469] on div "0" at bounding box center [99, 482] width 119 height 27
click at [145, 478] on icon "increase-product-quantity" at bounding box center [149, 483] width 10 height 10
type input "1"
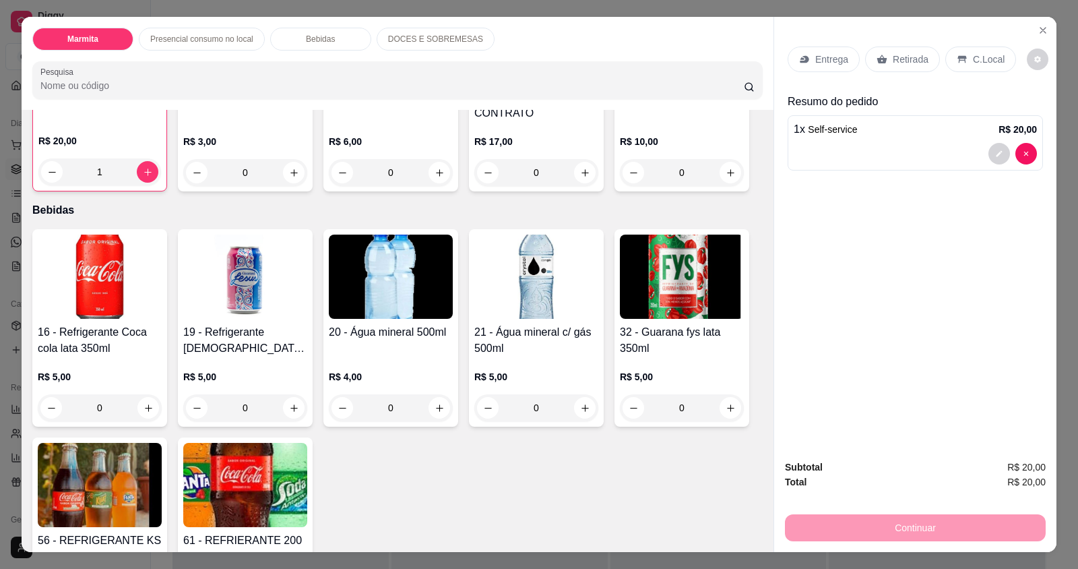
scroll to position [674, 0]
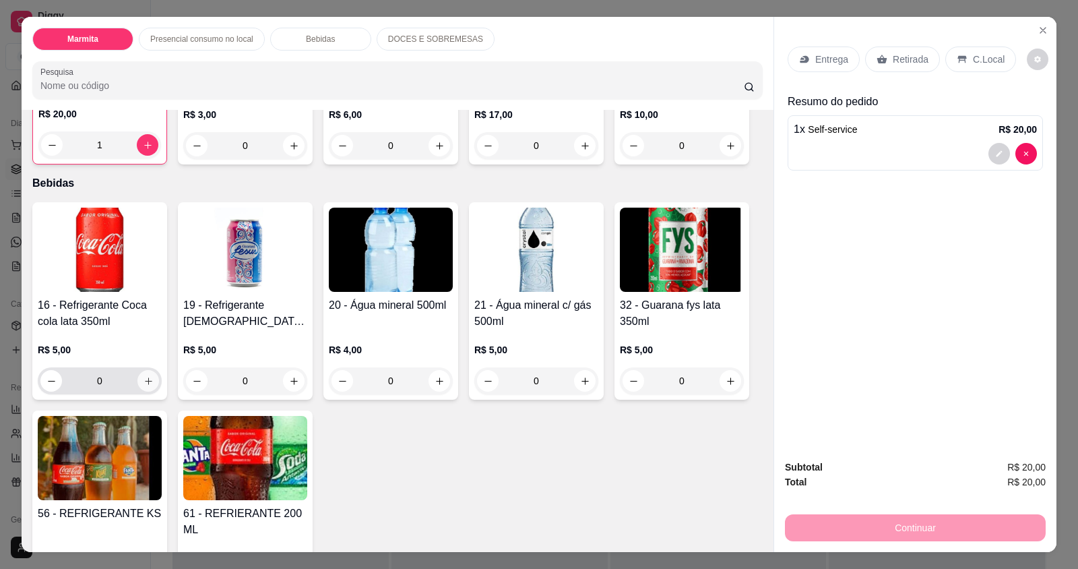
click at [144, 376] on icon "increase-product-quantity" at bounding box center [149, 381] width 10 height 10
type input "1"
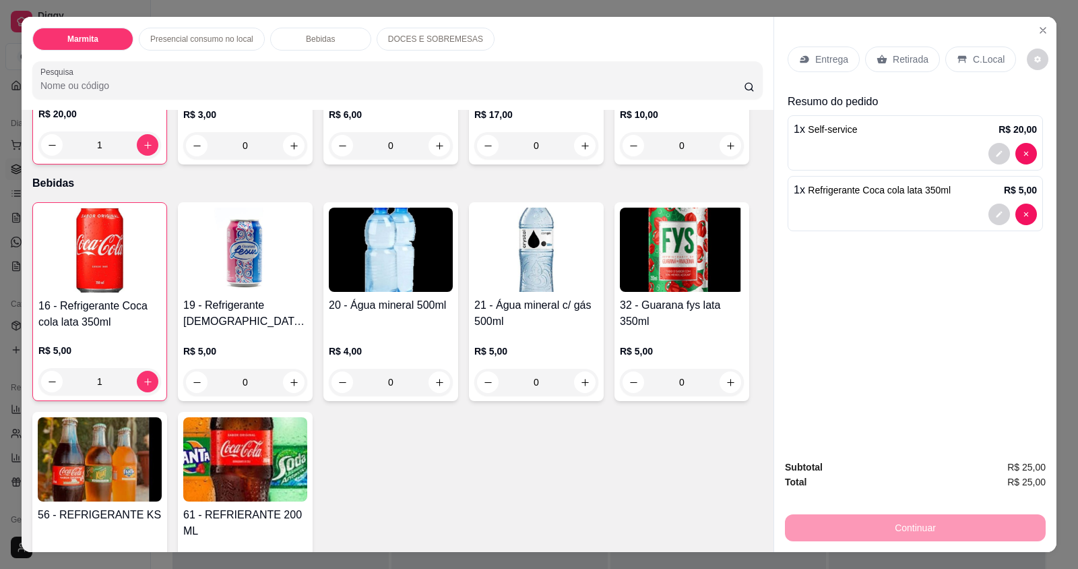
click at [973, 54] on p "C.Local" at bounding box center [989, 59] width 32 height 13
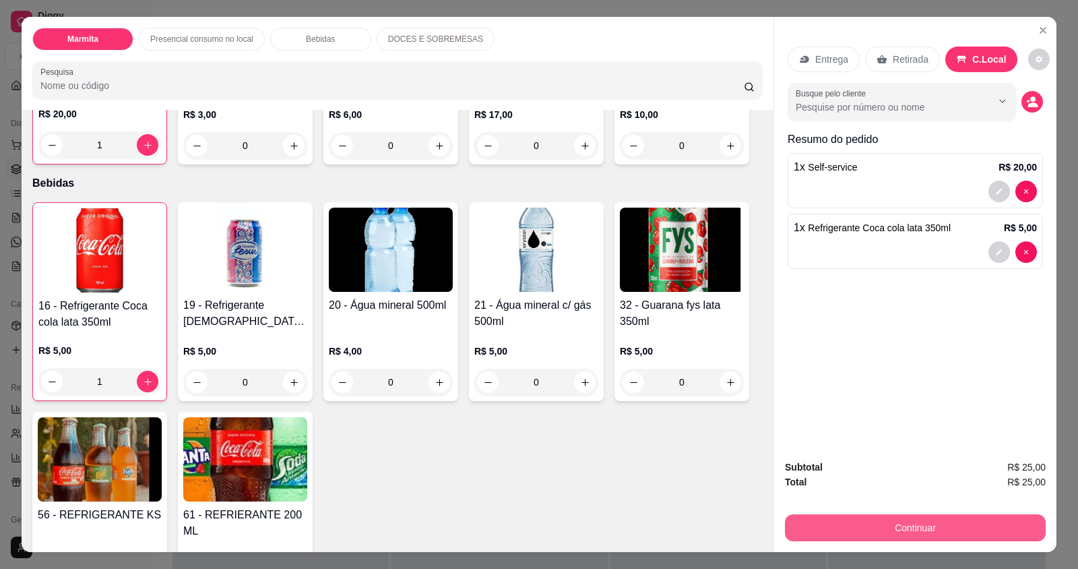
click at [937, 525] on button "Continuar" at bounding box center [915, 527] width 261 height 27
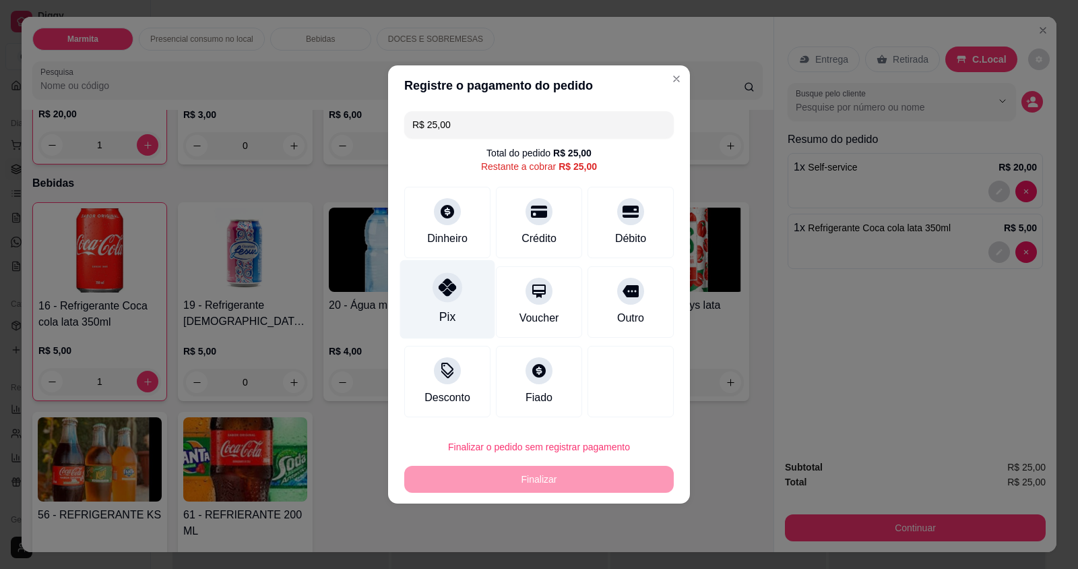
click at [440, 306] on div "Pix" at bounding box center [447, 299] width 95 height 79
type input "R$ 0,00"
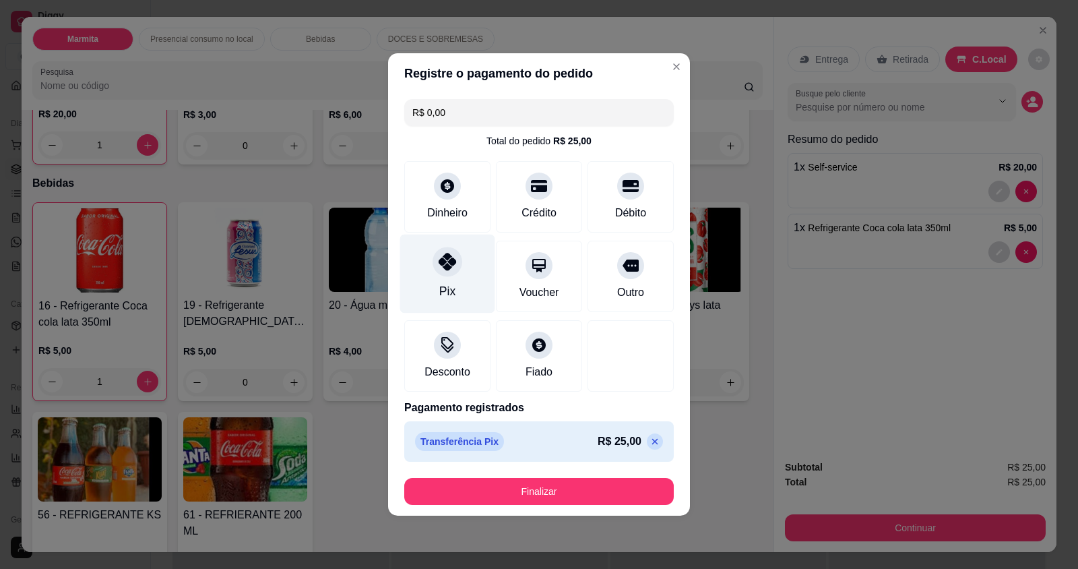
click at [419, 272] on div "Pix" at bounding box center [447, 274] width 95 height 79
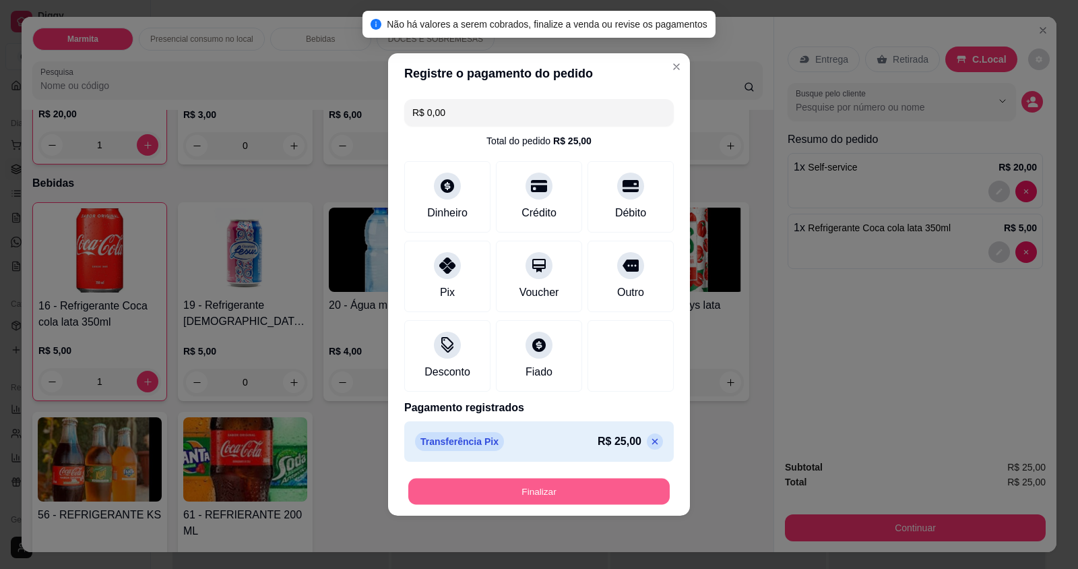
click at [532, 481] on button "Finalizar" at bounding box center [539, 492] width 262 height 26
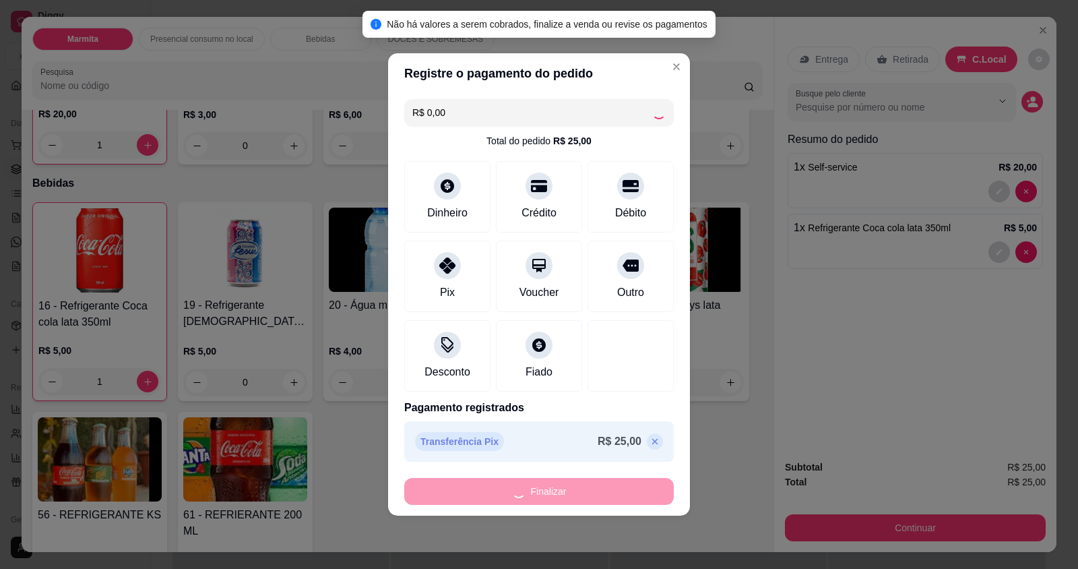
type input "0"
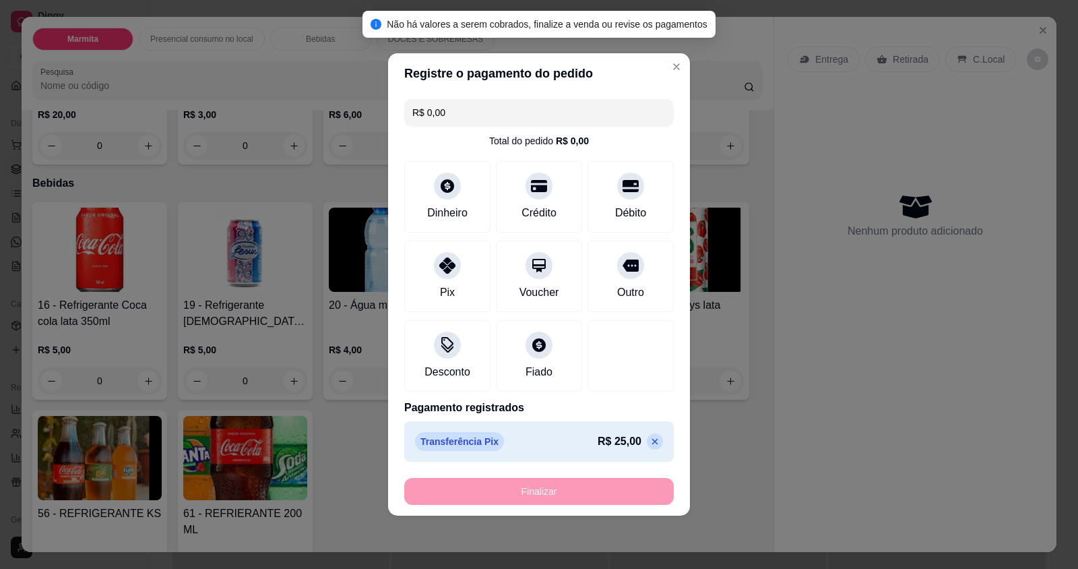
type input "-R$ 25,00"
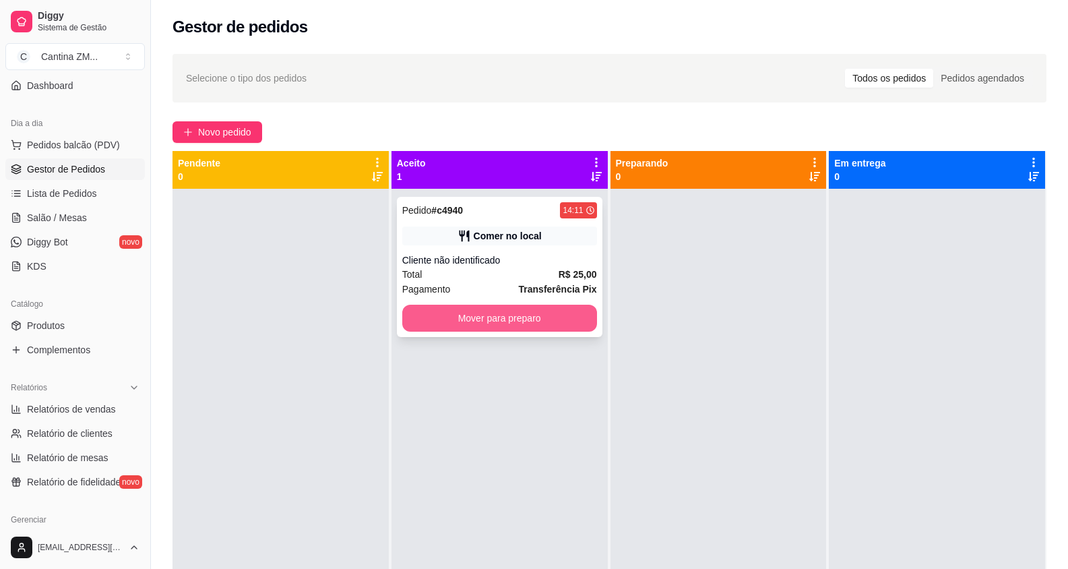
click at [553, 309] on button "Mover para preparo" at bounding box center [499, 318] width 195 height 27
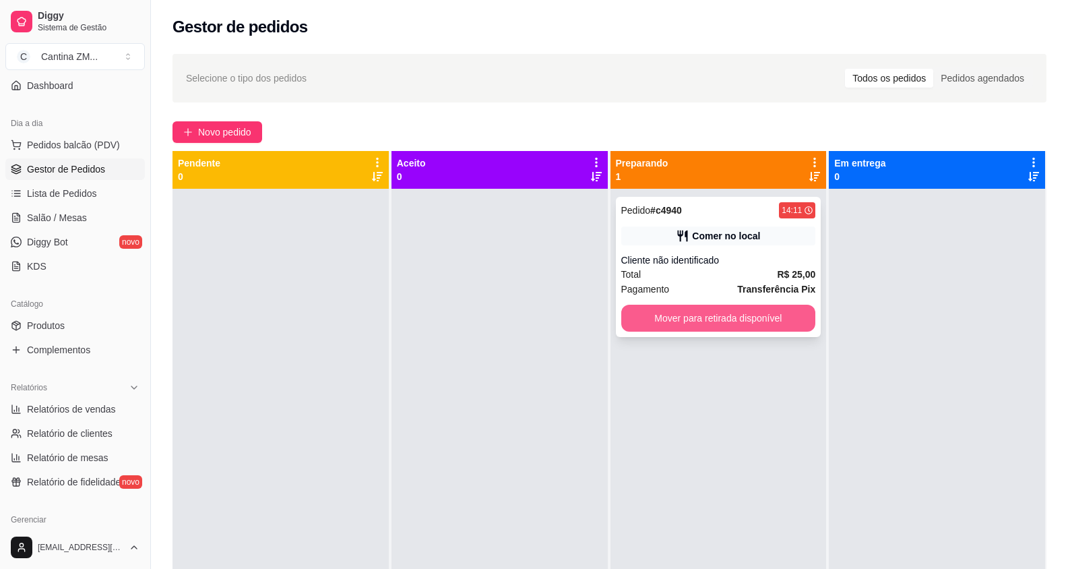
click at [692, 316] on button "Mover para retirada disponível" at bounding box center [718, 318] width 195 height 27
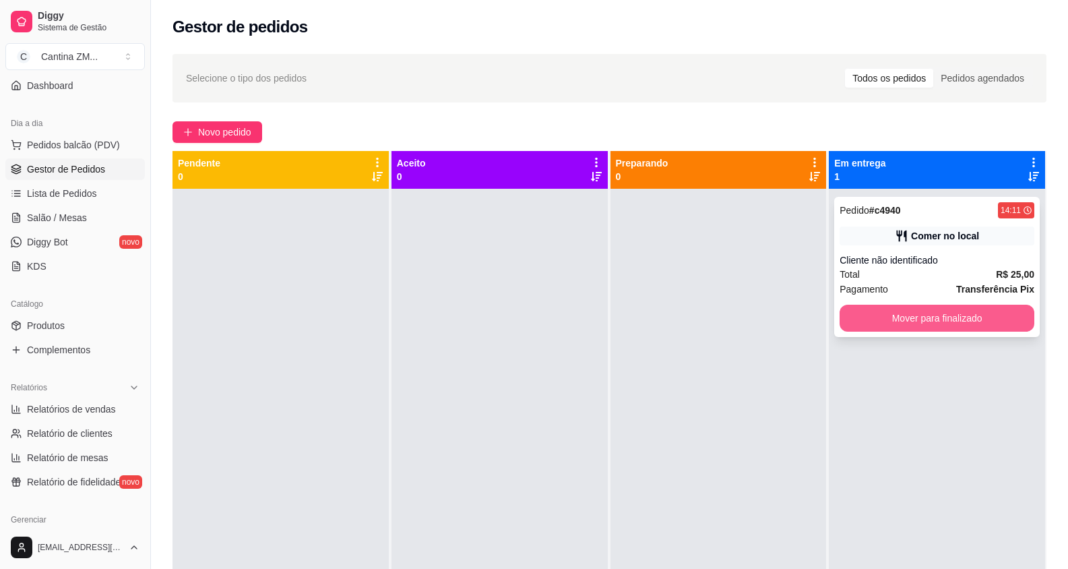
click at [866, 315] on button "Mover para finalizado" at bounding box center [937, 318] width 195 height 27
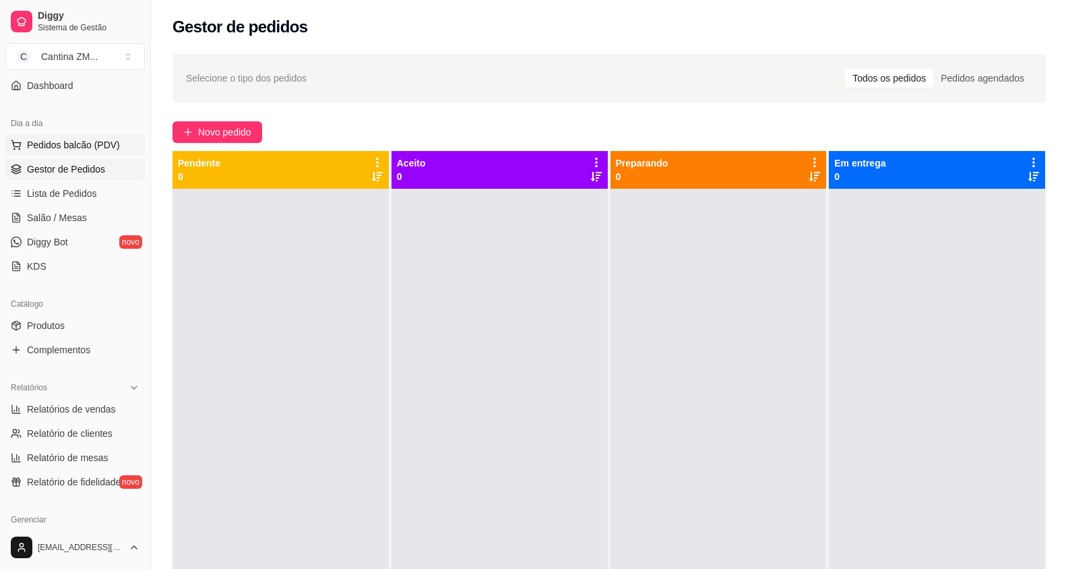
click at [42, 144] on span "Pedidos balcão (PDV)" at bounding box center [73, 144] width 93 height 13
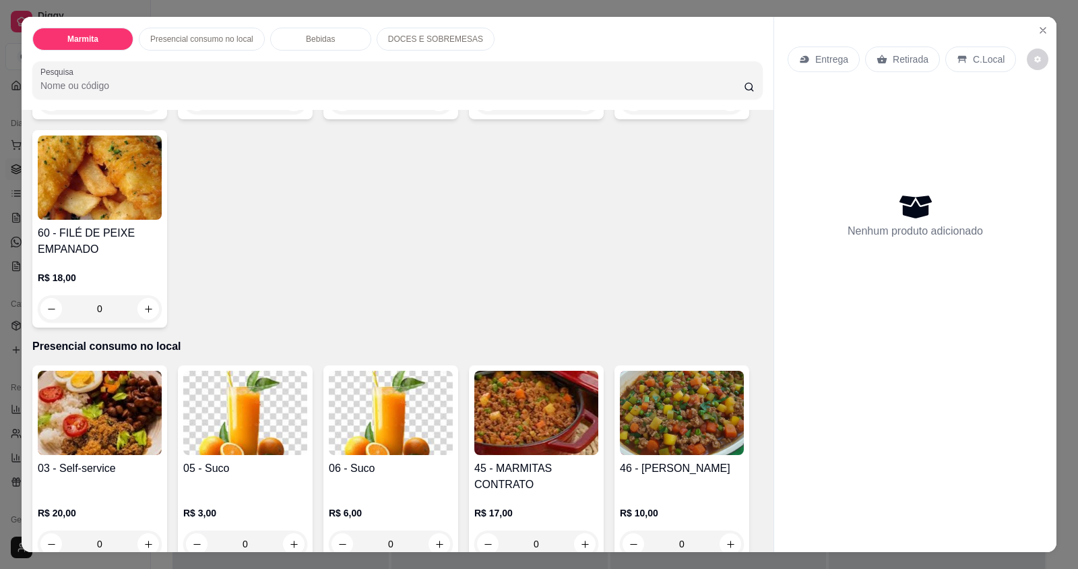
scroll to position [337, 0]
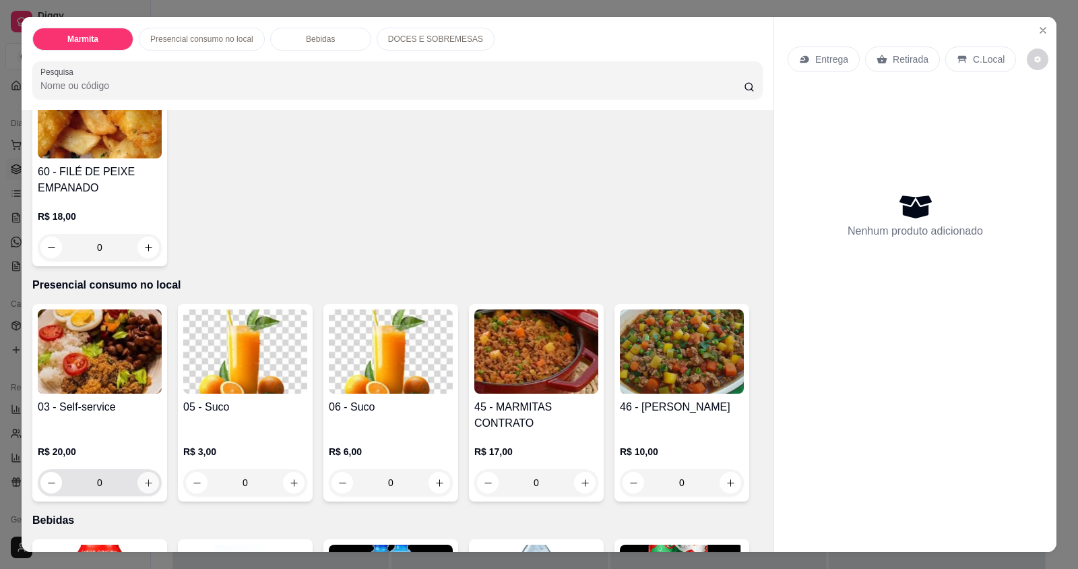
click at [145, 479] on icon "increase-product-quantity" at bounding box center [148, 482] width 7 height 7
type input "1"
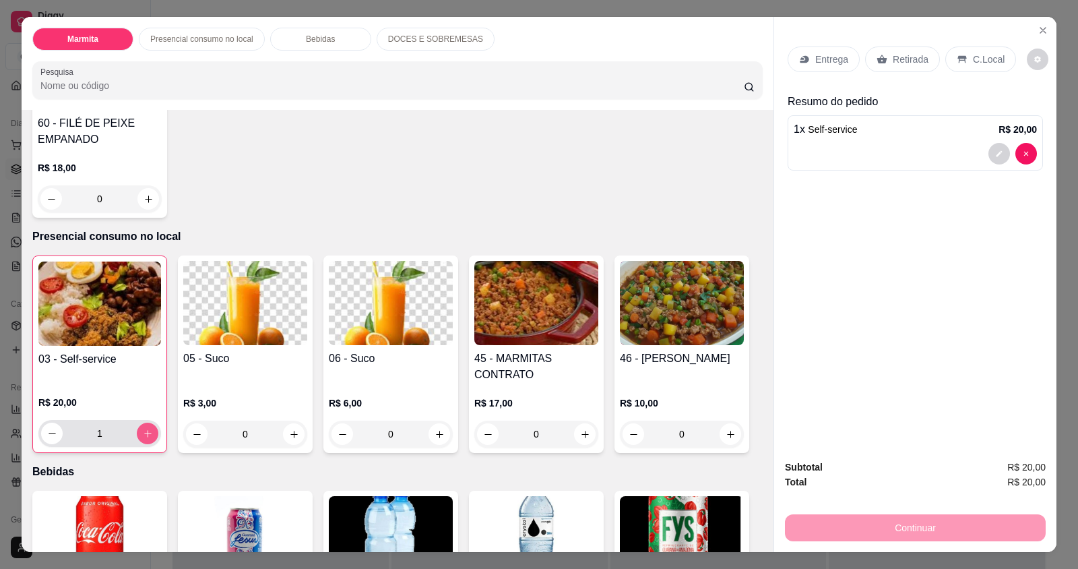
scroll to position [674, 0]
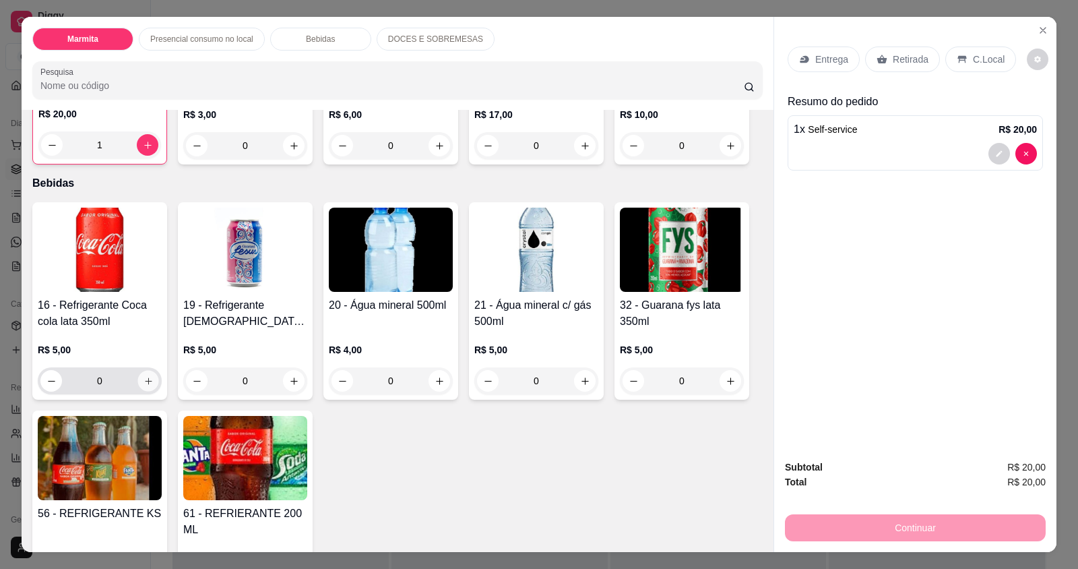
click at [145, 371] on button "increase-product-quantity" at bounding box center [148, 381] width 21 height 21
type input "1"
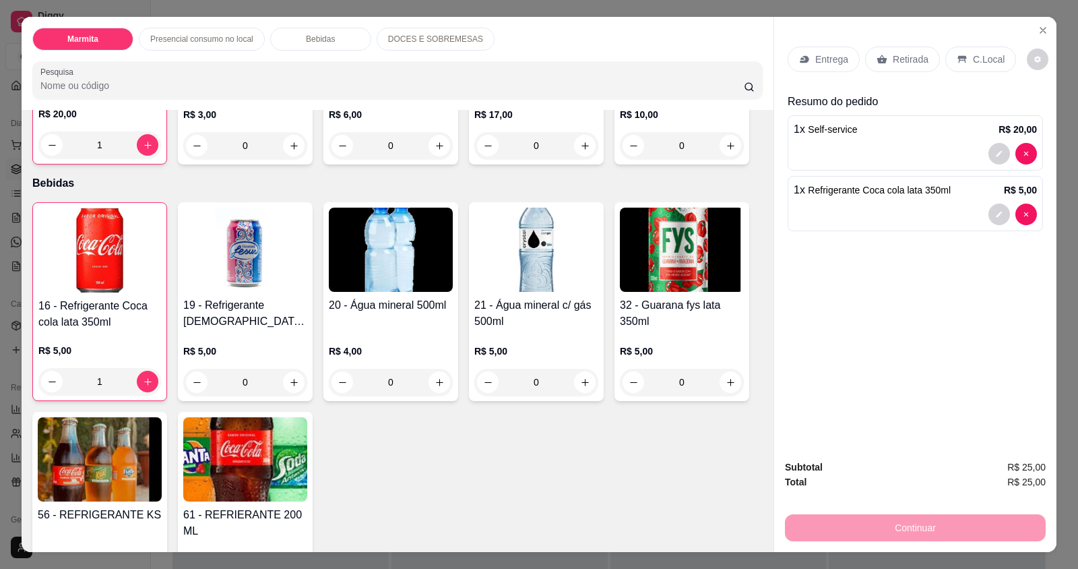
click at [973, 59] on p "C.Local" at bounding box center [989, 59] width 32 height 13
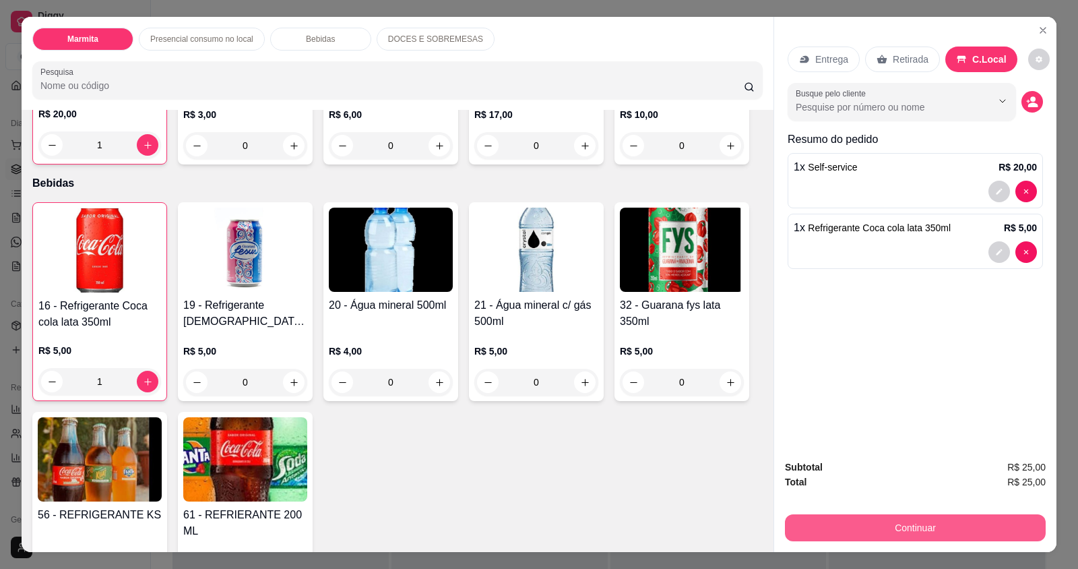
click at [853, 524] on button "Continuar" at bounding box center [915, 527] width 261 height 27
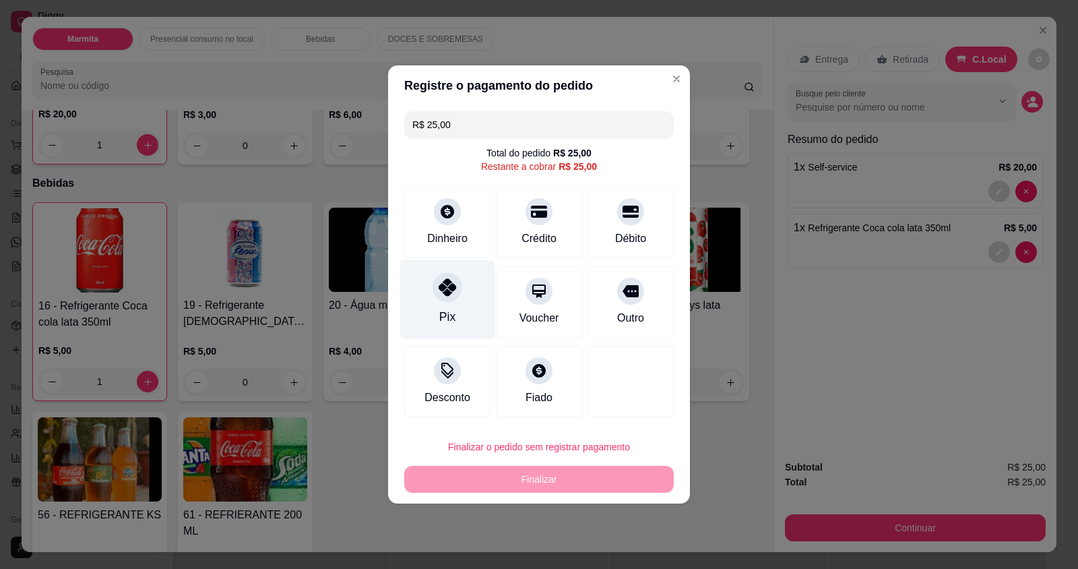
click at [425, 313] on div "Pix" at bounding box center [447, 299] width 95 height 79
type input "R$ 0,00"
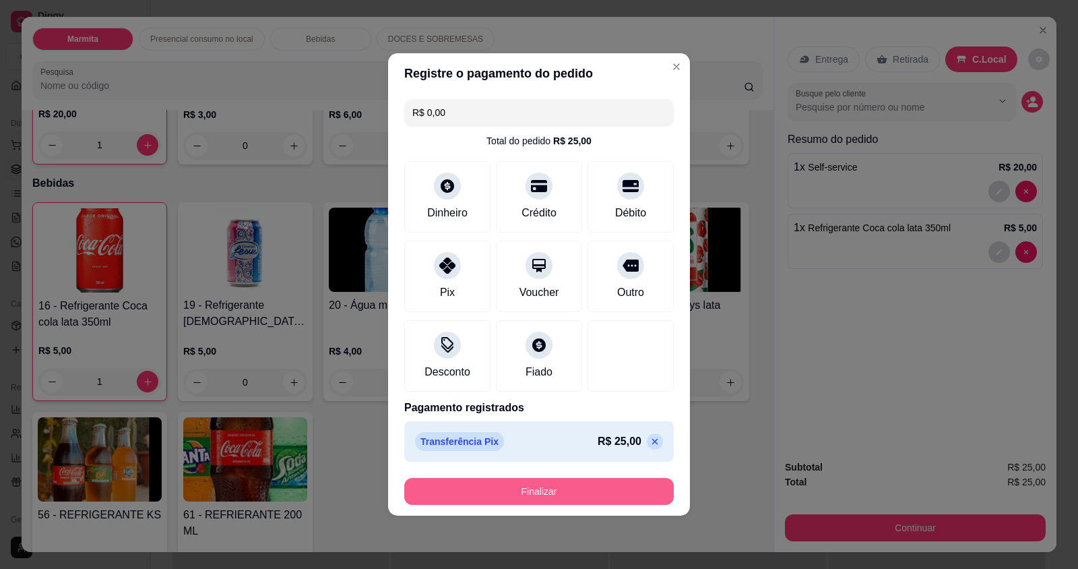
click at [526, 493] on button "Finalizar" at bounding box center [539, 491] width 270 height 27
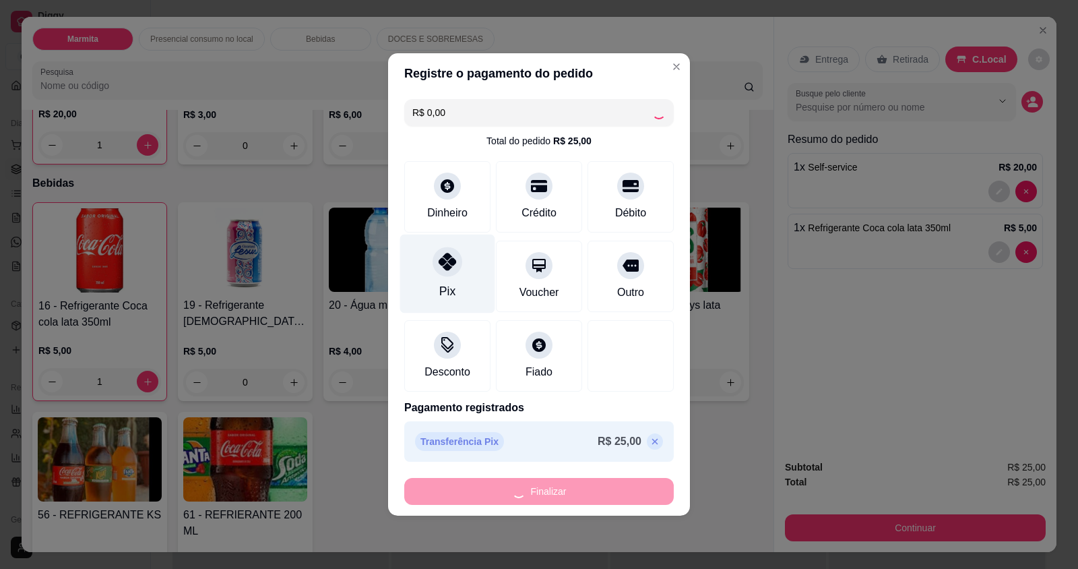
type input "0"
type input "-R$ 25,00"
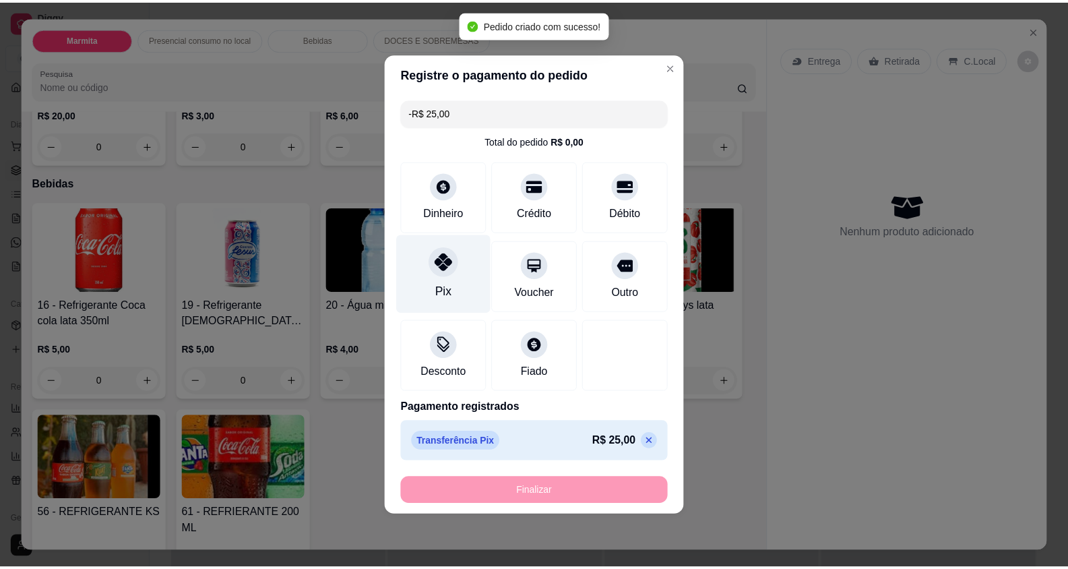
scroll to position [675, 0]
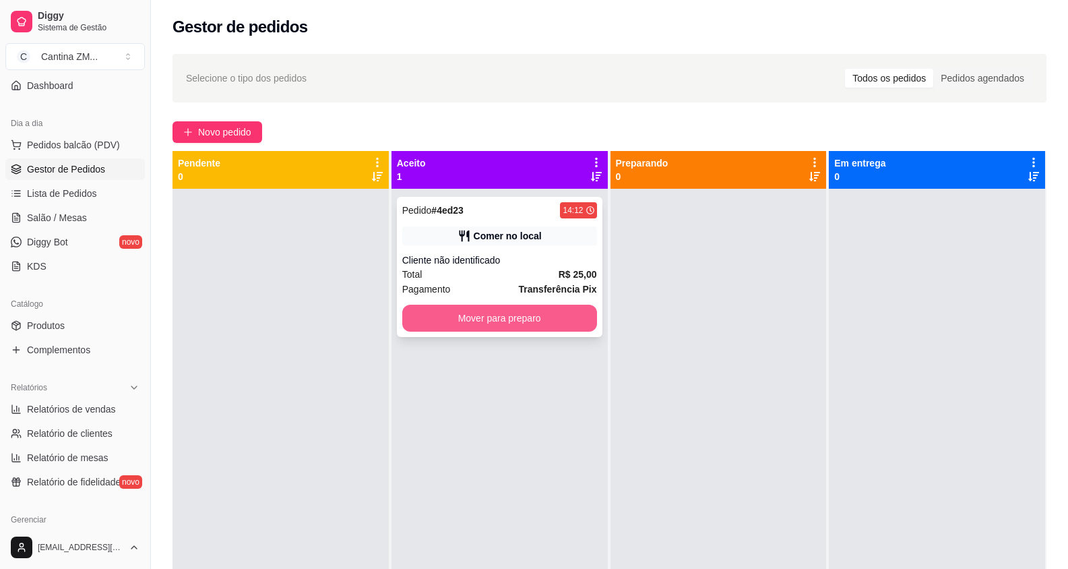
click at [448, 305] on button "Mover para preparo" at bounding box center [499, 318] width 195 height 27
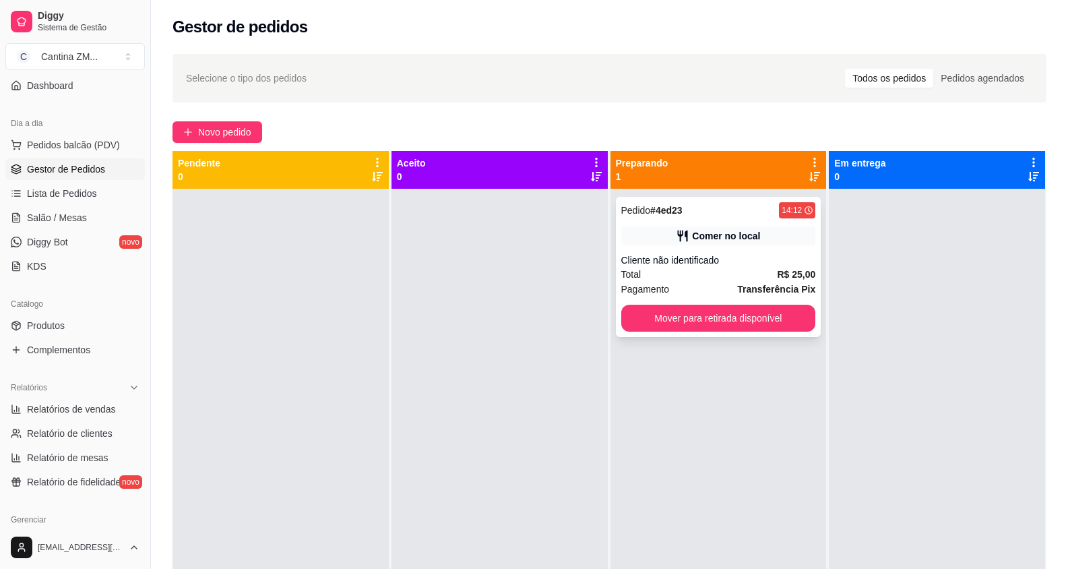
click at [630, 305] on button "Mover para retirada disponível" at bounding box center [718, 318] width 195 height 27
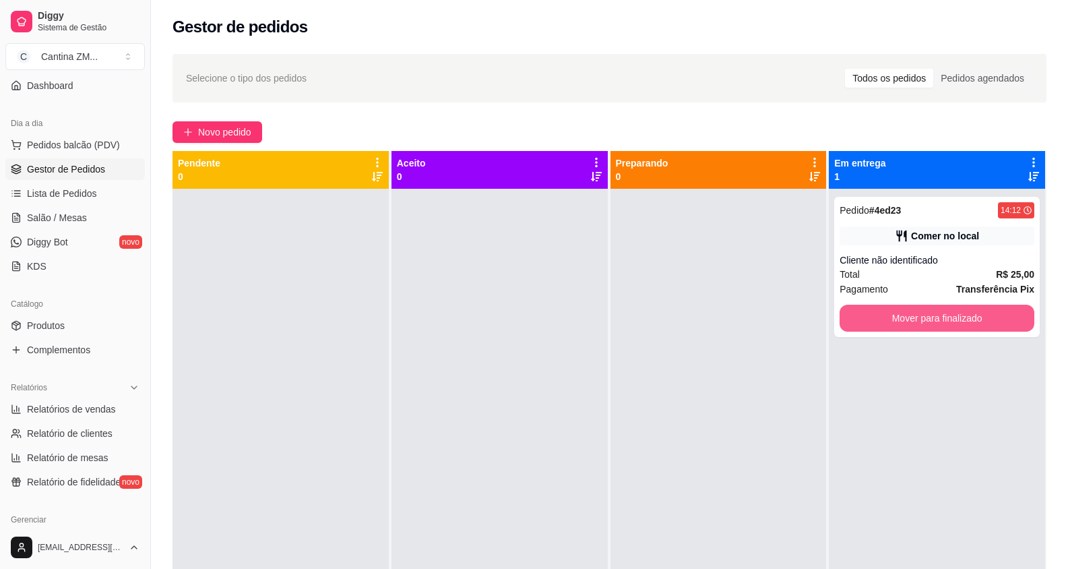
click at [958, 313] on button "Mover para finalizado" at bounding box center [937, 318] width 195 height 27
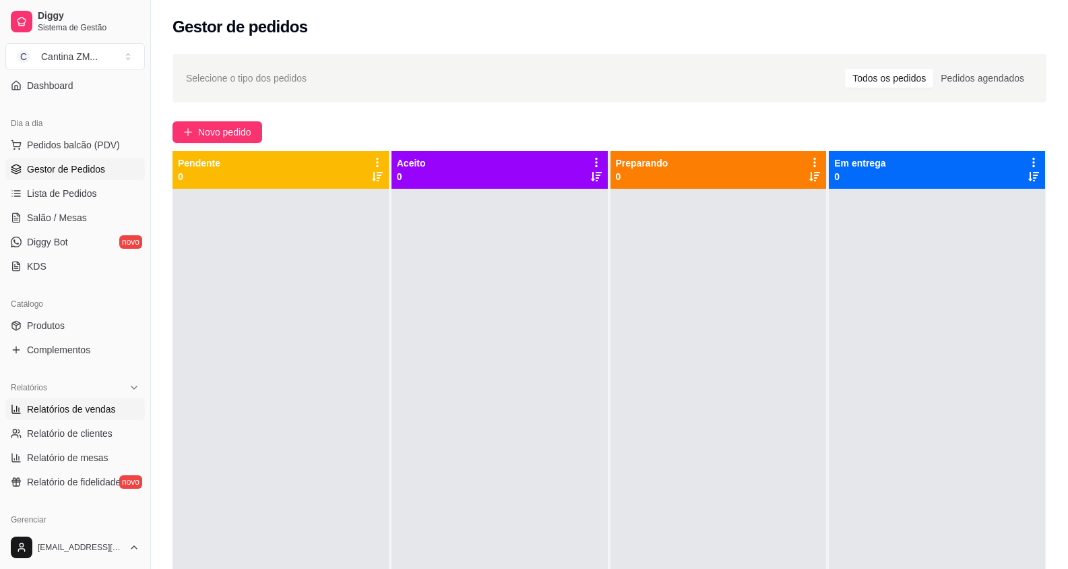
click at [82, 407] on span "Relatórios de vendas" at bounding box center [71, 408] width 89 height 13
select select "ALL"
select select "0"
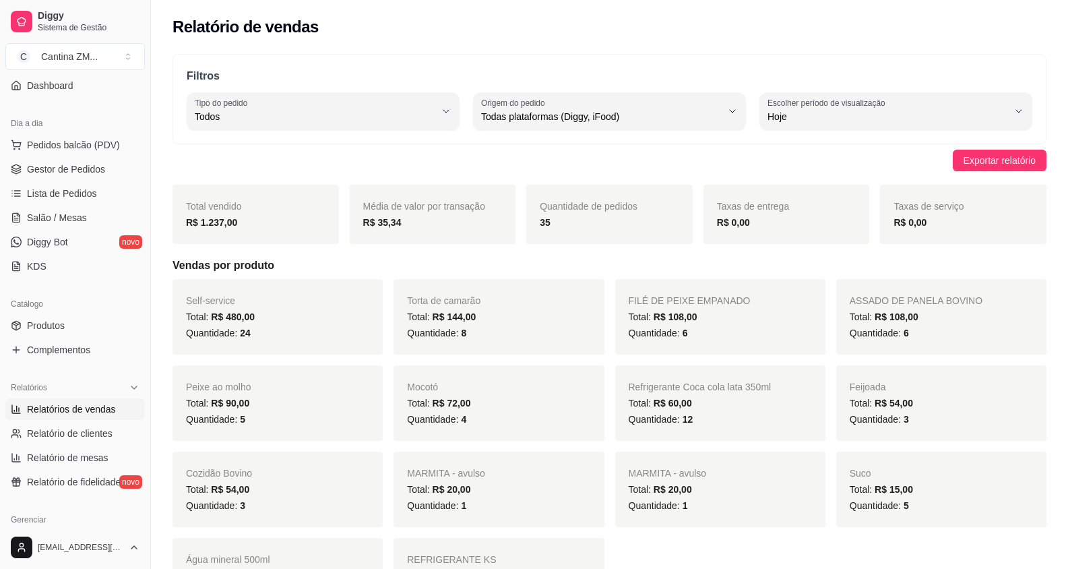
click at [51, 411] on span "Relatórios de vendas" at bounding box center [71, 408] width 89 height 13
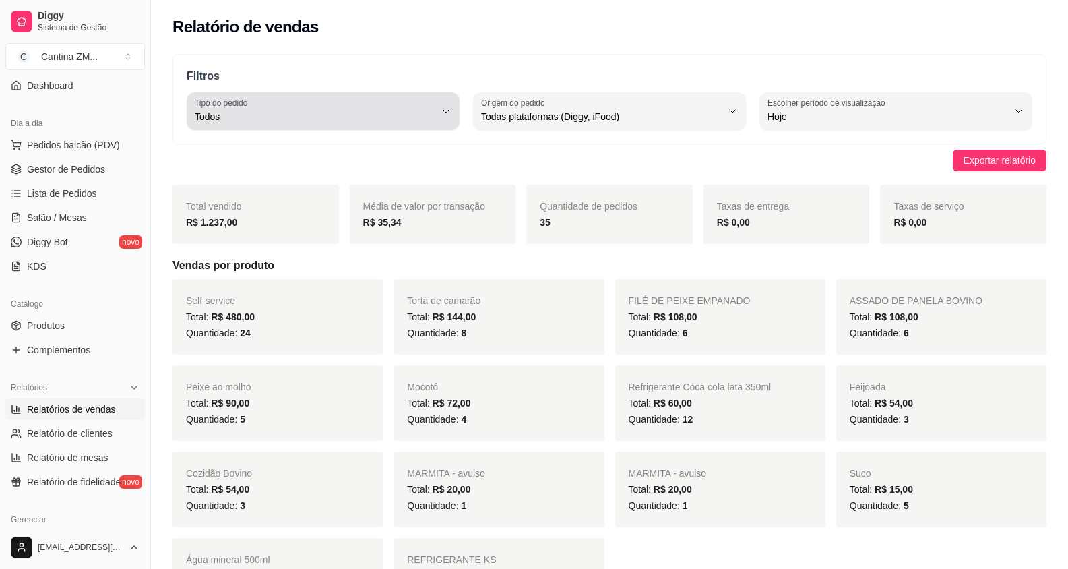
click at [388, 113] on span "Todos" at bounding box center [315, 116] width 241 height 13
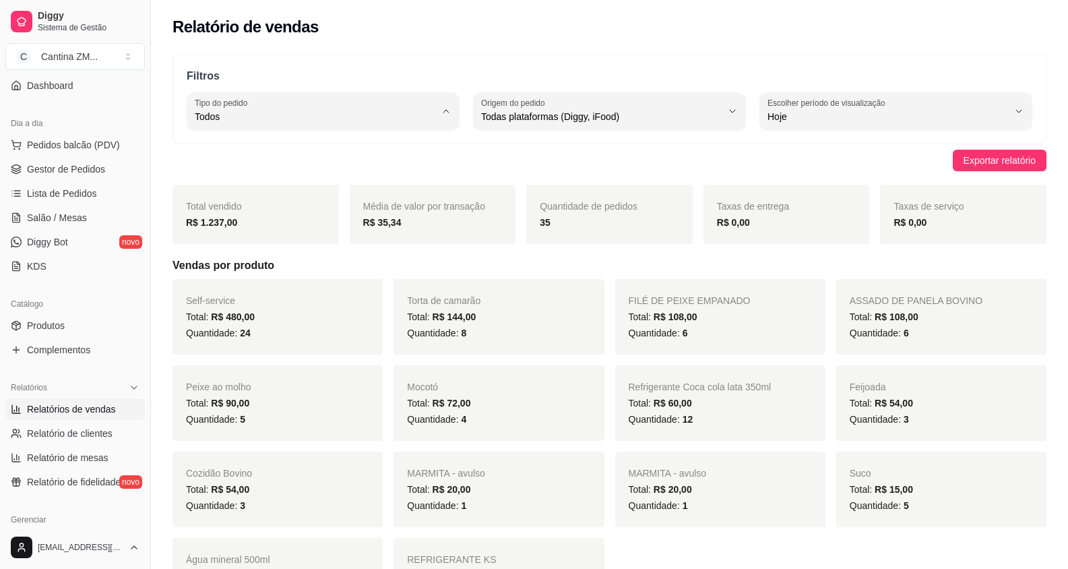
click at [348, 180] on li "Entrega" at bounding box center [322, 170] width 251 height 21
type input "DELIVERY"
select select "DELIVERY"
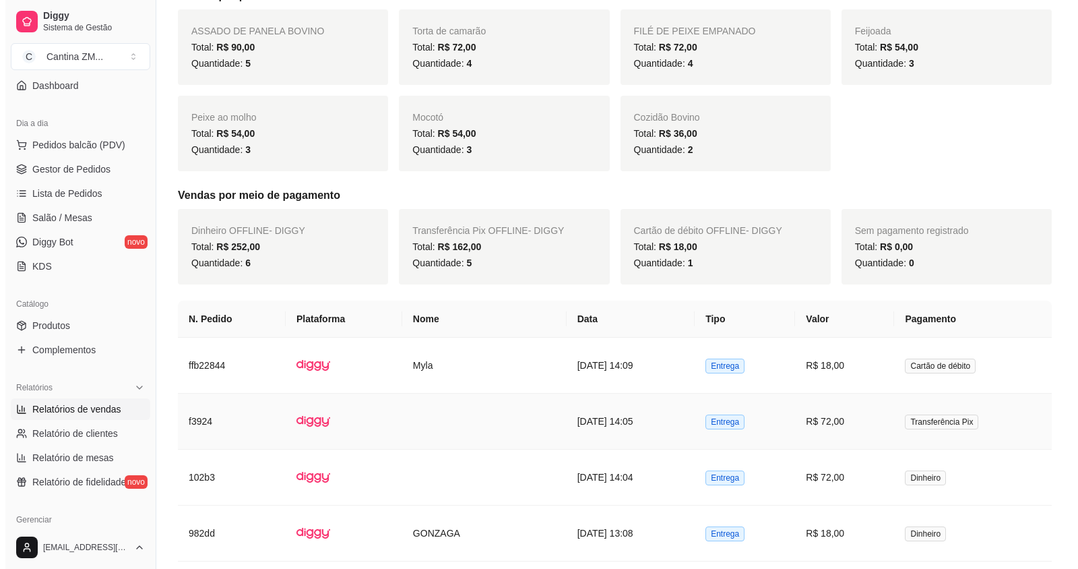
scroll to position [337, 0]
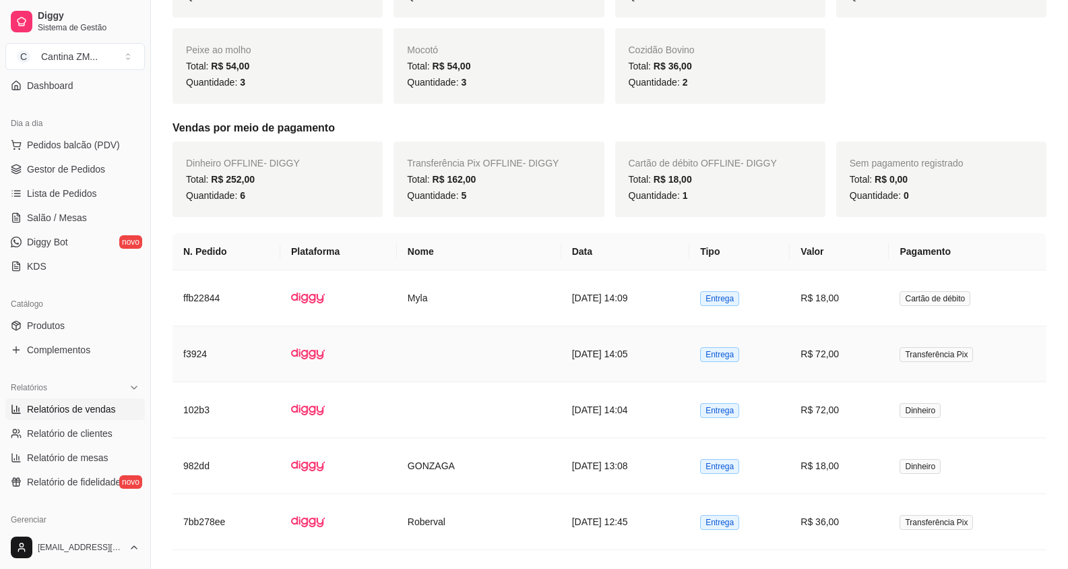
click at [666, 362] on td "[DATE] 14:05" at bounding box center [625, 354] width 129 height 56
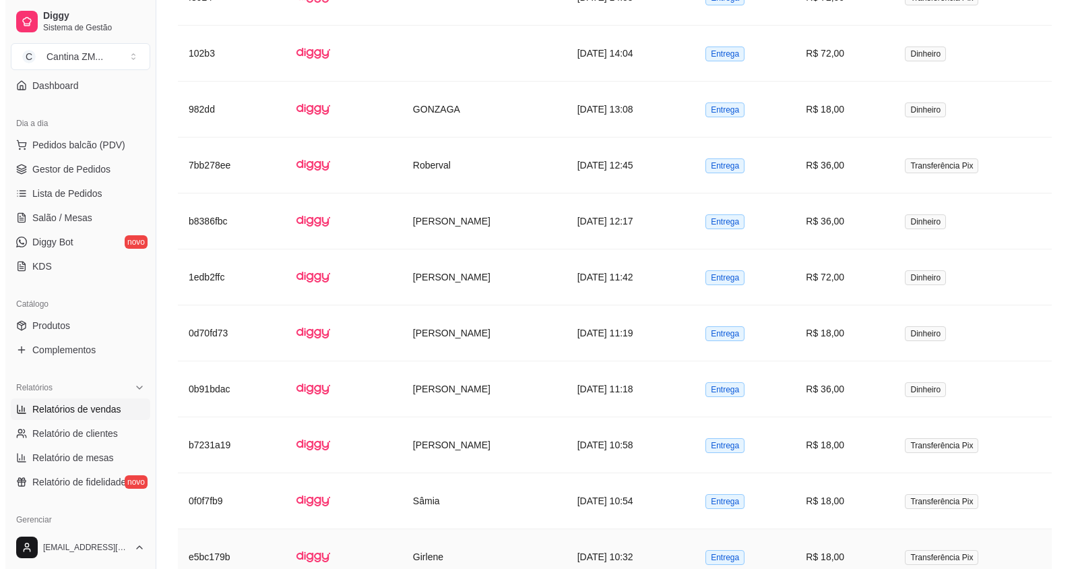
scroll to position [673, 0]
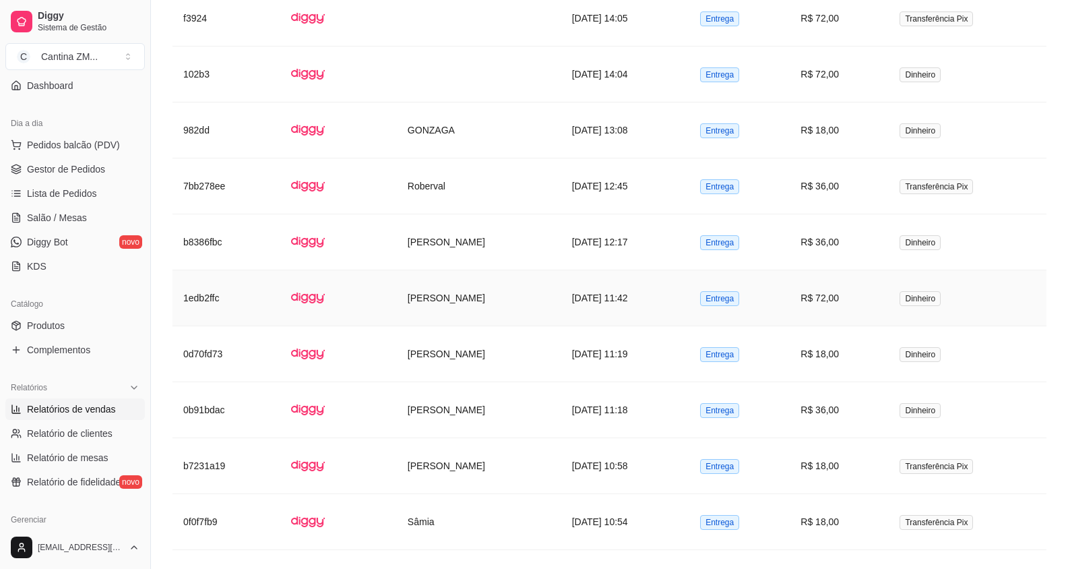
click at [673, 308] on td "[DATE] 11:42" at bounding box center [625, 298] width 129 height 56
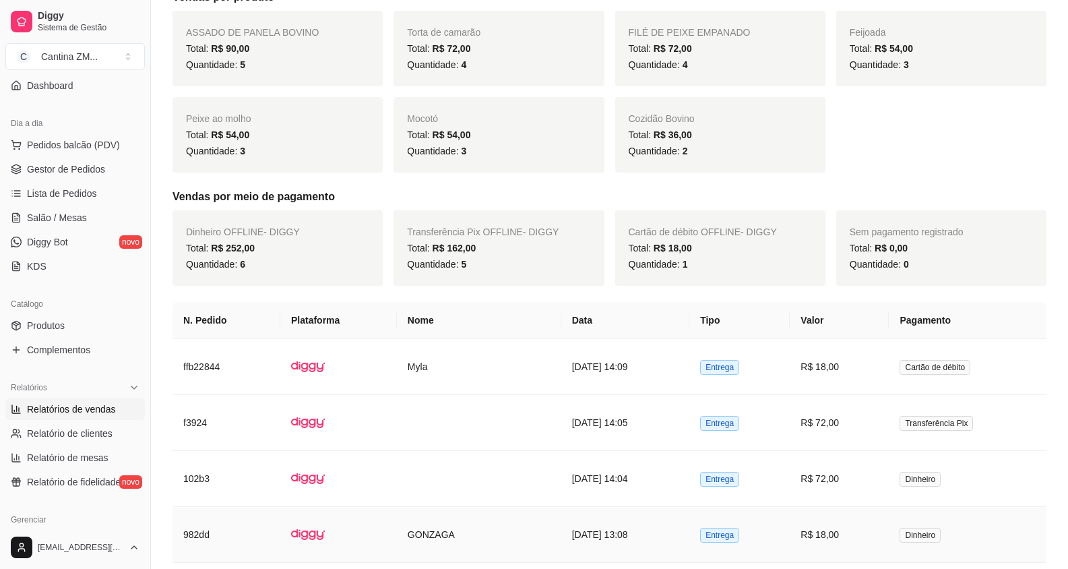
scroll to position [0, 0]
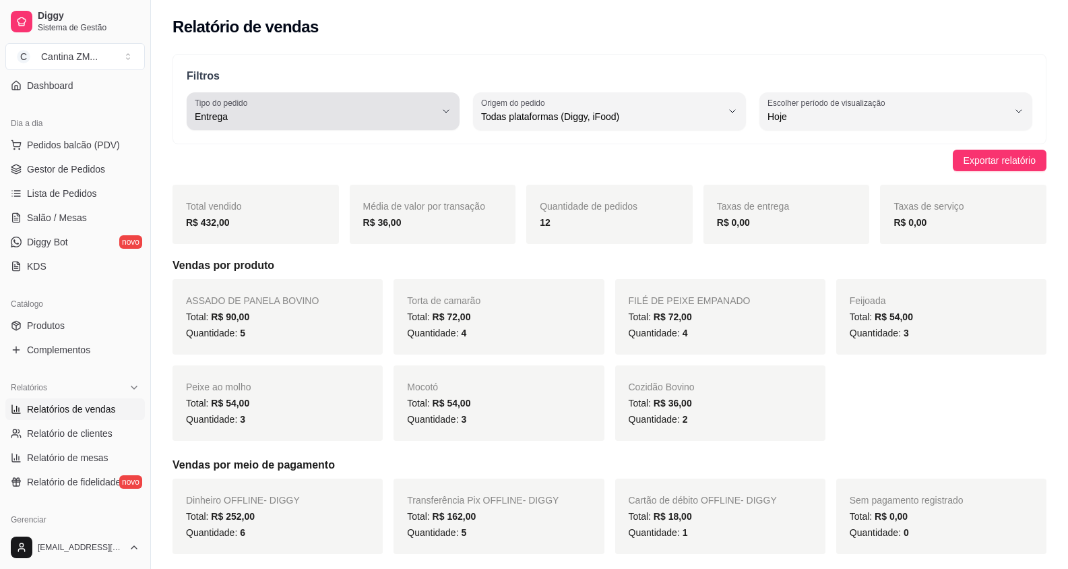
click at [242, 119] on span "Entrega" at bounding box center [315, 116] width 241 height 13
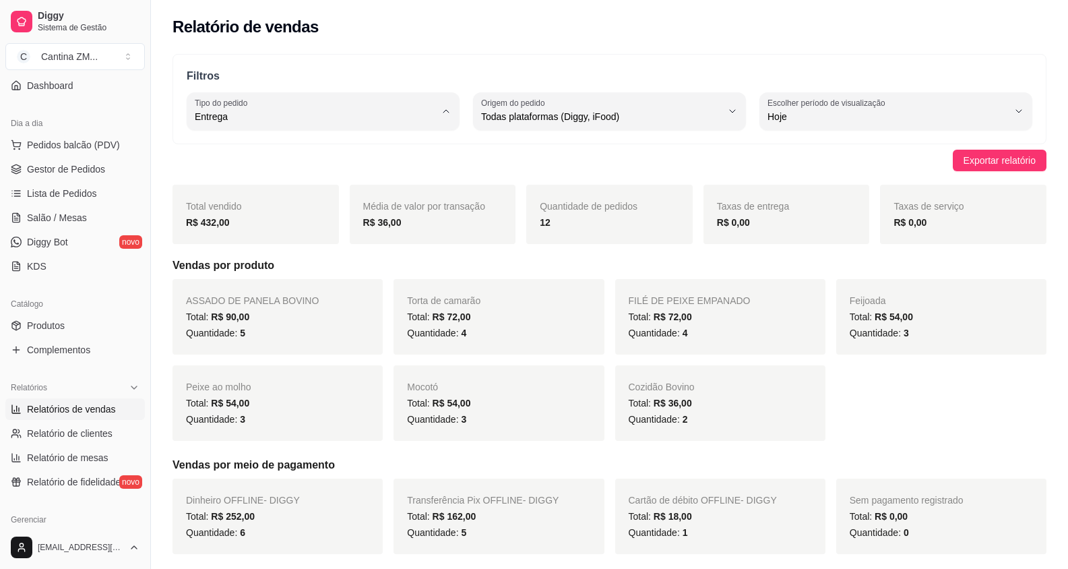
click at [259, 197] on span "Retirada" at bounding box center [316, 193] width 228 height 13
type input "PICKUP"
select select "PICKUP"
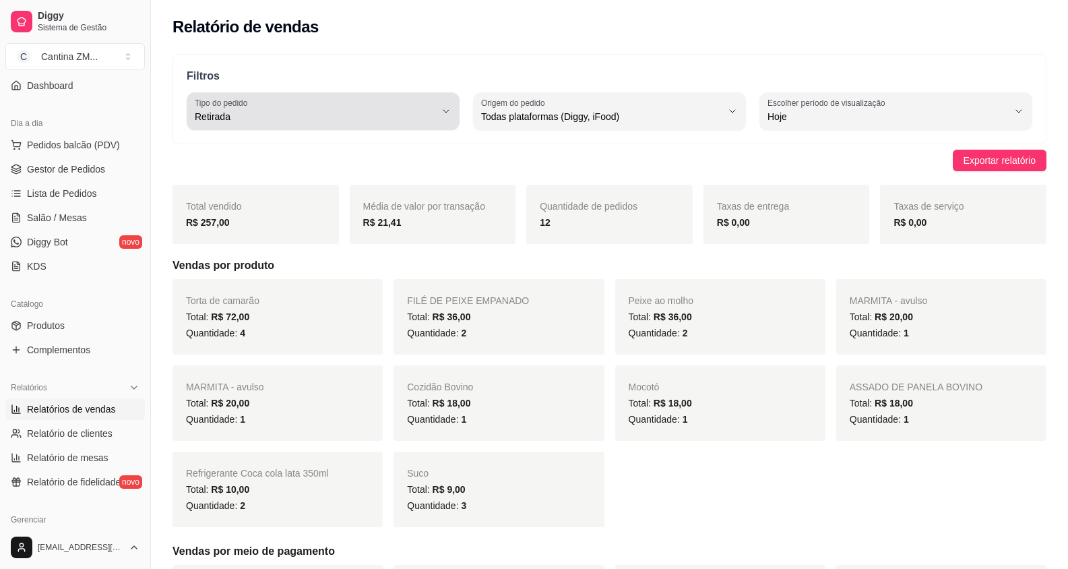
click at [365, 118] on span "Retirada" at bounding box center [315, 116] width 241 height 13
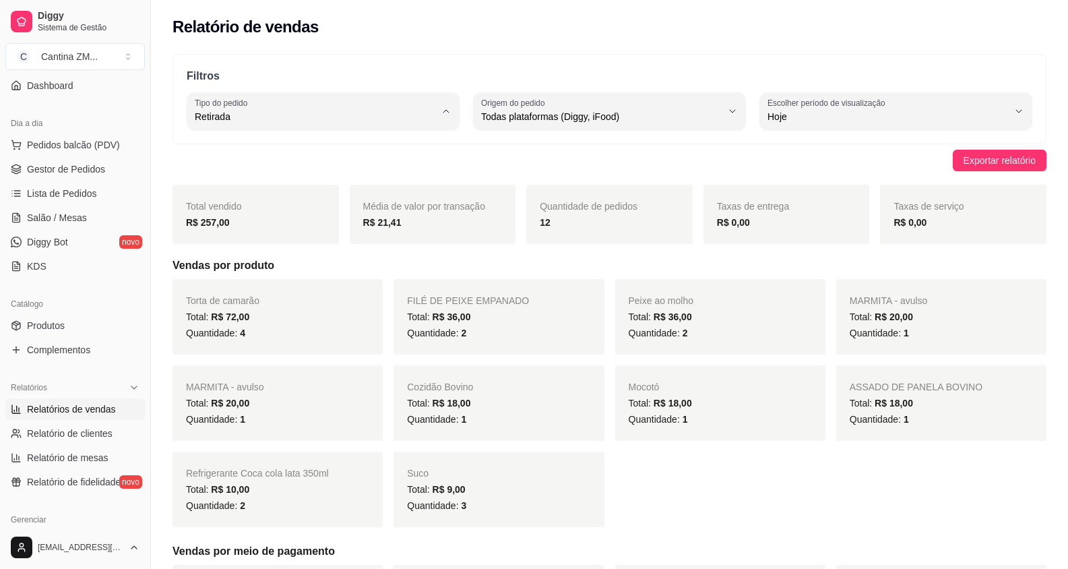
click at [327, 240] on span "Consumo local" at bounding box center [316, 237] width 228 height 13
type input "EAT_IN"
select select "EAT_IN"
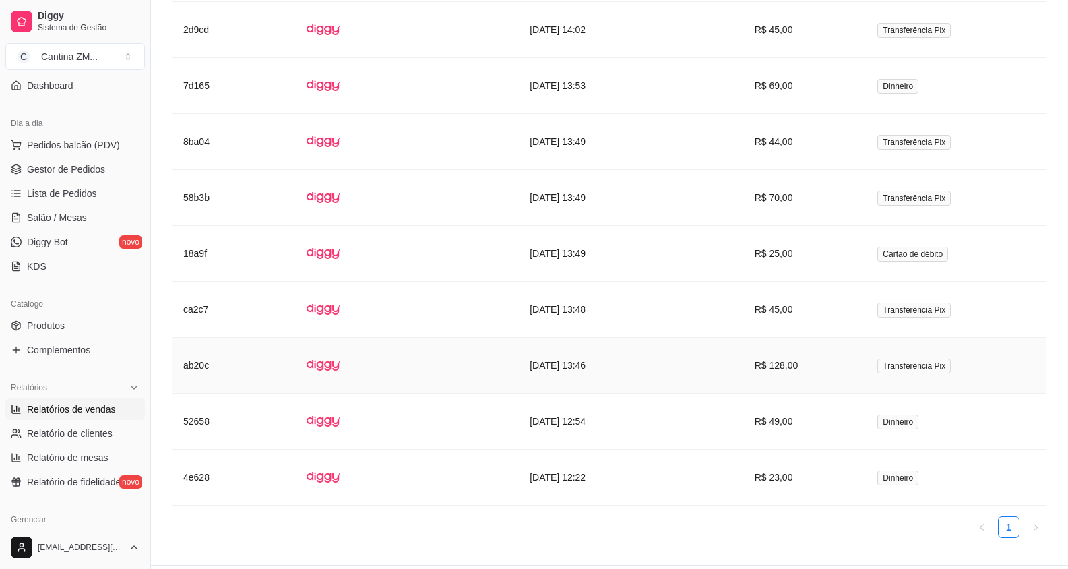
scroll to position [741, 0]
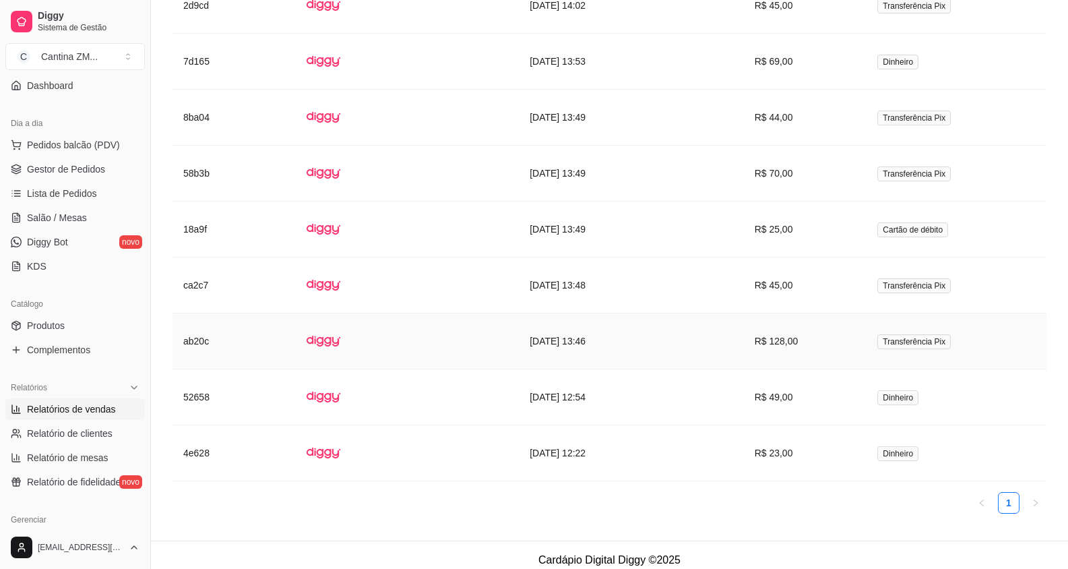
click at [744, 336] on td at bounding box center [705, 341] width 78 height 56
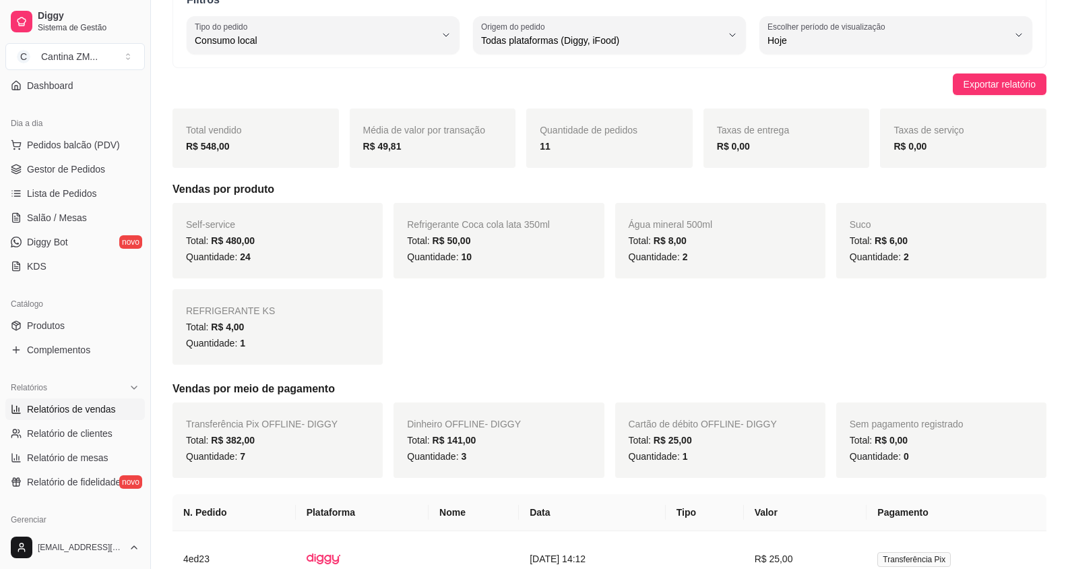
scroll to position [0, 0]
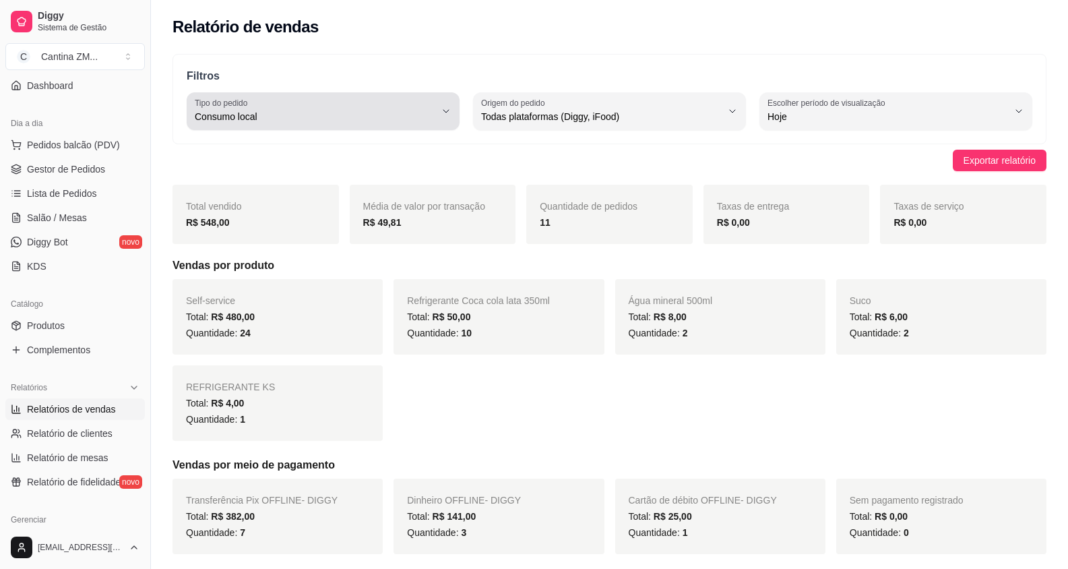
click at [364, 113] on span "Consumo local" at bounding box center [315, 116] width 241 height 13
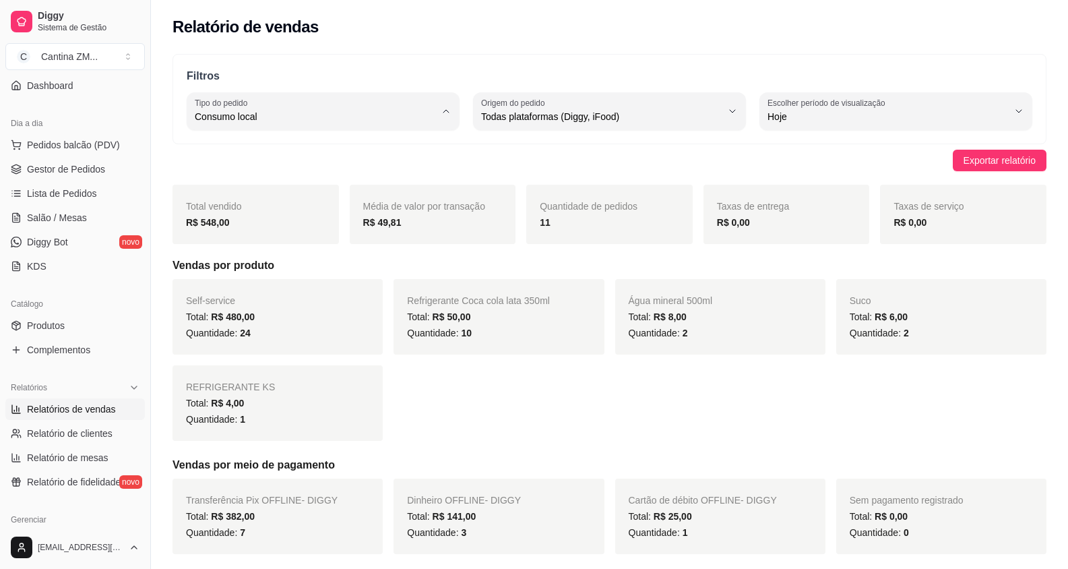
click at [258, 145] on span "Todos" at bounding box center [316, 148] width 228 height 13
type input "ALL"
select select "ALL"
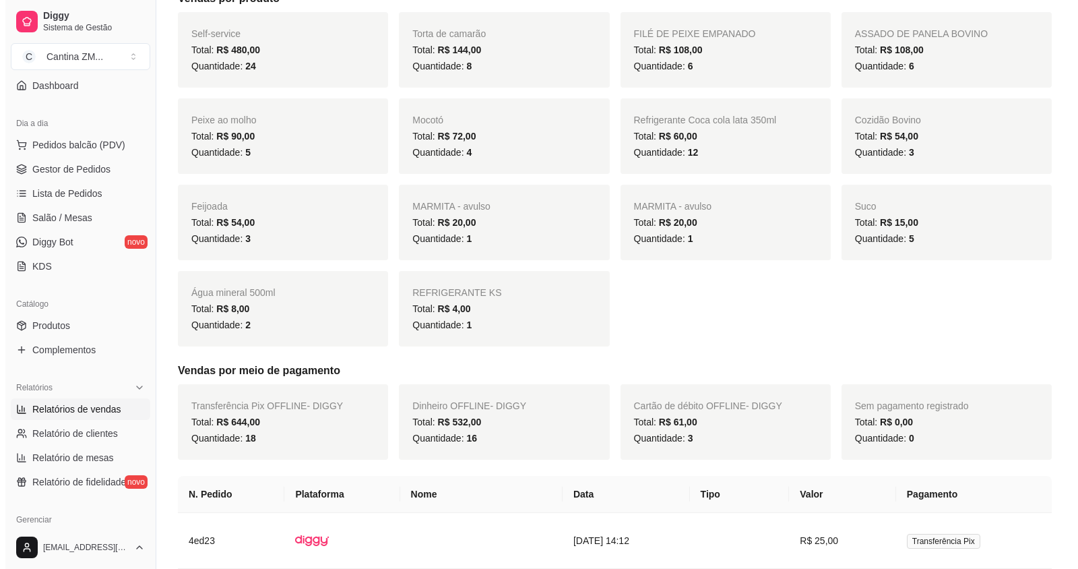
scroll to position [202, 0]
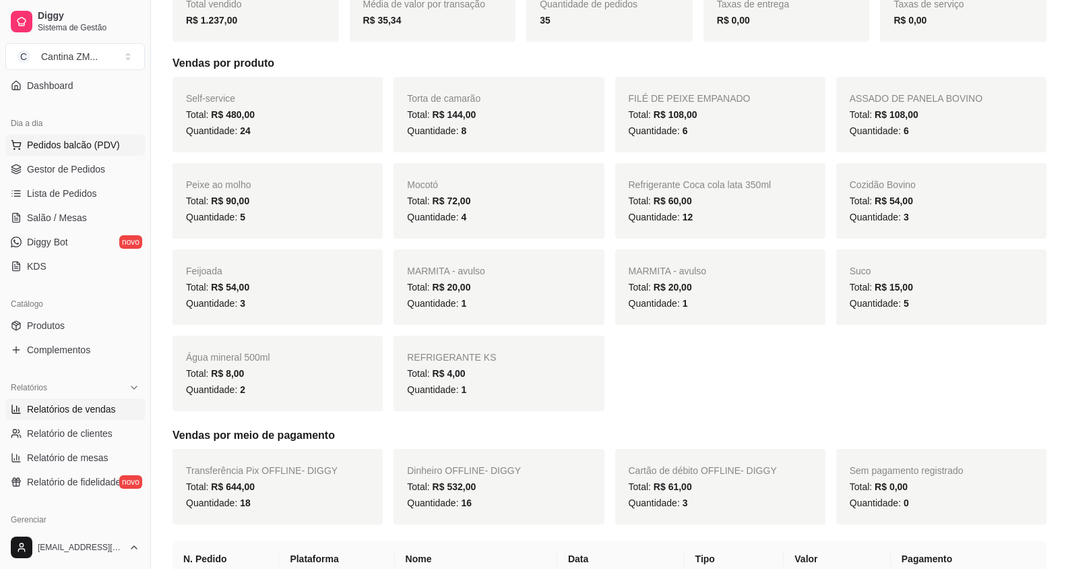
click at [42, 149] on span "Pedidos balcão (PDV)" at bounding box center [73, 144] width 93 height 13
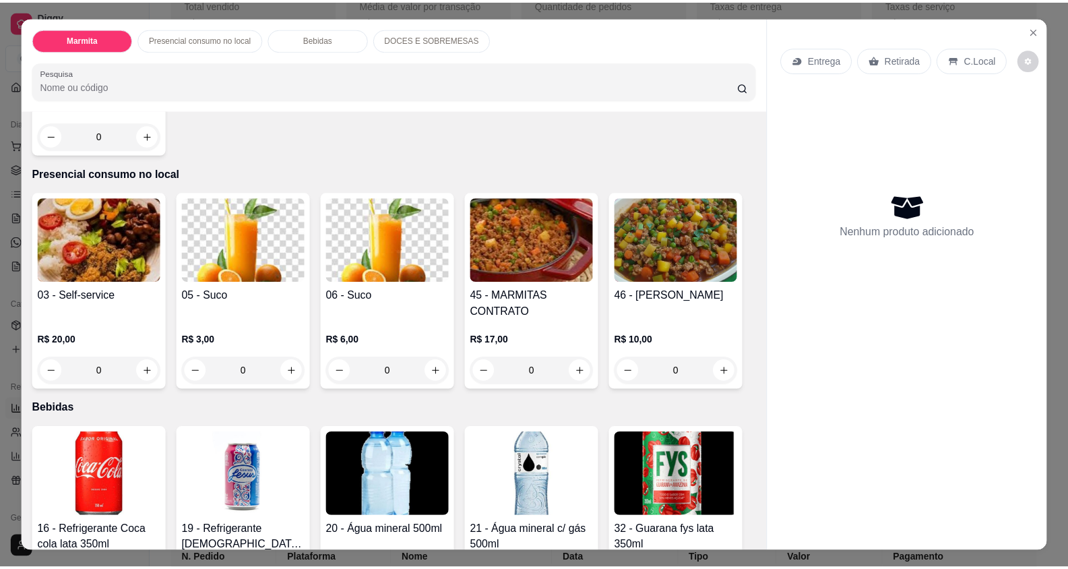
scroll to position [472, 0]
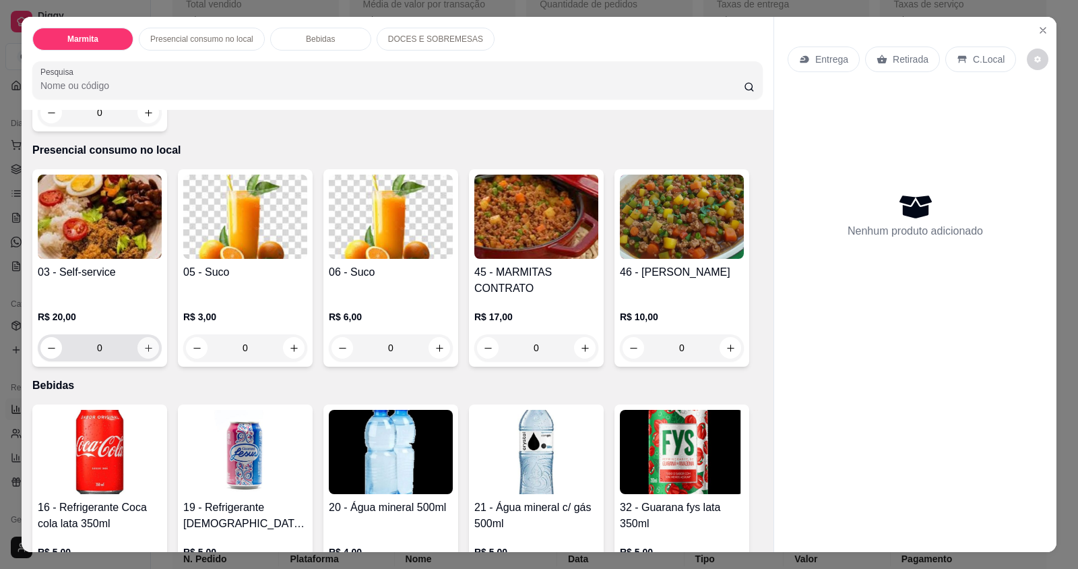
click at [147, 343] on icon "increase-product-quantity" at bounding box center [149, 348] width 10 height 10
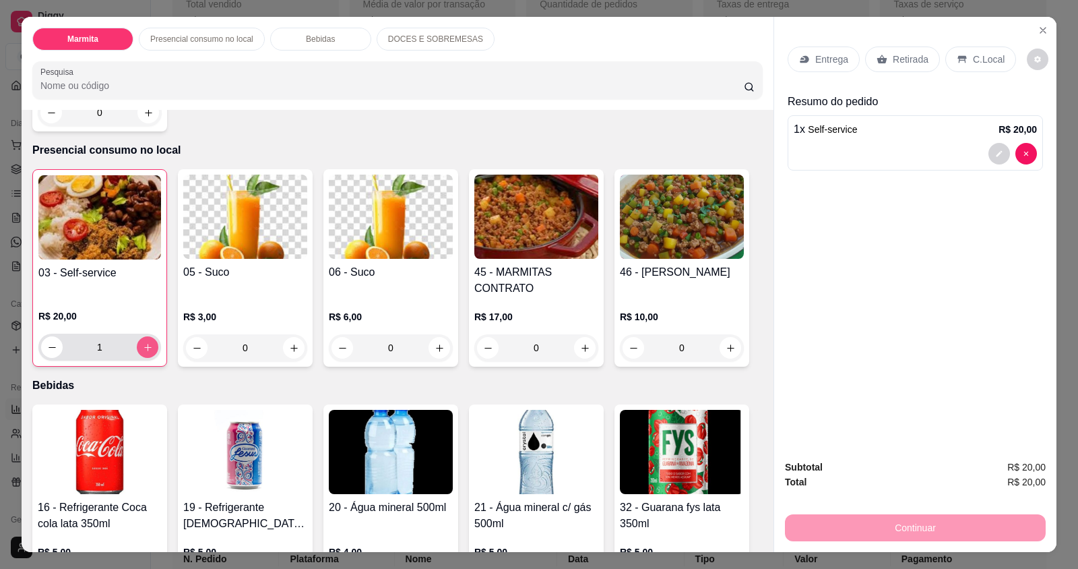
click at [147, 342] on icon "increase-product-quantity" at bounding box center [148, 347] width 10 height 10
type input "2"
click at [289, 343] on icon "increase-product-quantity" at bounding box center [294, 348] width 10 height 10
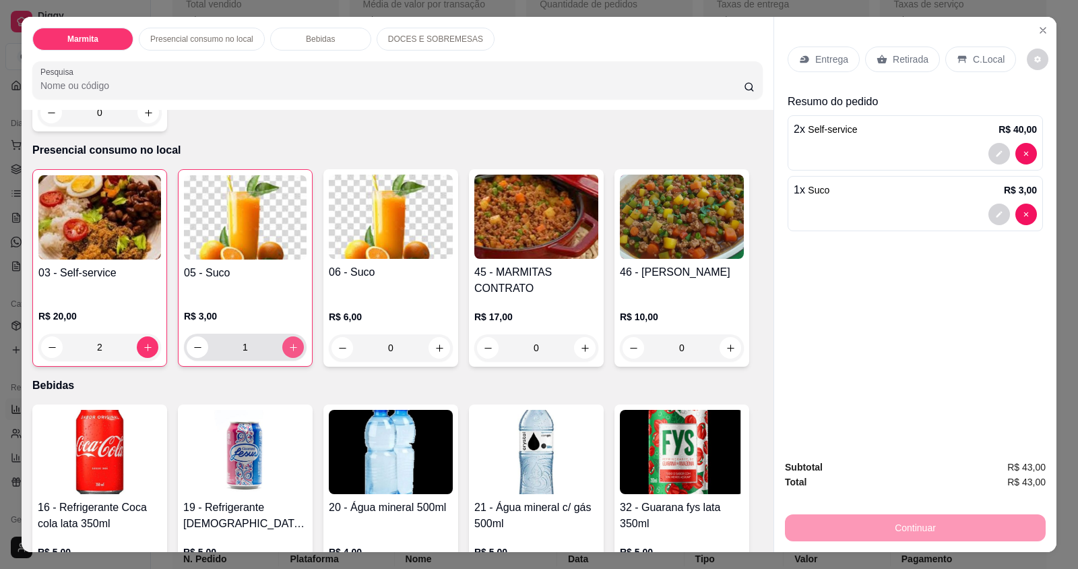
click at [290, 344] on icon "increase-product-quantity" at bounding box center [293, 347] width 7 height 7
type input "2"
click at [946, 52] on div "C.Local" at bounding box center [981, 60] width 71 height 26
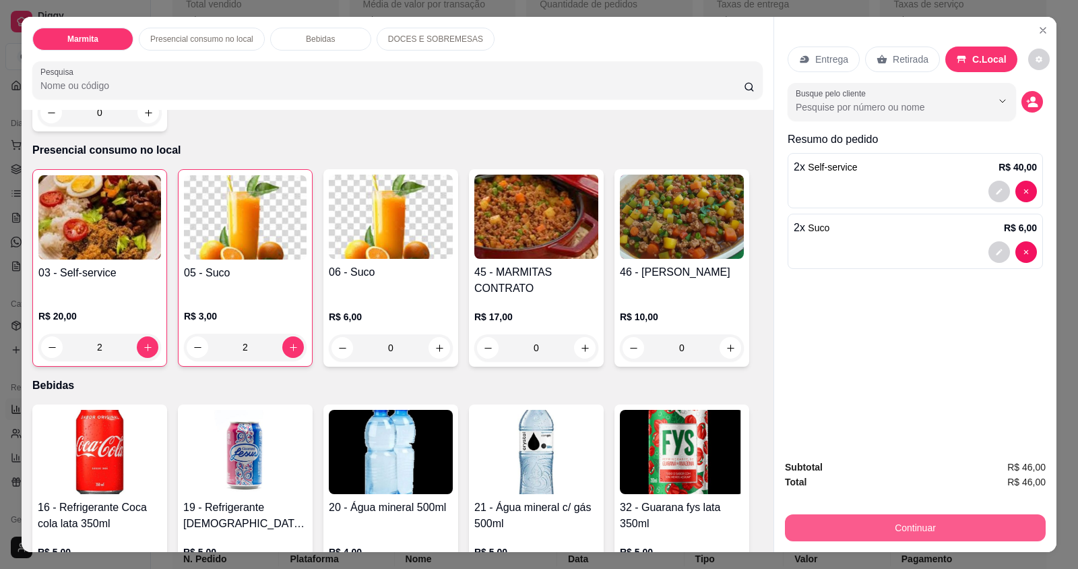
click at [820, 532] on button "Continuar" at bounding box center [915, 527] width 261 height 27
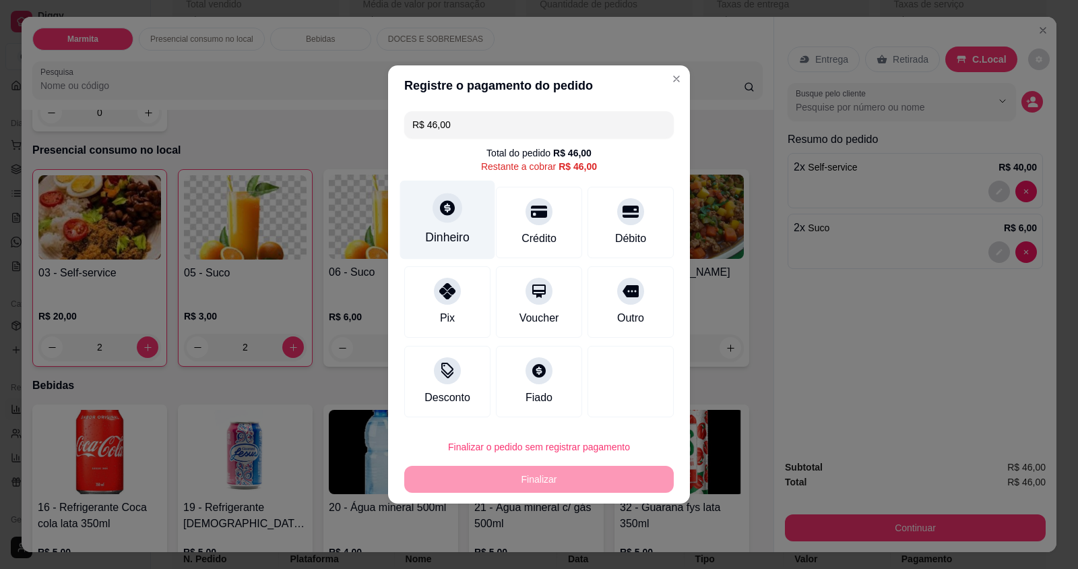
click at [469, 228] on div "Dinheiro" at bounding box center [447, 220] width 95 height 79
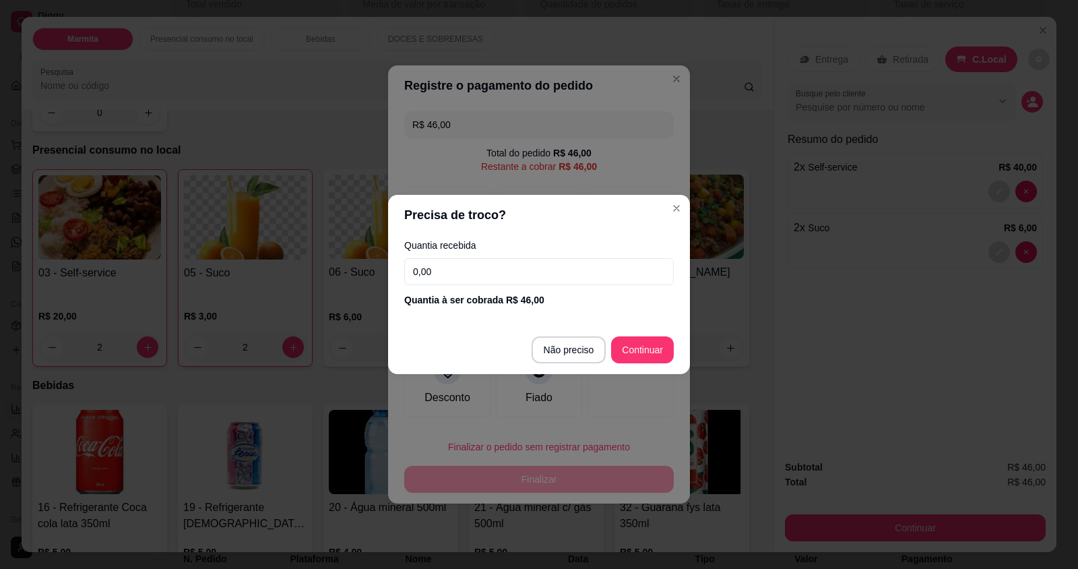
click at [452, 275] on input "0,00" at bounding box center [539, 271] width 270 height 27
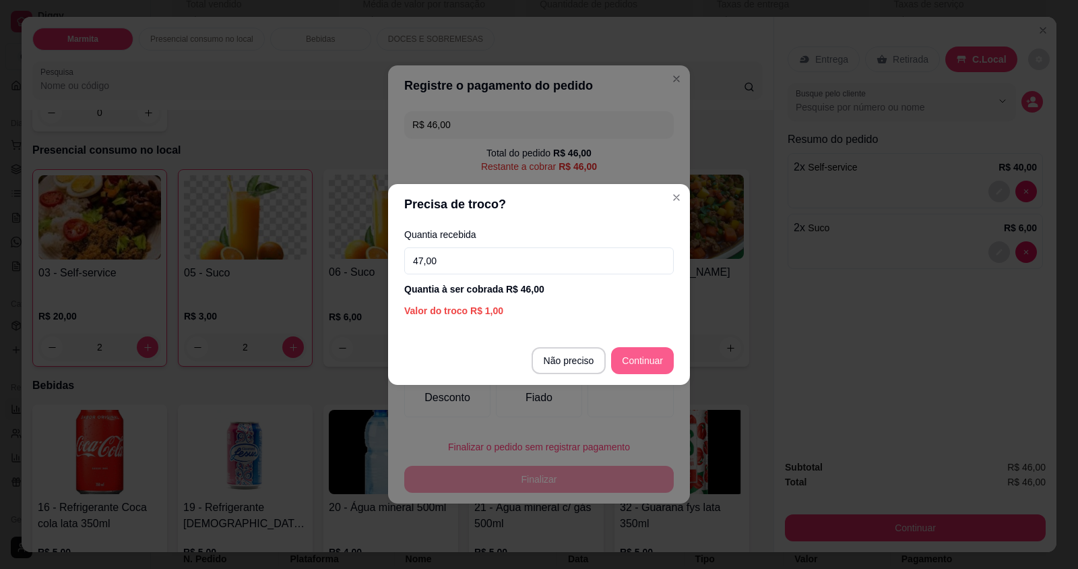
type input "47,00"
type input "R$ 0,00"
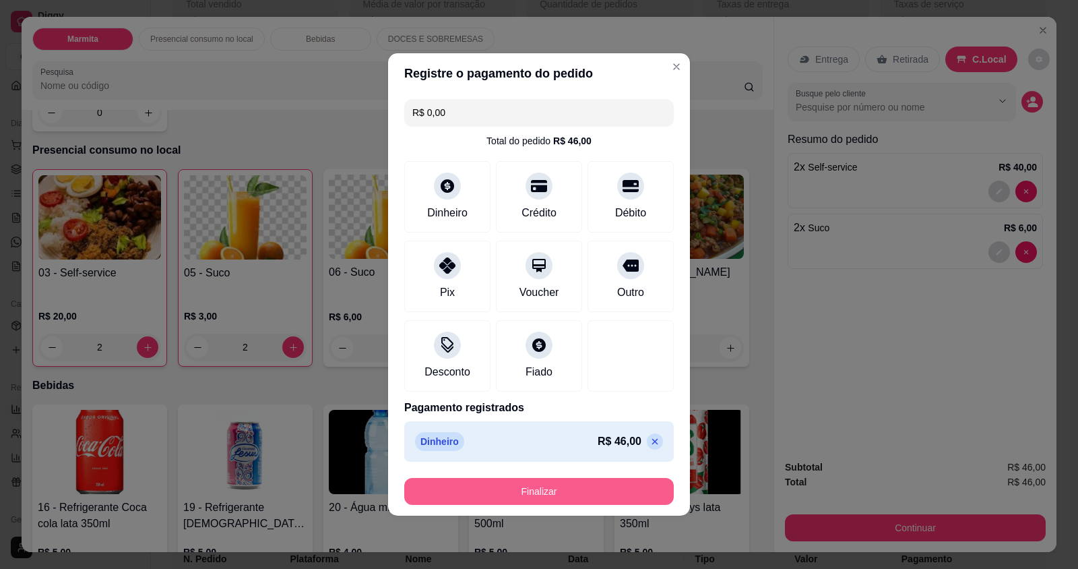
click at [568, 487] on button "Finalizar" at bounding box center [539, 491] width 270 height 27
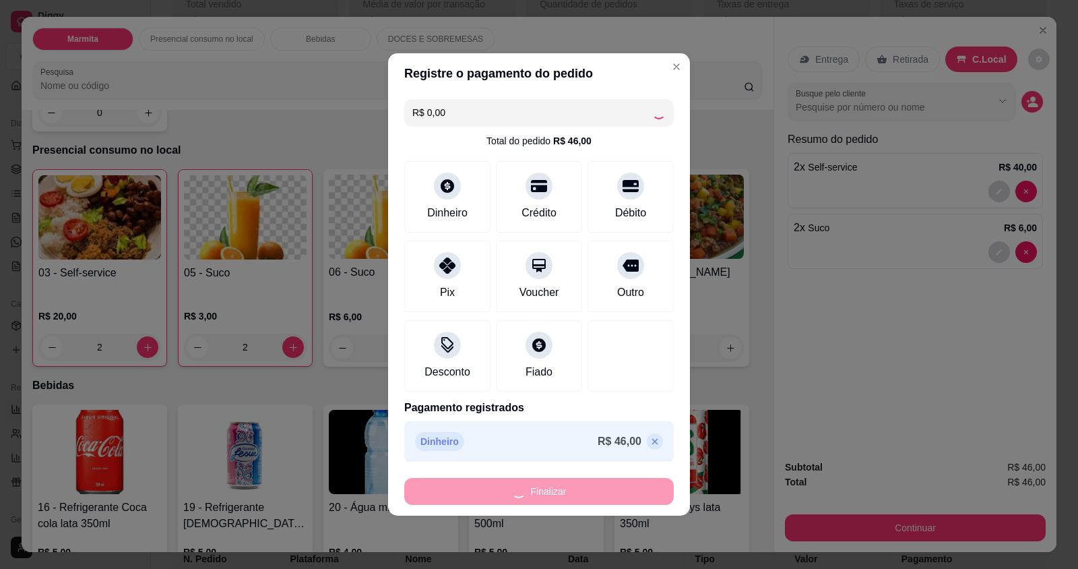
type input "0"
type input "-R$ 46,00"
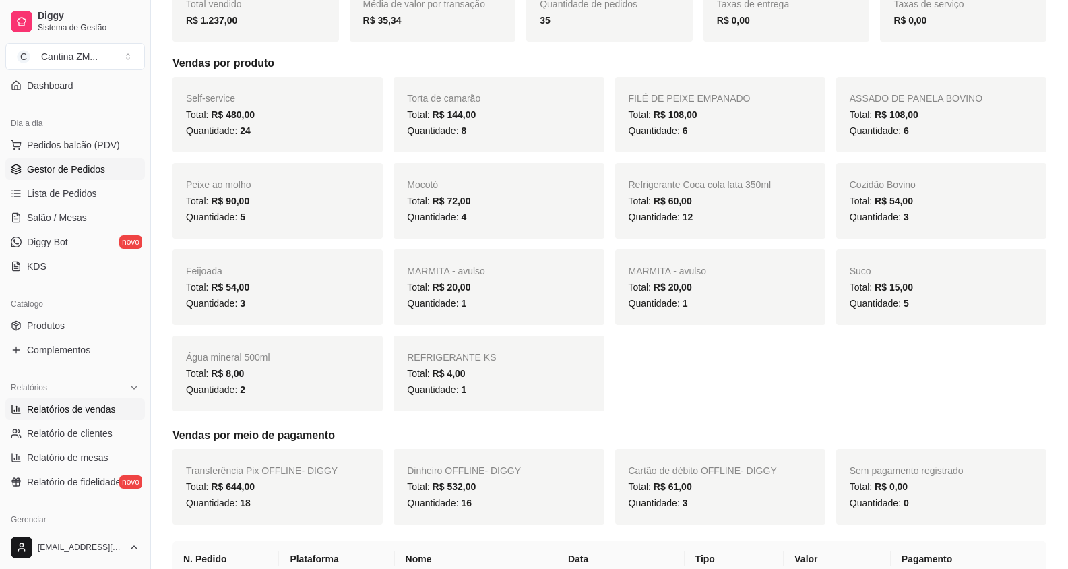
click at [117, 166] on link "Gestor de Pedidos" at bounding box center [75, 169] width 140 height 22
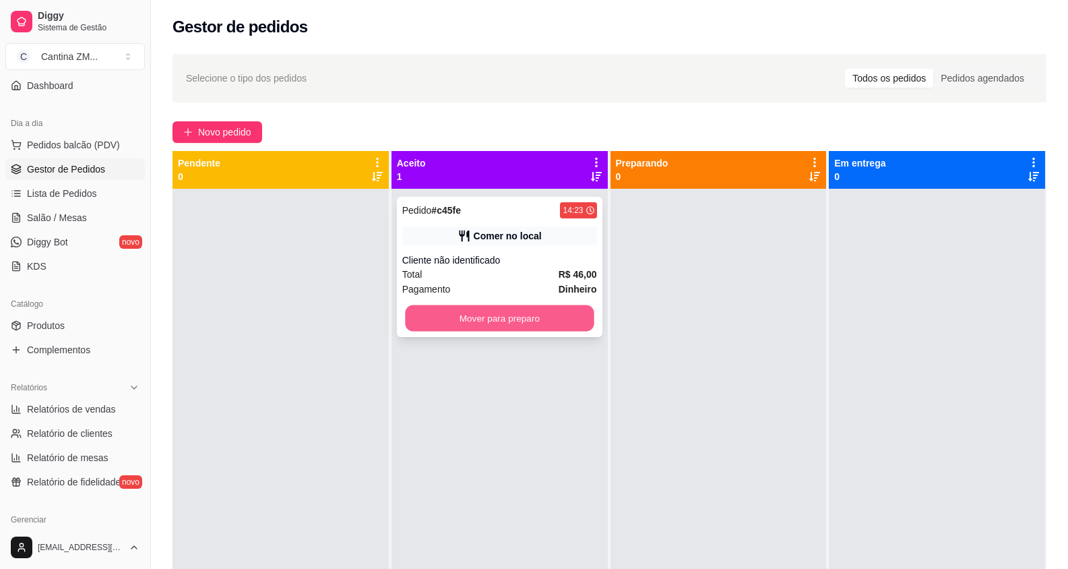
click at [504, 325] on button "Mover para preparo" at bounding box center [499, 318] width 189 height 26
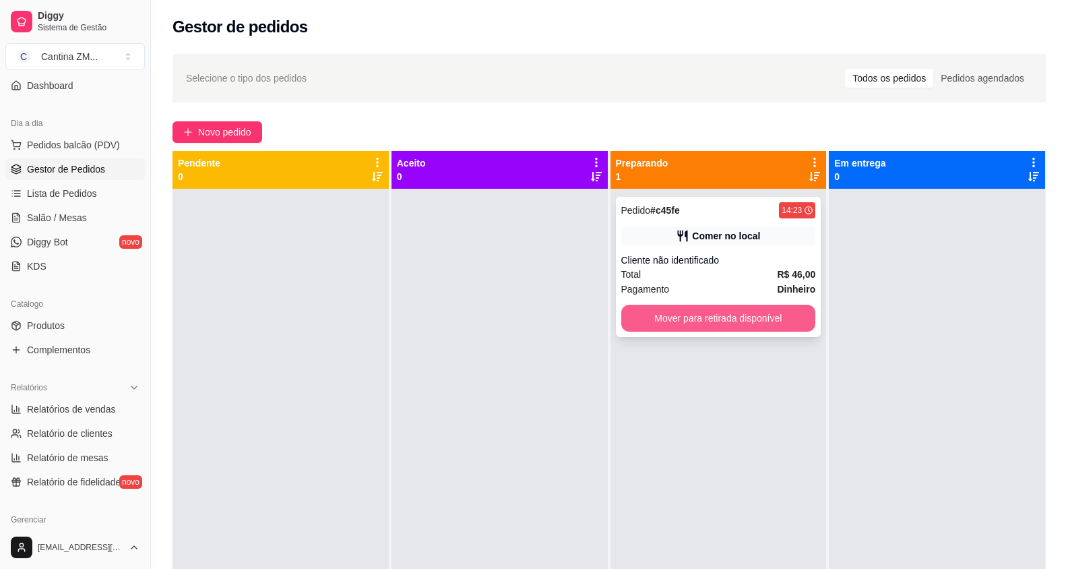
click at [795, 316] on button "Mover para retirada disponível" at bounding box center [718, 318] width 195 height 27
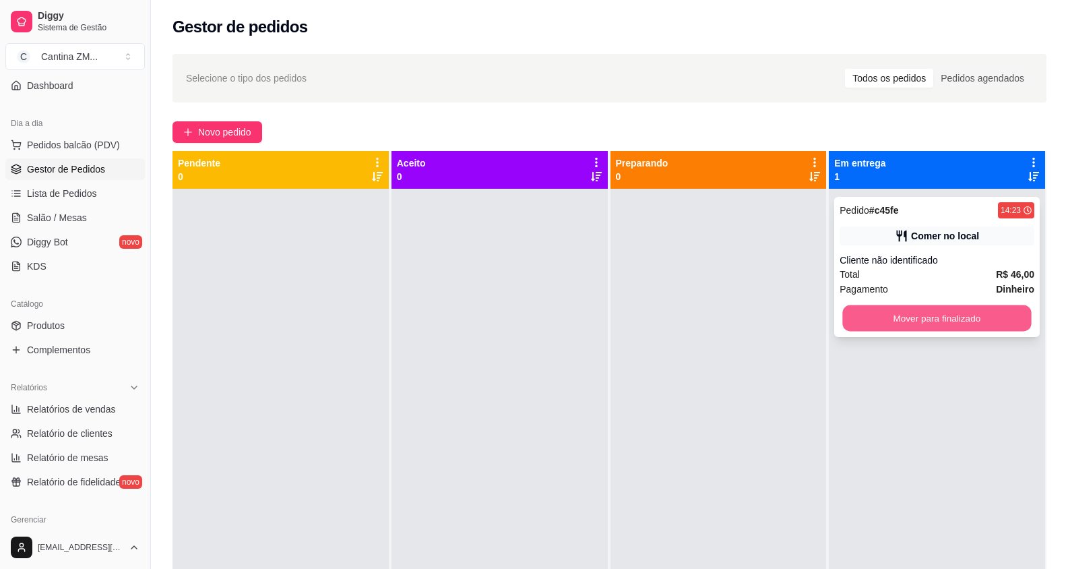
click at [880, 313] on button "Mover para finalizado" at bounding box center [937, 318] width 189 height 26
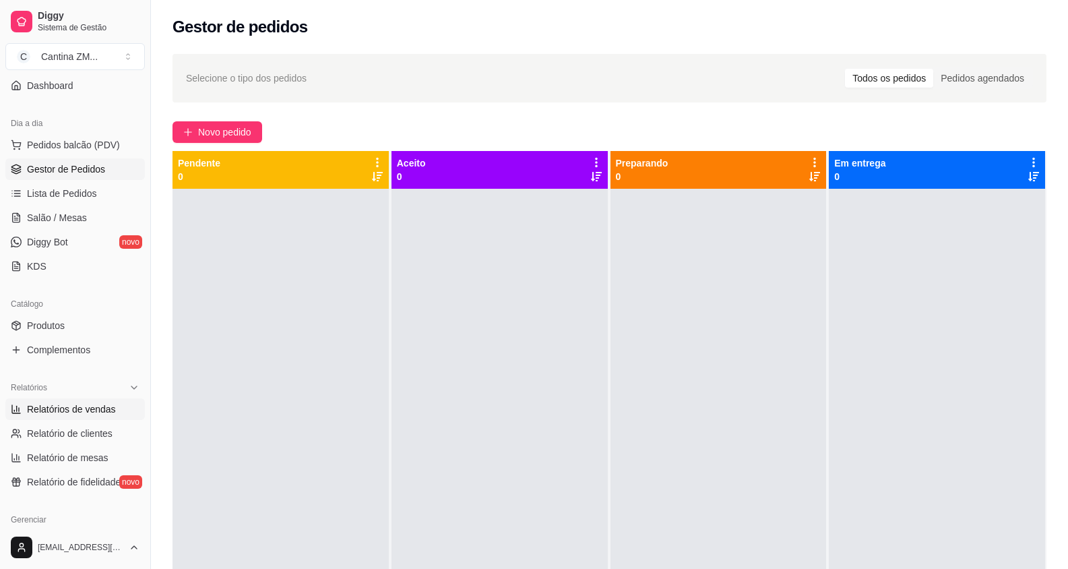
click at [39, 410] on span "Relatórios de vendas" at bounding box center [71, 408] width 89 height 13
select select "ALL"
select select "0"
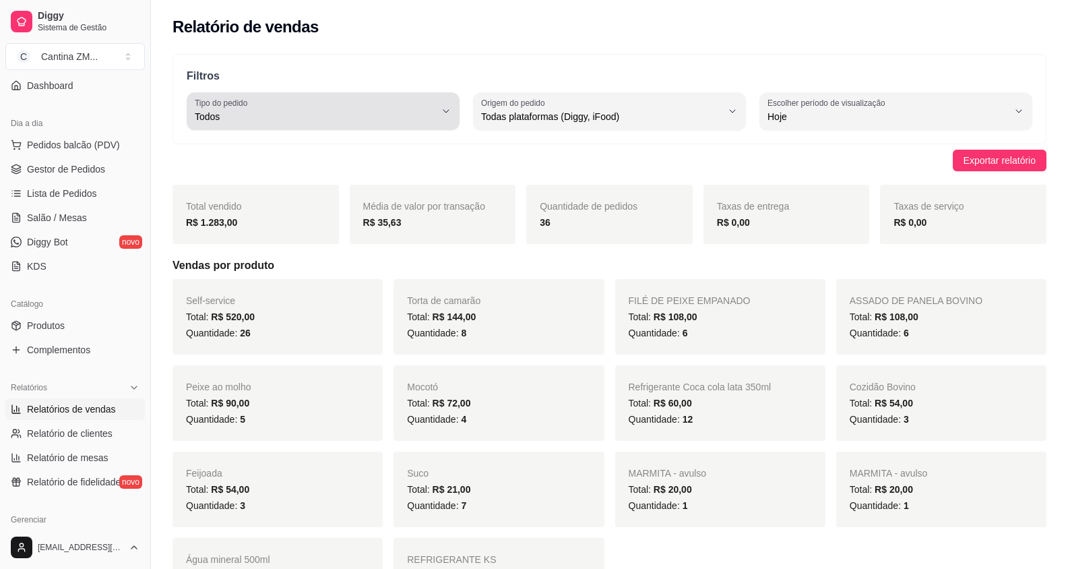
click at [258, 100] on div "Todos" at bounding box center [315, 111] width 241 height 27
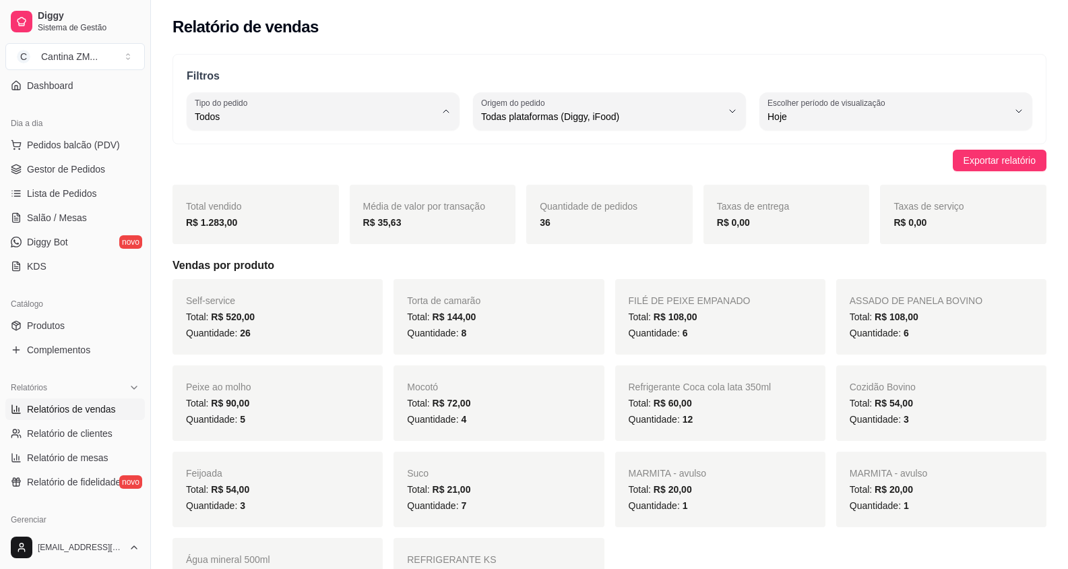
click at [237, 242] on span "Consumo local" at bounding box center [316, 237] width 228 height 13
type input "EAT_IN"
select select "EAT_IN"
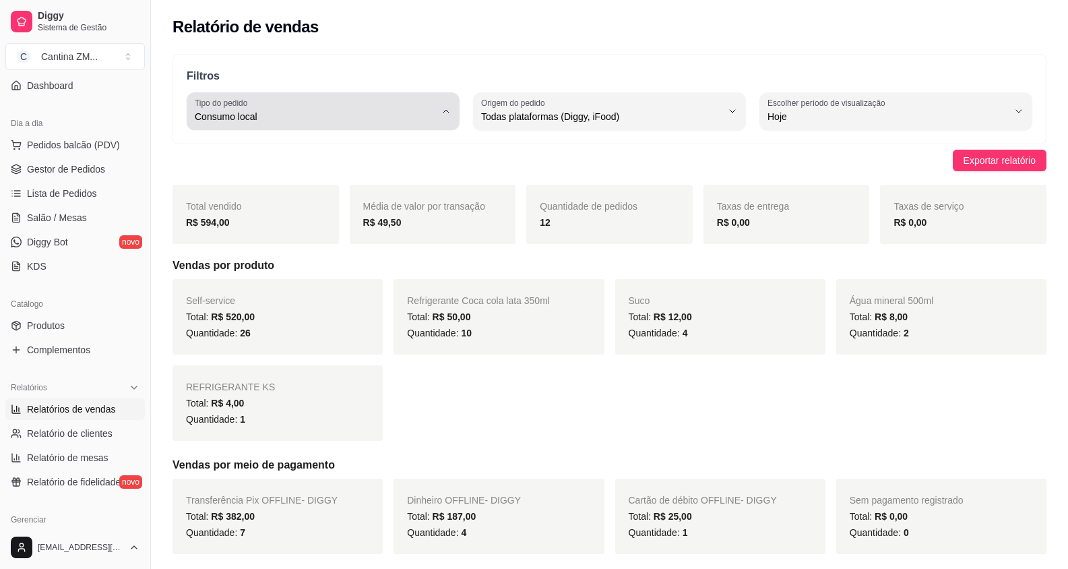
click at [342, 121] on span "Consumo local" at bounding box center [315, 116] width 241 height 13
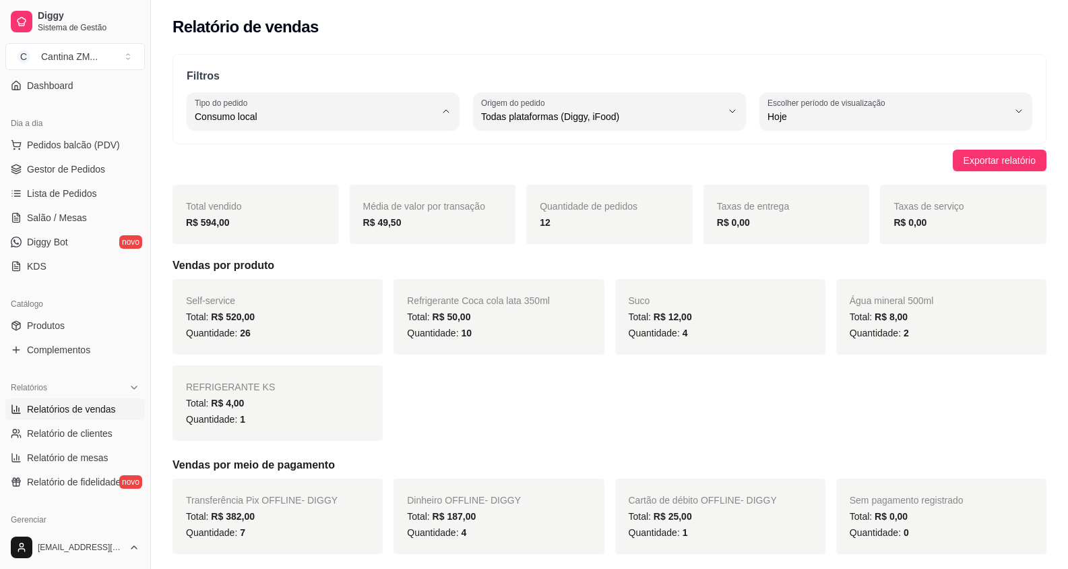
click at [329, 171] on span "Entrega" at bounding box center [316, 170] width 228 height 13
type input "DELIVERY"
select select "DELIVERY"
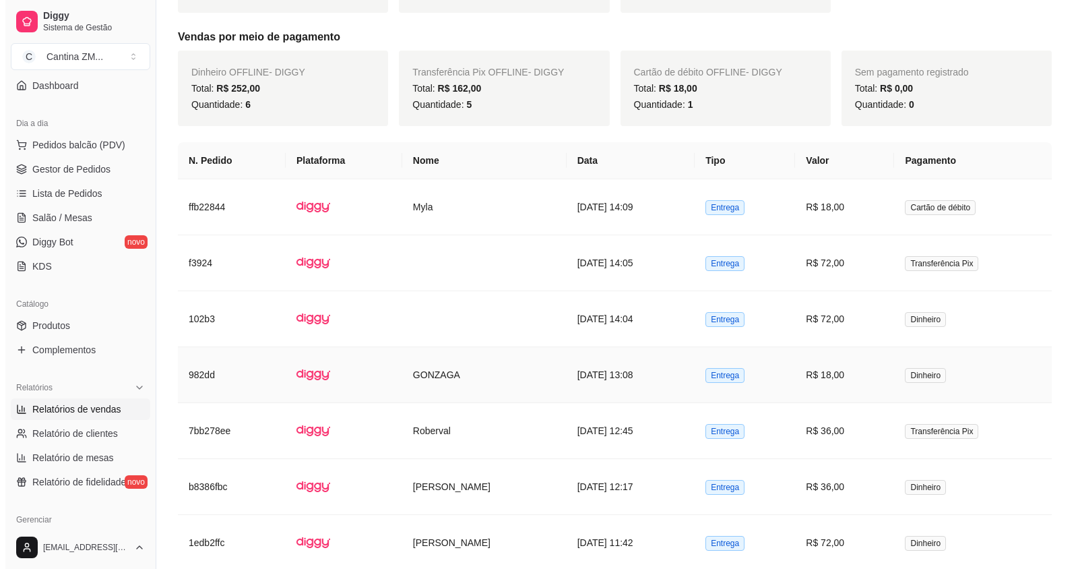
scroll to position [404, 0]
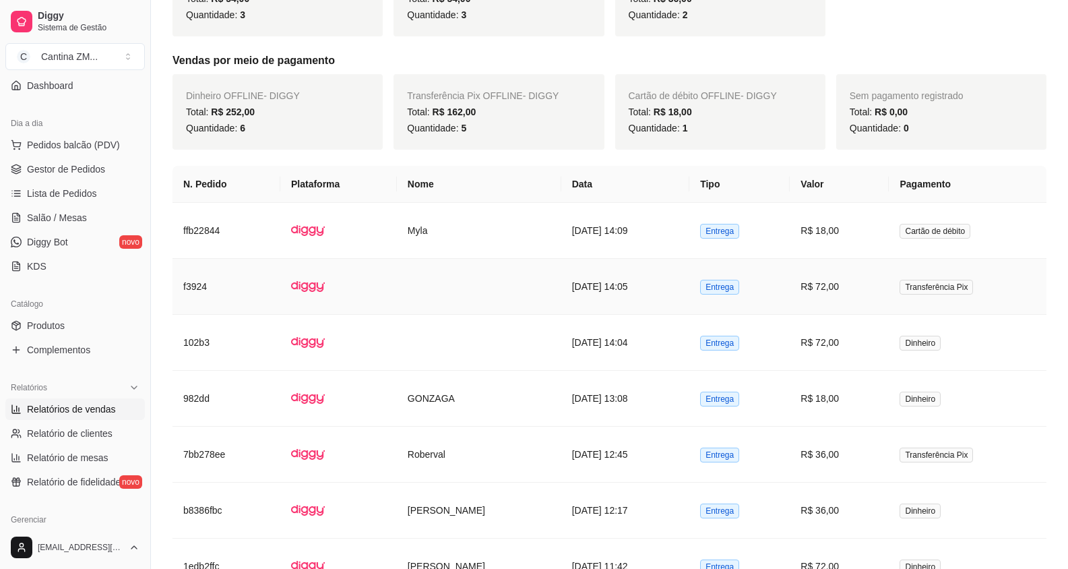
click at [626, 293] on td "[DATE] 14:05" at bounding box center [625, 287] width 129 height 56
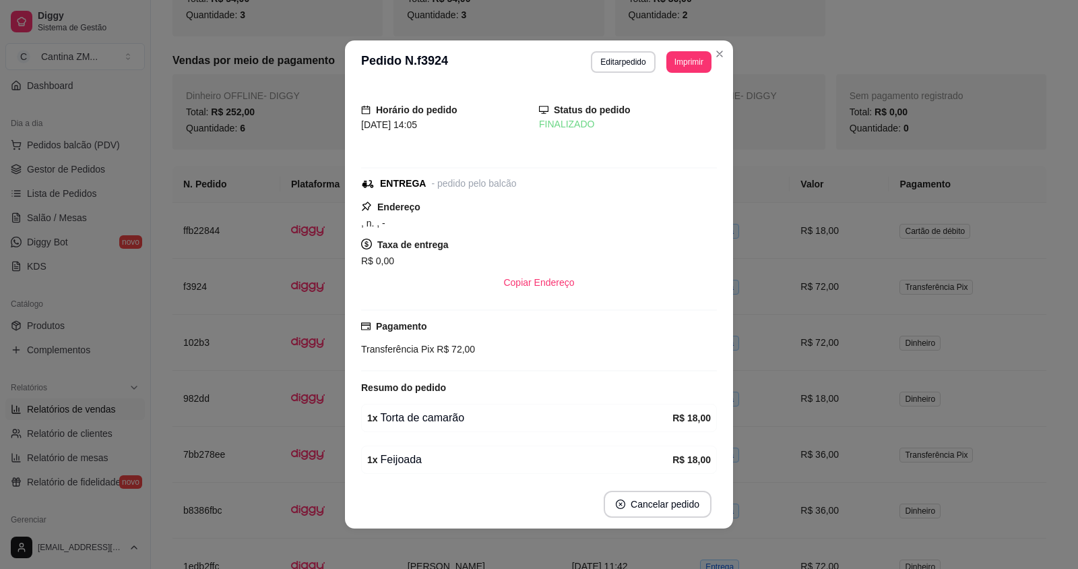
scroll to position [135, 0]
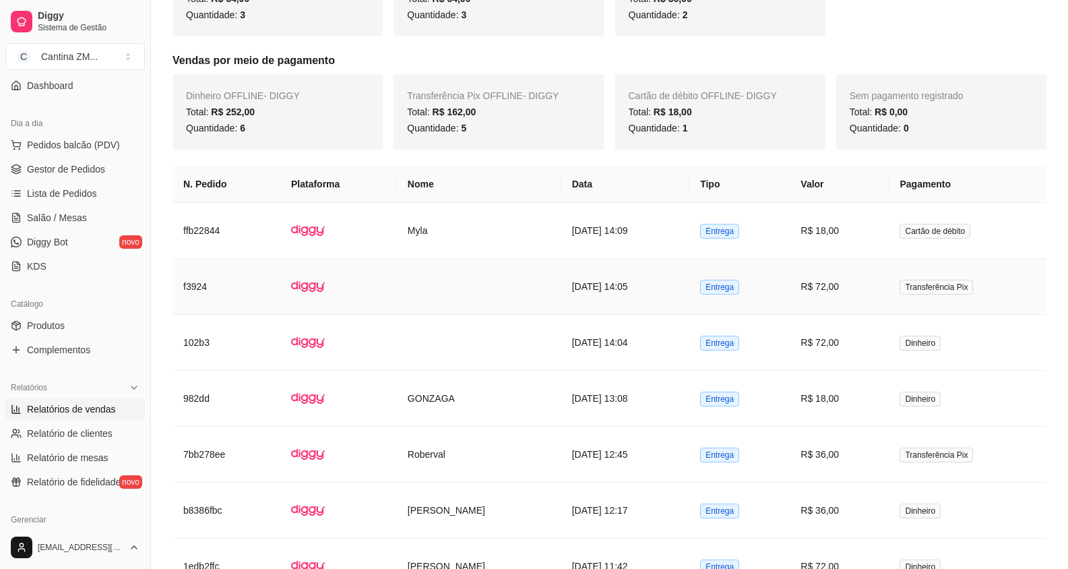
click at [845, 291] on td "R$ 72,00" at bounding box center [839, 287] width 99 height 56
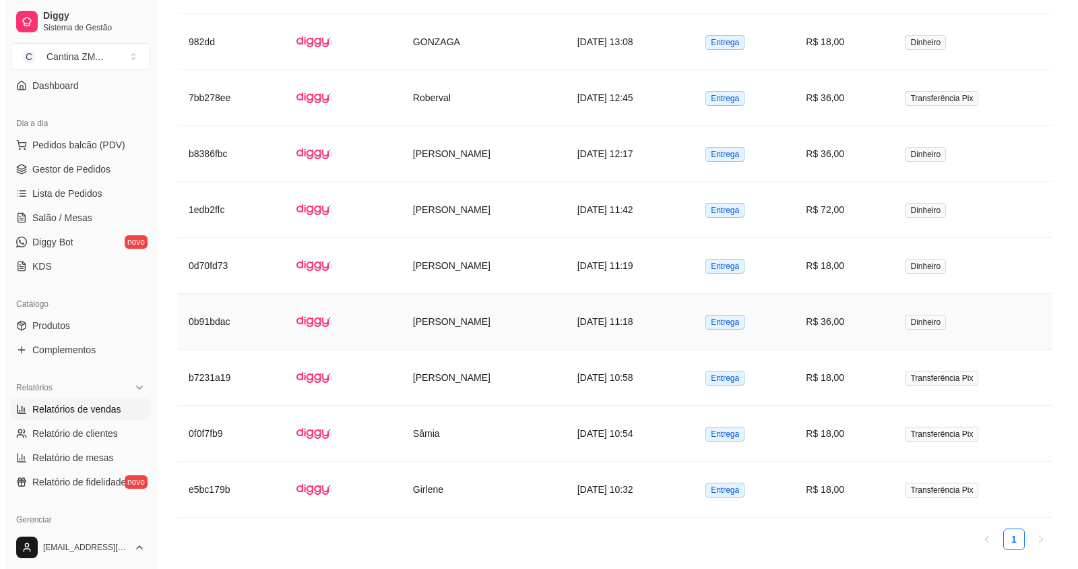
scroll to position [740, 0]
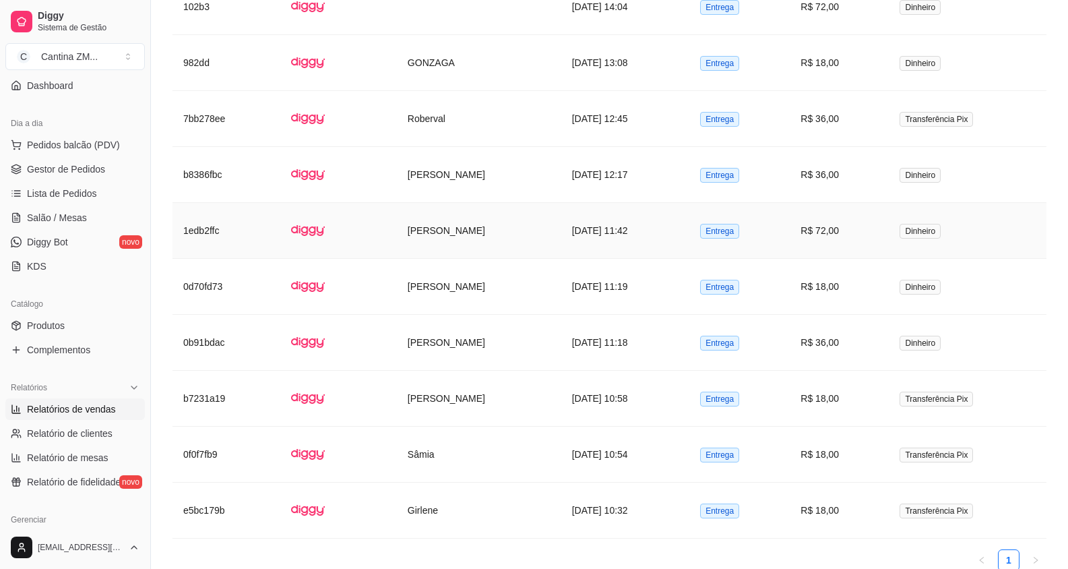
click at [790, 249] on td "Entrega" at bounding box center [740, 231] width 100 height 56
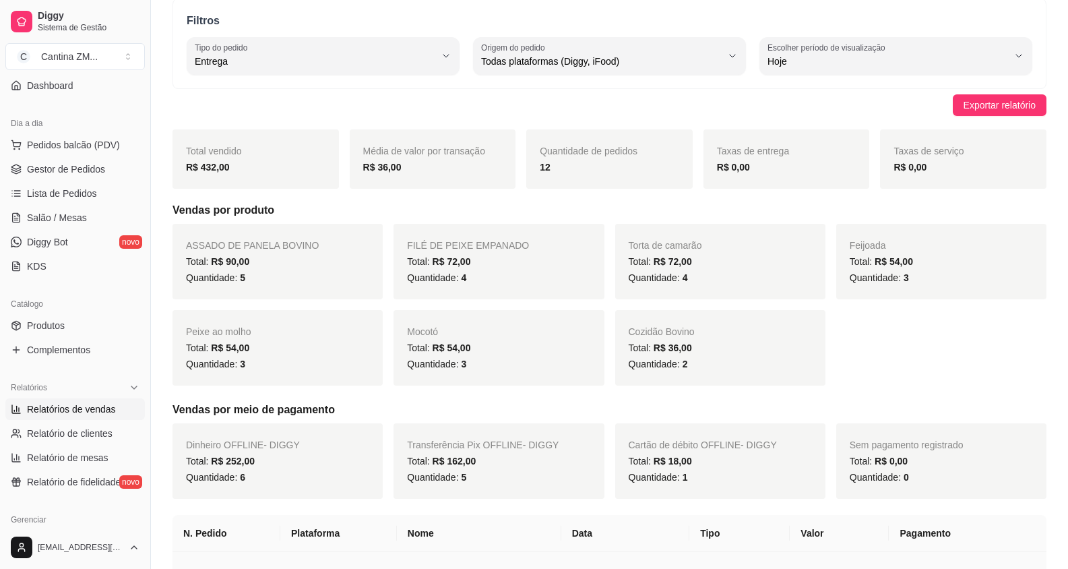
scroll to position [0, 0]
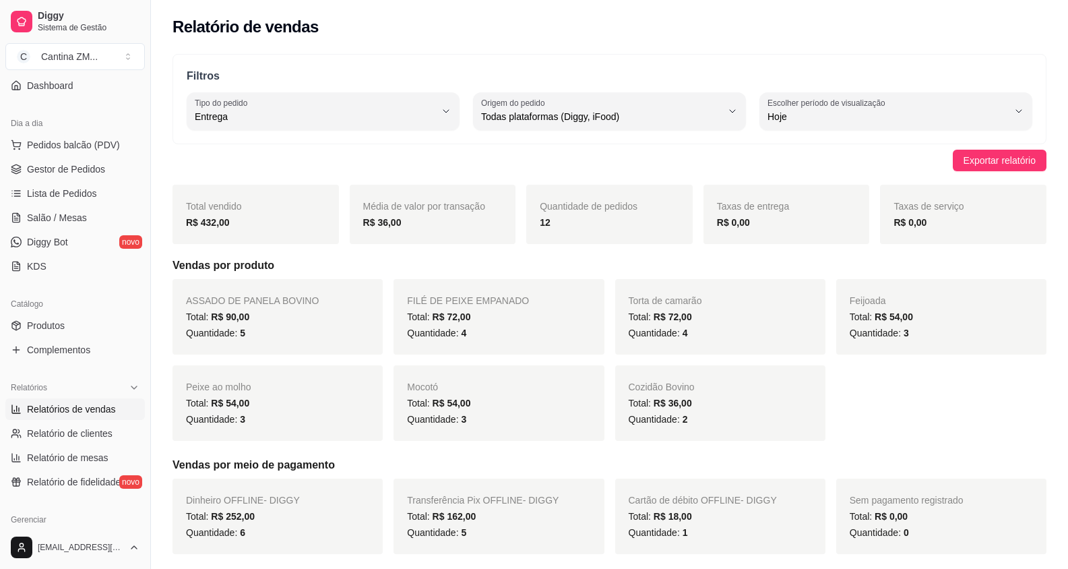
click at [334, 90] on div "Filtros DELIVERY Tipo do pedido Todos Entrega Retirada Mesa Consumo local Tipo …" at bounding box center [610, 99] width 874 height 90
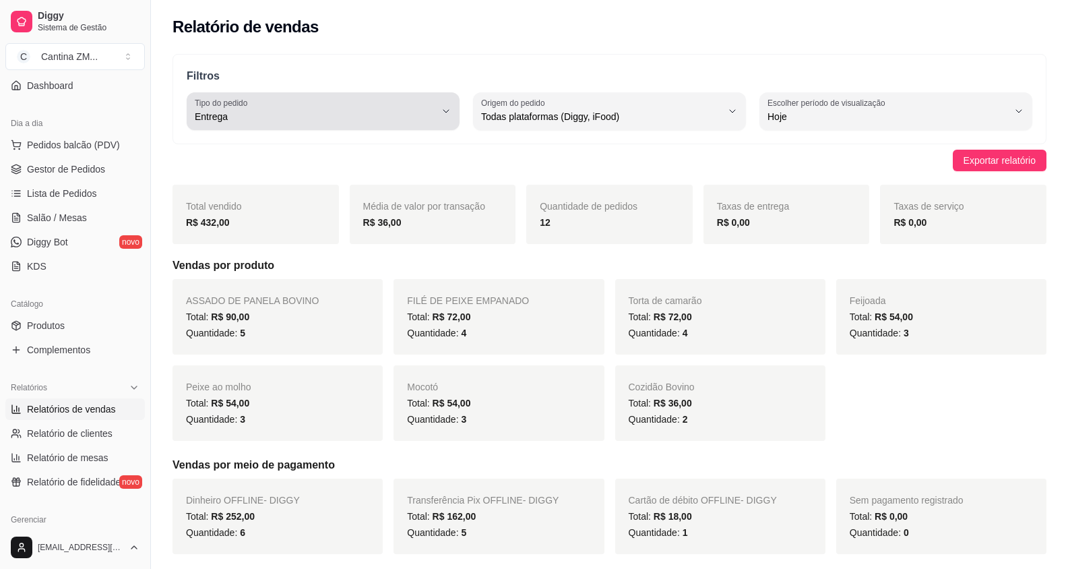
click at [333, 125] on button "Tipo do pedido Entrega" at bounding box center [323, 111] width 273 height 38
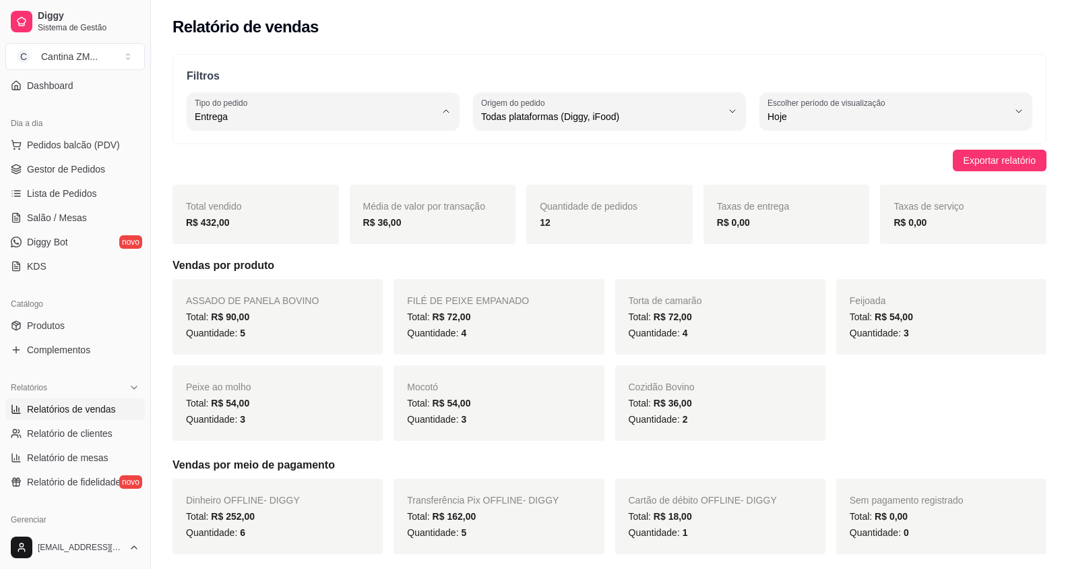
click at [284, 241] on span "Consumo local" at bounding box center [316, 237] width 228 height 13
type input "EAT_IN"
select select "EAT_IN"
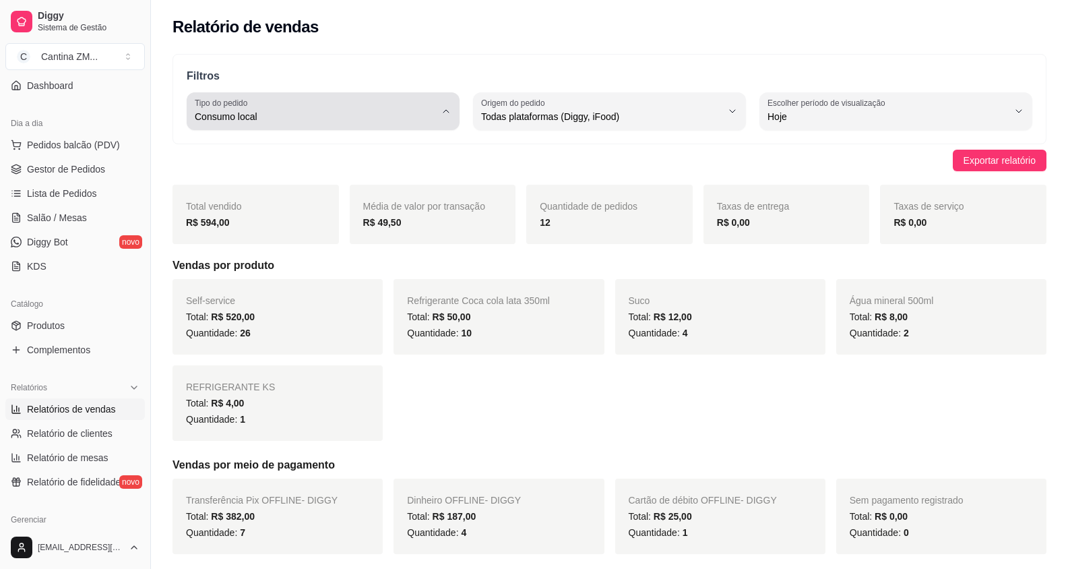
click at [267, 110] on span "Consumo local" at bounding box center [315, 116] width 241 height 13
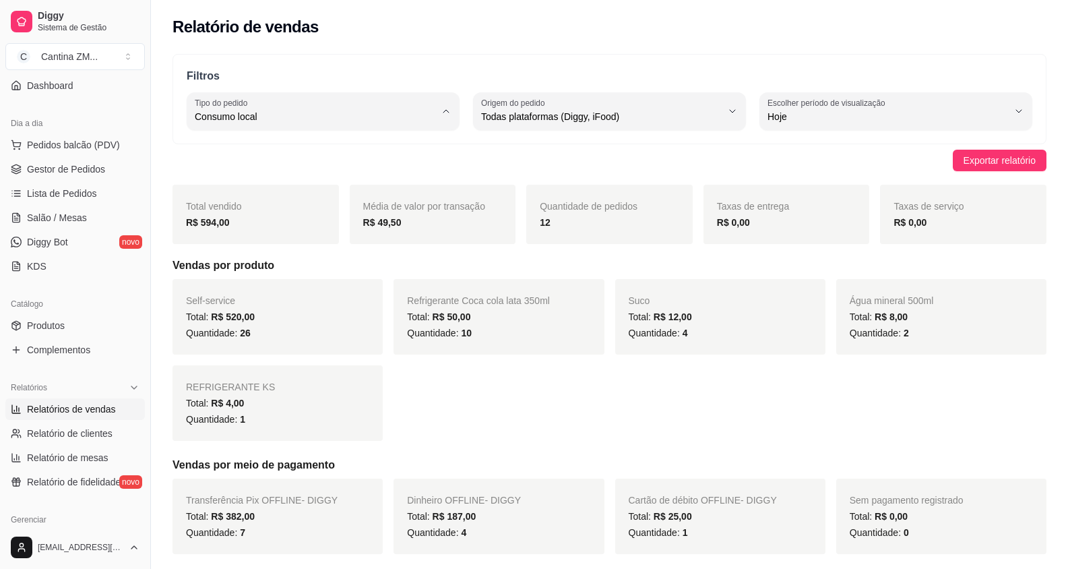
click at [226, 164] on li "Entrega" at bounding box center [322, 170] width 251 height 21
type input "DELIVERY"
select select "DELIVERY"
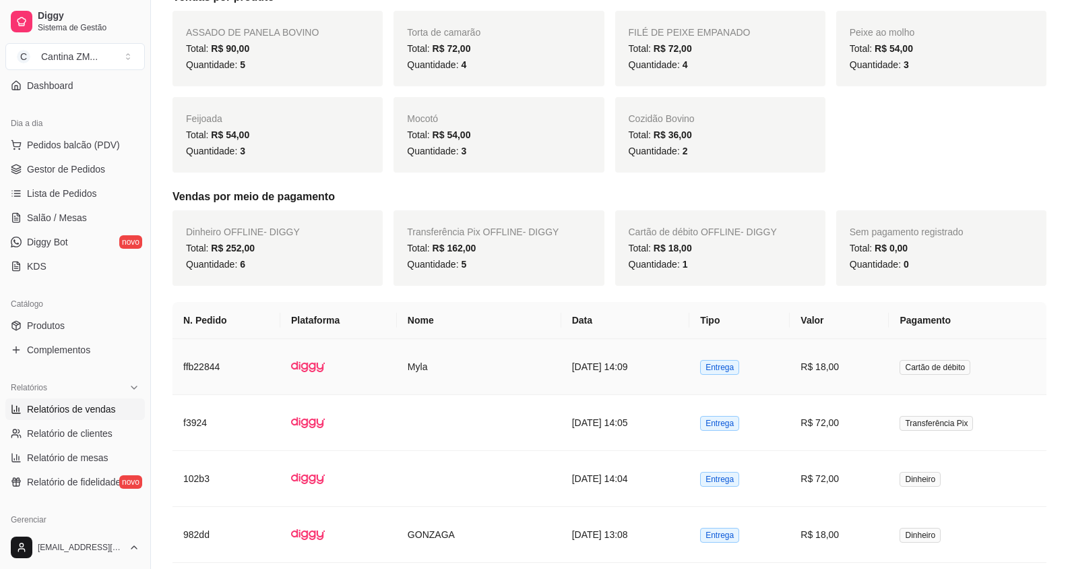
scroll to position [66, 0]
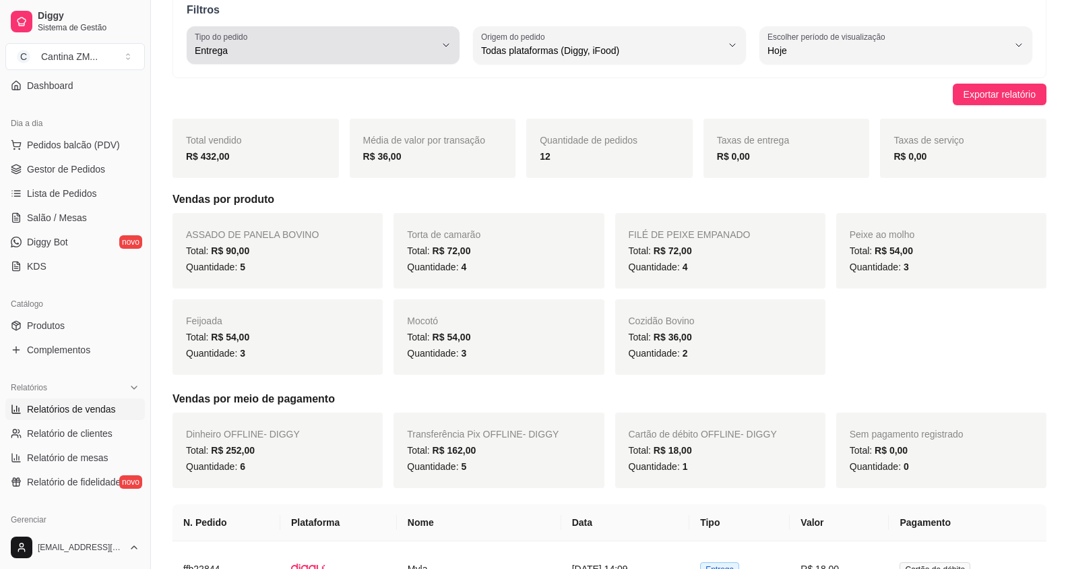
click at [259, 51] on span "Entrega" at bounding box center [315, 50] width 241 height 13
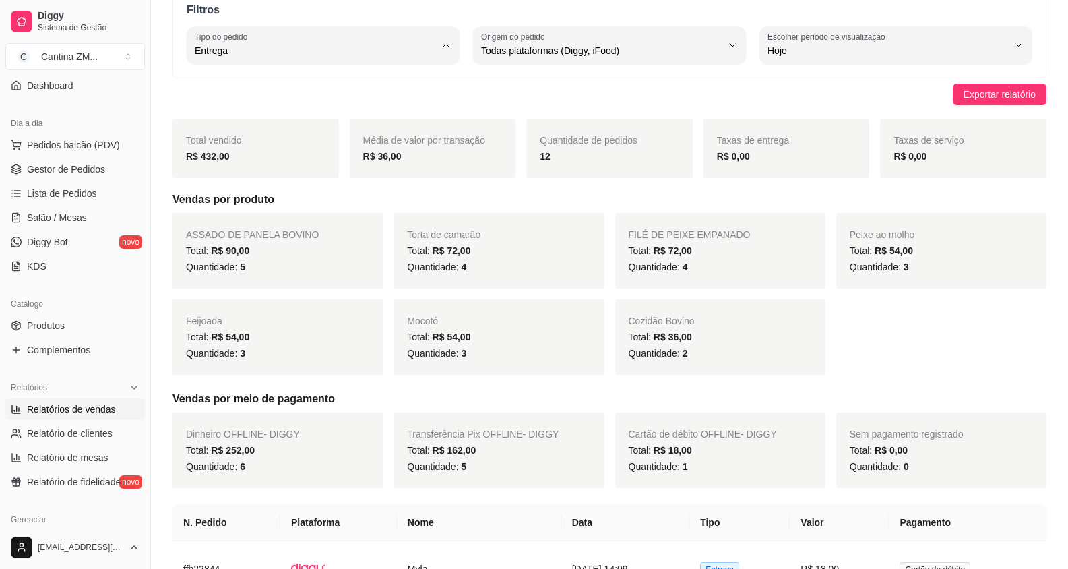
click at [256, 125] on span "Retirada" at bounding box center [316, 127] width 228 height 13
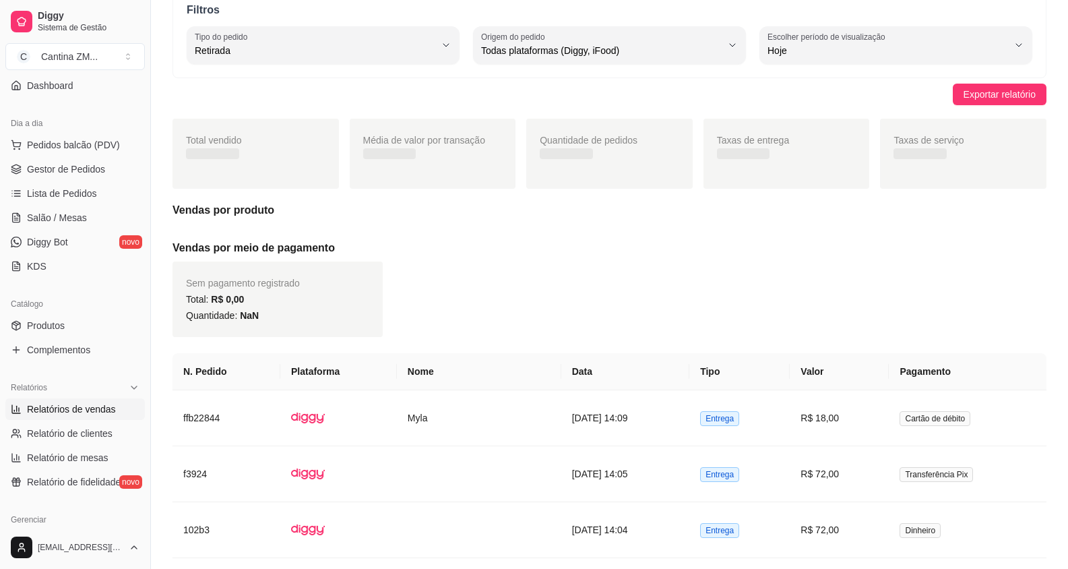
type input "PICKUP"
select select "PICKUP"
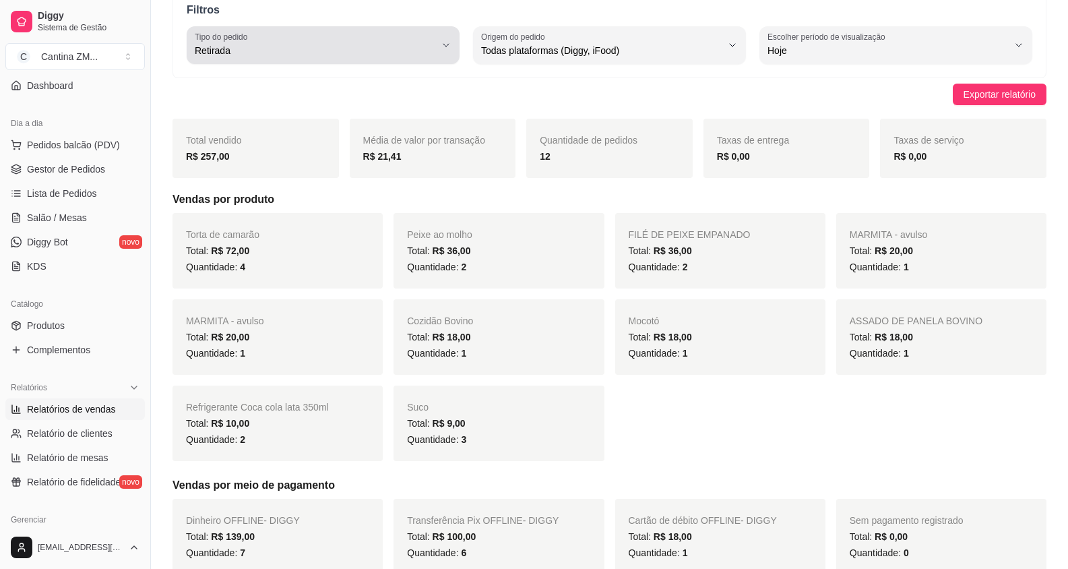
click at [268, 54] on span "Retirada" at bounding box center [315, 50] width 241 height 13
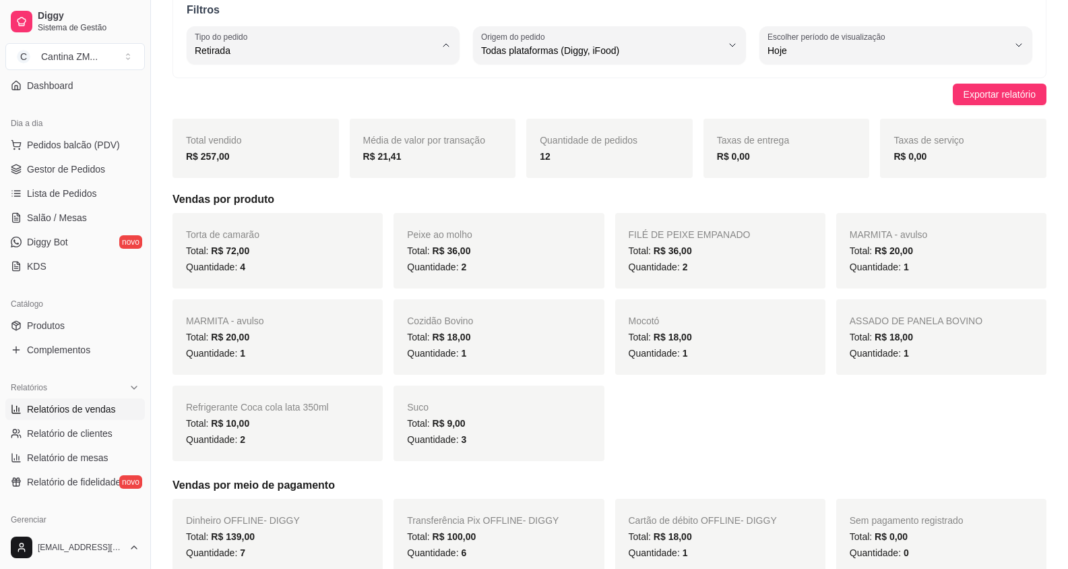
click at [274, 169] on span "Consumo local" at bounding box center [316, 170] width 228 height 13
type input "EAT_IN"
select select "EAT_IN"
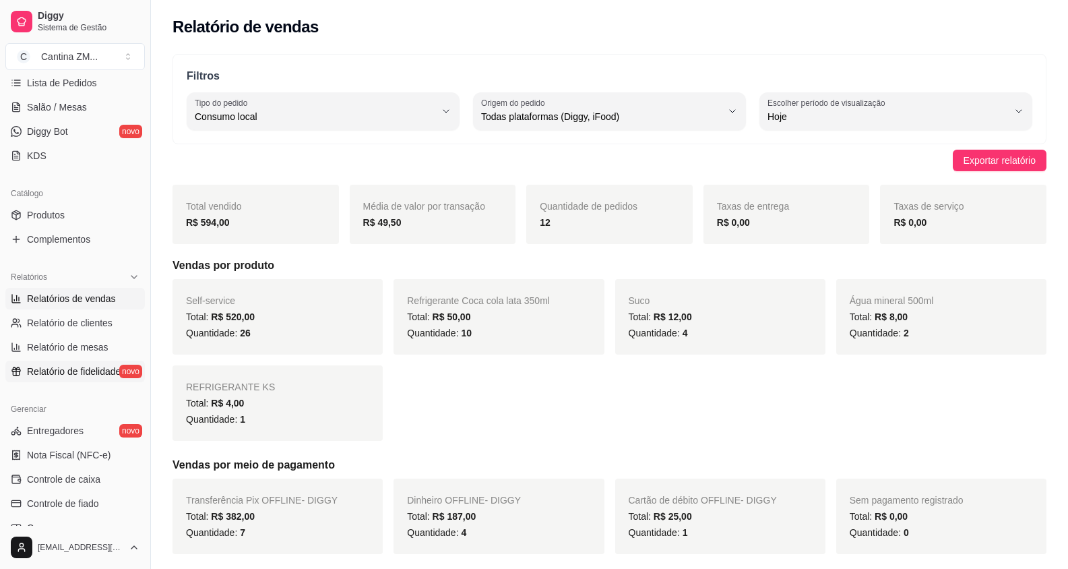
scroll to position [270, 0]
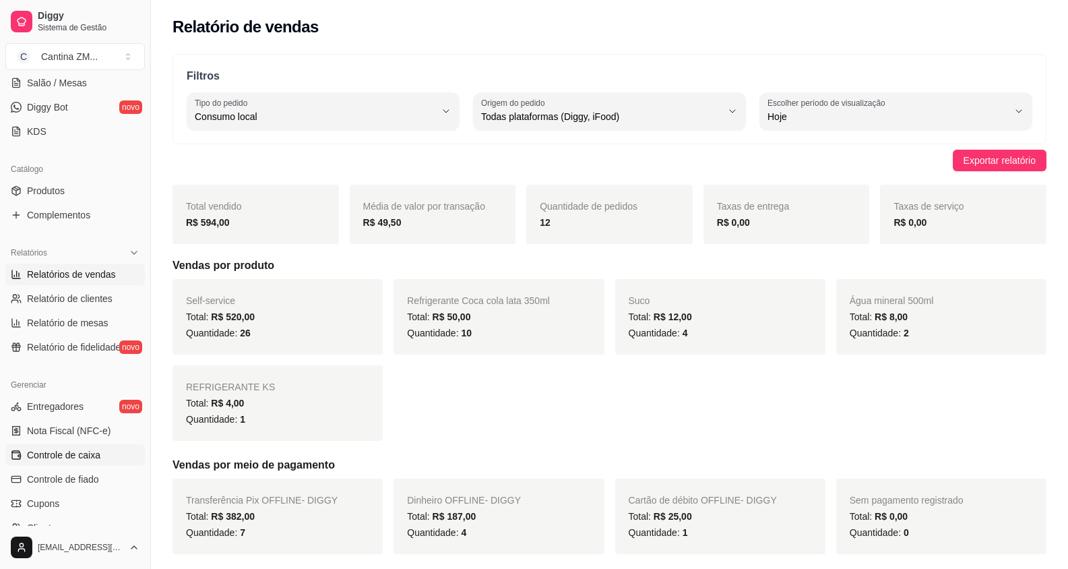
click at [67, 453] on span "Controle de caixa" at bounding box center [63, 454] width 73 height 13
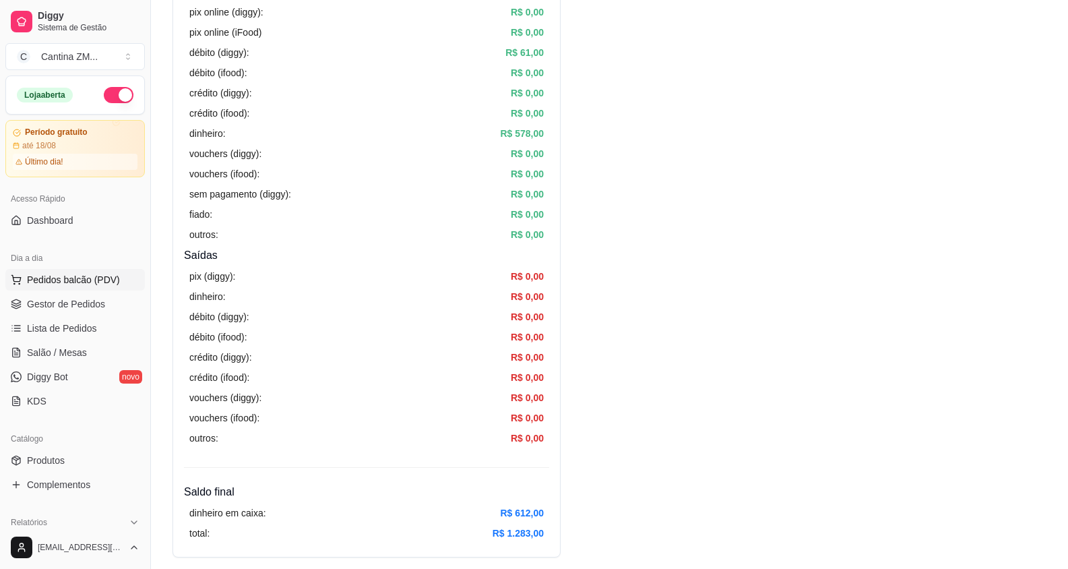
click at [56, 272] on button "Pedidos balcão (PDV)" at bounding box center [75, 280] width 140 height 22
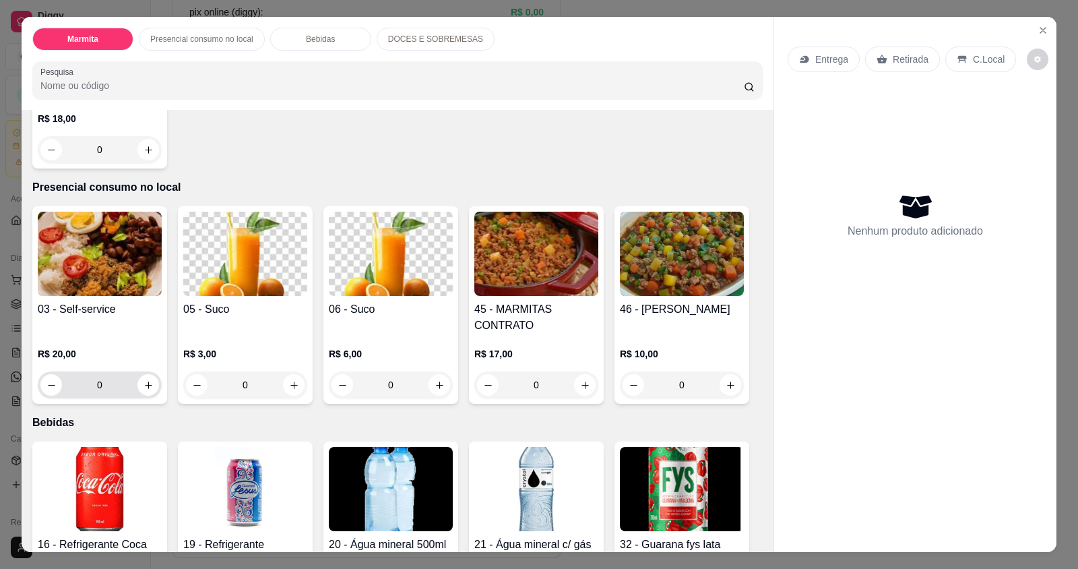
scroll to position [404, 0]
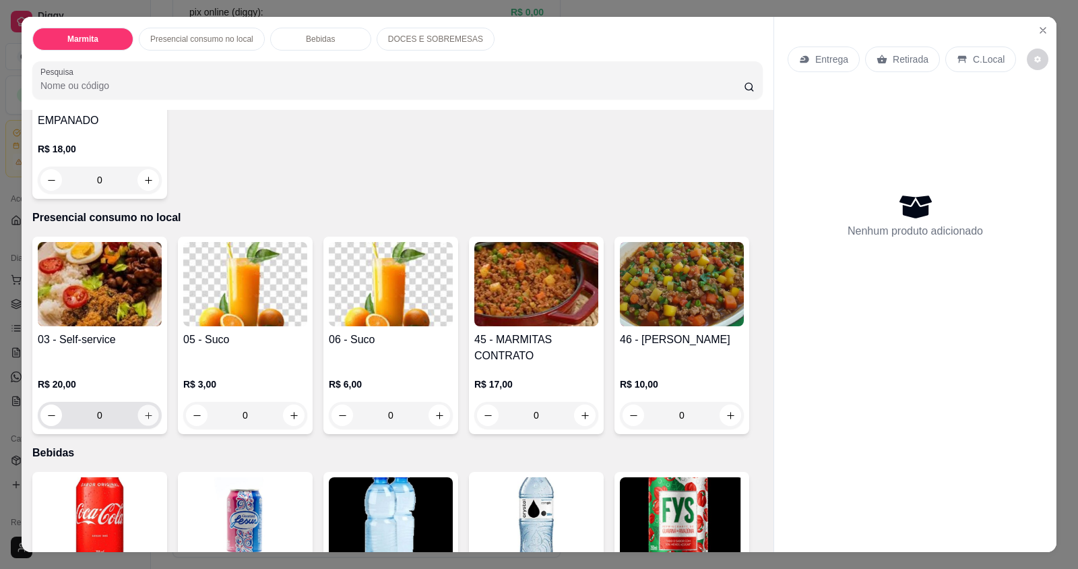
click at [144, 410] on icon "increase-product-quantity" at bounding box center [149, 415] width 10 height 10
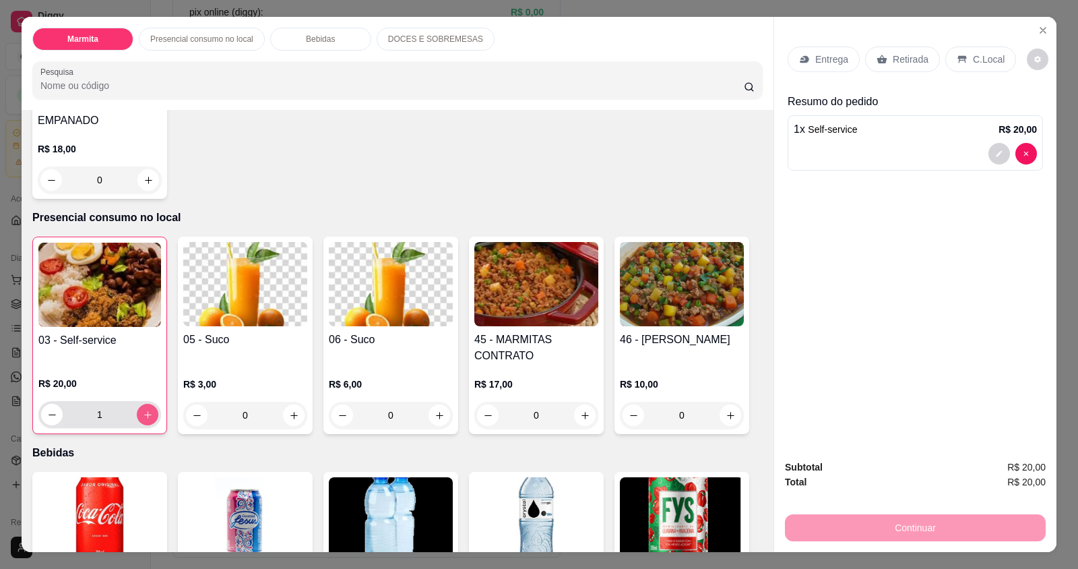
click at [143, 410] on icon "increase-product-quantity" at bounding box center [148, 415] width 10 height 10
click at [38, 401] on div "5" at bounding box center [99, 414] width 123 height 27
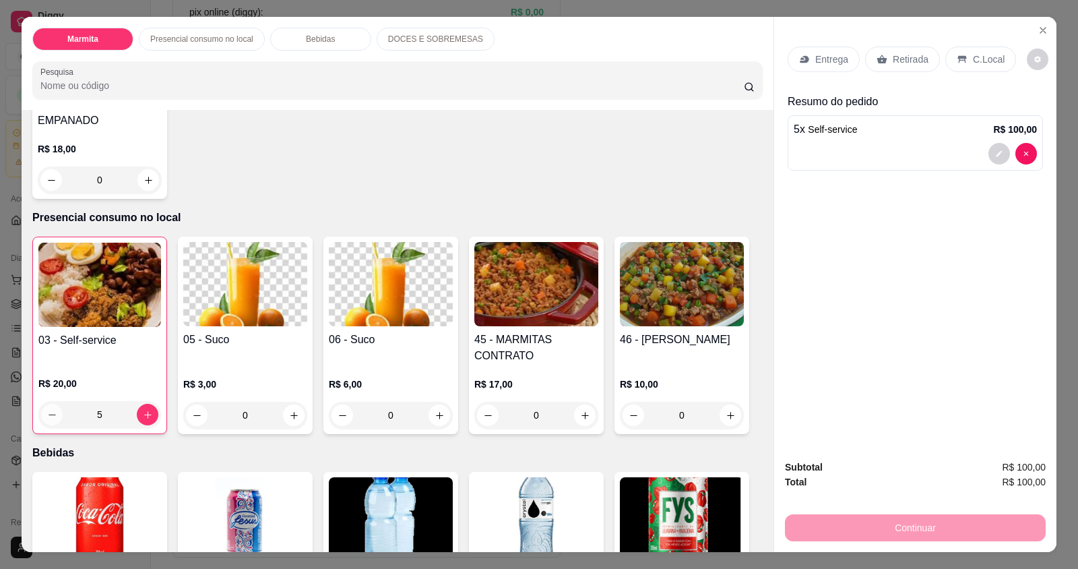
click at [50, 410] on icon "decrease-product-quantity" at bounding box center [52, 415] width 10 height 10
type input "4"
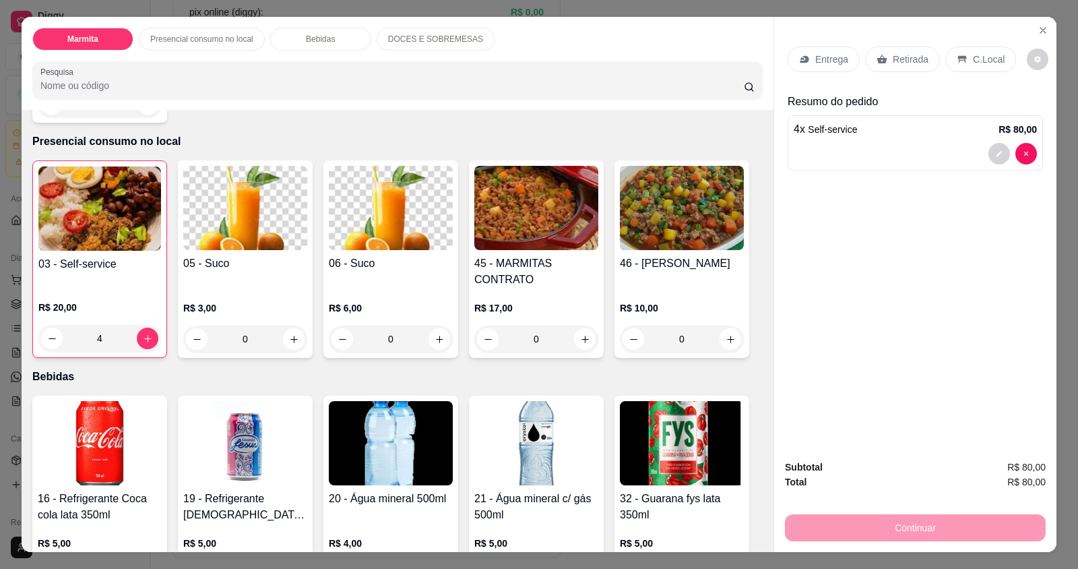
scroll to position [674, 0]
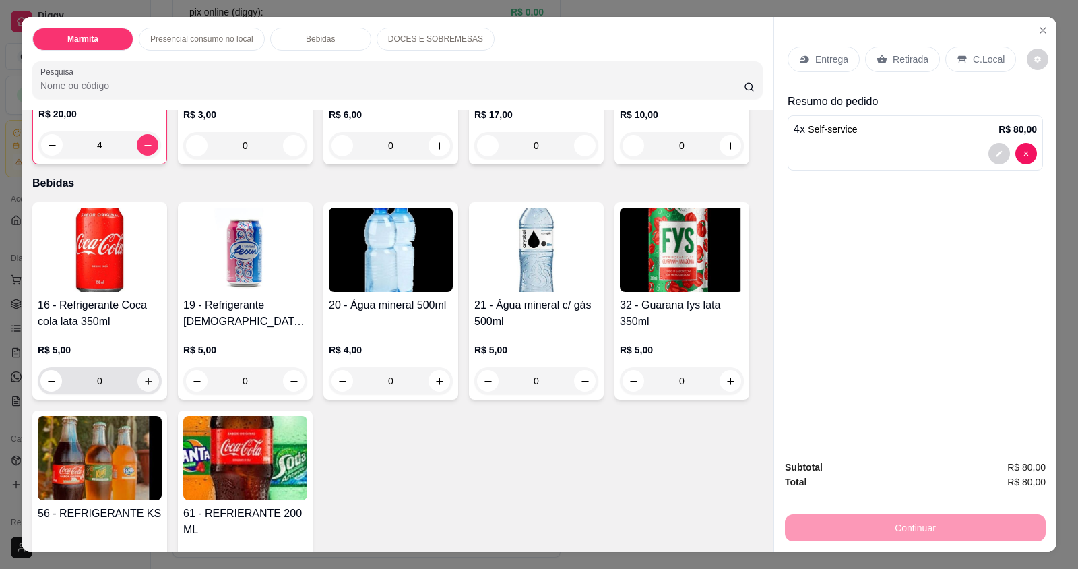
click at [138, 370] on button "increase-product-quantity" at bounding box center [149, 381] width 22 height 22
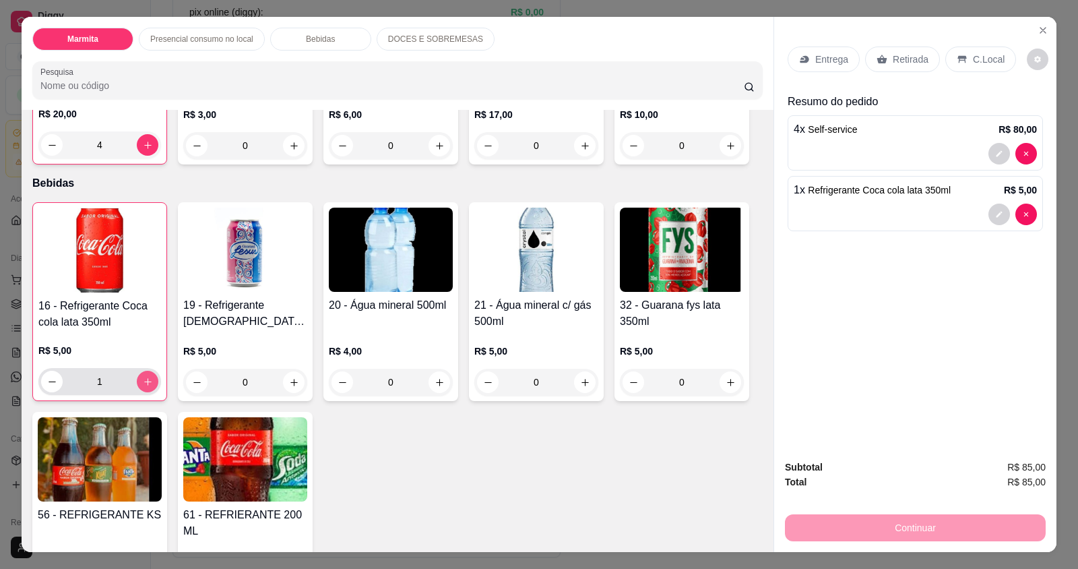
click at [137, 371] on button "increase-product-quantity" at bounding box center [148, 382] width 22 height 22
type input "3"
click at [957, 55] on icon at bounding box center [962, 59] width 11 height 11
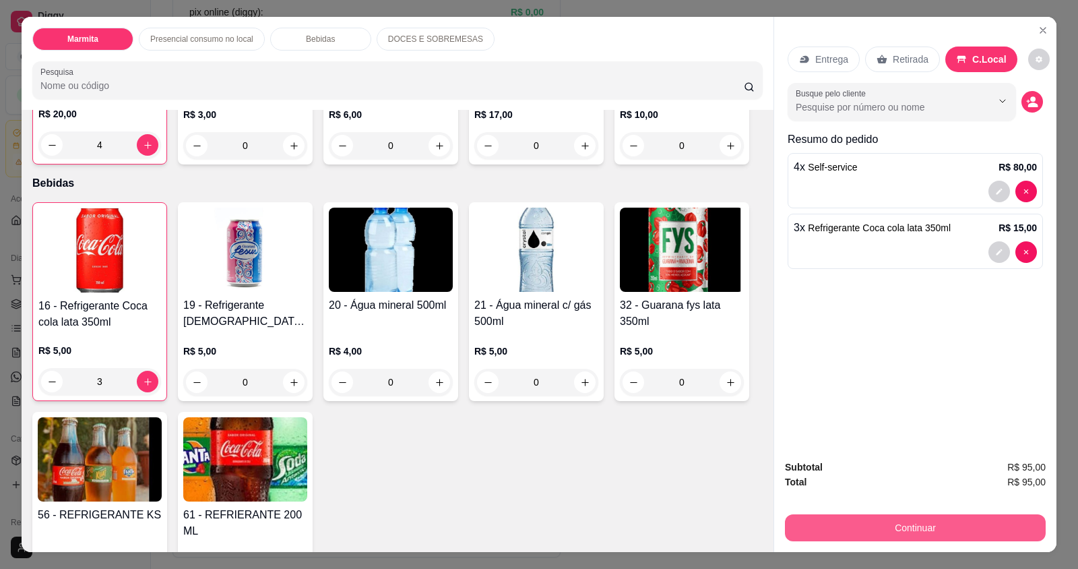
click at [843, 532] on button "Continuar" at bounding box center [915, 527] width 261 height 27
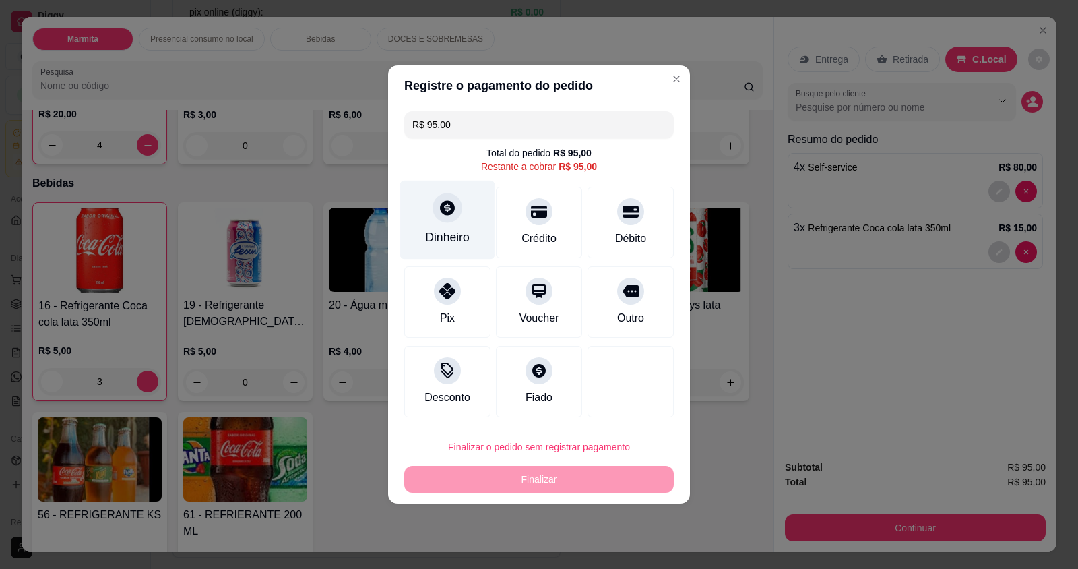
click at [439, 235] on div "Dinheiro" at bounding box center [447, 237] width 44 height 18
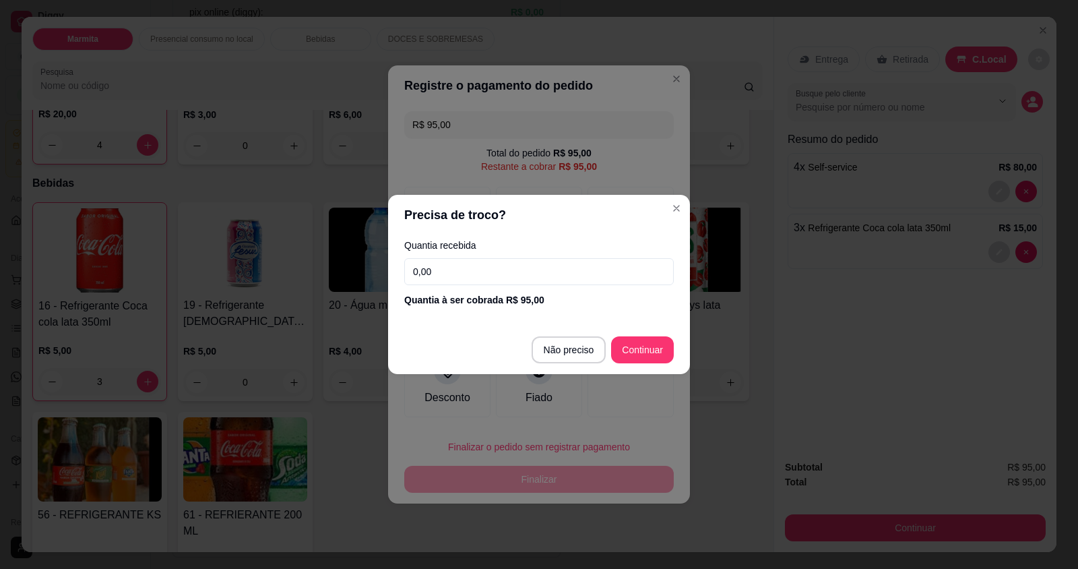
click at [469, 266] on input "0,00" at bounding box center [539, 271] width 270 height 27
type input "95,00"
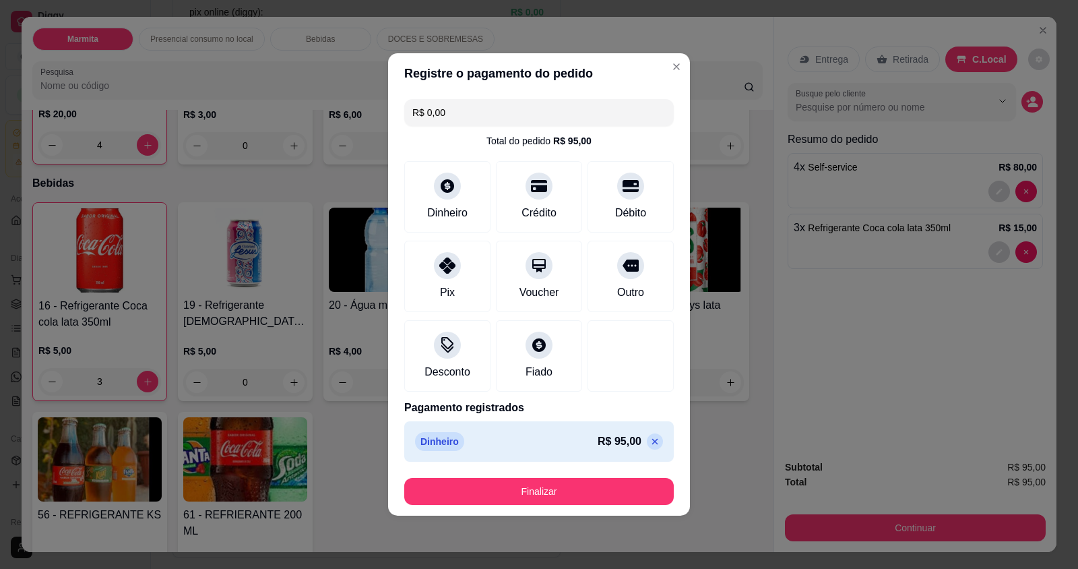
type input "R$ 0,00"
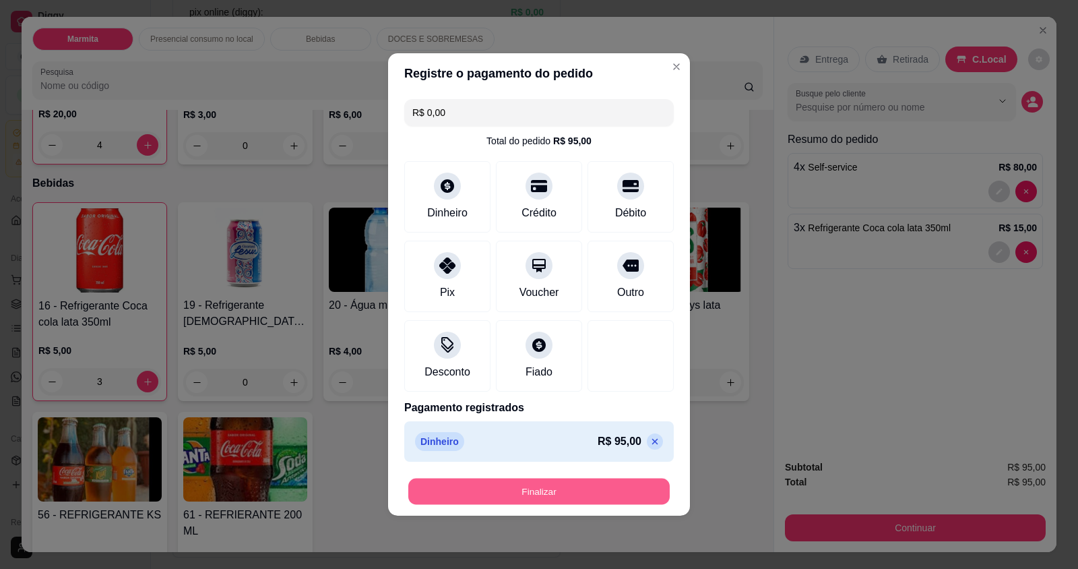
click at [483, 492] on button "Finalizar" at bounding box center [539, 492] width 262 height 26
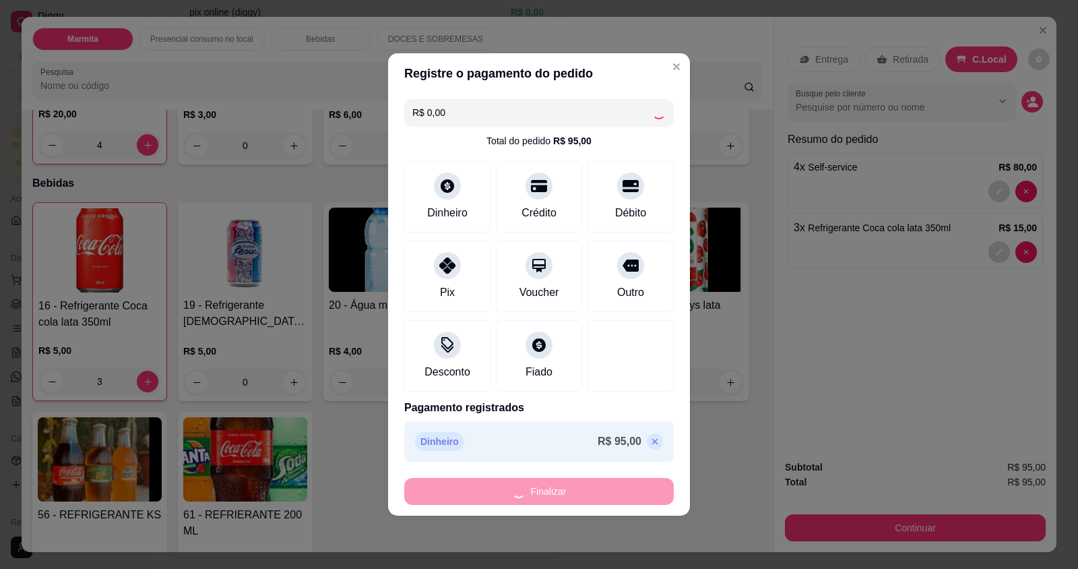
type input "0"
type input "-R$ 95,00"
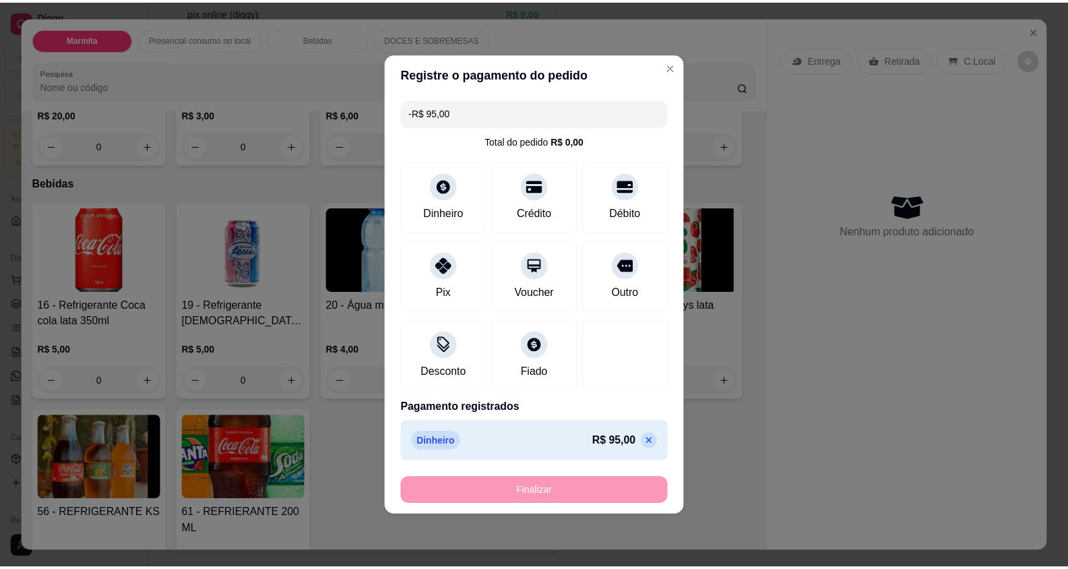
scroll to position [675, 0]
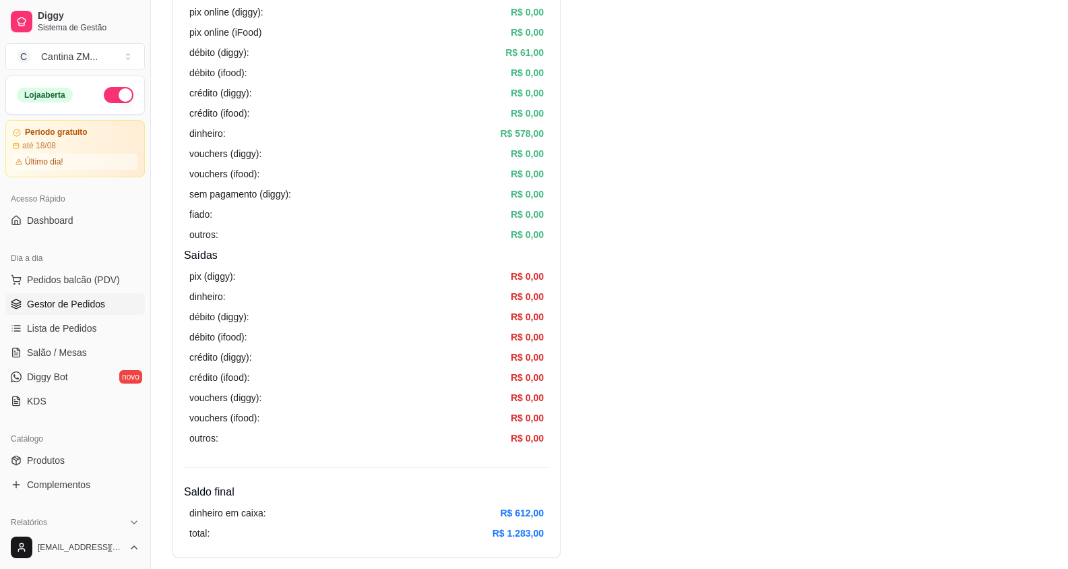
click at [58, 307] on span "Gestor de Pedidos" at bounding box center [66, 303] width 78 height 13
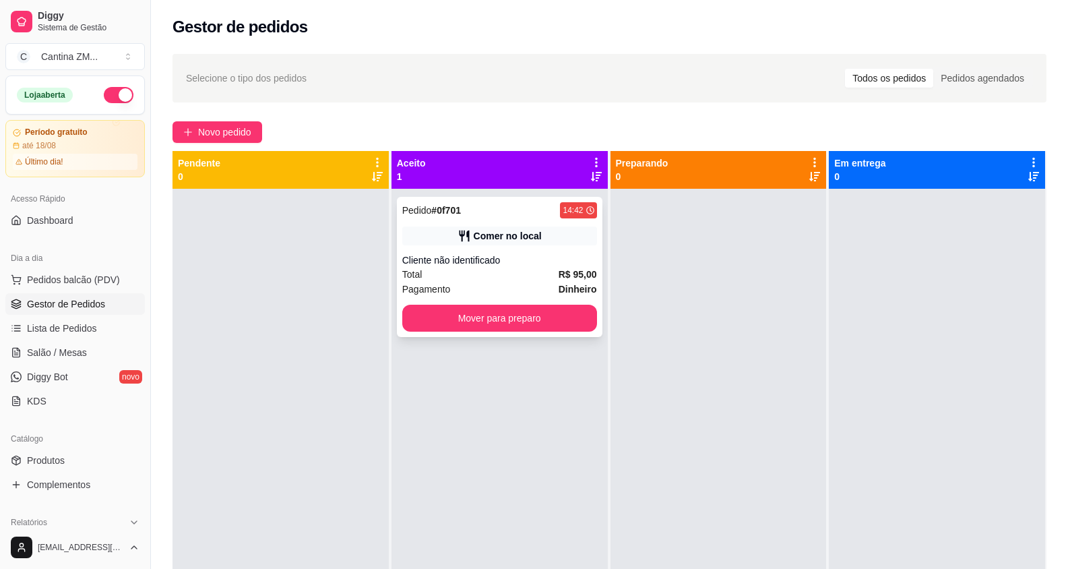
click at [514, 278] on div "Total R$ 95,00" at bounding box center [499, 274] width 195 height 15
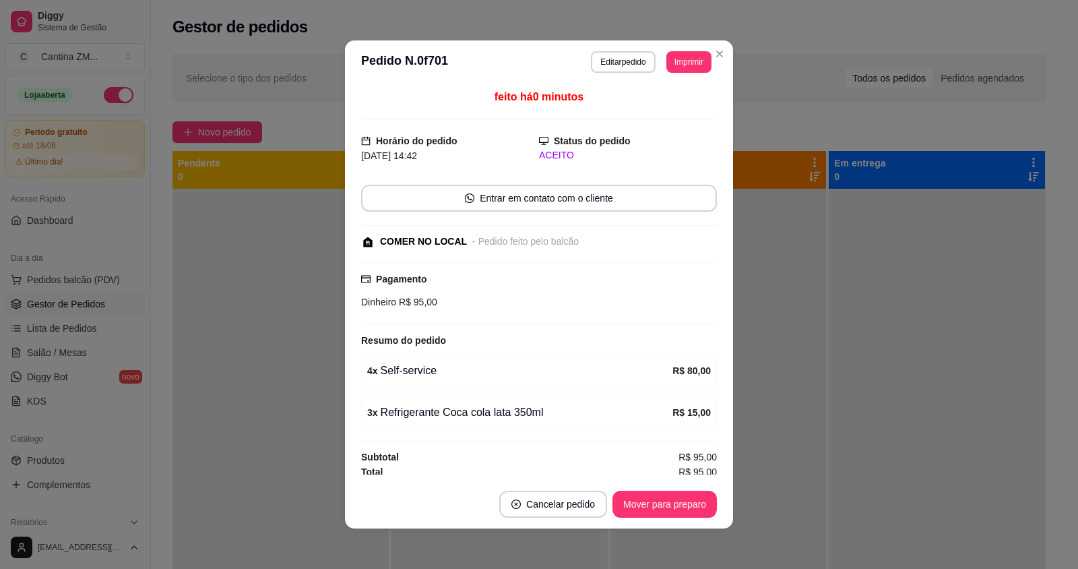
scroll to position [5, 0]
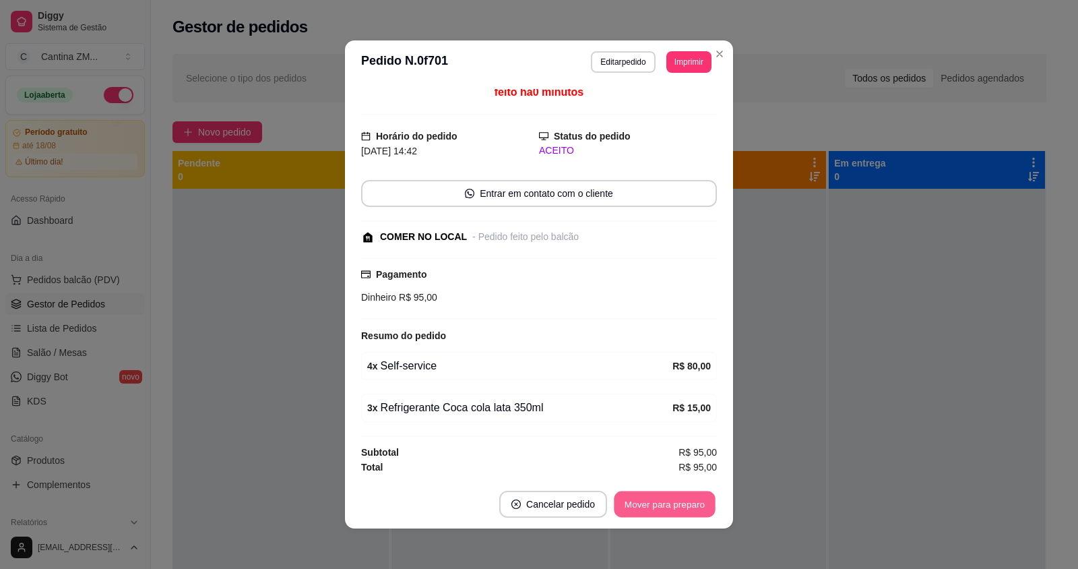
click at [654, 497] on button "Mover para preparo" at bounding box center [664, 504] width 101 height 26
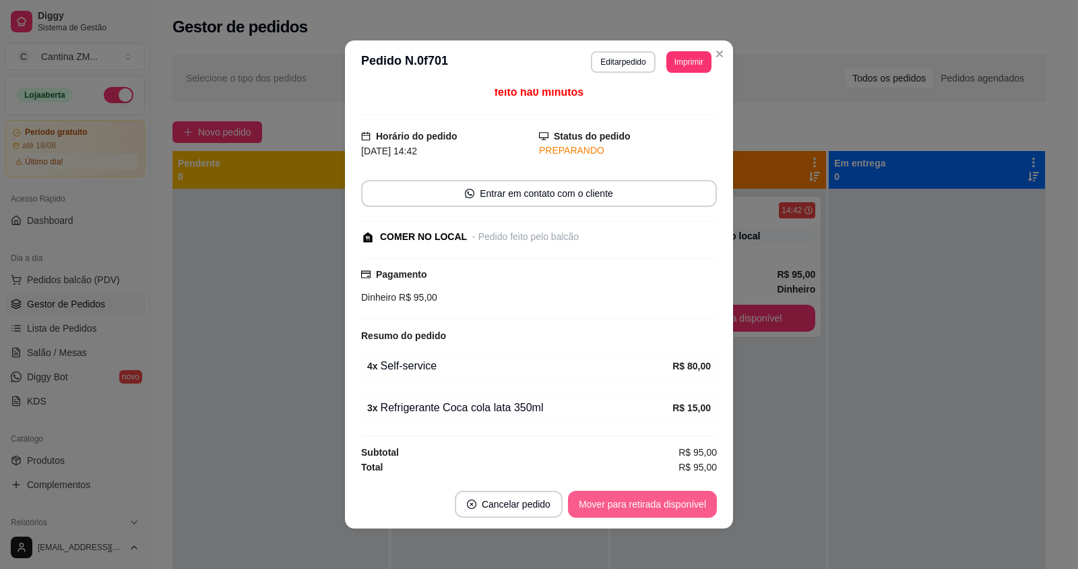
click at [665, 508] on button "Mover para retirada disponível" at bounding box center [642, 504] width 149 height 27
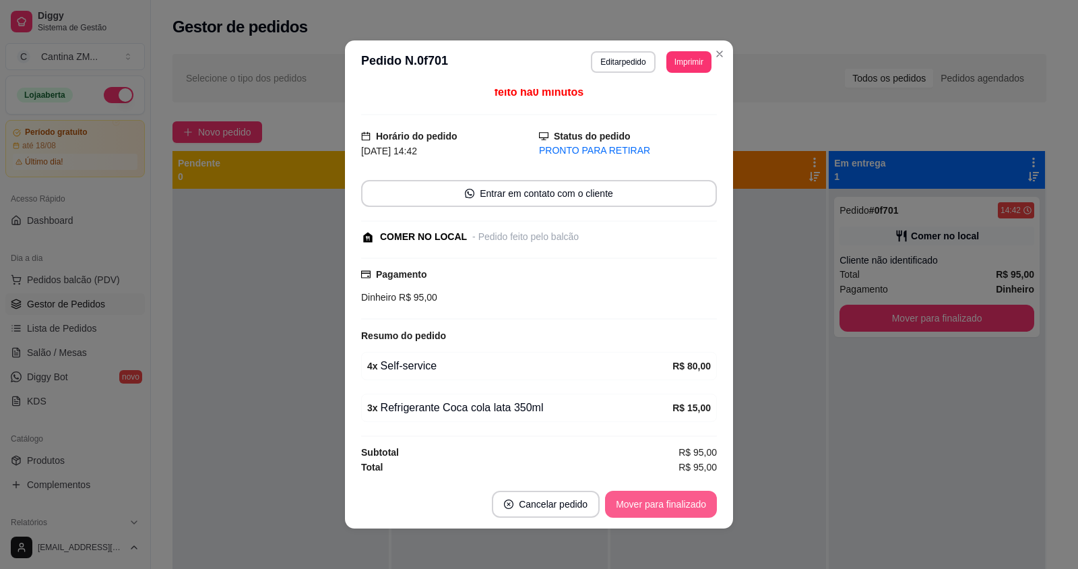
click at [654, 497] on button "Mover para finalizado" at bounding box center [661, 504] width 112 height 27
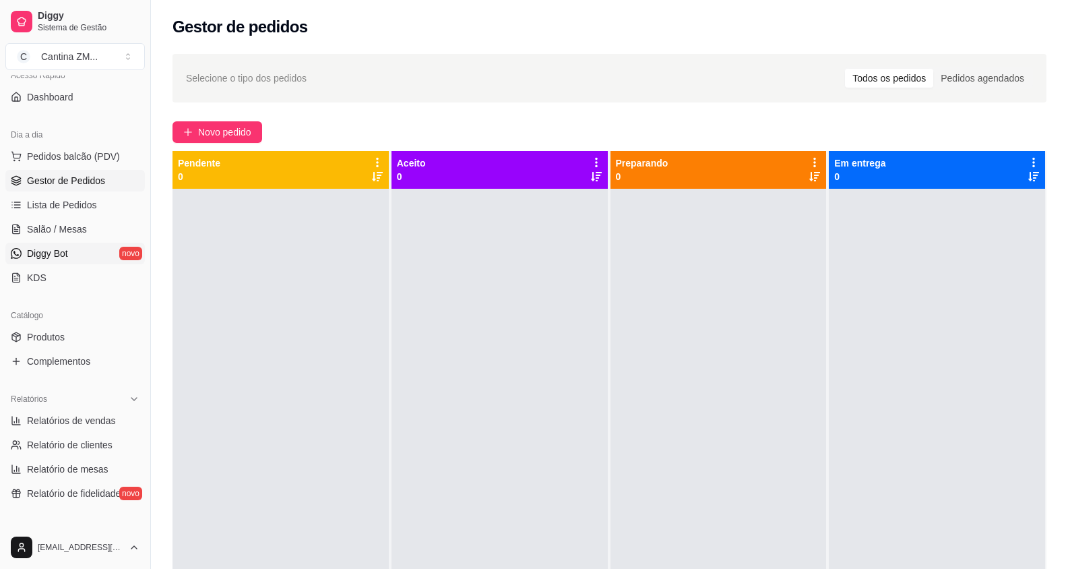
scroll to position [135, 0]
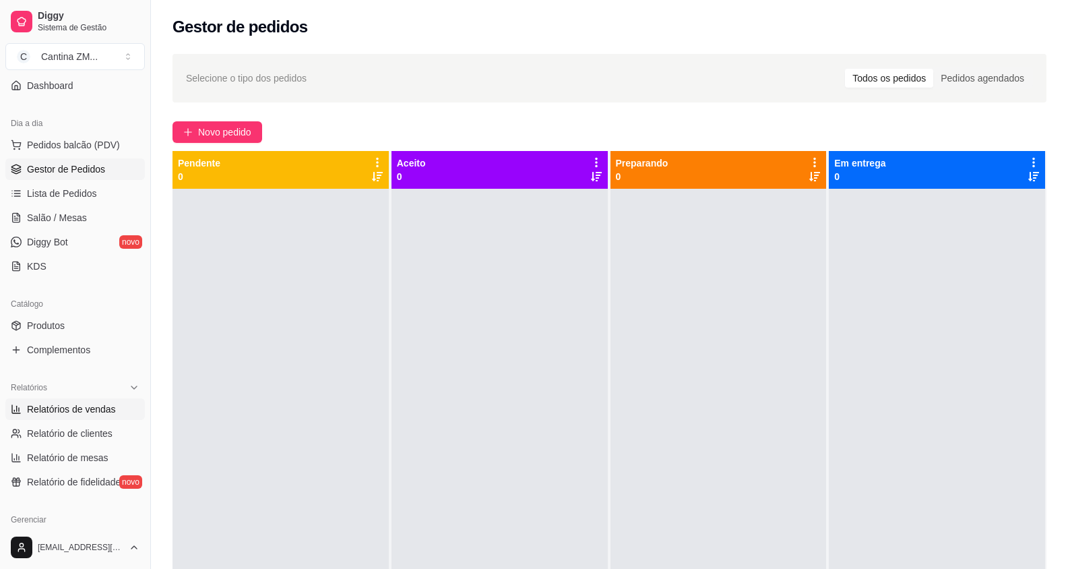
click at [73, 409] on span "Relatórios de vendas" at bounding box center [71, 408] width 89 height 13
select select "ALL"
select select "0"
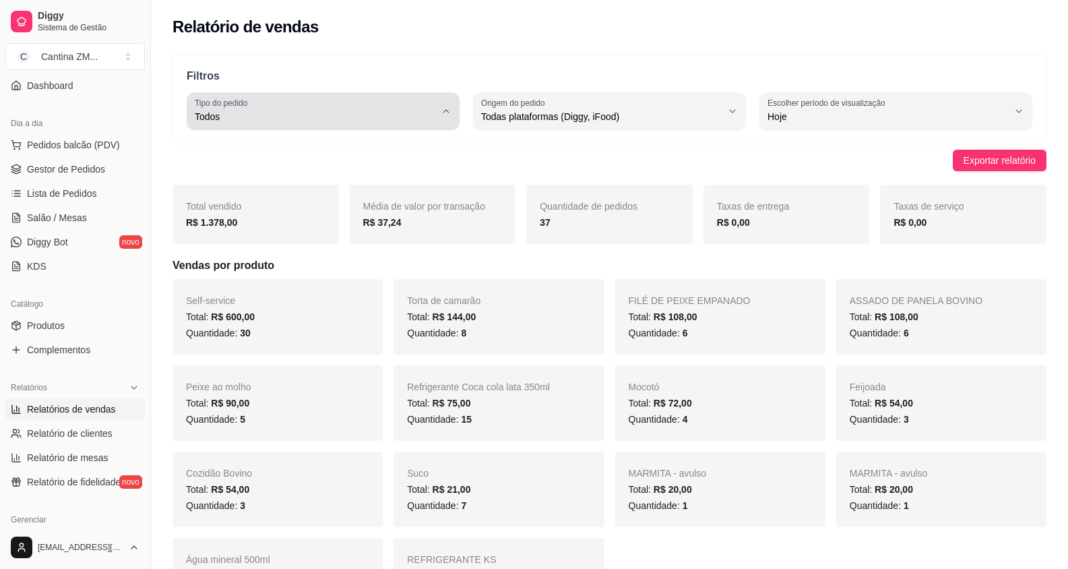
click at [280, 113] on span "Todos" at bounding box center [315, 116] width 241 height 13
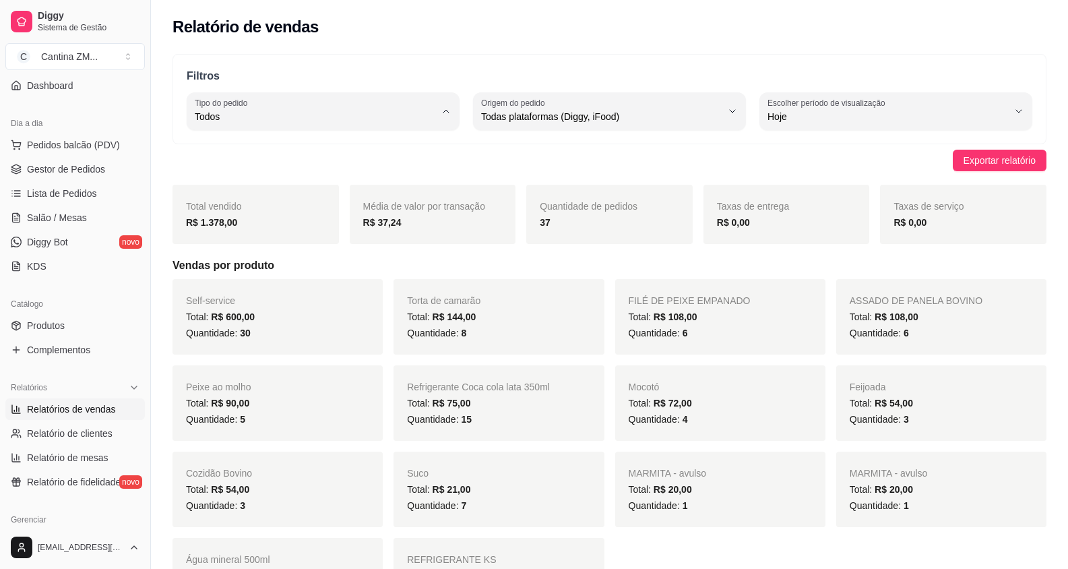
click at [295, 242] on span "Consumo local" at bounding box center [316, 237] width 228 height 13
type input "EAT_IN"
select select "EAT_IN"
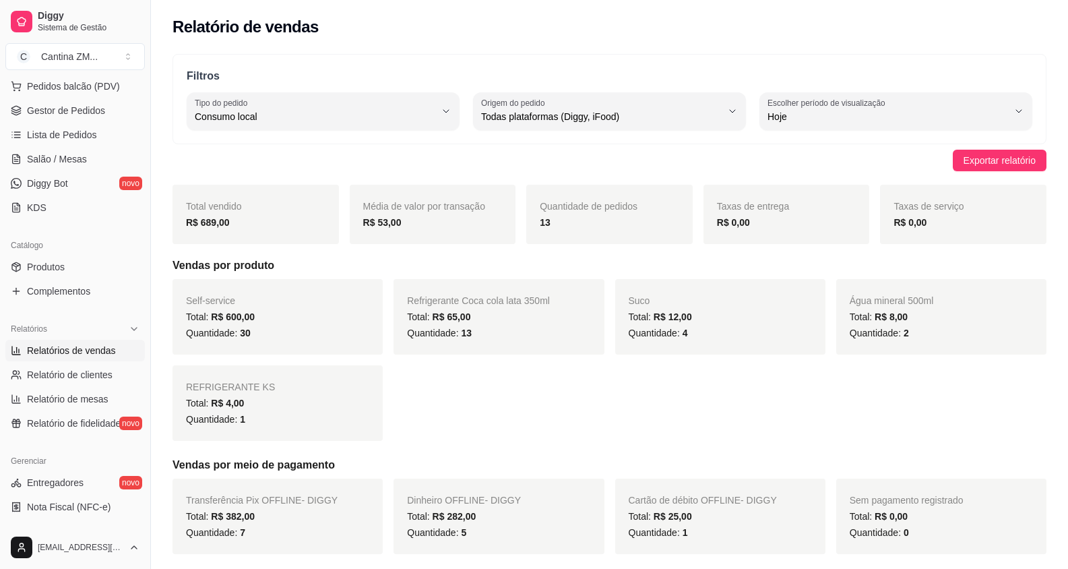
scroll to position [270, 0]
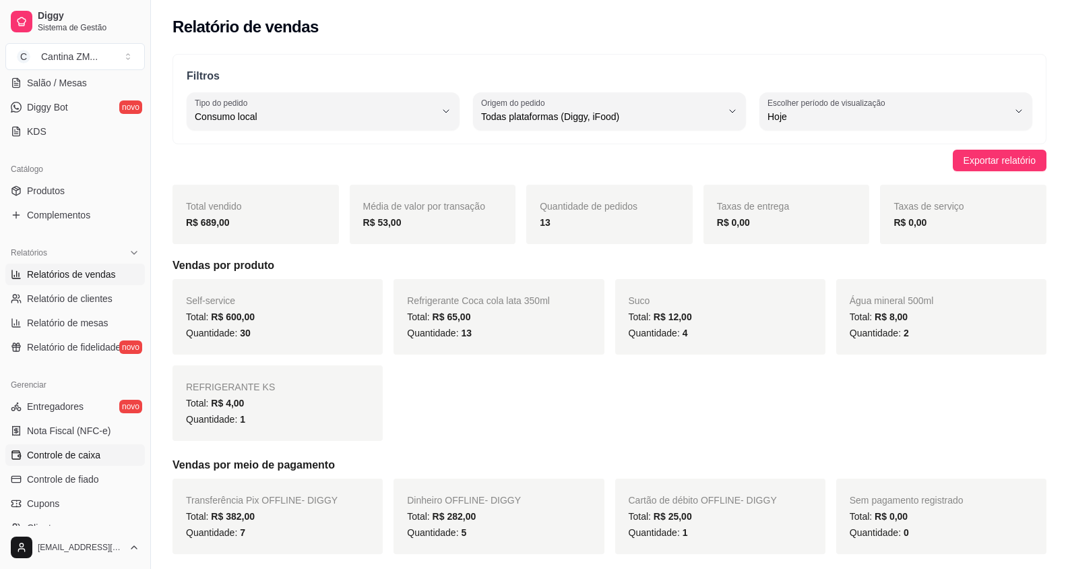
click at [53, 454] on span "Controle de caixa" at bounding box center [63, 454] width 73 height 13
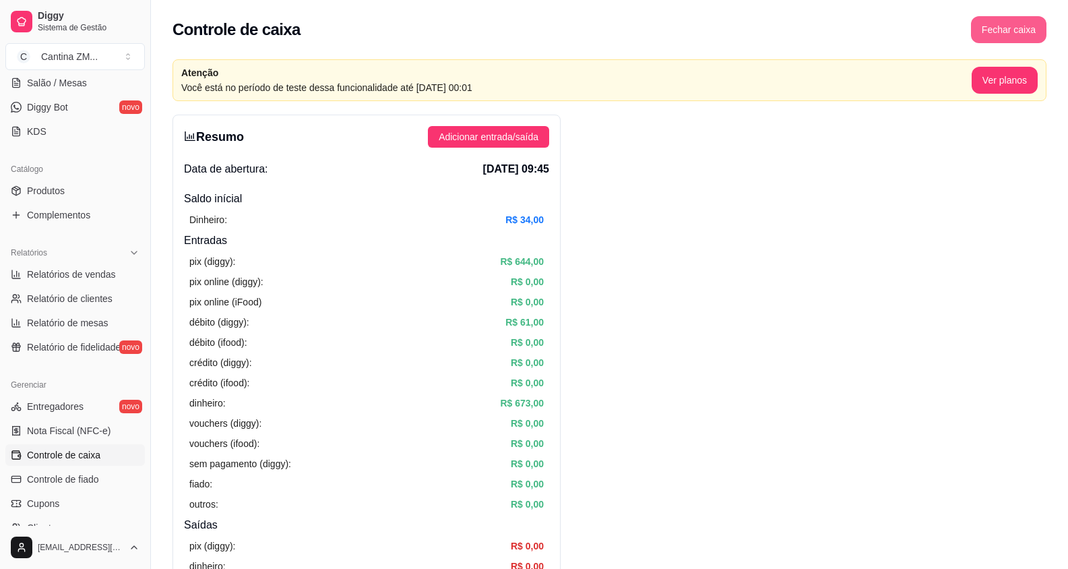
click at [1045, 26] on button "Fechar caixa" at bounding box center [1008, 29] width 75 height 27
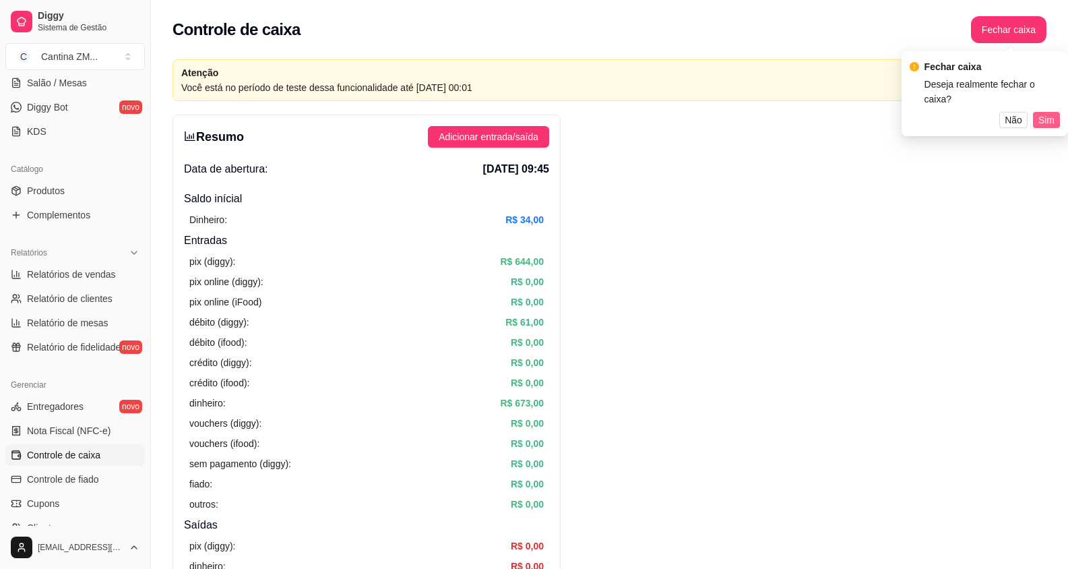
click at [1040, 113] on span "Sim" at bounding box center [1047, 120] width 16 height 15
